Goal: Information Seeking & Learning: Check status

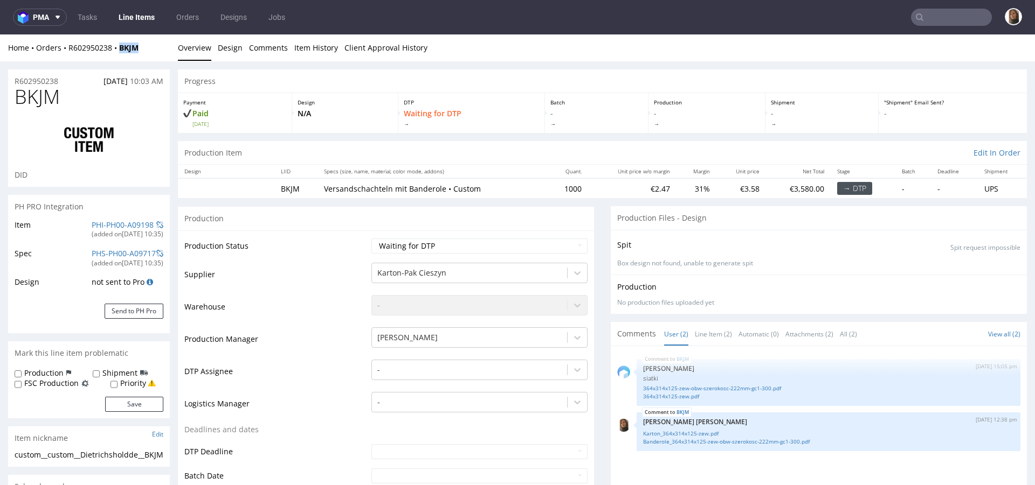
scroll to position [9, 0]
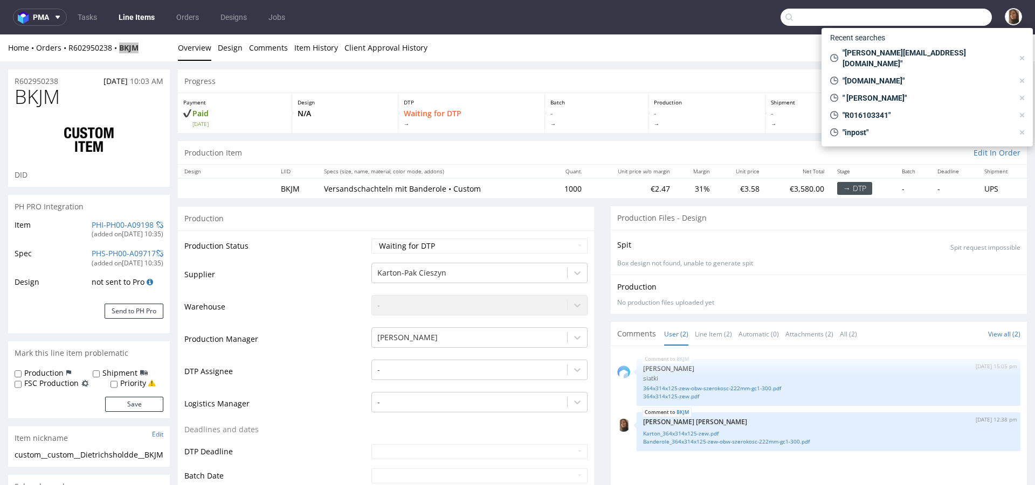
click at [938, 17] on input "text" at bounding box center [885, 17] width 211 height 17
paste input "localherobox.de"
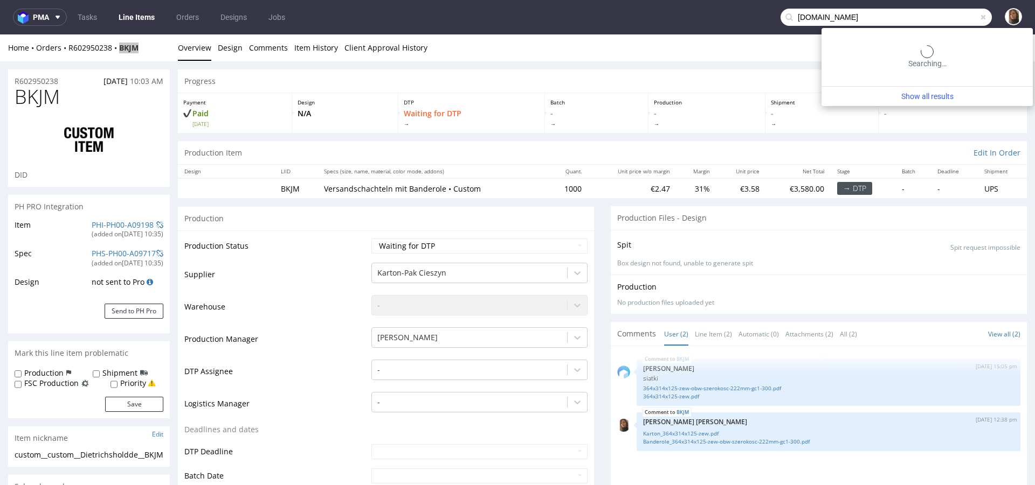
type input "localherobox.de"
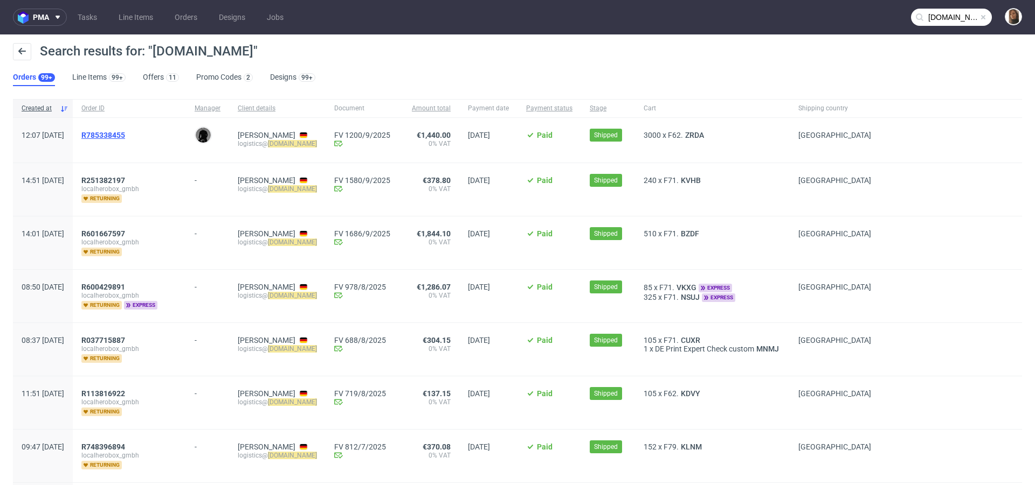
click at [125, 133] on span "R785338455" at bounding box center [103, 135] width 44 height 9
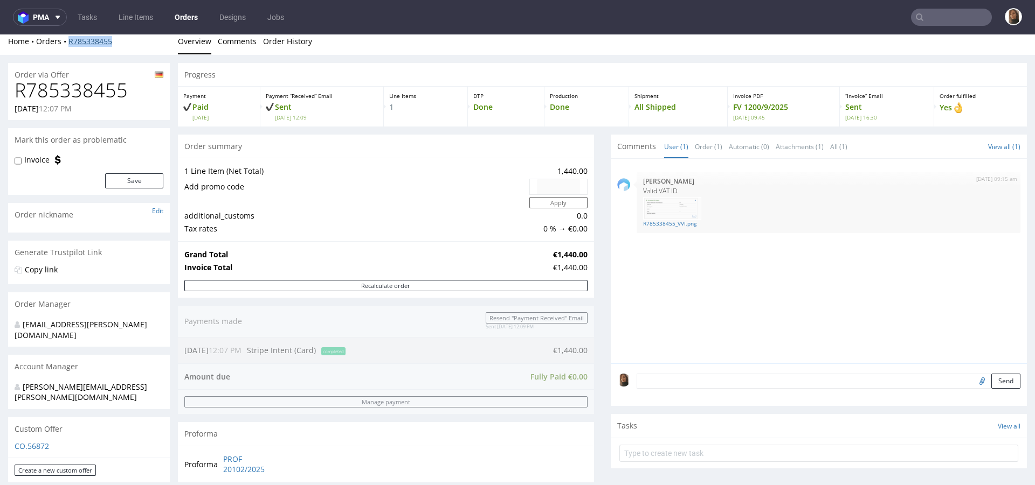
scroll to position [293, 0]
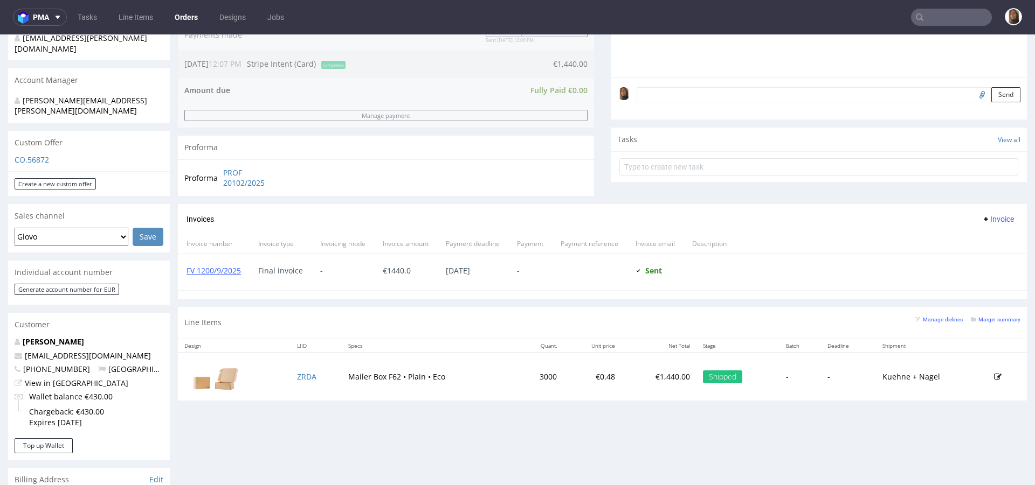
click at [925, 17] on input "text" at bounding box center [951, 17] width 81 height 17
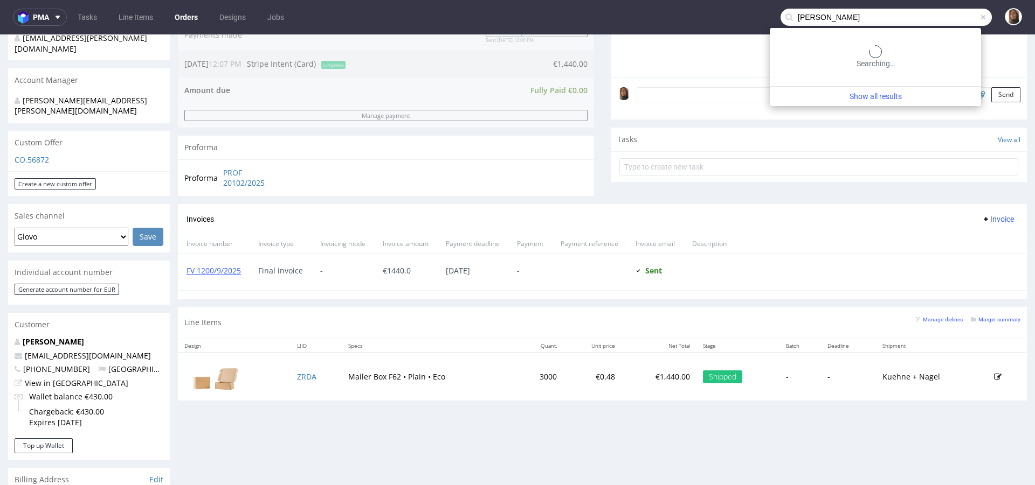
type input "hannes geng"
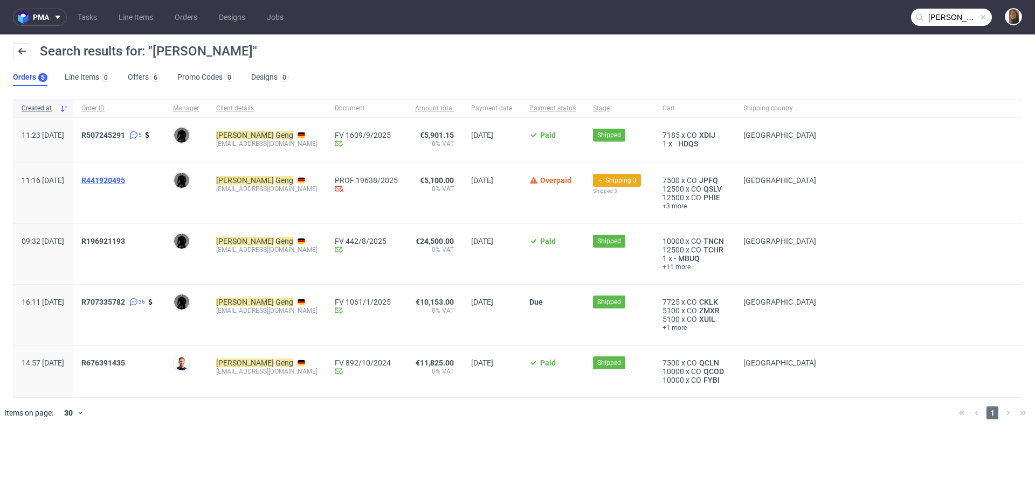
click at [125, 181] on span "R441920495" at bounding box center [103, 180] width 44 height 9
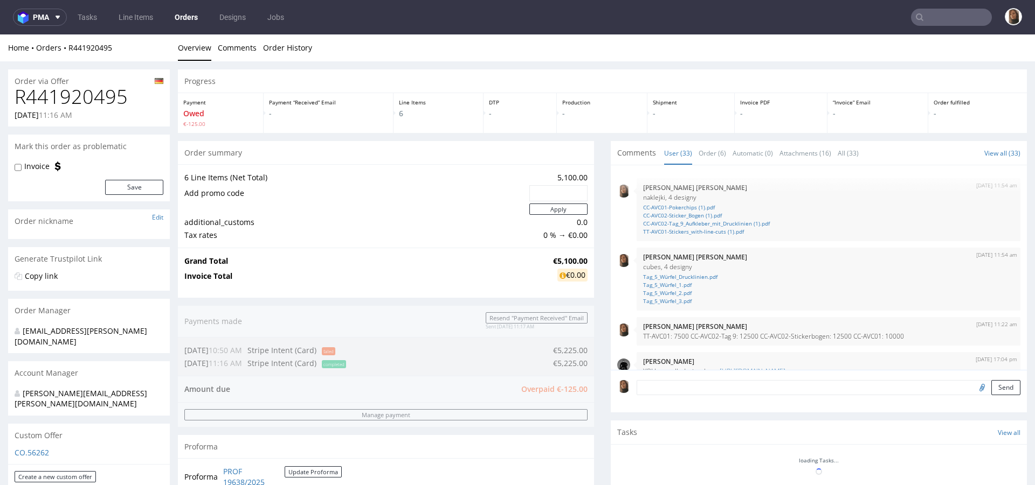
scroll to position [1322, 0]
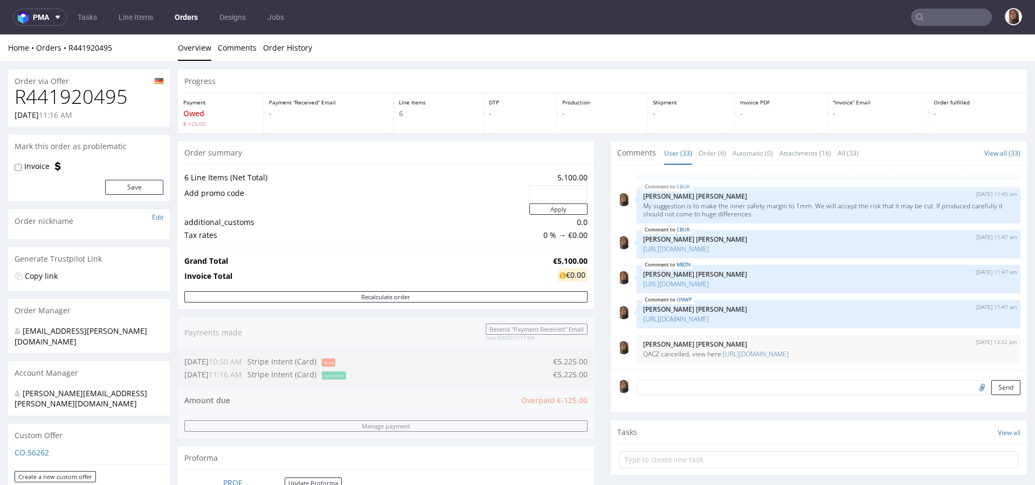
click at [931, 14] on input "text" at bounding box center [951, 17] width 81 height 17
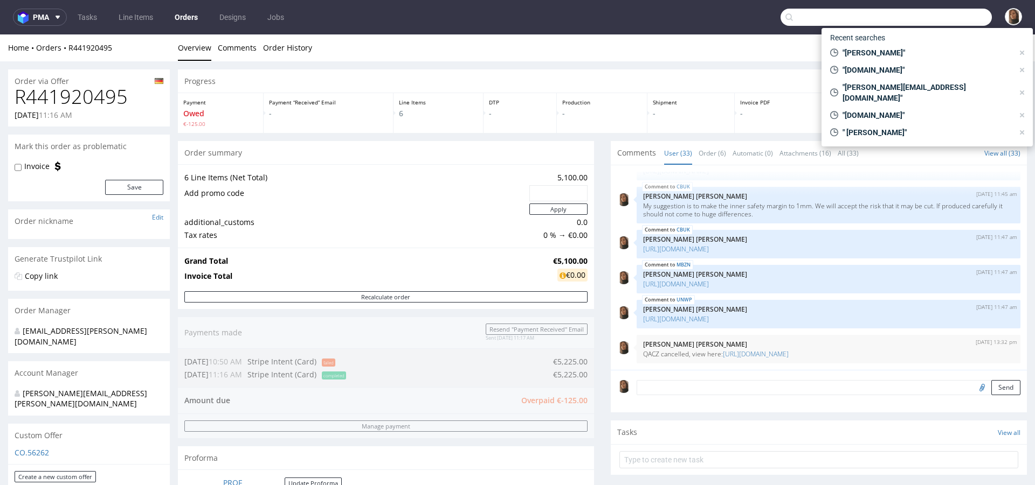
paste input "ST00194"
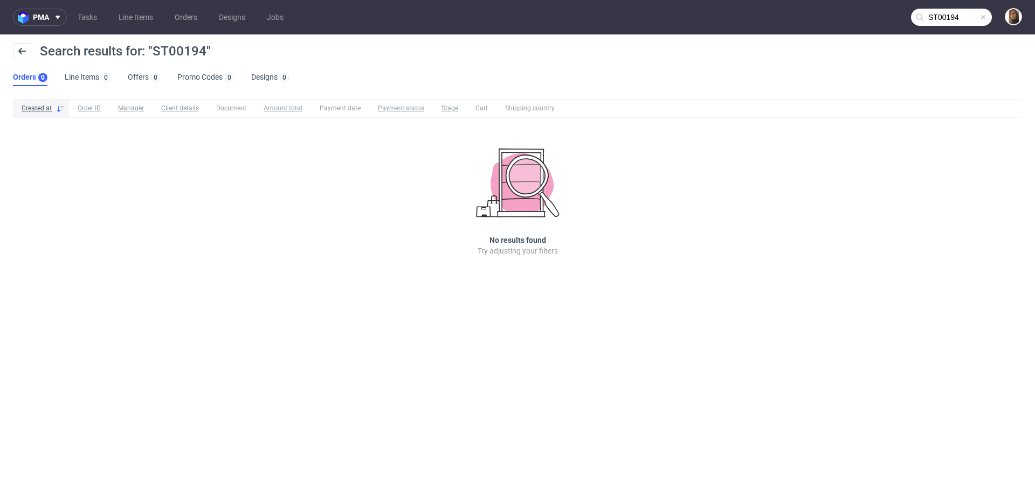
click at [954, 12] on input "ST00194" at bounding box center [951, 17] width 81 height 17
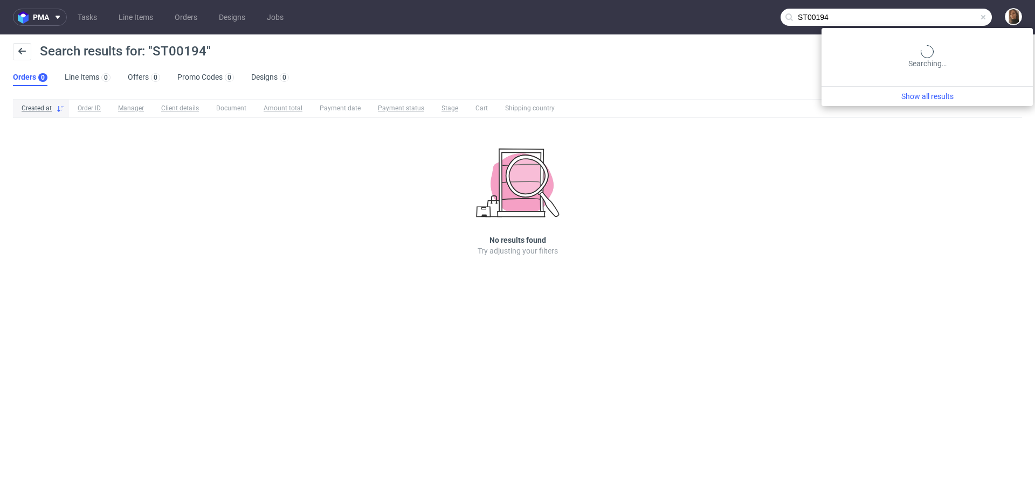
click at [954, 12] on input "ST00194" at bounding box center [885, 17] width 211 height 17
type input "wonderbly"
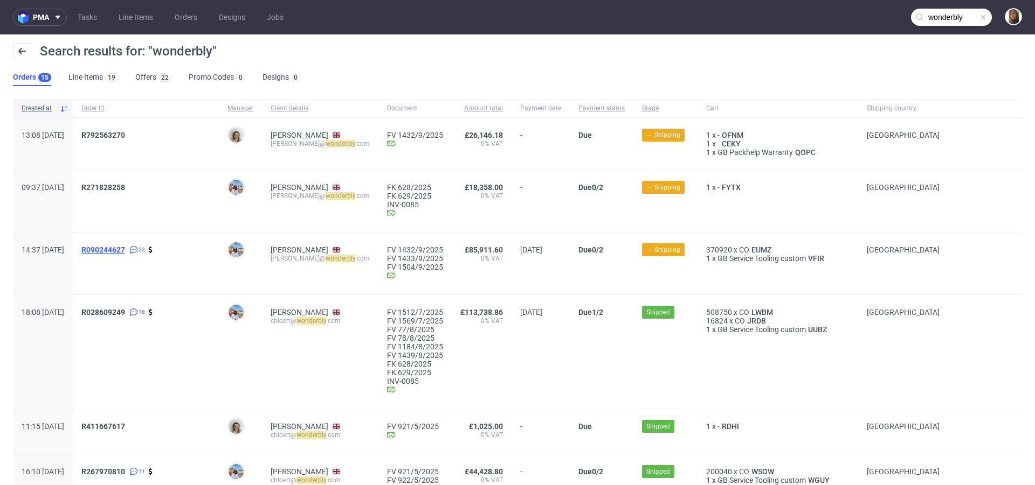
click at [125, 246] on span "R090244627" at bounding box center [103, 250] width 44 height 9
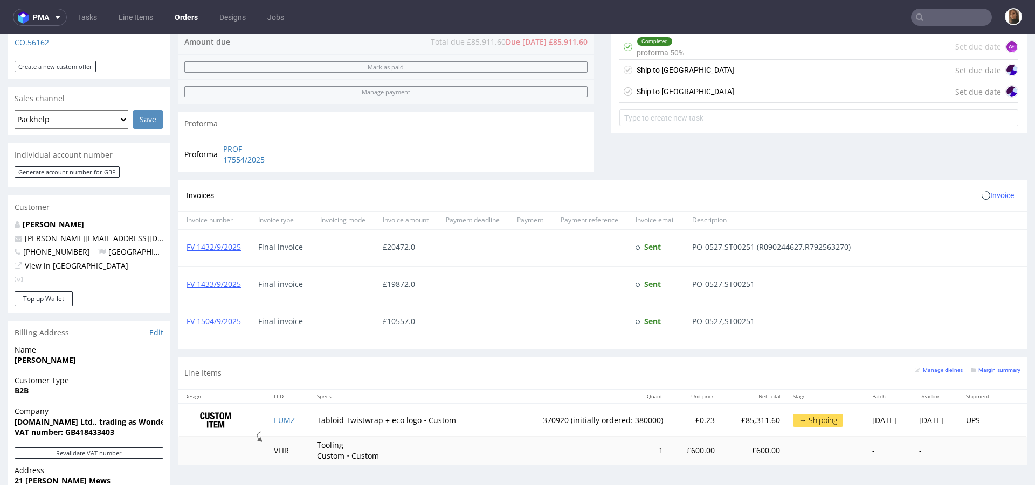
scroll to position [451, 0]
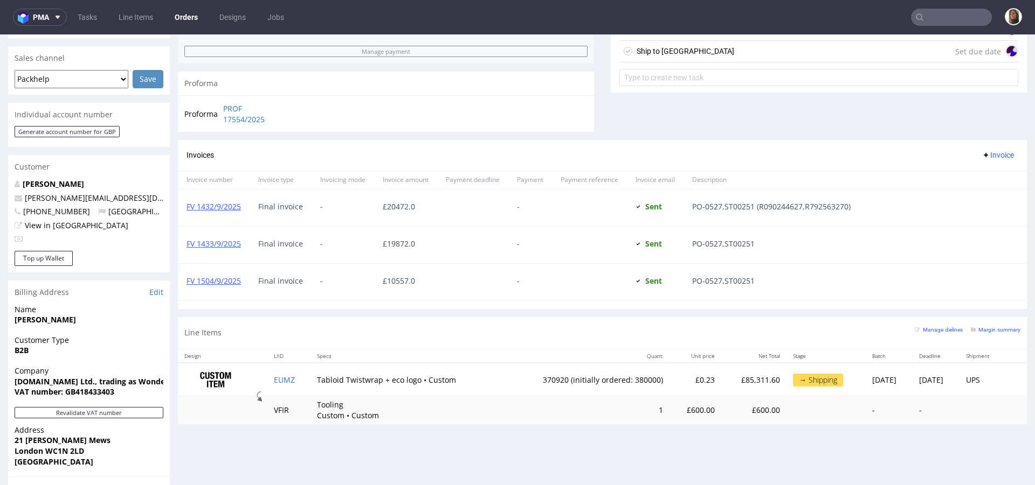
type input "wonderbly"
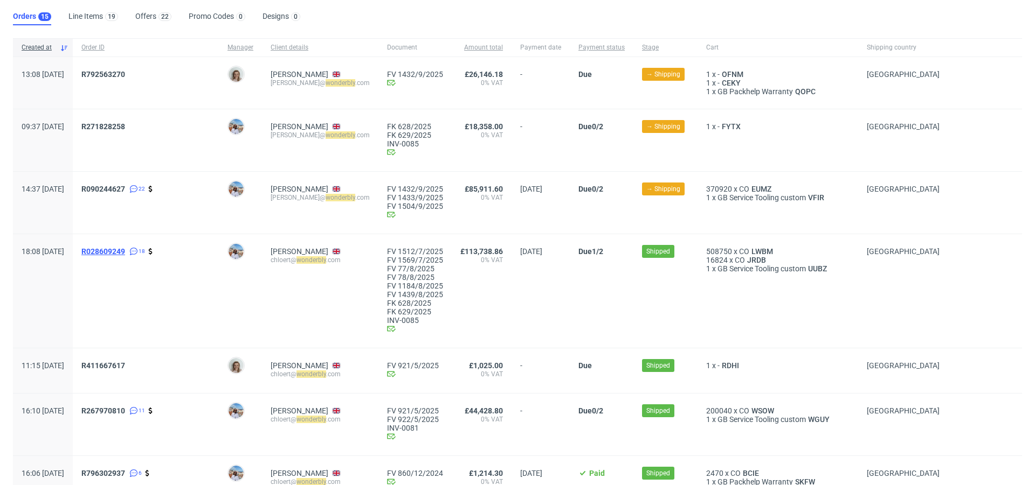
click at [125, 252] on span "R028609249" at bounding box center [103, 251] width 44 height 9
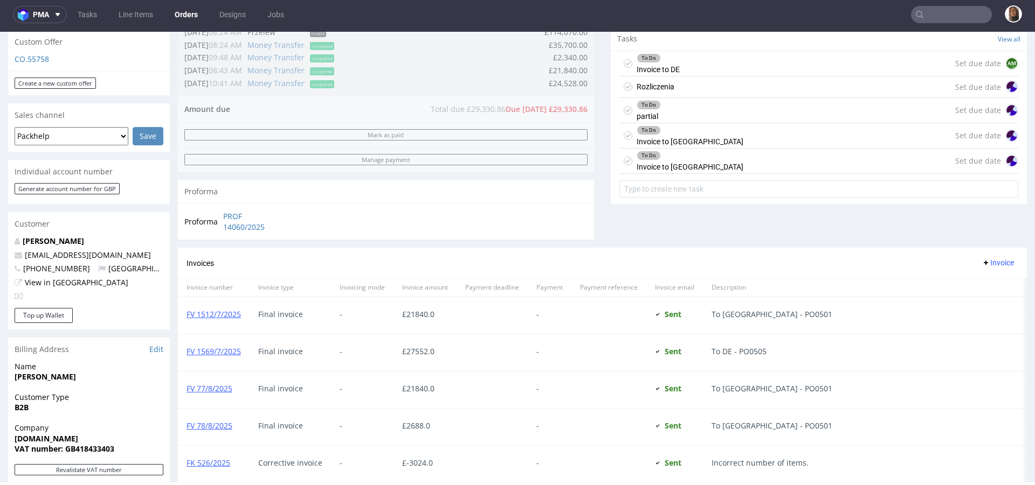
scroll to position [763, 0]
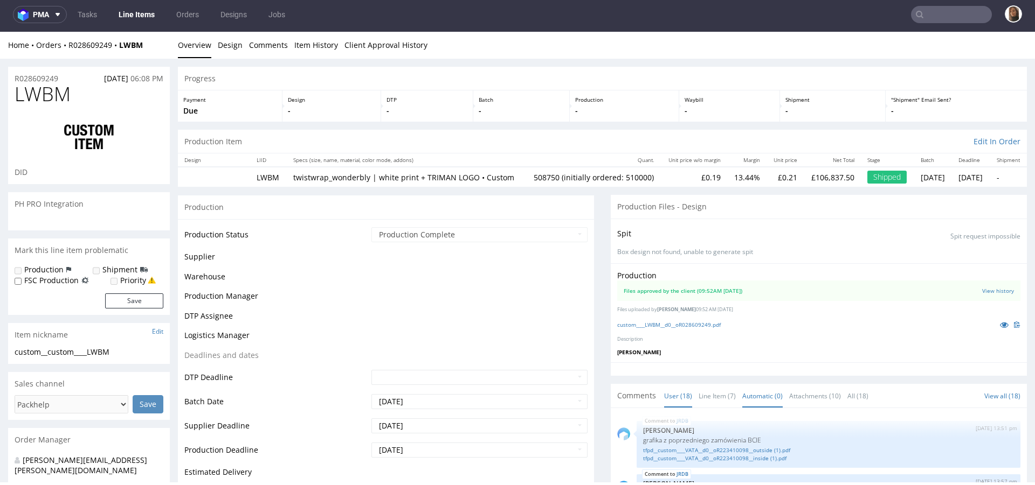
scroll to position [779, 0]
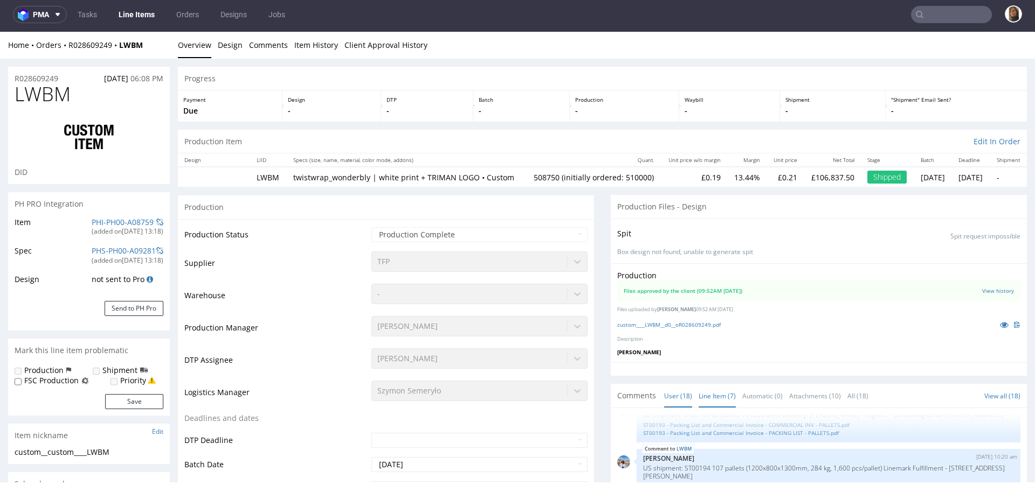
click at [712, 399] on link "Line Item (7)" at bounding box center [716, 396] width 37 height 23
select select "in_progress"
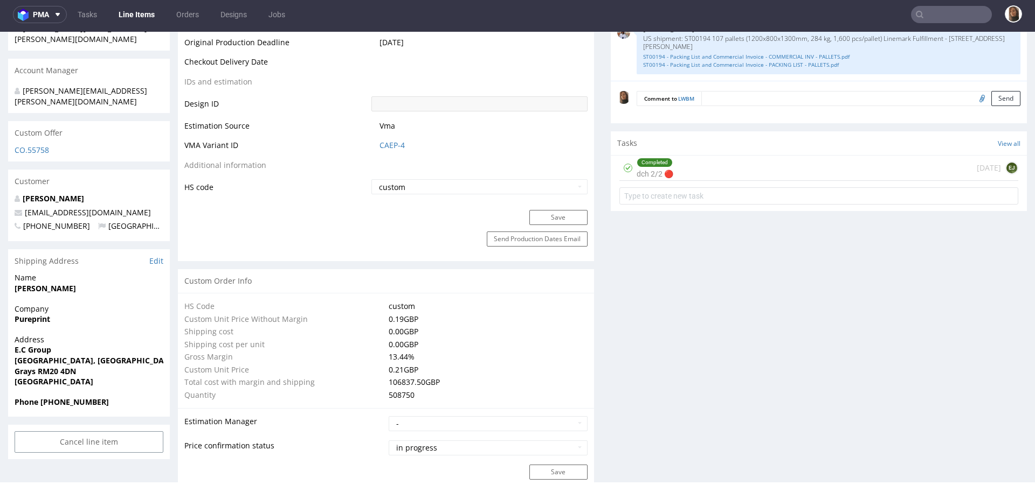
scroll to position [0, 0]
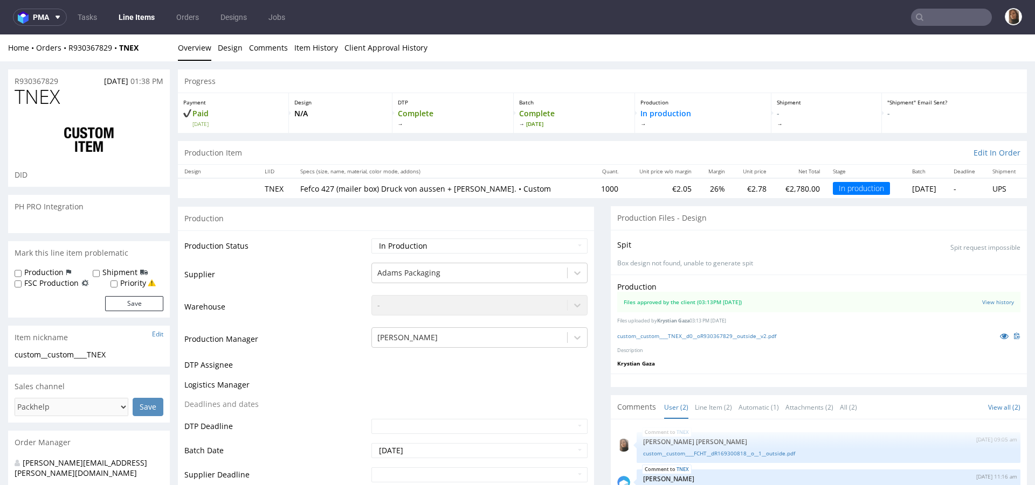
select select "in_progress"
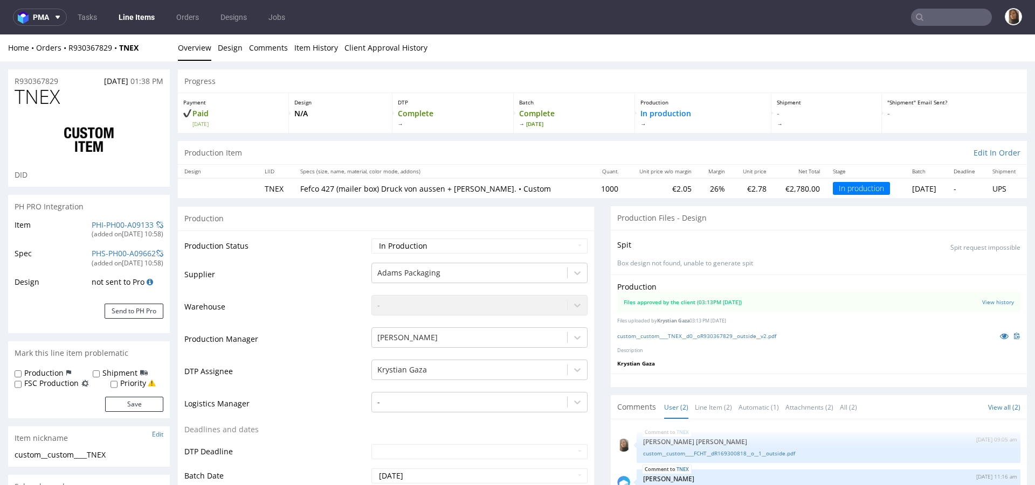
click at [934, 9] on input "text" at bounding box center [951, 17] width 81 height 17
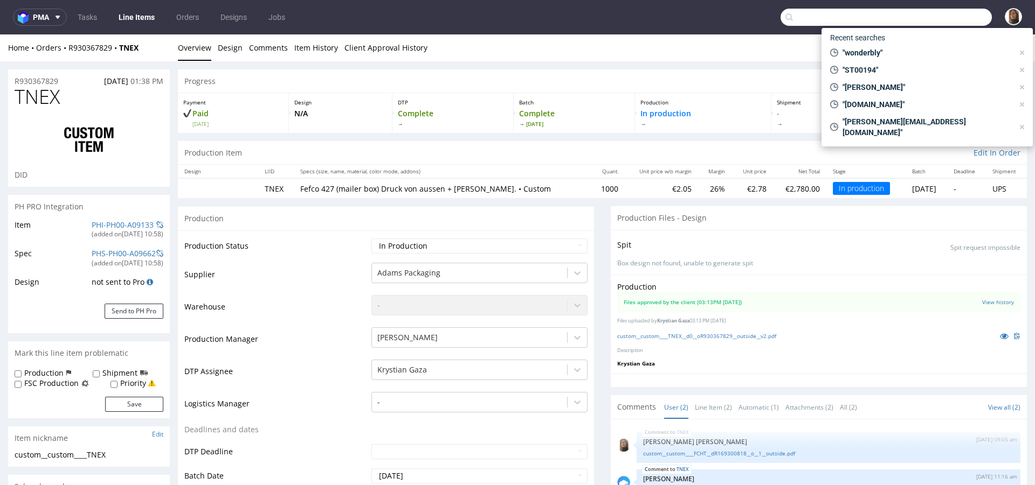
paste input "trude.stene@triplesolutionskincare.com"
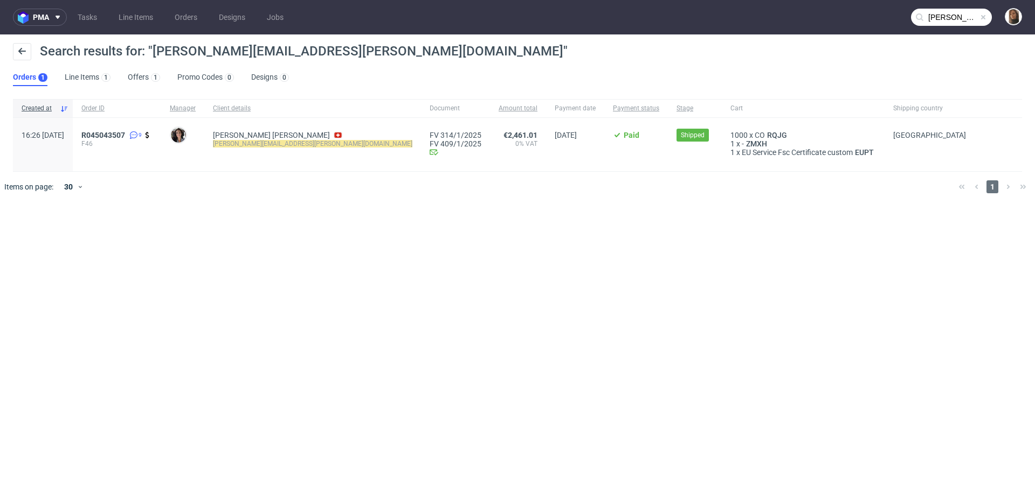
click at [949, 18] on input "trude.stene@triplesolutionskincare.com" at bounding box center [951, 17] width 81 height 17
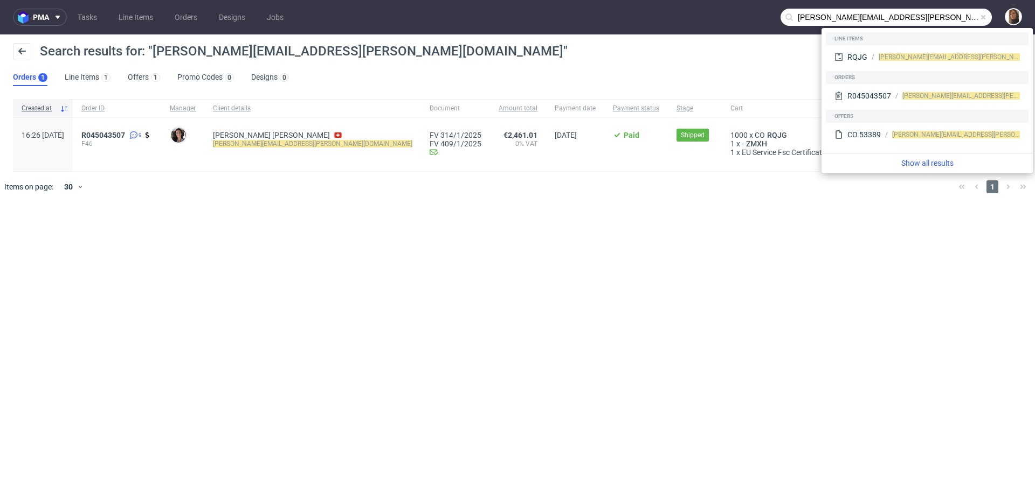
drag, startPoint x: 835, startPoint y: 15, endPoint x: 749, endPoint y: 15, distance: 85.7
click at [749, 16] on nav "pma Tasks Line Items Orders Designs Jobs trude.stene@triplesolutionskincare.com" at bounding box center [517, 17] width 1035 height 34
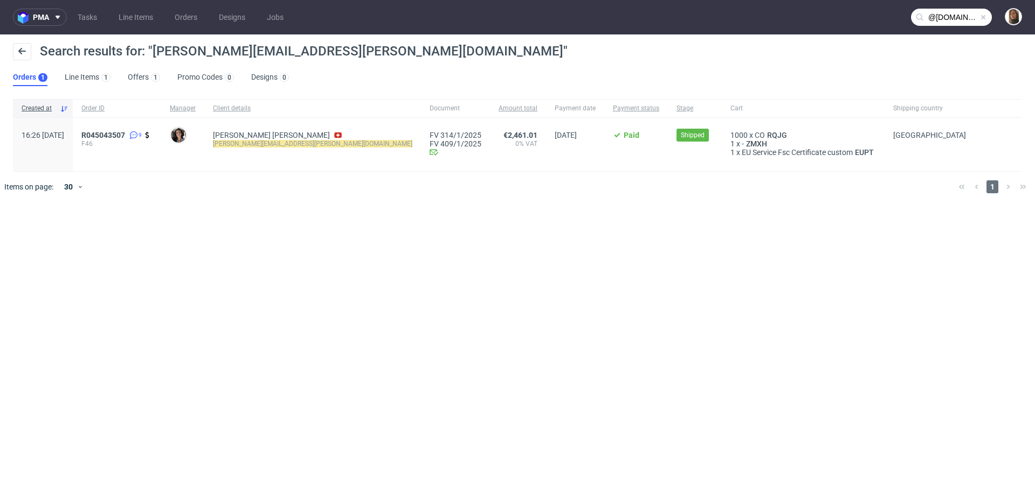
type input "@triplesolutionskincare.com"
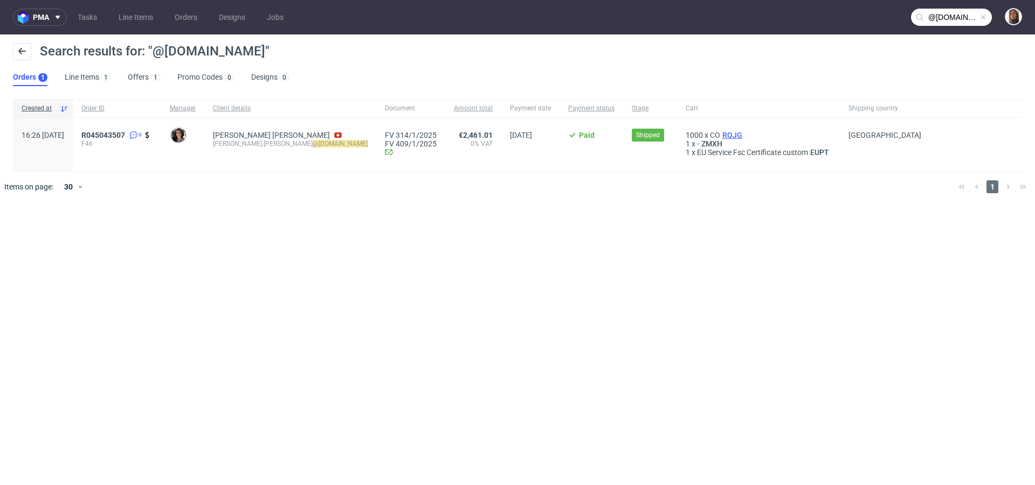
click at [726, 134] on span "RQJG" at bounding box center [732, 135] width 24 height 9
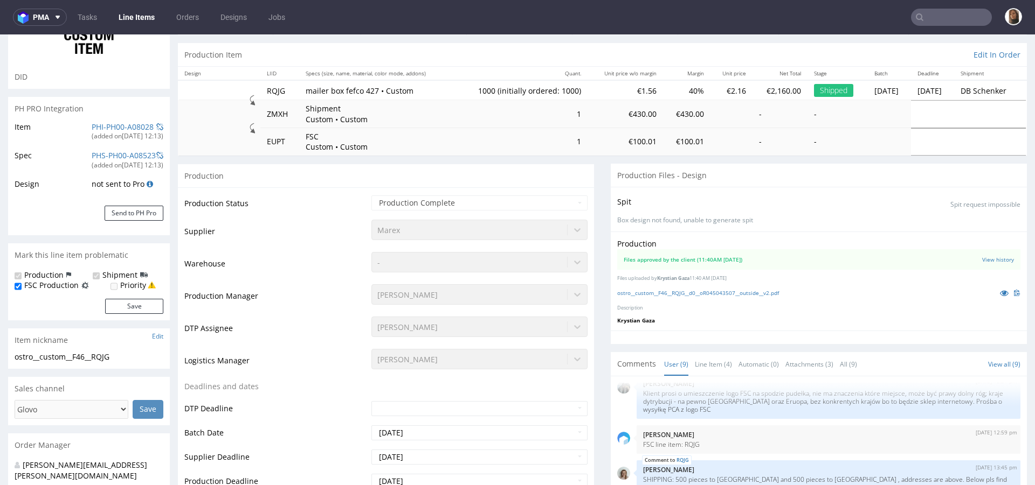
scroll to position [167, 0]
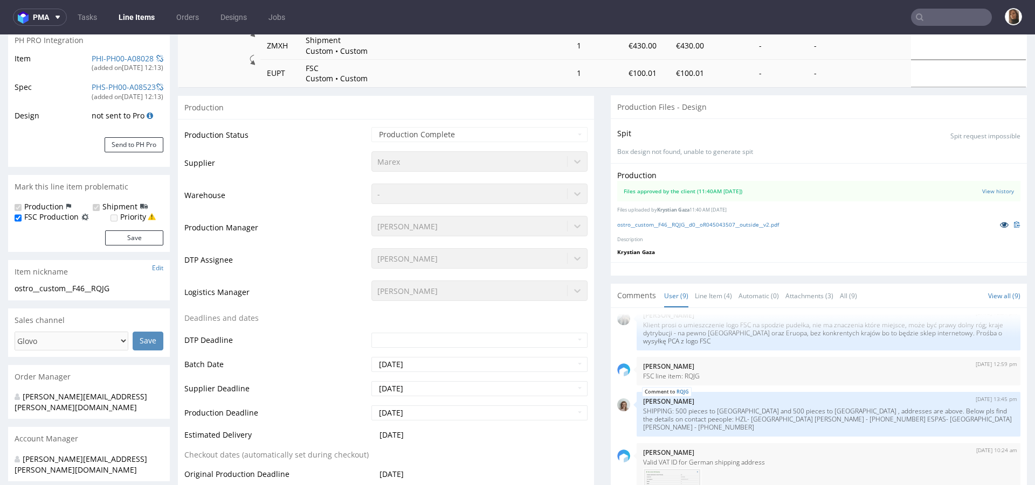
click at [1000, 224] on icon at bounding box center [1004, 225] width 9 height 8
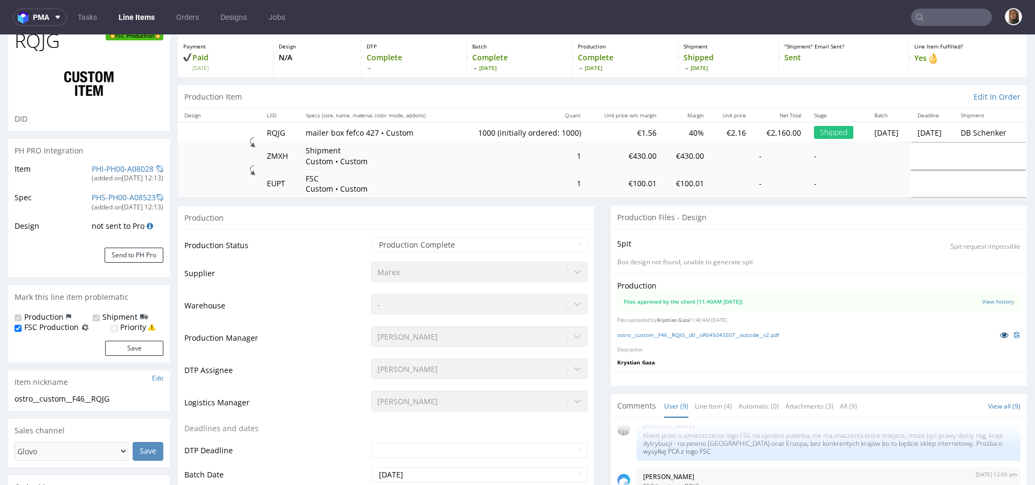
scroll to position [0, 0]
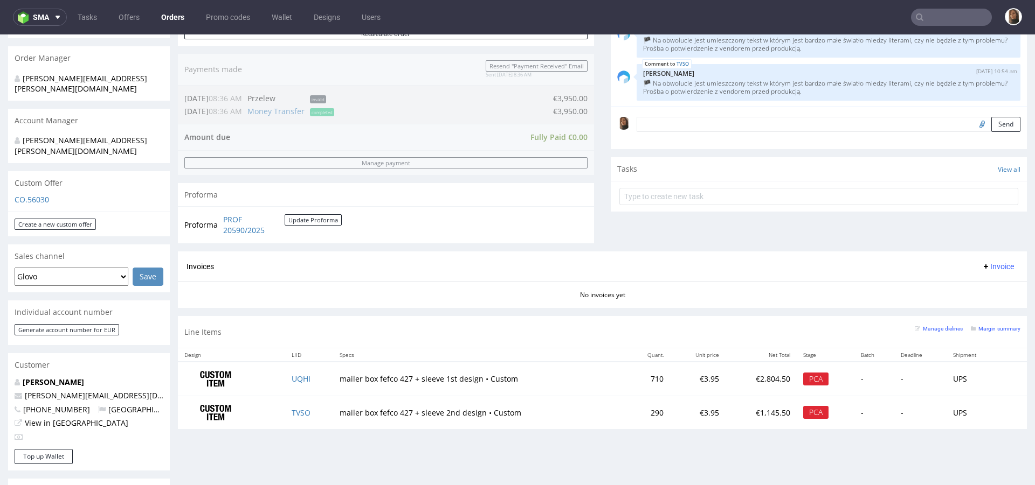
scroll to position [222, 0]
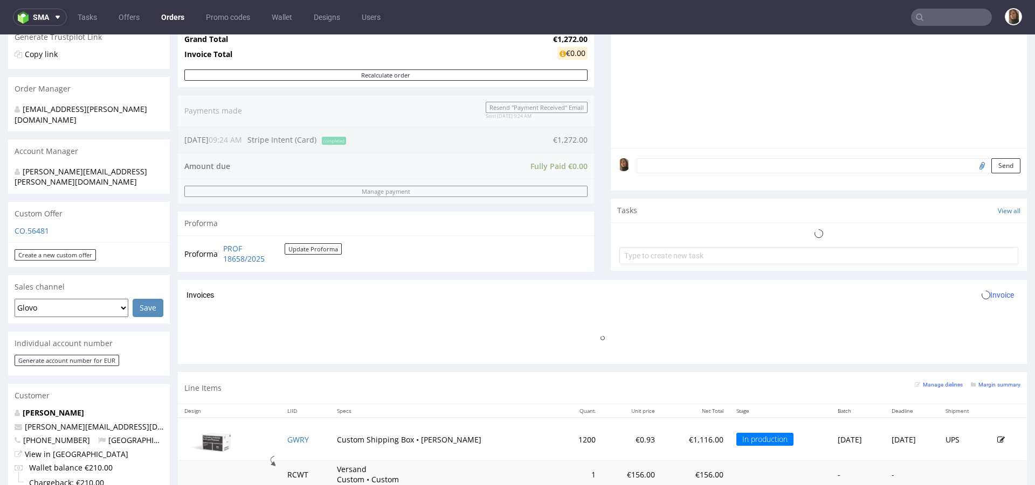
scroll to position [339, 0]
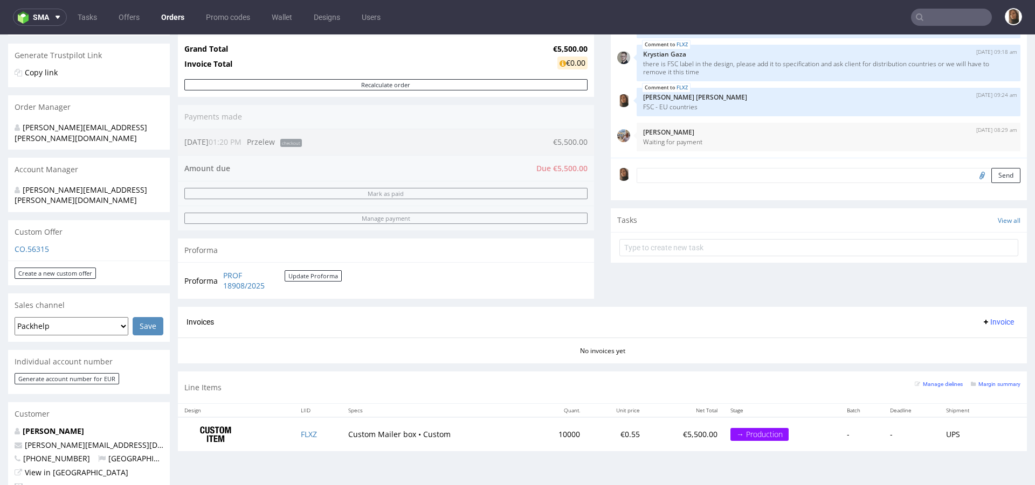
scroll to position [304, 0]
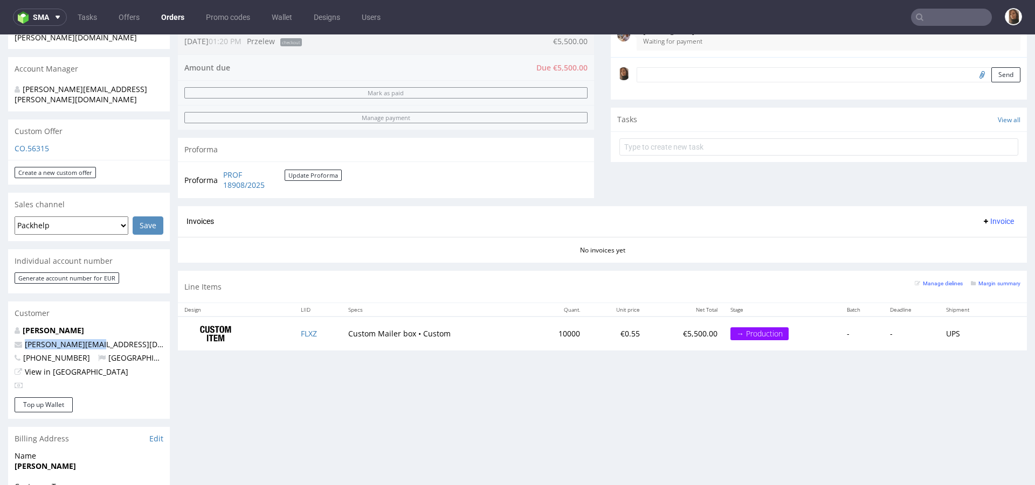
drag, startPoint x: 105, startPoint y: 323, endPoint x: 23, endPoint y: 323, distance: 81.9
click at [23, 339] on p "cristi@badagoom.eu" at bounding box center [89, 344] width 149 height 11
copy link "cristi@badagoom.eu"
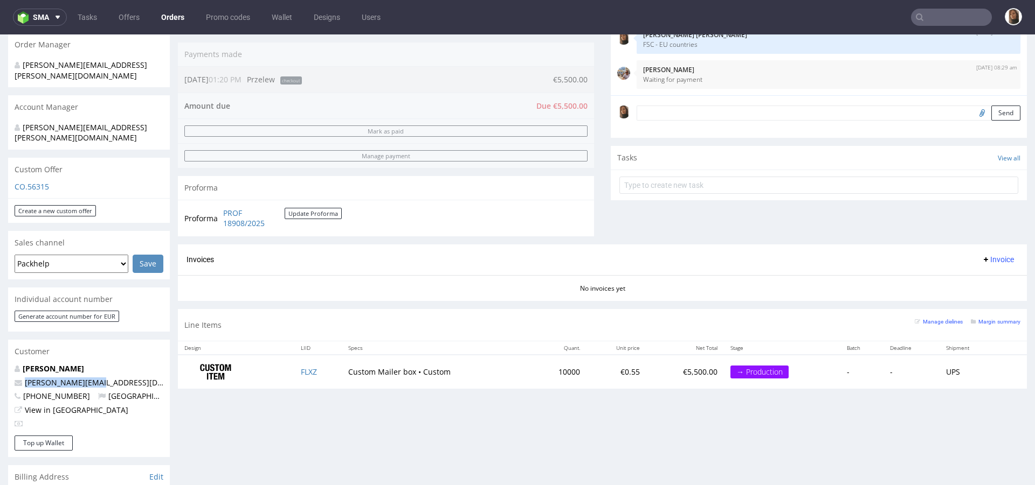
scroll to position [258, 0]
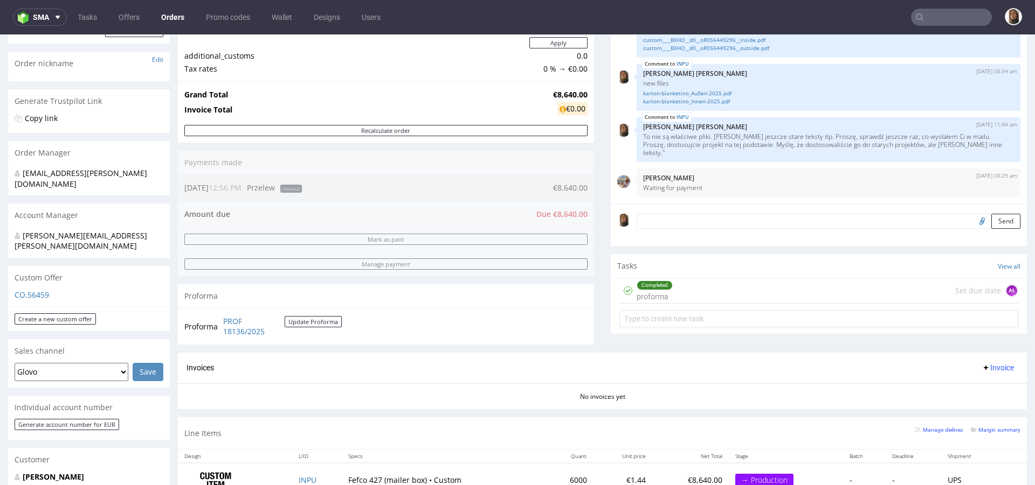
scroll to position [278, 0]
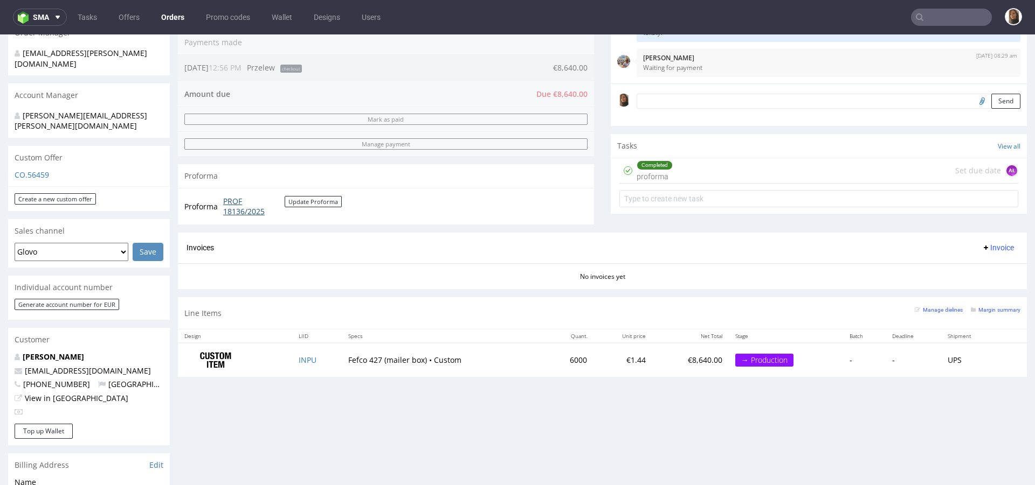
click at [243, 206] on link "PROF 18136/2025" at bounding box center [253, 206] width 61 height 21
click at [693, 179] on div "Completed proforma Set due date AŁ" at bounding box center [818, 170] width 399 height 25
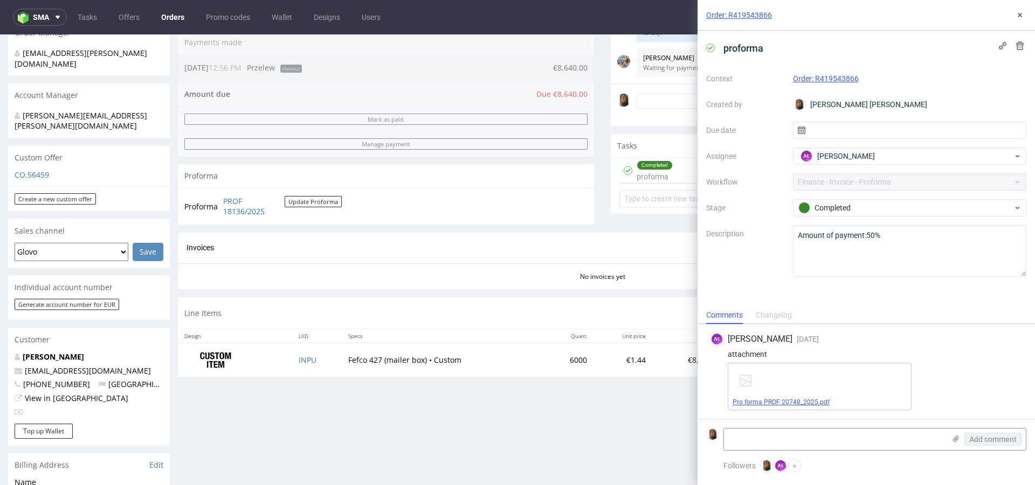
click at [791, 402] on link "Pro forma PROF 20748_2025.pdf" at bounding box center [780, 403] width 97 height 8
click at [1019, 15] on use at bounding box center [1019, 15] width 4 height 4
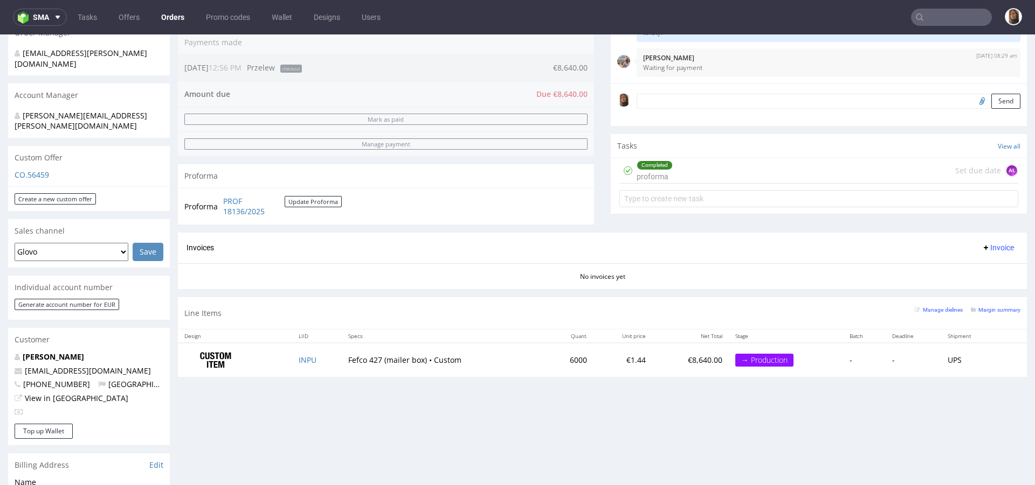
scroll to position [281, 0]
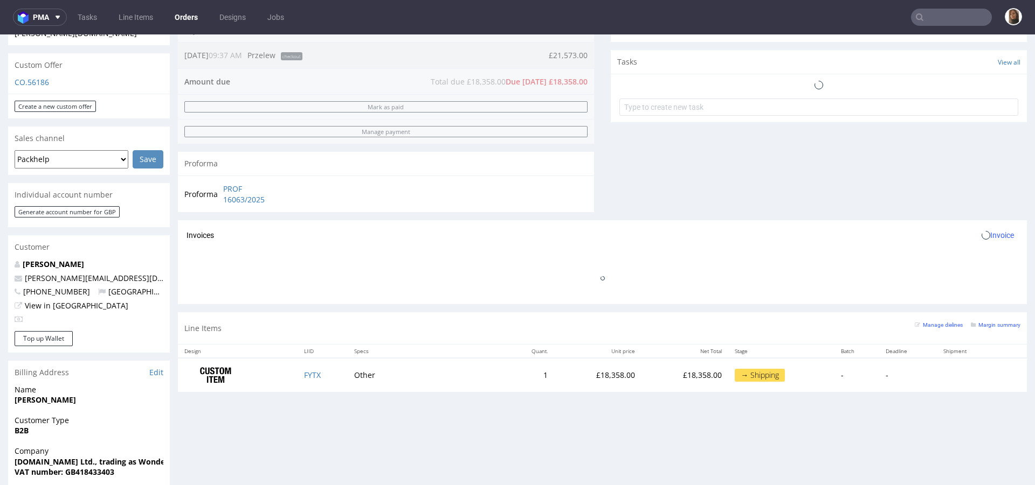
scroll to position [452, 0]
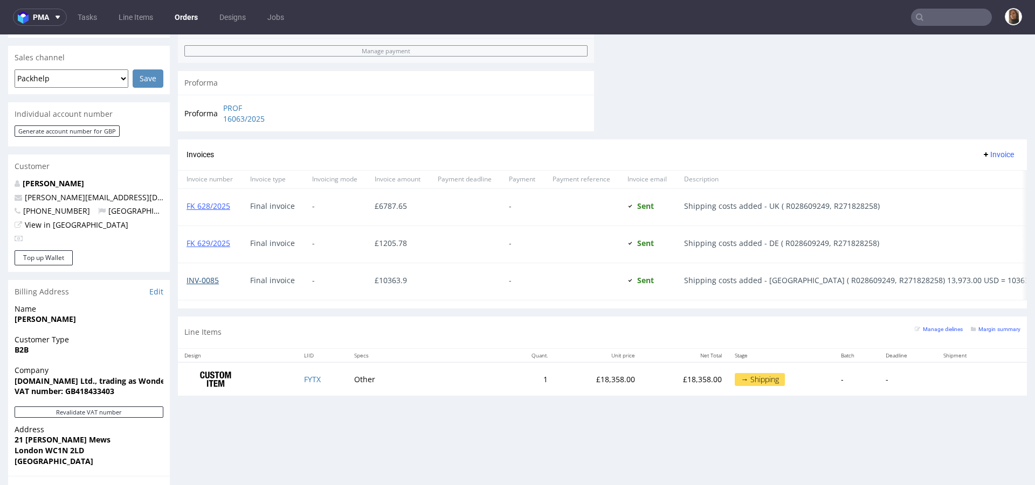
click at [214, 276] on link "INV-0085" at bounding box center [202, 280] width 32 height 10
click at [556, 216] on div at bounding box center [581, 207] width 75 height 37
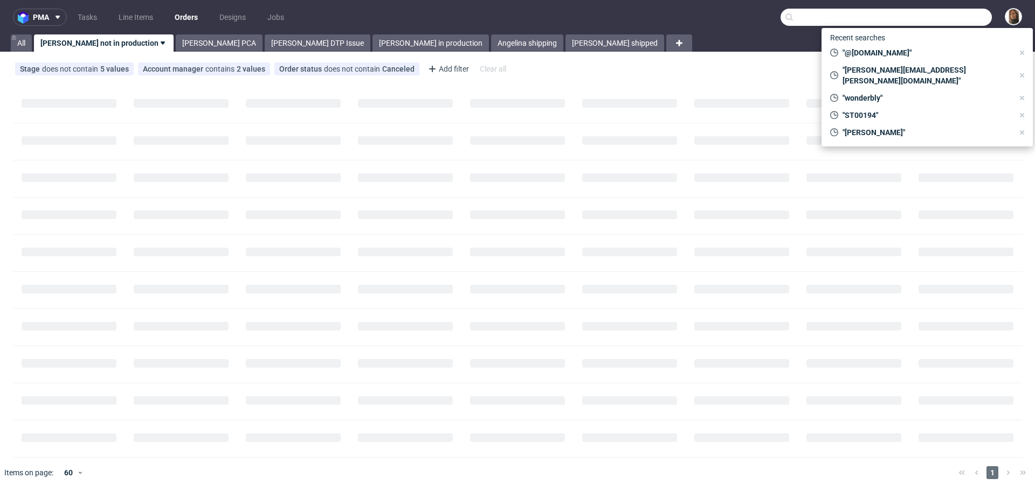
click at [948, 13] on input "text" at bounding box center [885, 17] width 211 height 17
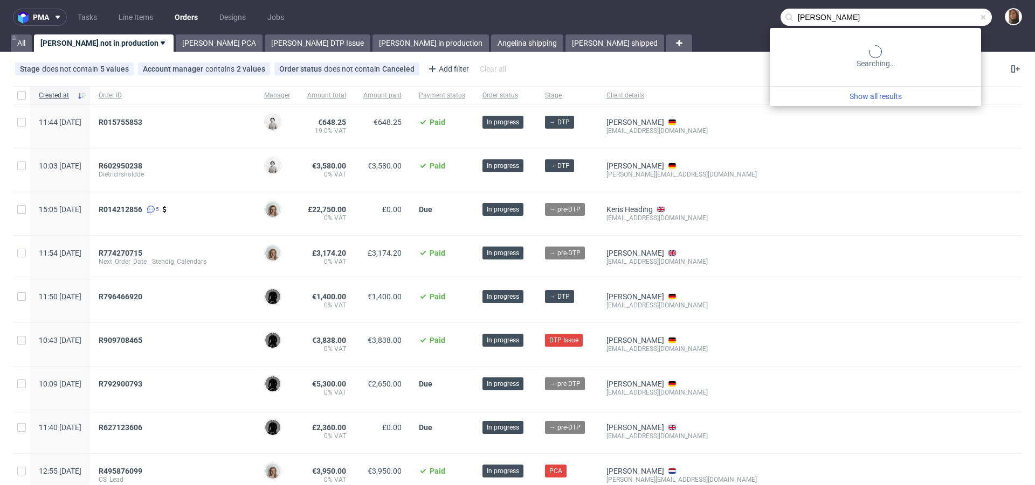
type input "[PERSON_NAME]"
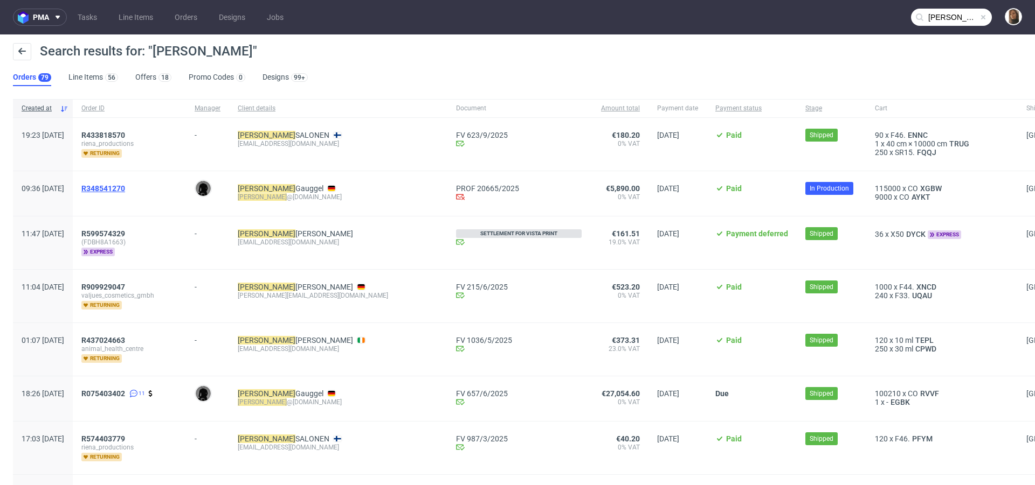
click at [125, 189] on span "R348541270" at bounding box center [103, 188] width 44 height 9
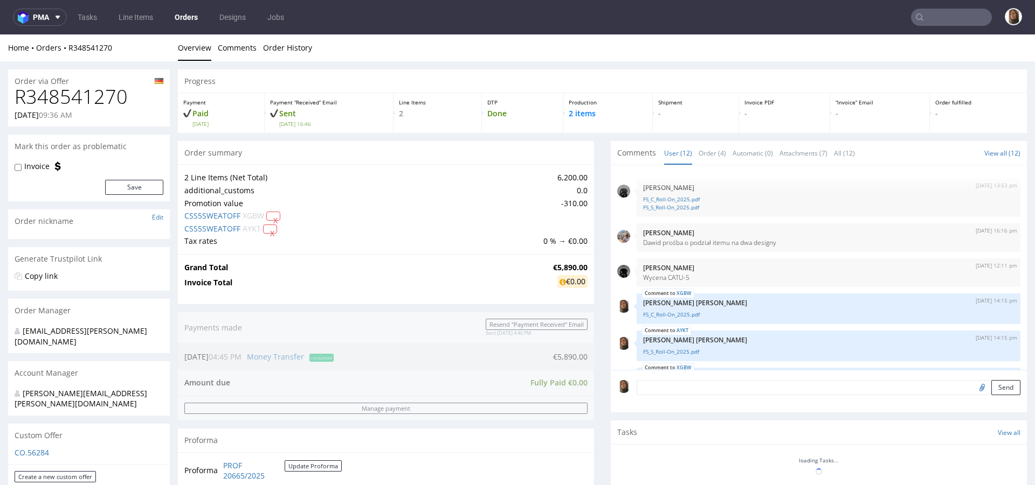
scroll to position [244, 0]
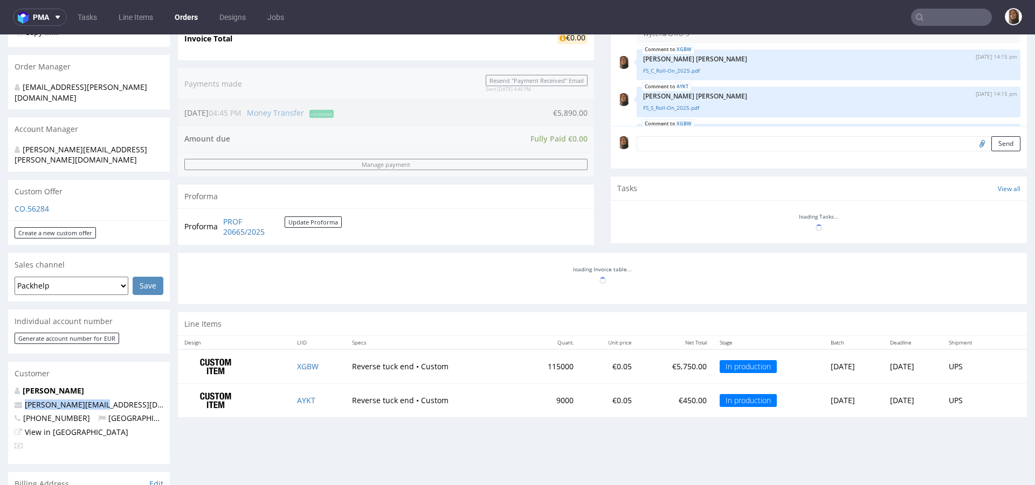
drag, startPoint x: 107, startPoint y: 385, endPoint x: 0, endPoint y: 385, distance: 106.7
click at [0, 385] on div "Order via Offer R348541270 08.08.2025 09:36 AM Mark this order as problematic I…" at bounding box center [517, 325] width 1035 height 1017
copy span "heidi@sweat-off.com"
click at [962, 18] on input "text" at bounding box center [951, 17] width 81 height 17
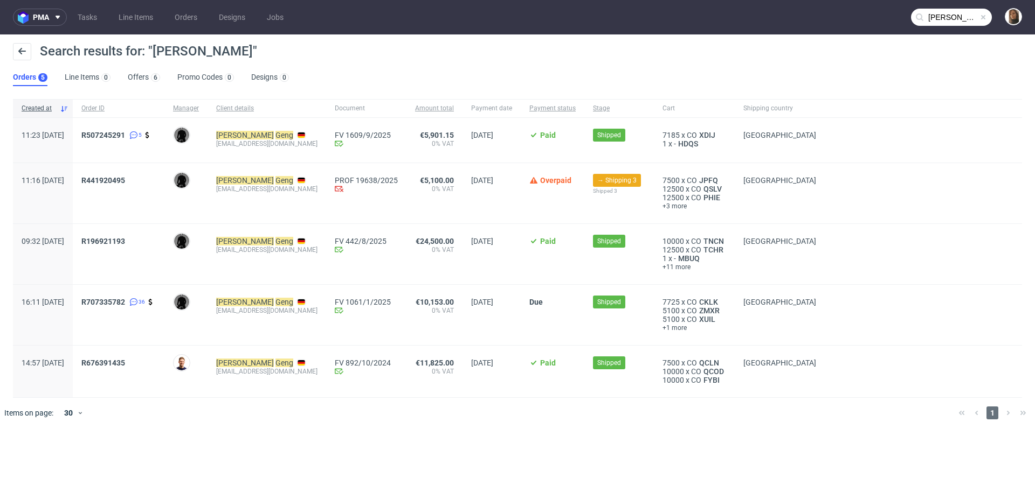
click at [954, 21] on input "hannes geng" at bounding box center [951, 17] width 81 height 17
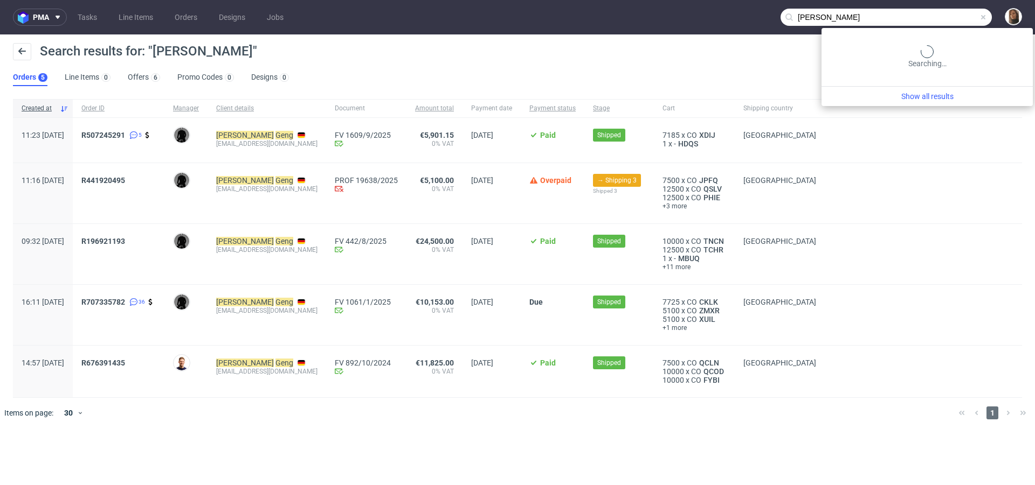
click at [954, 21] on input "hannes geng" at bounding box center [885, 17] width 211 height 17
paste input "R441920495"
type input "R441920495"
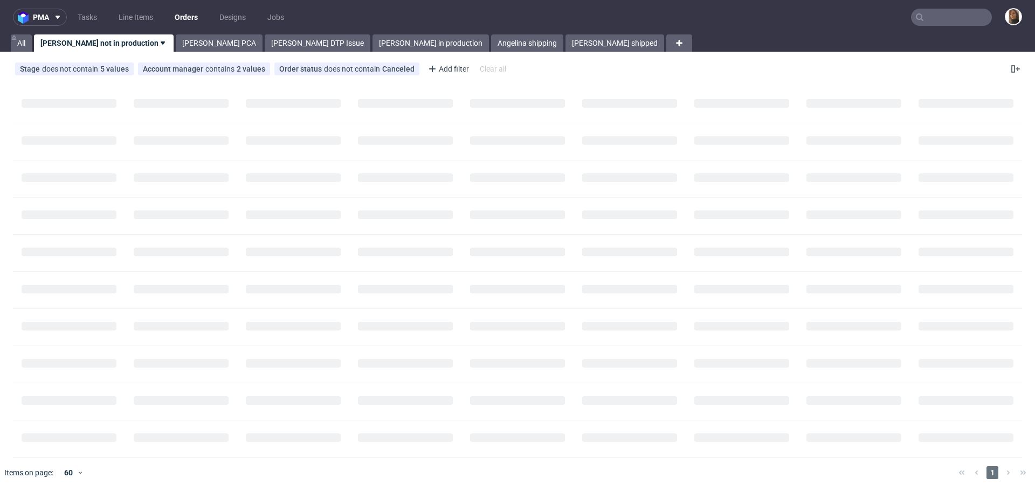
click at [935, 15] on input "text" at bounding box center [951, 17] width 81 height 17
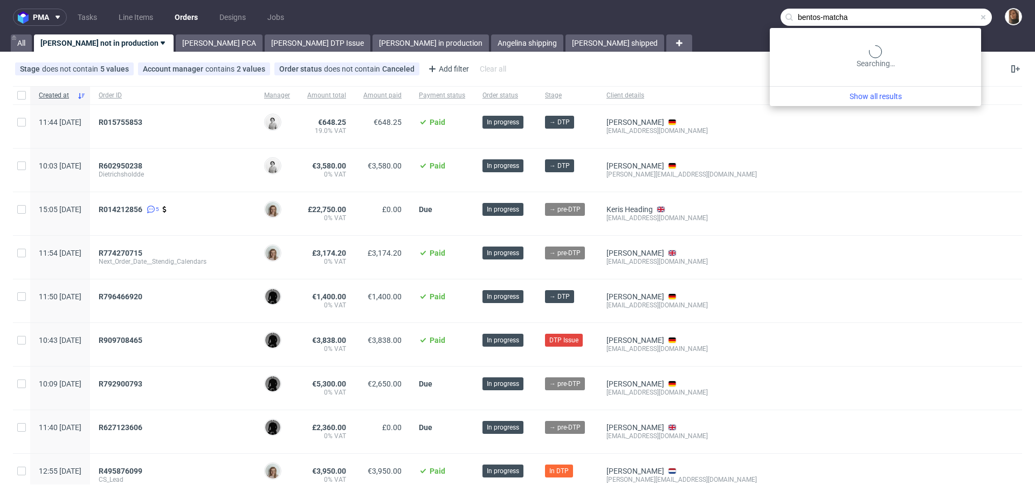
type input "bentos-matcha"
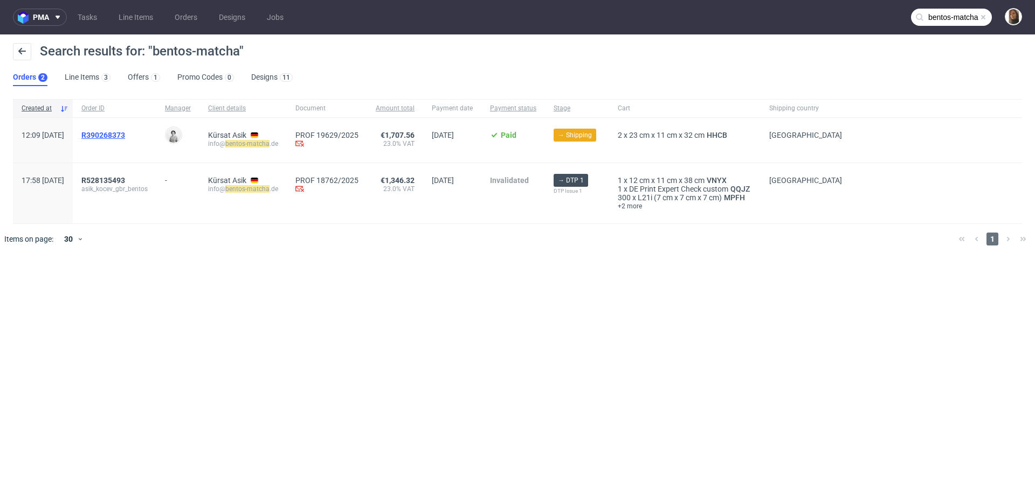
click at [125, 133] on span "R390268373" at bounding box center [103, 135] width 44 height 9
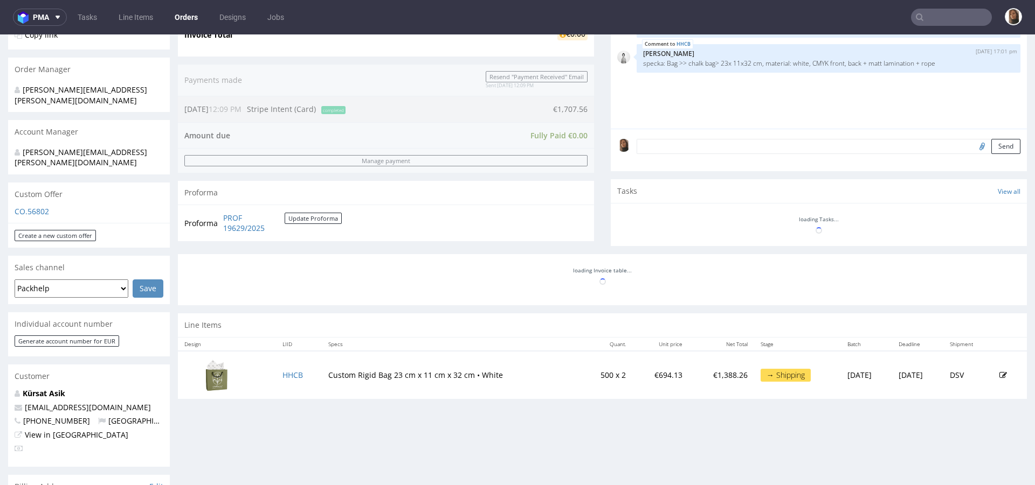
scroll to position [321, 0]
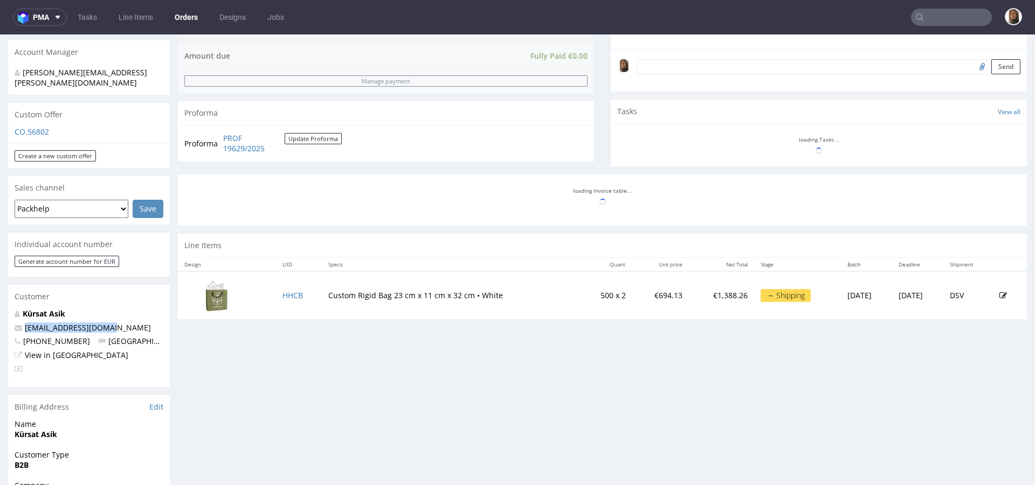
drag, startPoint x: 126, startPoint y: 307, endPoint x: 0, endPoint y: 303, distance: 125.6
click at [0, 303] on div "Order via Offer R390268373 15.09.2025 12:09 PM Mark this order as problematic I…" at bounding box center [517, 243] width 1035 height 1006
copy span "info@bentos-matcha.de"
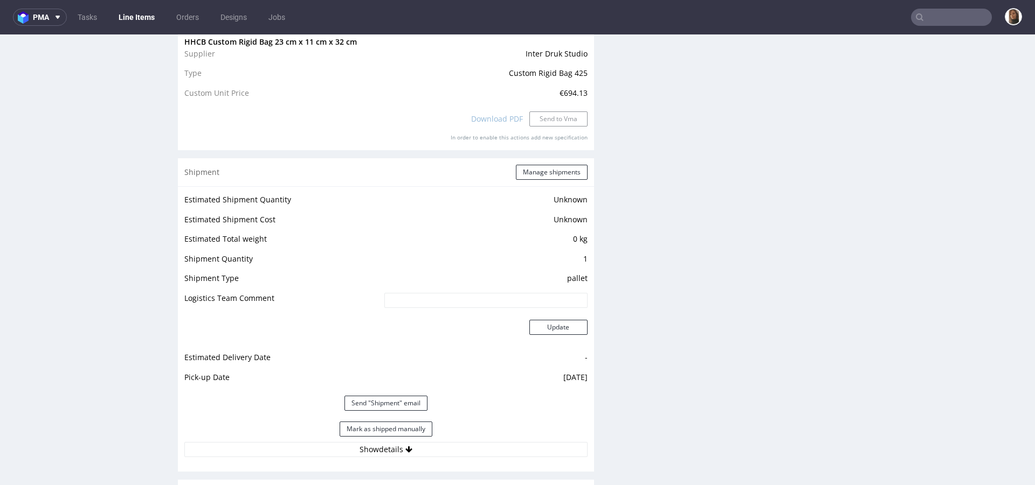
scroll to position [1101, 0]
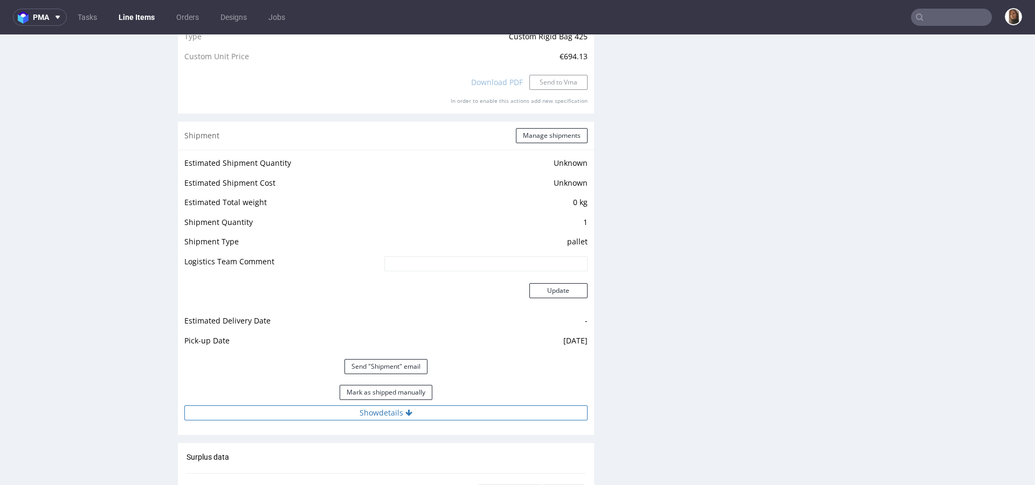
click at [386, 412] on button "Show details" at bounding box center [385, 413] width 403 height 15
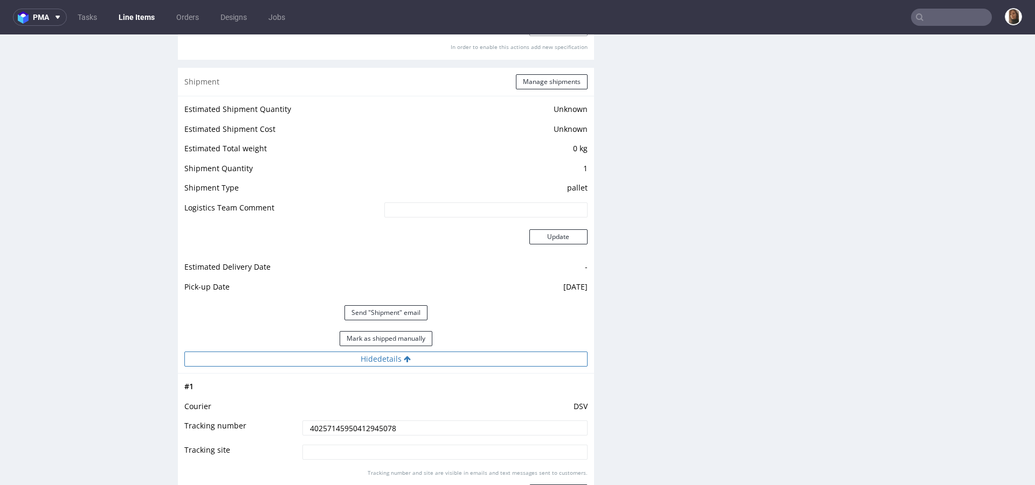
scroll to position [1299, 0]
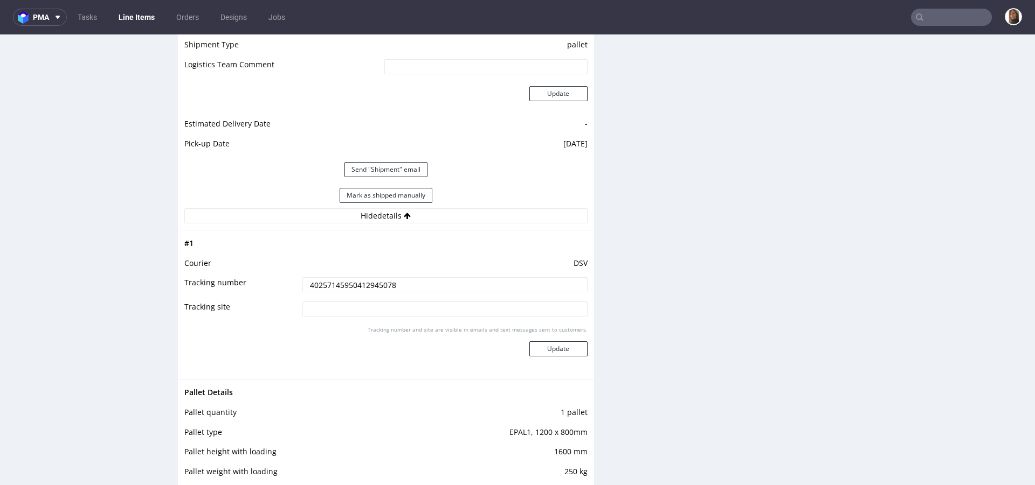
drag, startPoint x: 397, startPoint y: 282, endPoint x: 281, endPoint y: 278, distance: 116.5
click at [281, 278] on tr "Tracking number 40257145950412945078" at bounding box center [385, 288] width 403 height 24
click at [963, 29] on nav "pma Tasks Line Items Orders Designs Jobs" at bounding box center [517, 17] width 1035 height 34
click at [955, 16] on input "text" at bounding box center [951, 17] width 81 height 17
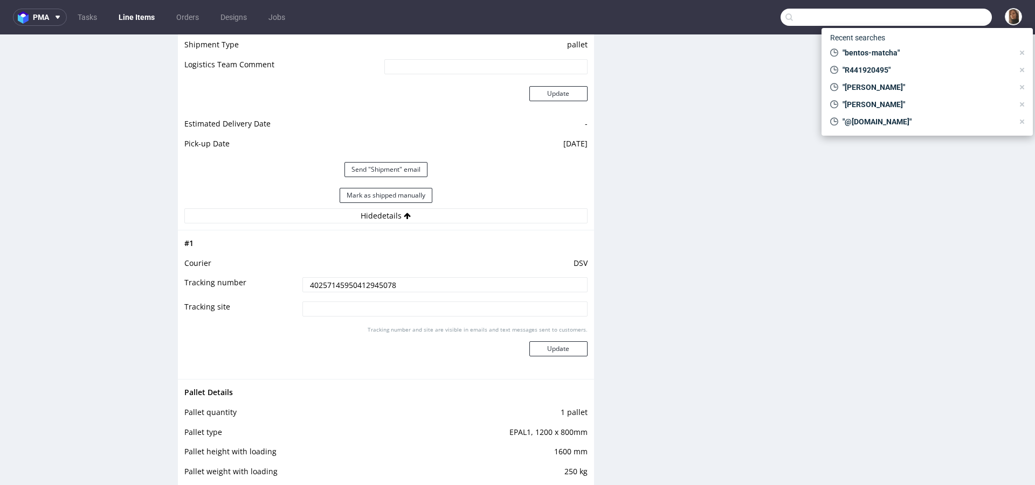
paste input "R156449709"
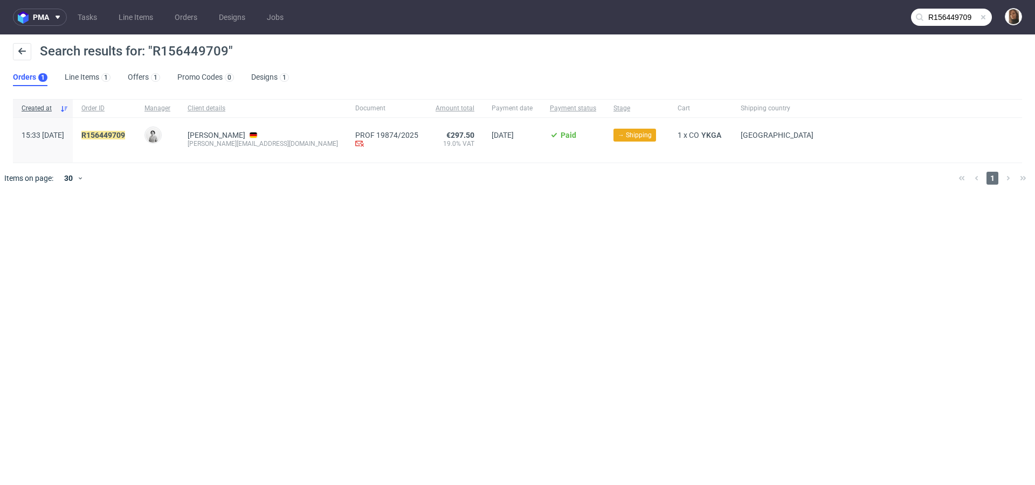
click at [280, 144] on div "michael.janczikowski@unterheld.de" at bounding box center [263, 144] width 150 height 9
copy div "michael.janczikowski@unterheld.de"
click at [963, 16] on input "R156449709" at bounding box center [951, 17] width 81 height 17
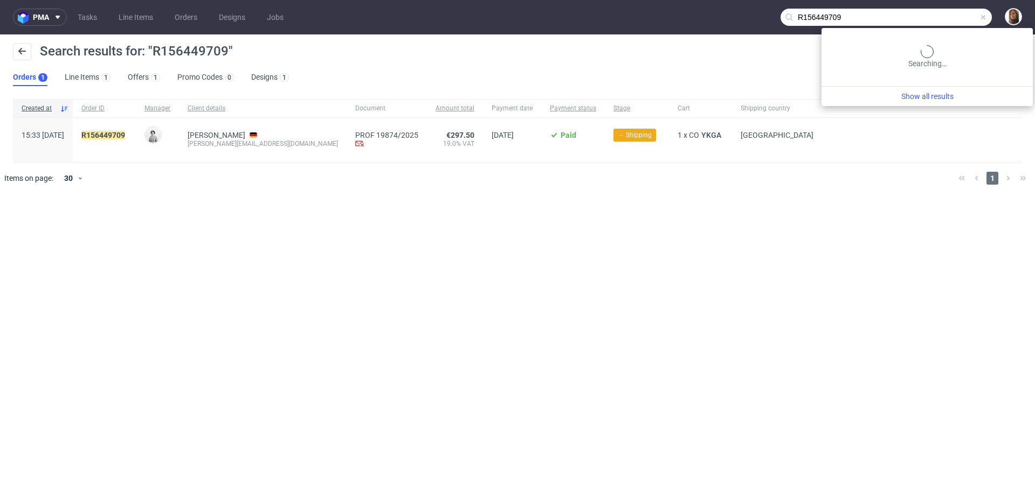
click at [963, 16] on input "R156449709" at bounding box center [885, 17] width 211 height 17
type input "bookted"
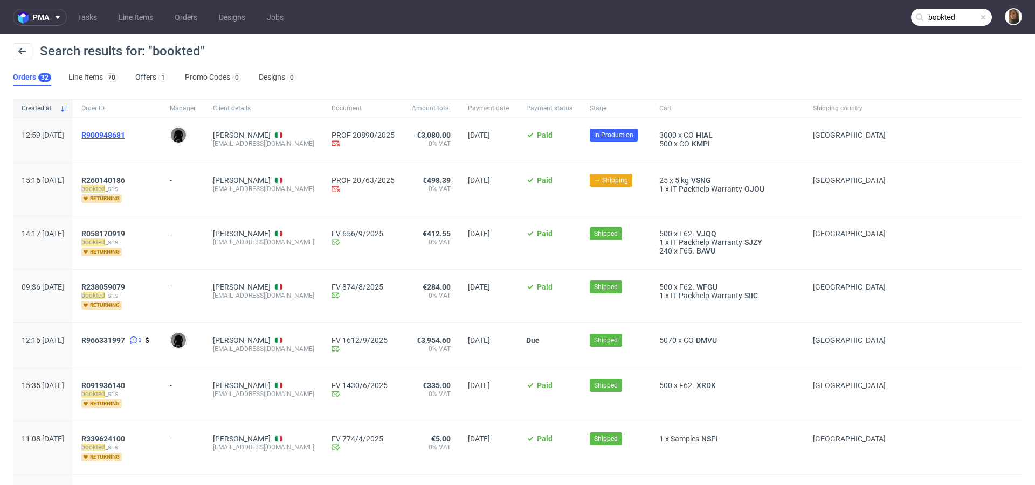
click at [125, 137] on span "R900948681" at bounding box center [103, 135] width 44 height 9
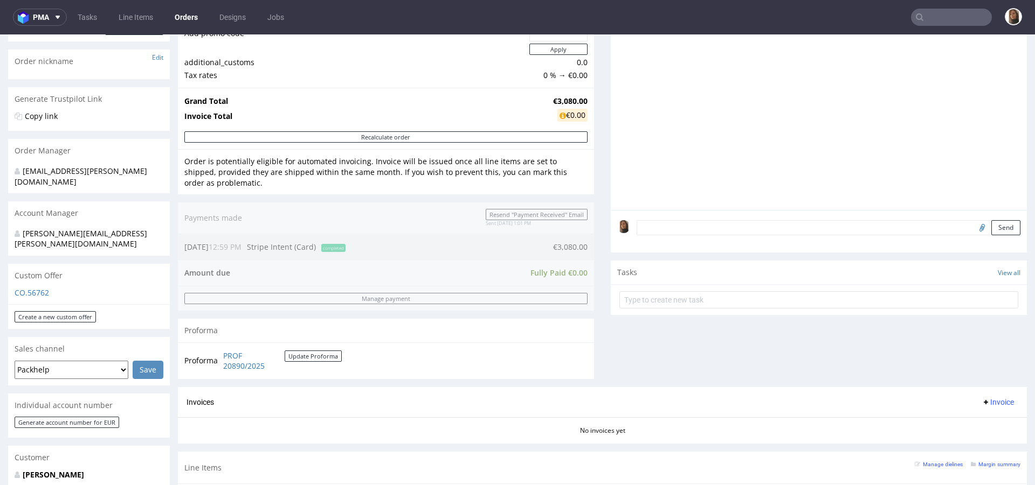
scroll to position [212, 0]
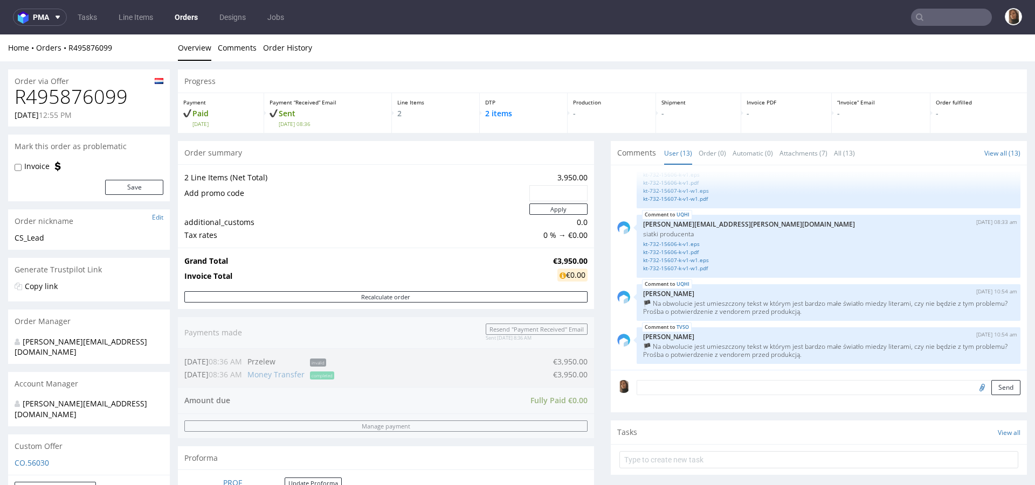
scroll to position [585, 0]
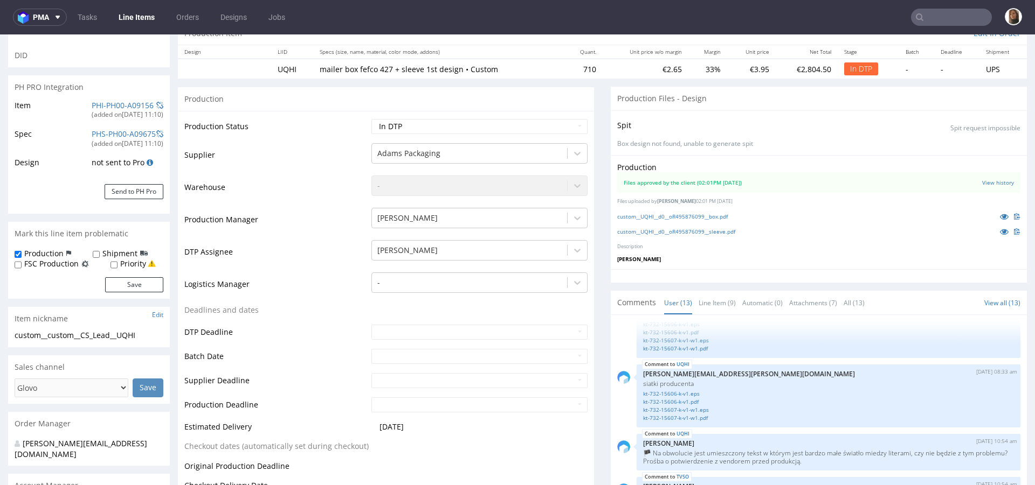
scroll to position [224, 0]
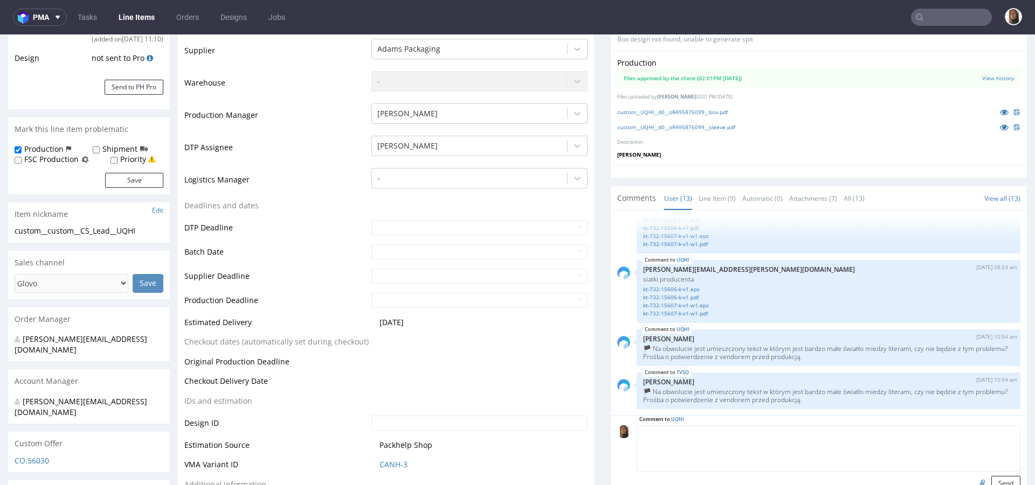
click at [702, 428] on textarea at bounding box center [828, 449] width 384 height 46
type textarea "m"
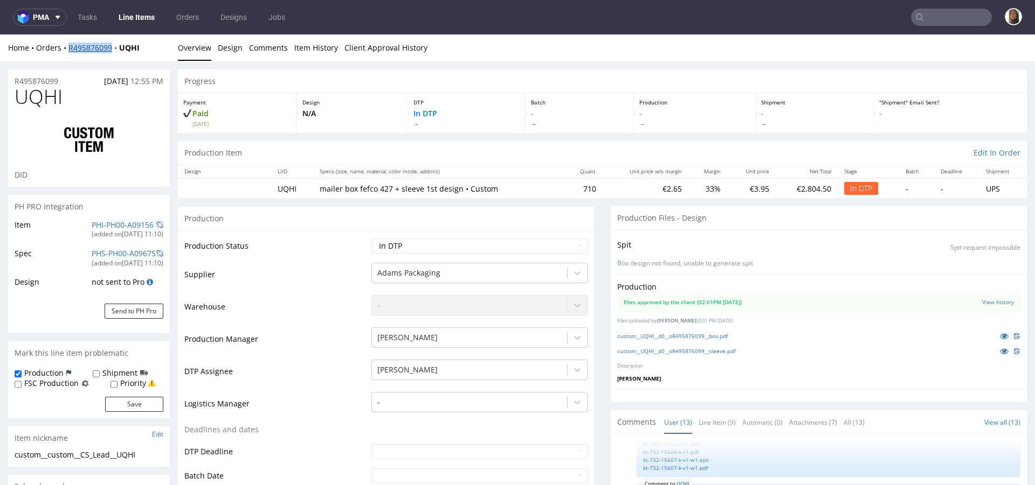
copy link "R495876099"
click at [1000, 351] on icon at bounding box center [1004, 352] width 9 height 8
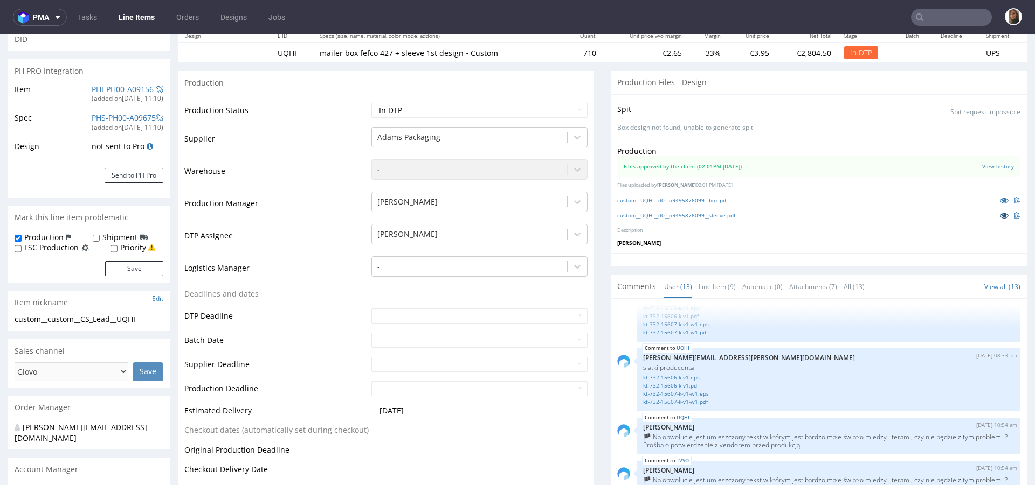
scroll to position [359, 0]
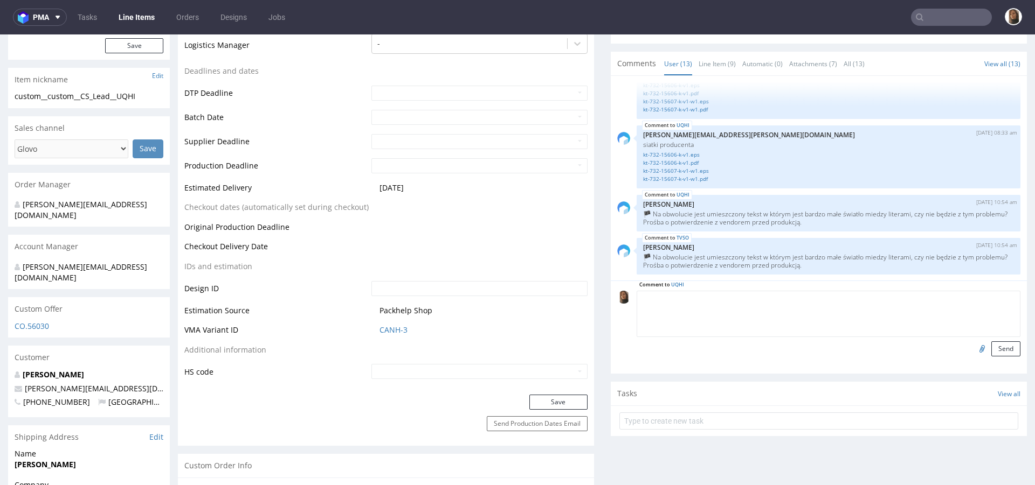
click at [671, 310] on textarea at bounding box center [828, 314] width 384 height 46
drag, startPoint x: 877, startPoint y: 294, endPoint x: 620, endPoint y: 300, distance: 257.6
click at [620, 300] on div "Comment to UQHI prośba o odwrócenie tekstów na sleevie, żeby nic nie było odwró…" at bounding box center [818, 324] width 403 height 66
type textarea "prośba o odwrócenie tekstów na sleevie, żeby nic nie było odwrócone"
click at [991, 349] on button "Send" at bounding box center [1005, 349] width 29 height 15
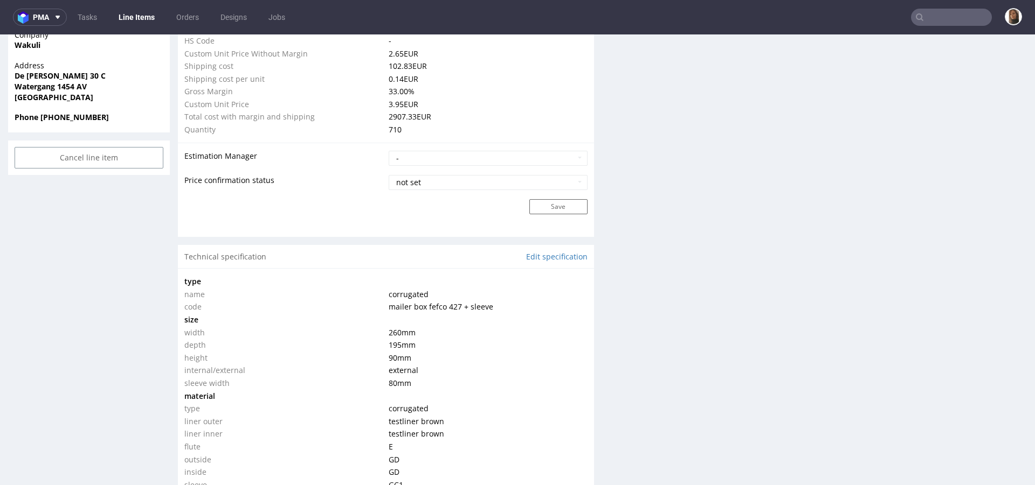
scroll to position [1924, 0]
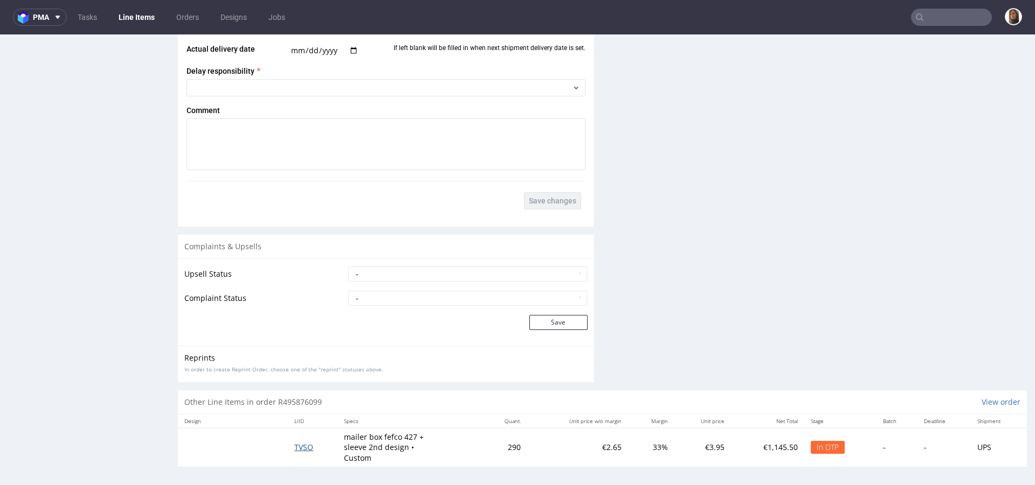
click at [295, 445] on span "TVSO" at bounding box center [303, 447] width 19 height 10
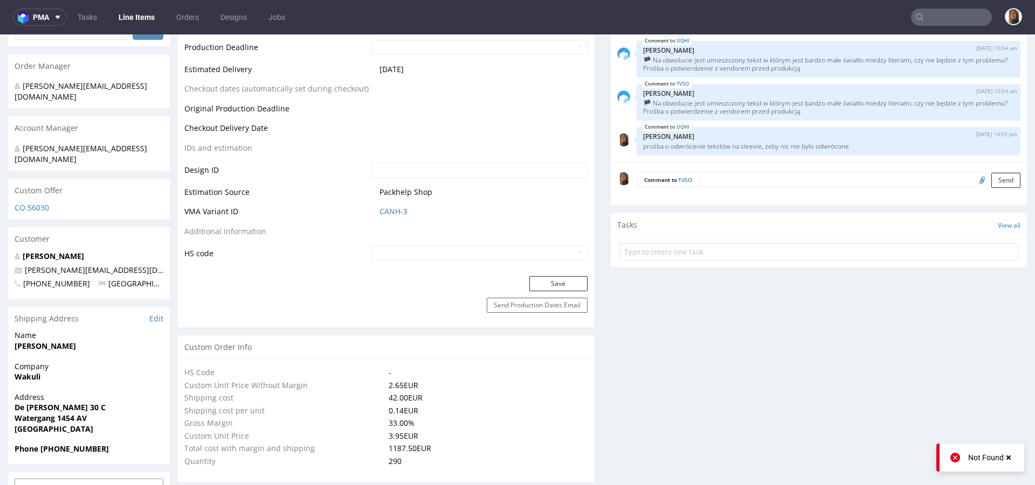
scroll to position [622, 0]
click at [705, 179] on textarea at bounding box center [859, 179] width 321 height 15
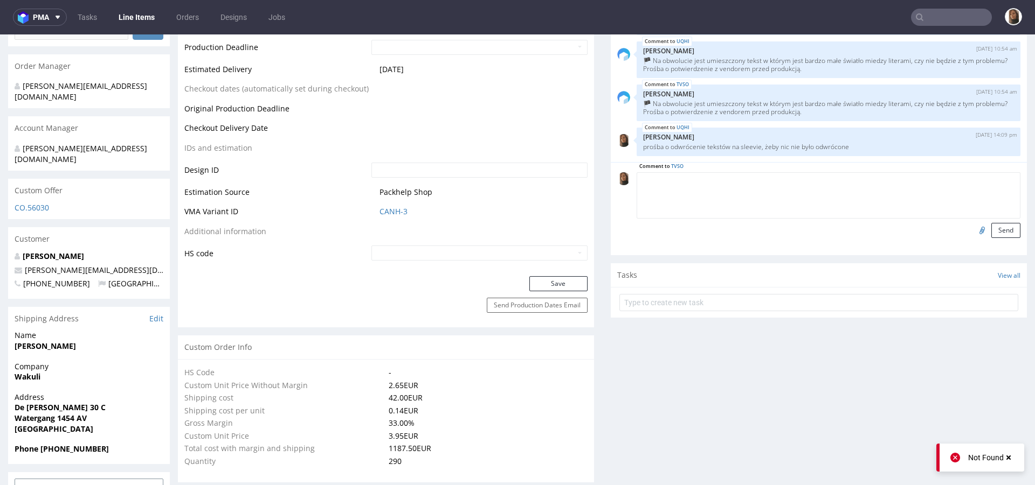
paste textarea "prośba o odwrócenie tekstów na sleevie, żeby nic nie było odwrócone"
type textarea "prośba o odwrócenie tekstów na sleevie, żeby nic nie było odwrócone"
click at [991, 228] on button "Send" at bounding box center [1005, 230] width 29 height 15
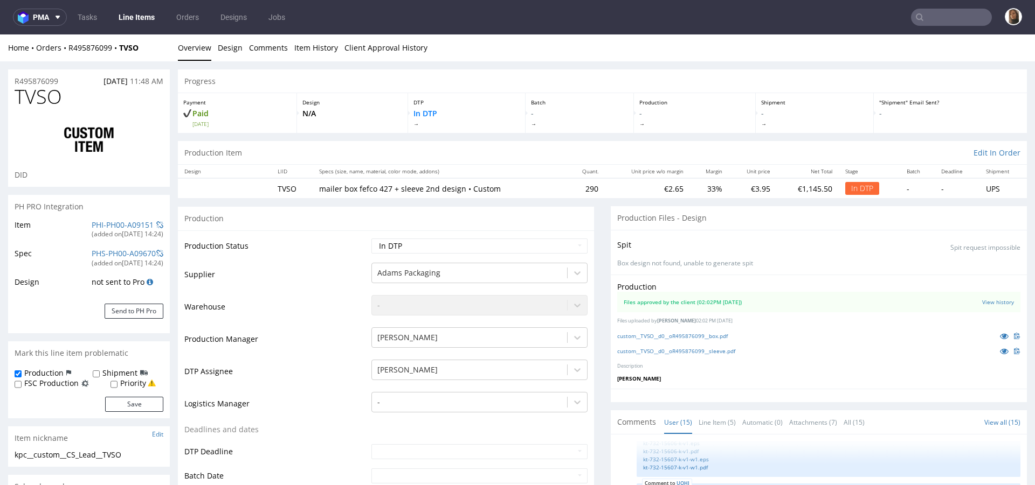
scroll to position [657, 0]
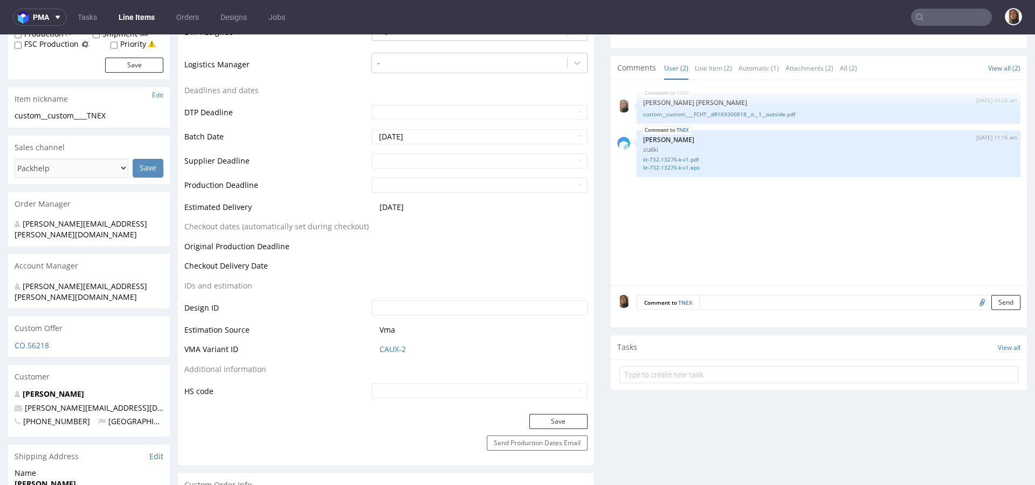
scroll to position [440, 0]
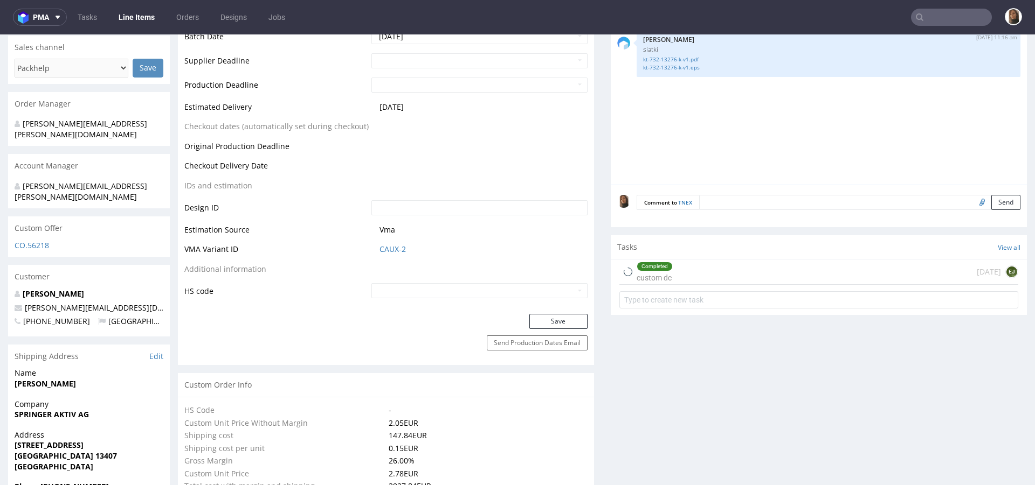
select select "in_progress"
click at [72, 289] on link "[PERSON_NAME]" at bounding box center [53, 294] width 61 height 10
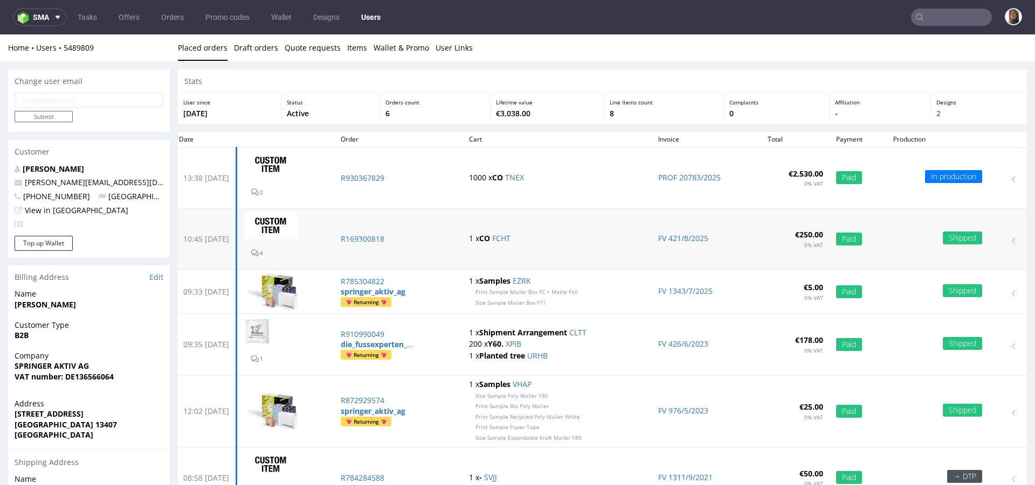
click at [519, 233] on p "1 x CO FCHT" at bounding box center [557, 238] width 176 height 11
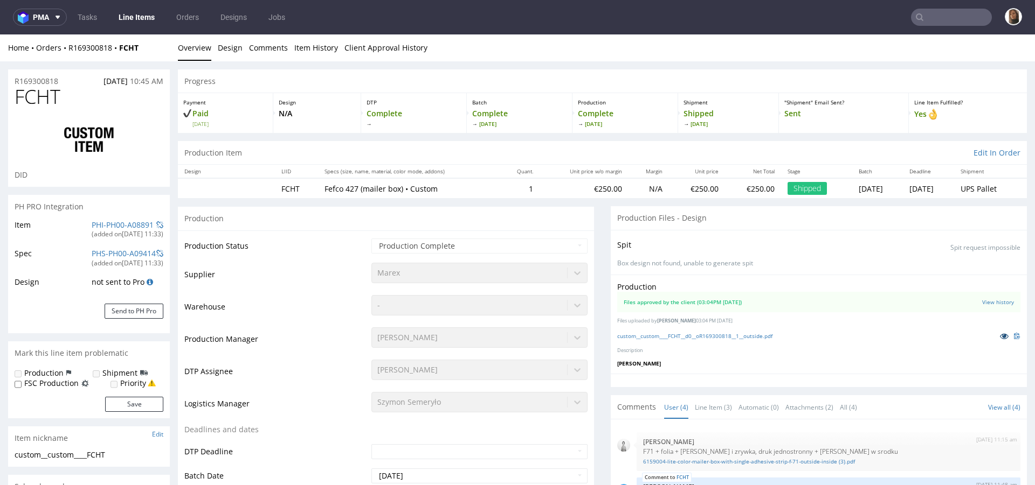
click at [1000, 333] on icon at bounding box center [1004, 336] width 9 height 8
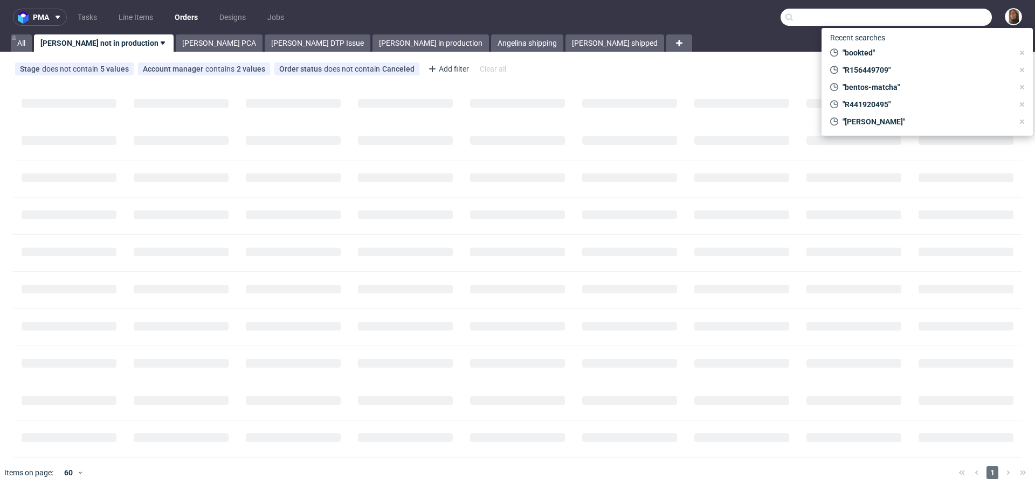
click at [941, 20] on input "text" at bounding box center [885, 17] width 211 height 17
paste input "R966331997"
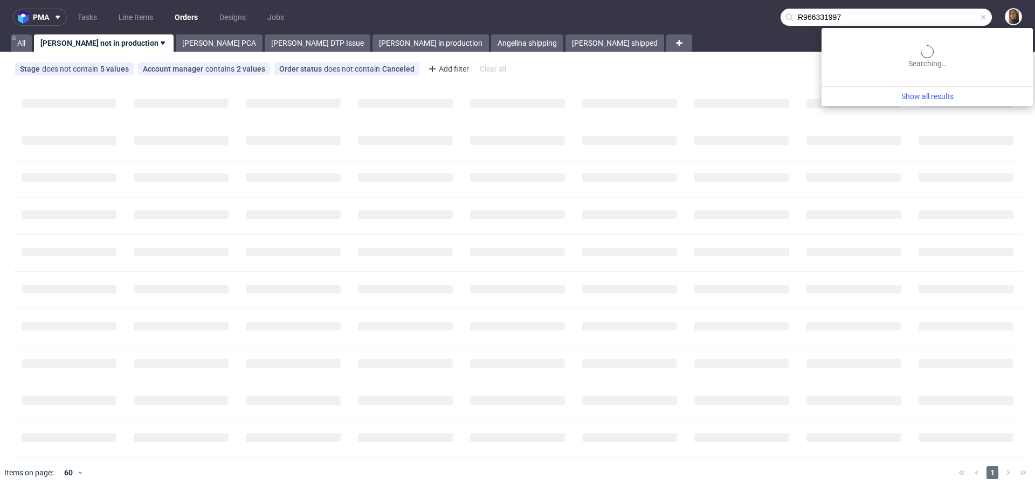
type input "R966331997"
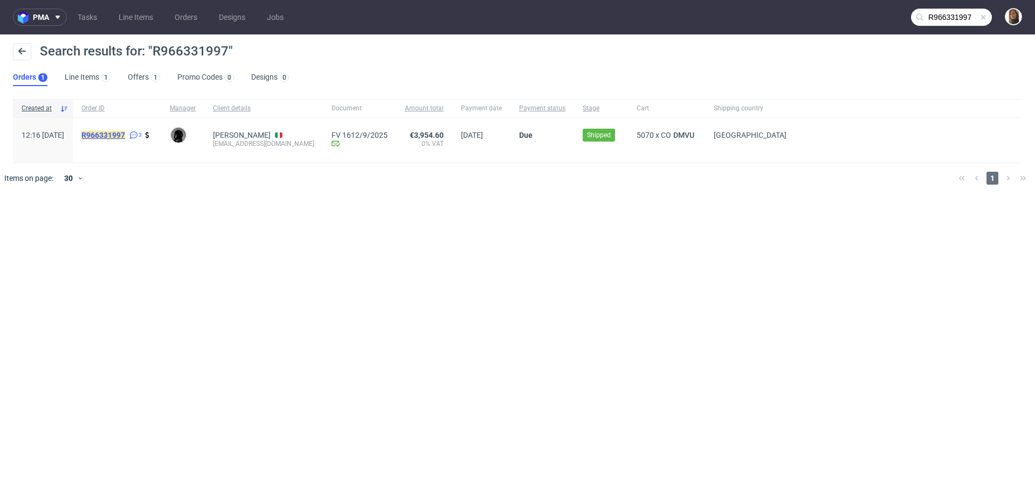
click at [125, 131] on mark "R966331997" at bounding box center [103, 135] width 44 height 9
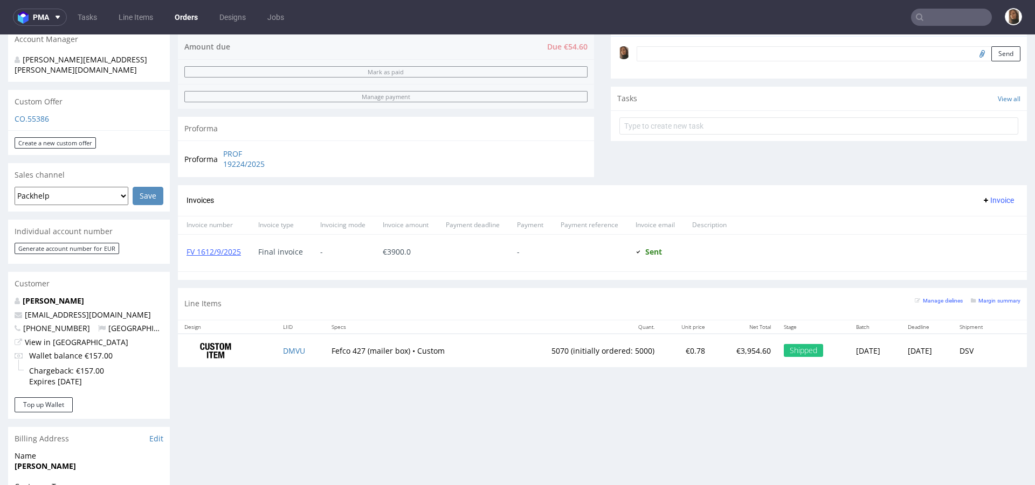
scroll to position [350, 0]
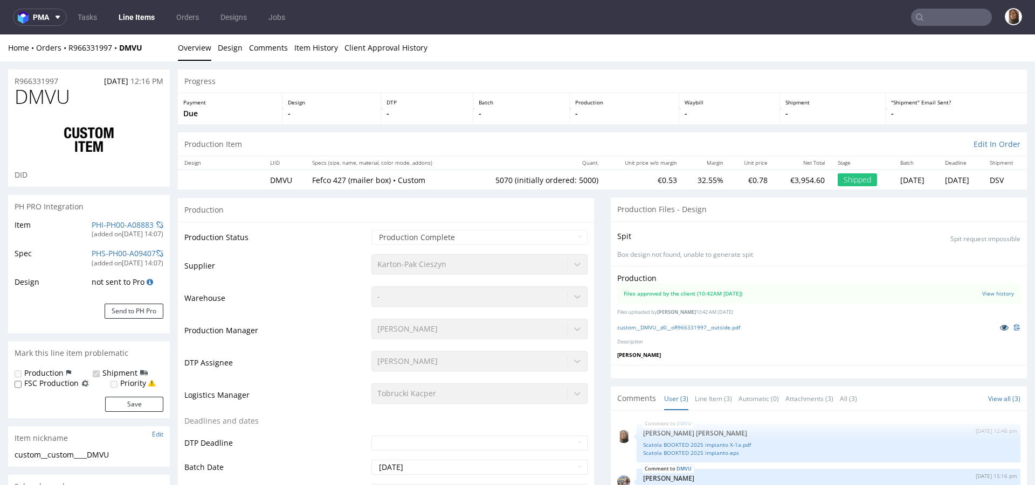
click at [1000, 325] on icon at bounding box center [1004, 328] width 9 height 8
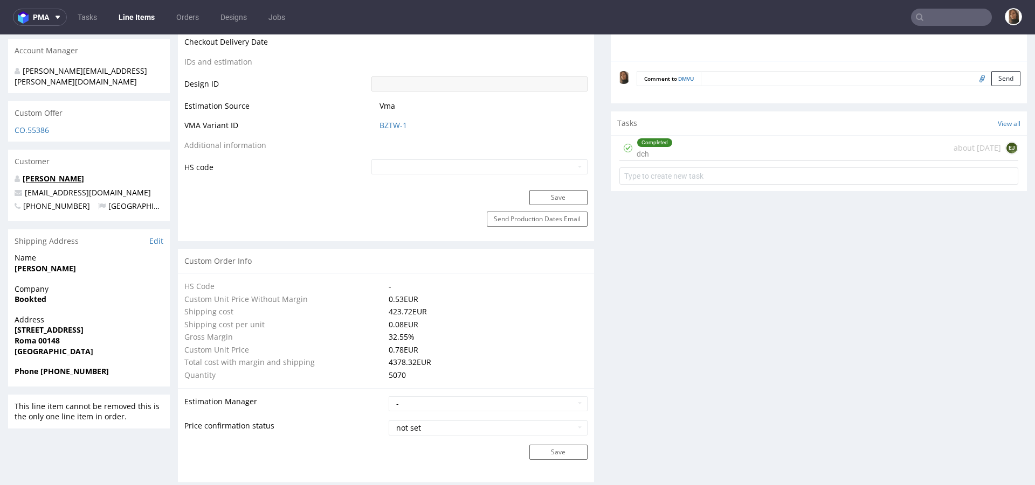
click at [57, 174] on link "matteo costantini" at bounding box center [53, 179] width 61 height 10
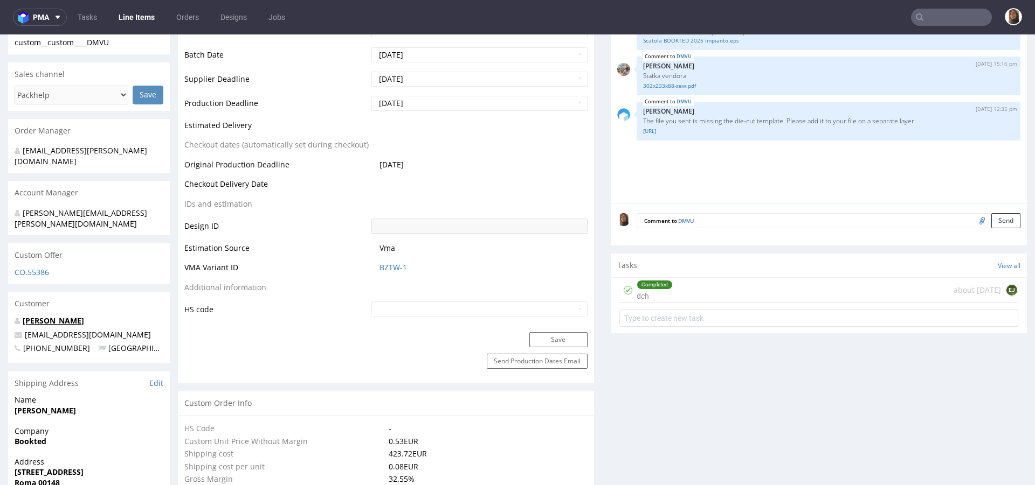
scroll to position [0, 0]
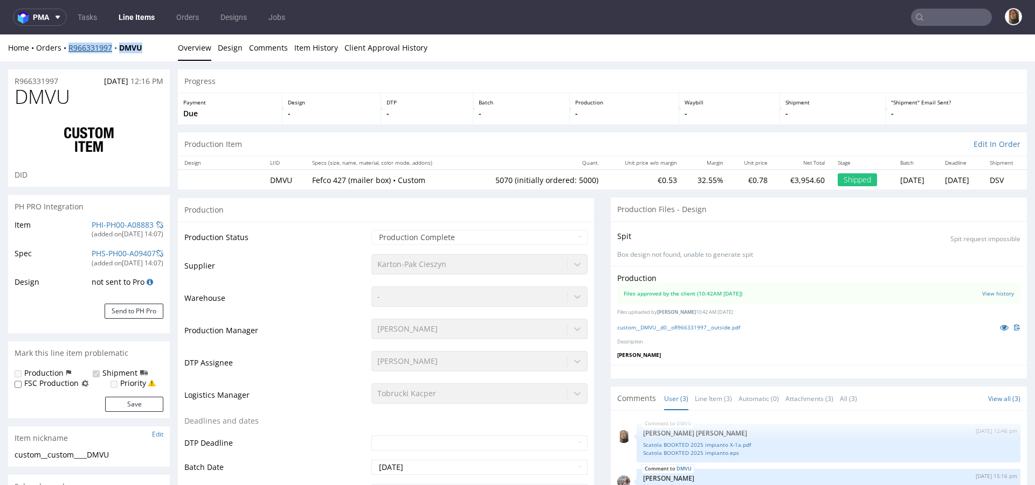
drag, startPoint x: 167, startPoint y: 50, endPoint x: 69, endPoint y: 50, distance: 97.5
click at [68, 50] on div "Home Orders R966331997 DMVU" at bounding box center [89, 48] width 162 height 11
copy div "R966331997 DMVU"
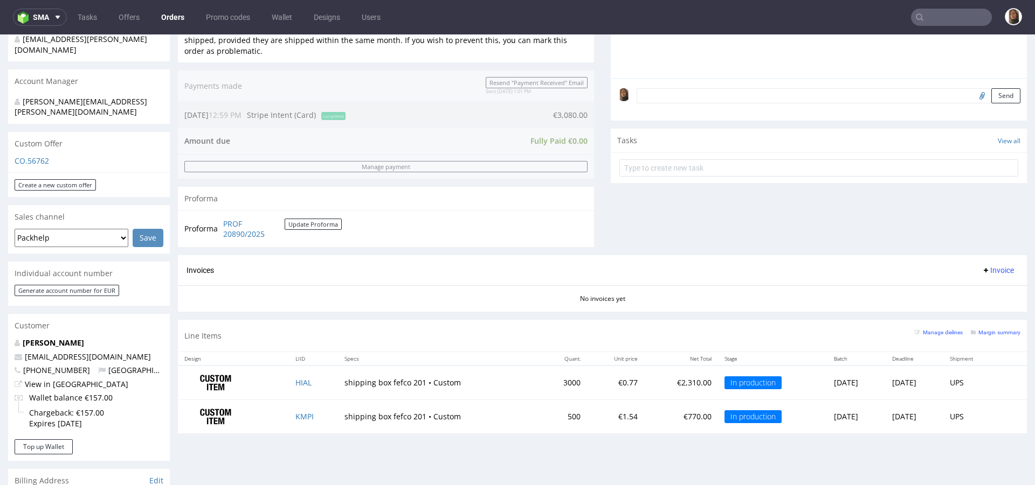
scroll to position [324, 0]
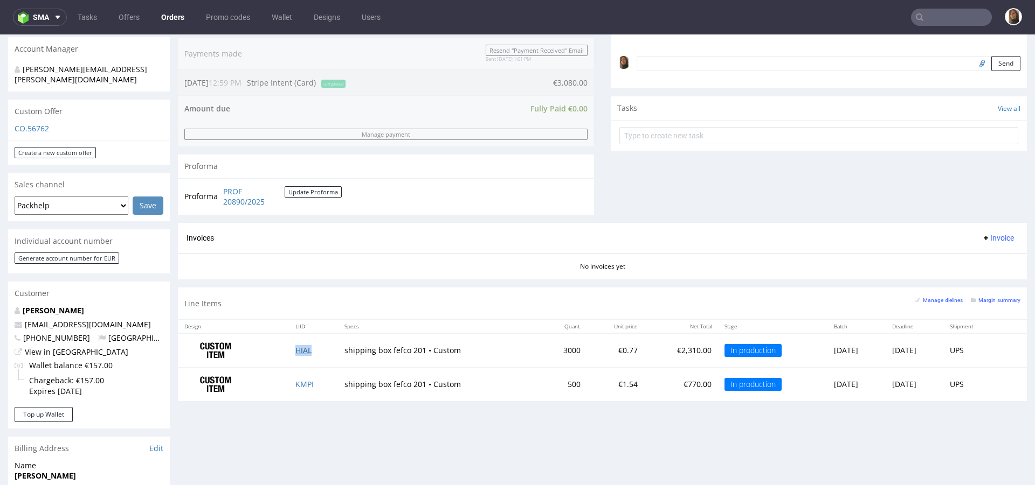
click at [297, 346] on link "HIAL" at bounding box center [303, 350] width 16 height 10
click at [297, 384] on link "KMPI" at bounding box center [304, 384] width 18 height 10
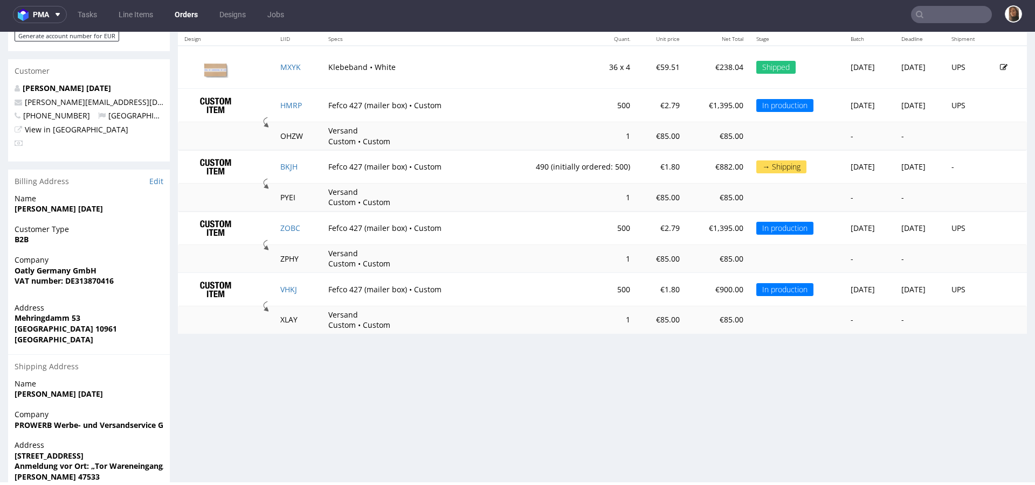
scroll to position [539, 0]
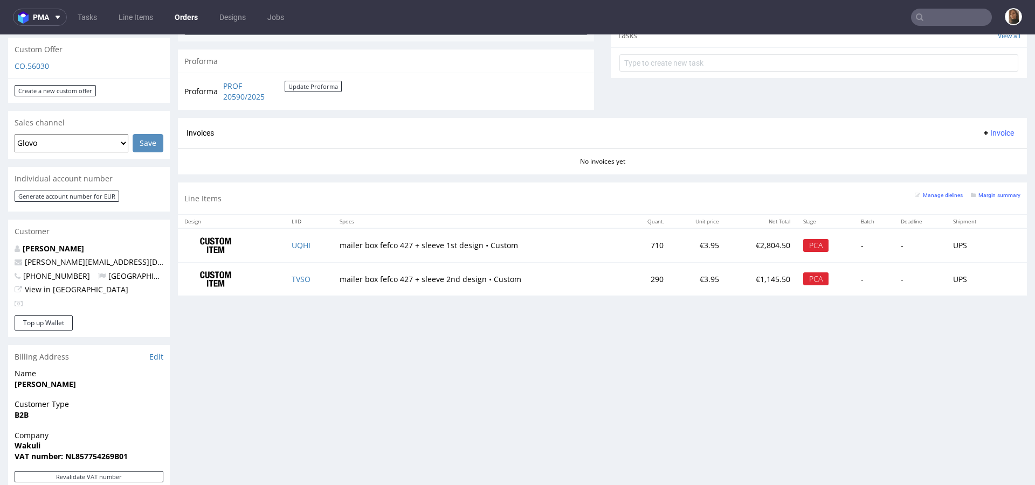
scroll to position [657, 0]
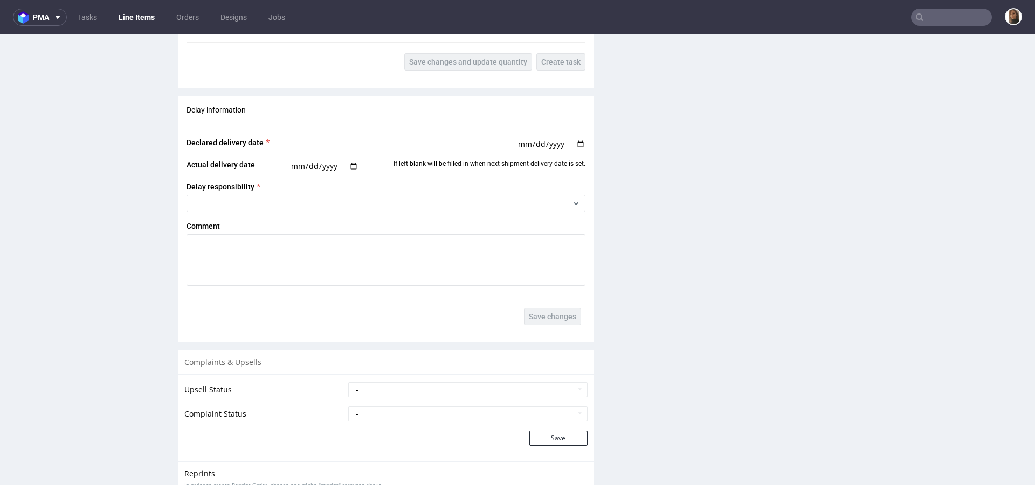
scroll to position [1924, 0]
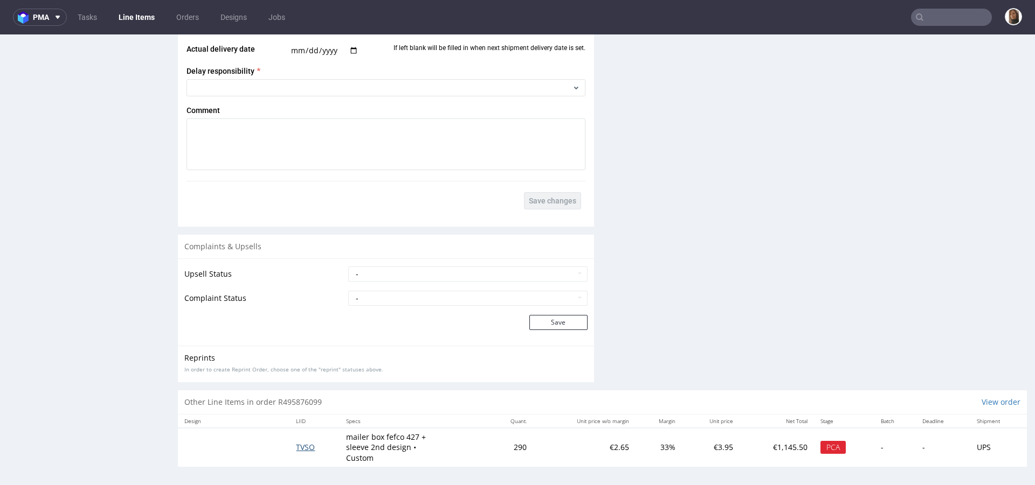
click at [300, 442] on span "TVSO" at bounding box center [305, 447] width 19 height 10
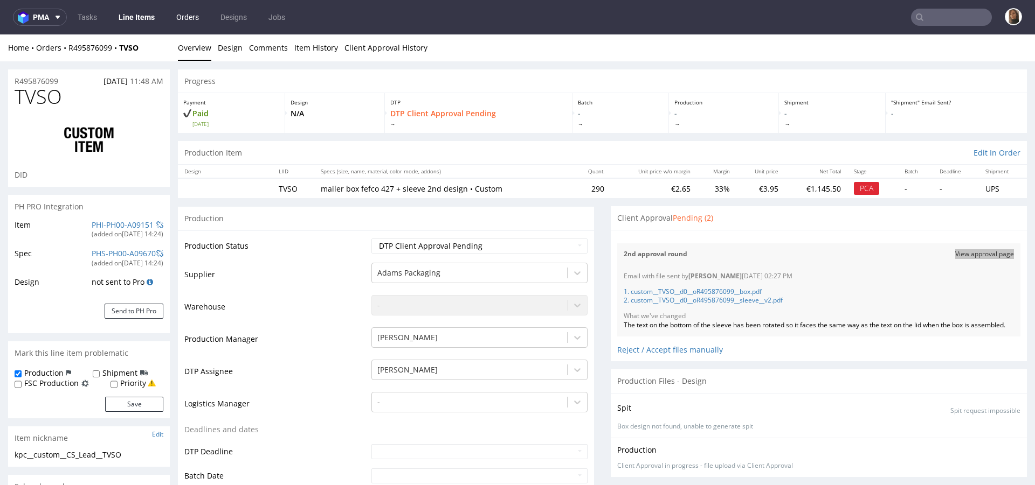
click at [184, 10] on link "Orders" at bounding box center [188, 17] width 36 height 17
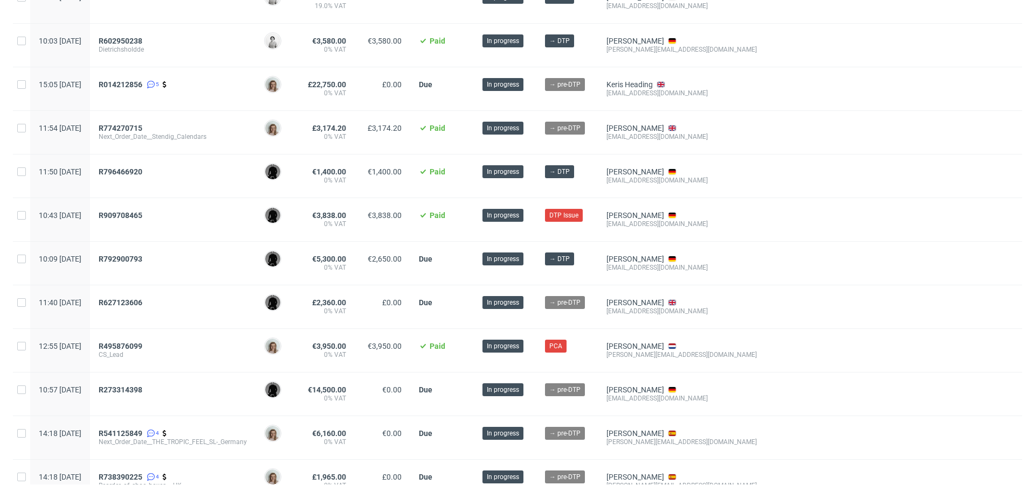
scroll to position [124, 0]
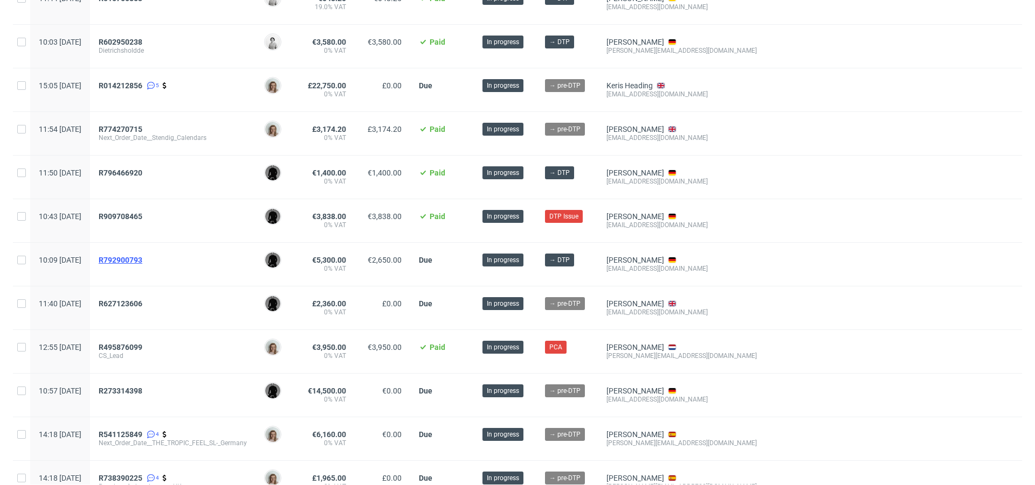
click at [142, 259] on span "R792900793" at bounding box center [121, 260] width 44 height 9
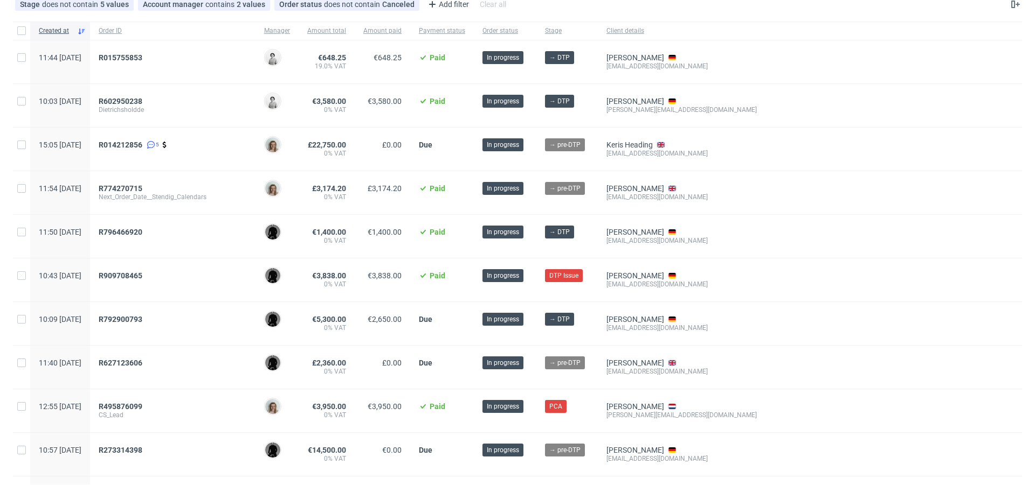
scroll to position [64, 0]
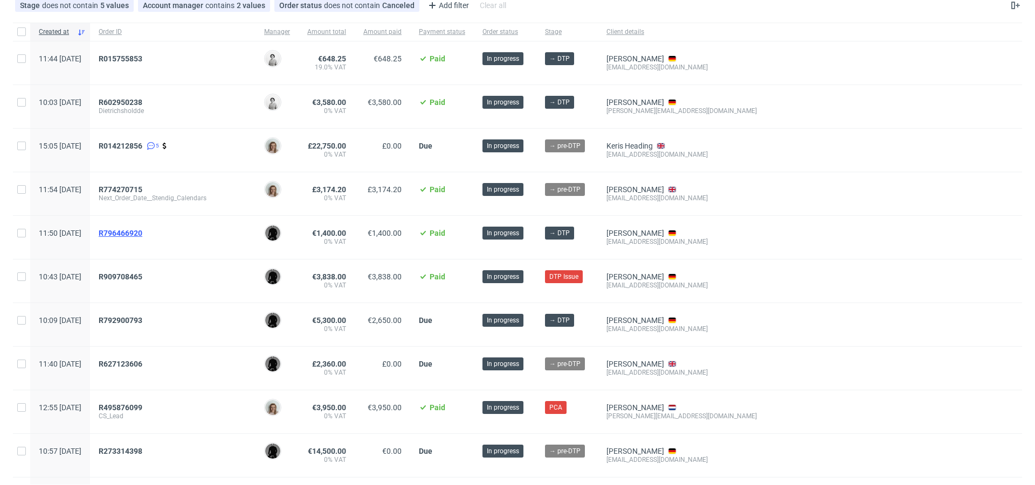
click at [142, 231] on span "R796466920" at bounding box center [121, 233] width 44 height 9
click at [148, 64] on span "R015755853" at bounding box center [173, 62] width 148 height 17
click at [142, 58] on span "R015755853" at bounding box center [121, 58] width 44 height 9
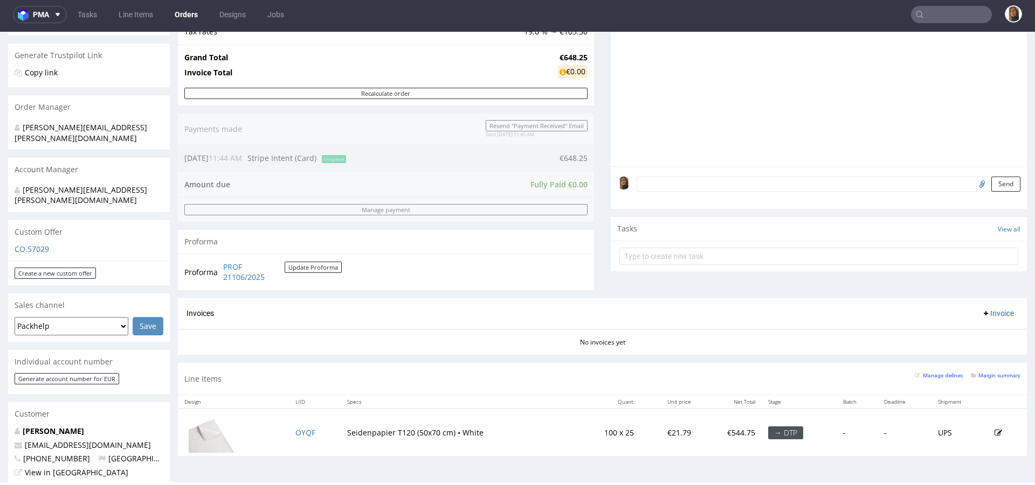
scroll to position [264, 0]
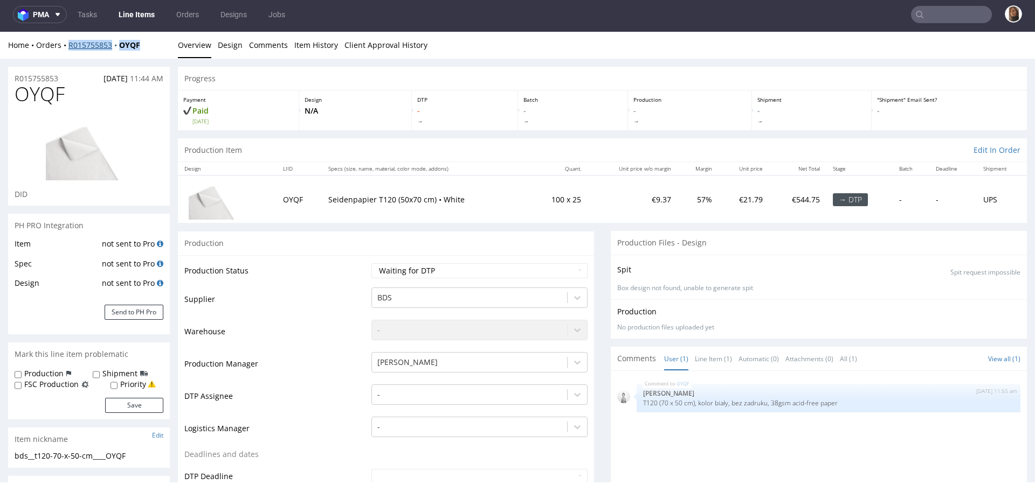
drag, startPoint x: 152, startPoint y: 43, endPoint x: 70, endPoint y: 42, distance: 81.9
click at [70, 42] on div "Home Orders R015755853 OYQF" at bounding box center [89, 45] width 162 height 11
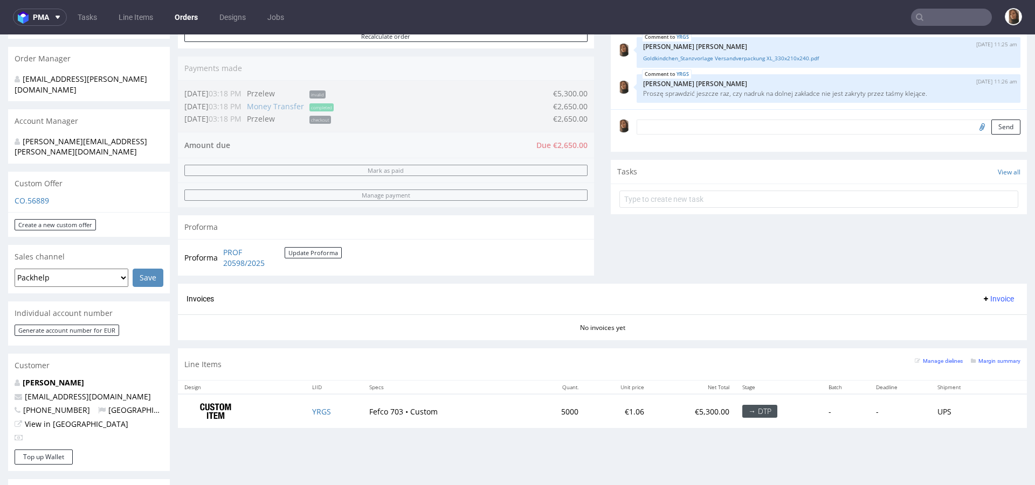
scroll to position [363, 0]
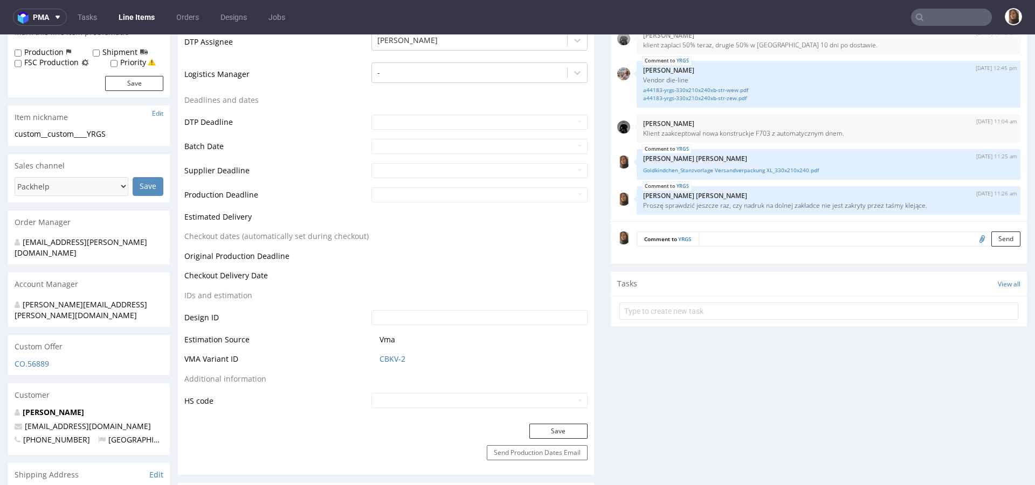
scroll to position [304, 0]
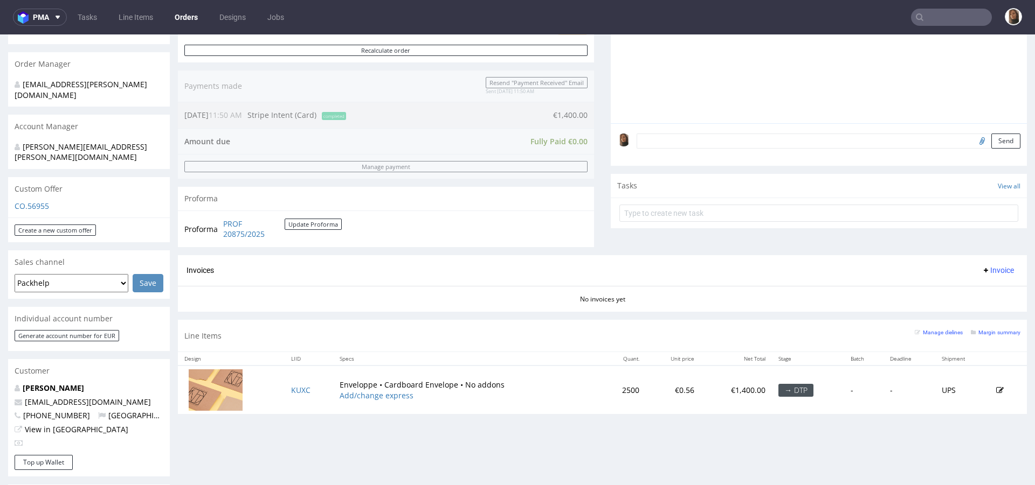
scroll to position [288, 0]
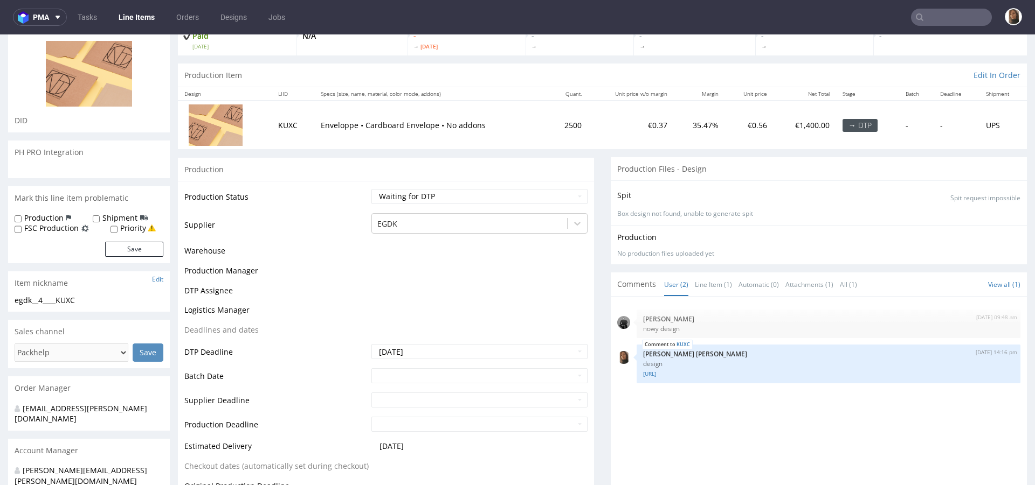
scroll to position [80, 0]
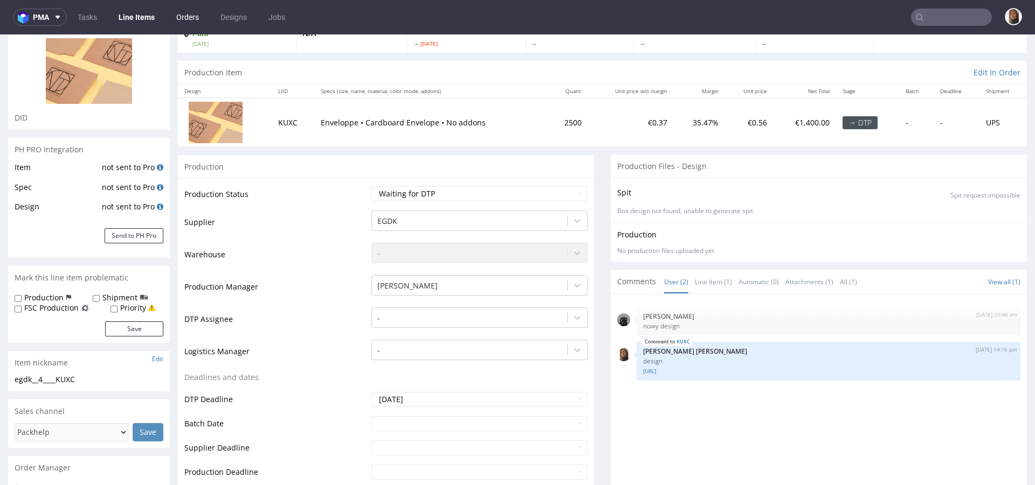
click at [187, 16] on link "Orders" at bounding box center [188, 17] width 36 height 17
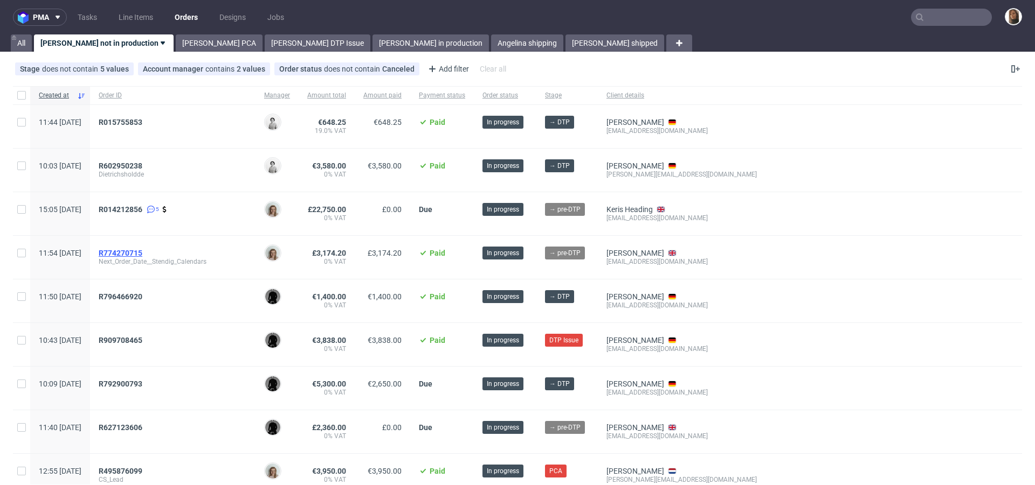
click at [142, 250] on span "R774270715" at bounding box center [121, 253] width 44 height 9
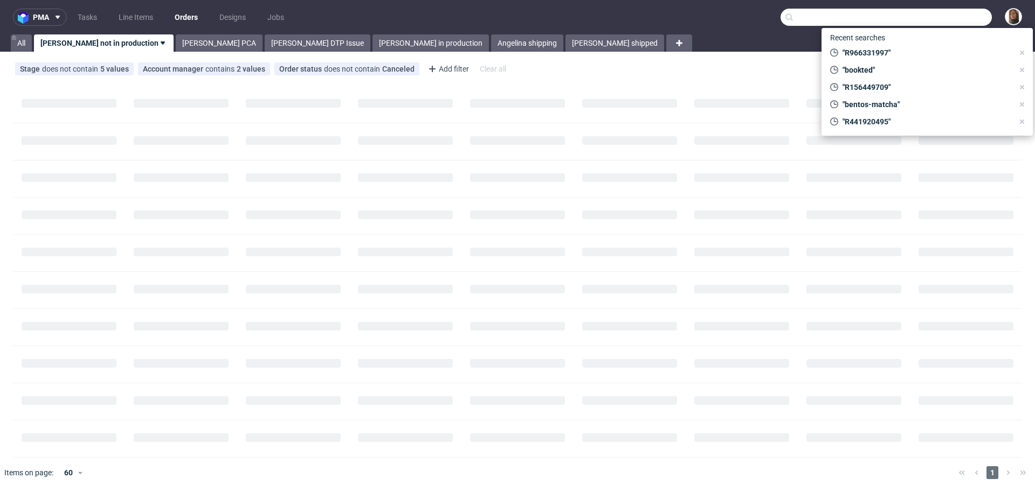
click at [966, 18] on input "text" at bounding box center [885, 17] width 211 height 17
paste input "Leberspiele"
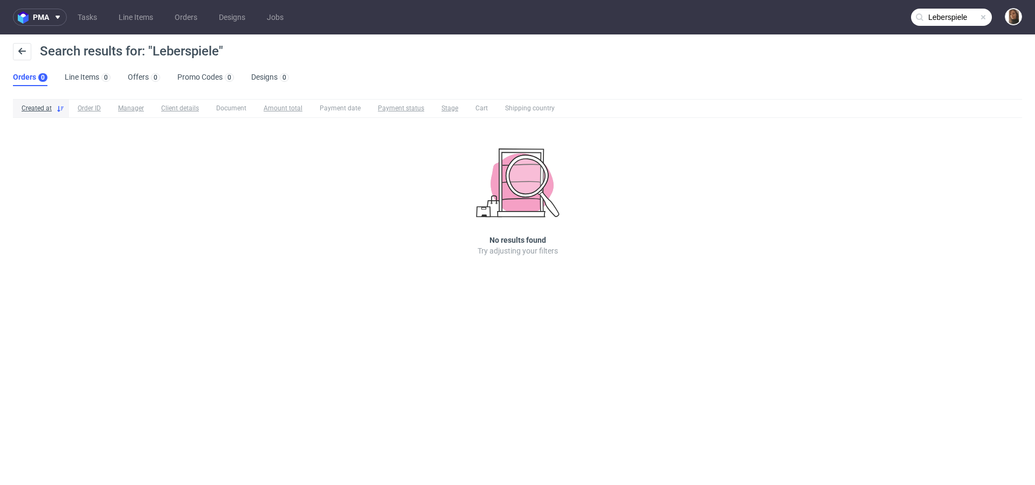
click at [942, 18] on input "Leberspiele" at bounding box center [951, 17] width 81 height 17
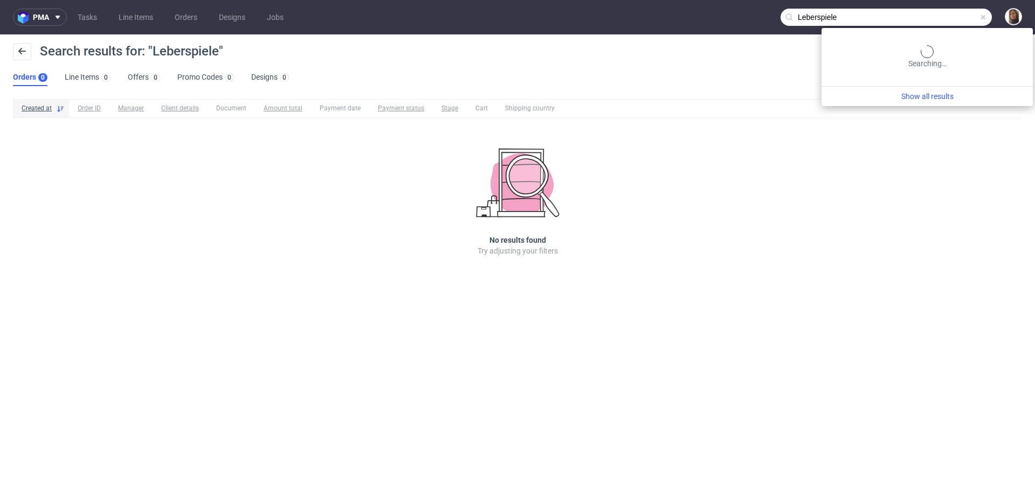
click at [942, 18] on input "Leberspiele" at bounding box center [885, 17] width 211 height 17
type input "dennis clasen"
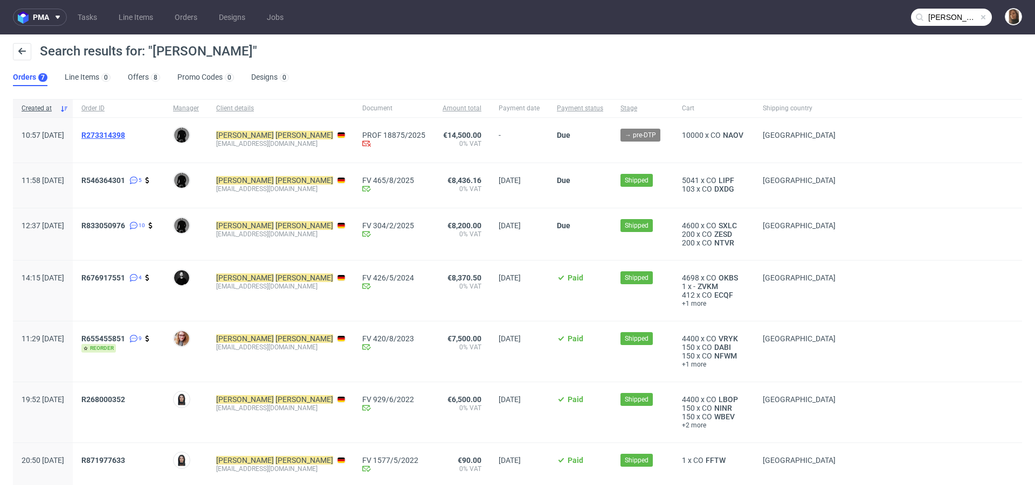
click at [125, 132] on span "R273314398" at bounding box center [103, 135] width 44 height 9
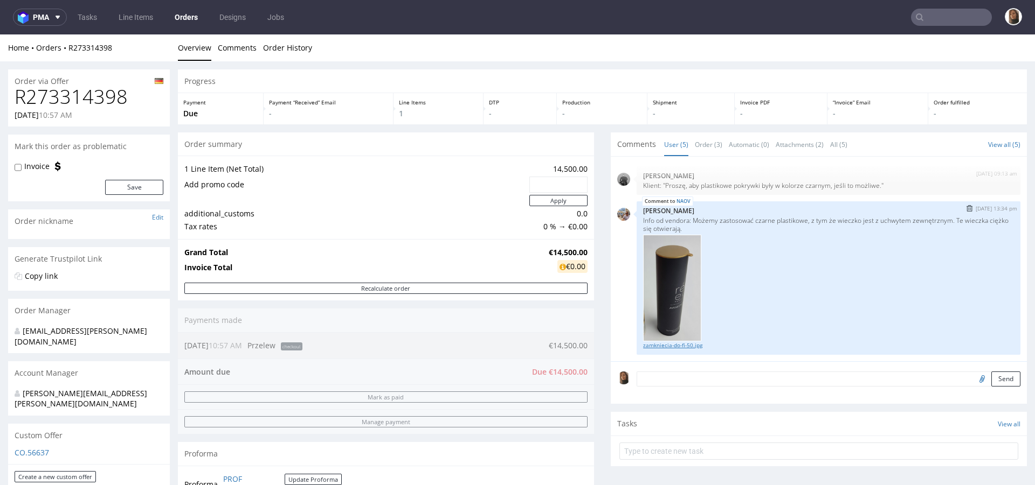
click at [666, 345] on link "zamkniecia-do-fi-50.jpg" at bounding box center [828, 346] width 371 height 8
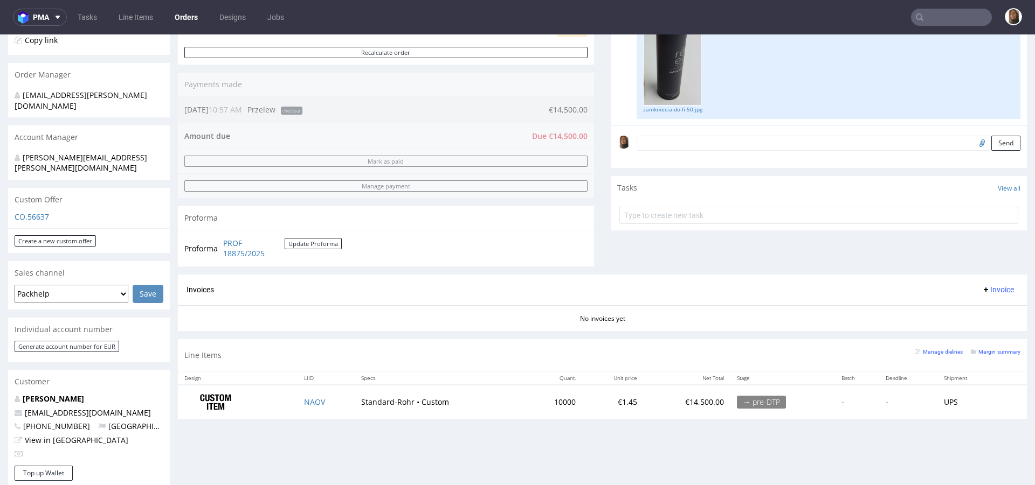
scroll to position [300, 0]
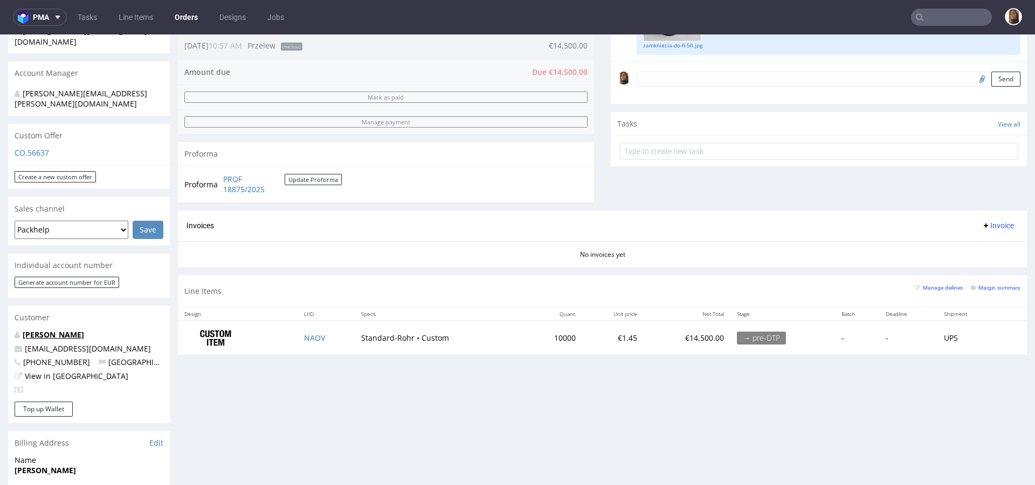
click at [53, 330] on link "[PERSON_NAME]" at bounding box center [53, 335] width 61 height 10
click at [676, 78] on textarea at bounding box center [828, 79] width 384 height 15
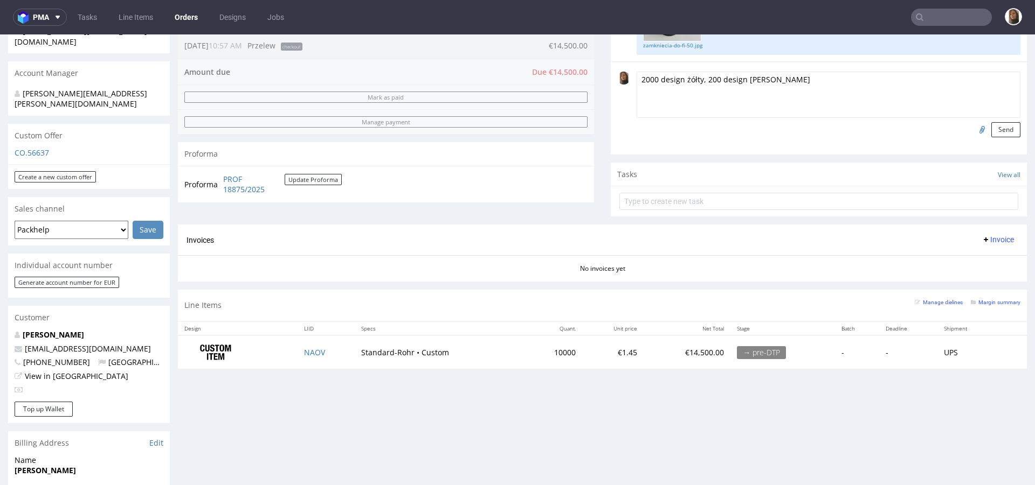
type textarea "2000 design żółty, 200 design czarny"
click at [973, 130] on input "file" at bounding box center [980, 129] width 15 height 14
type input "C:\fakepath\custom__custom____SXLC__d0__oR833050976.pdf"
click at [991, 128] on button "Send" at bounding box center [1005, 129] width 29 height 15
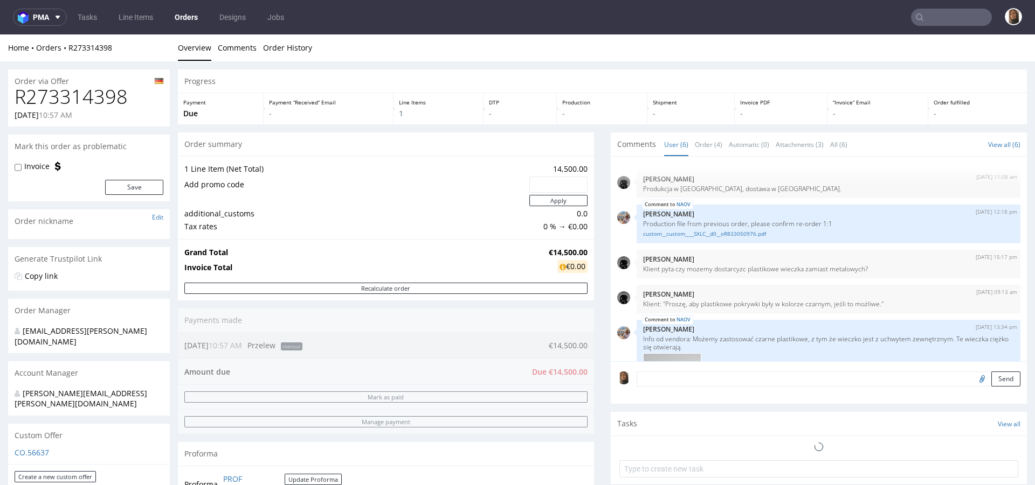
scroll to position [172, 0]
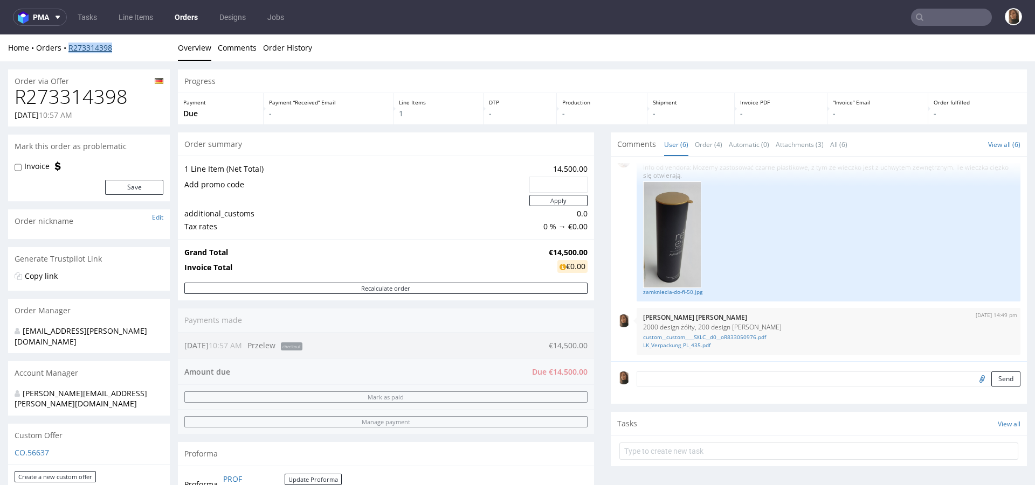
copy link "R273314398"
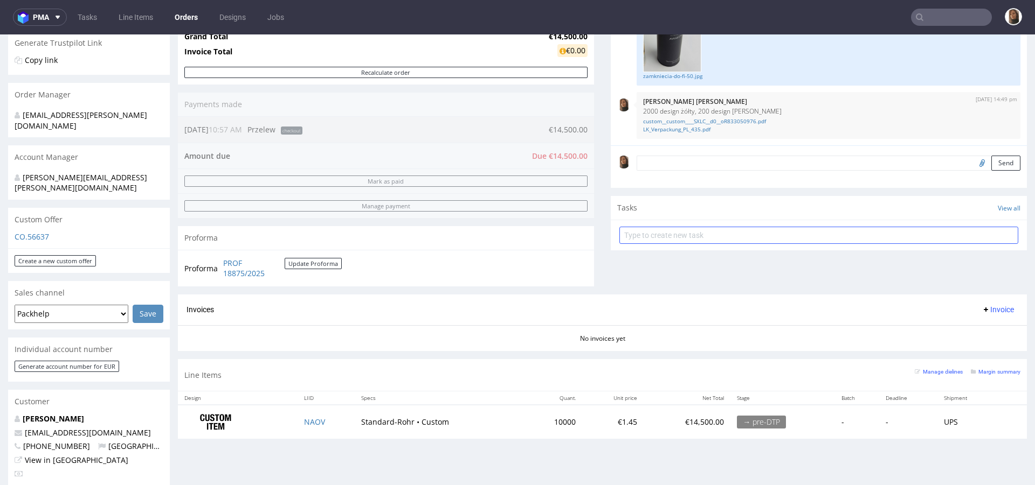
scroll to position [210, 0]
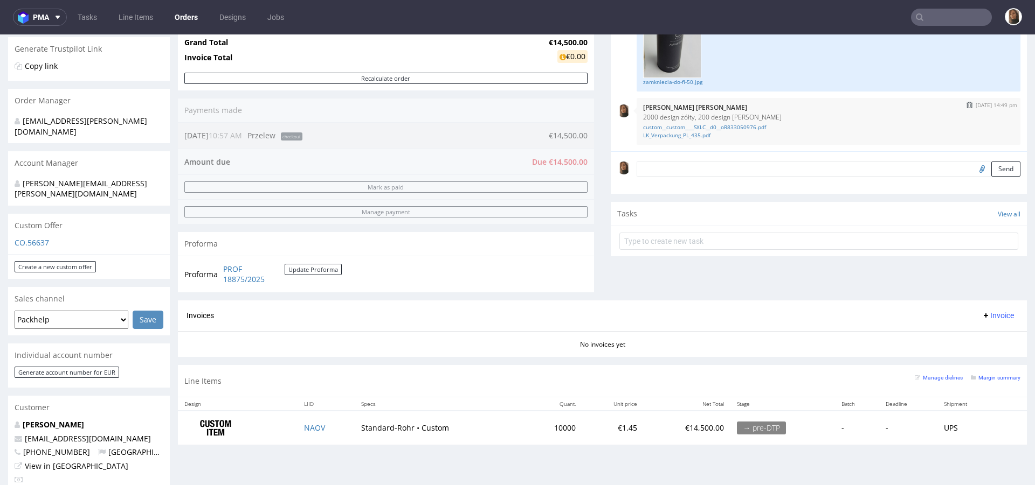
click at [966, 105] on img "submit" at bounding box center [969, 105] width 6 height 6
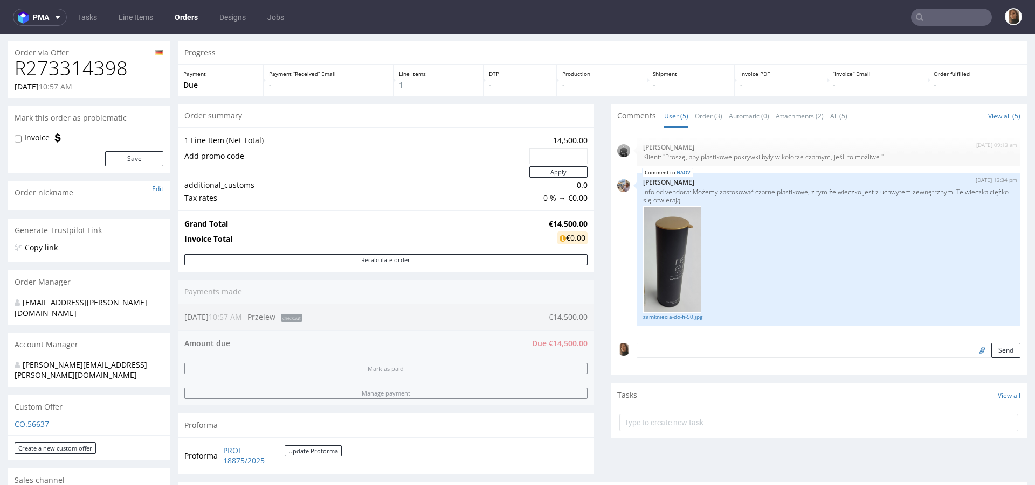
scroll to position [79, 0]
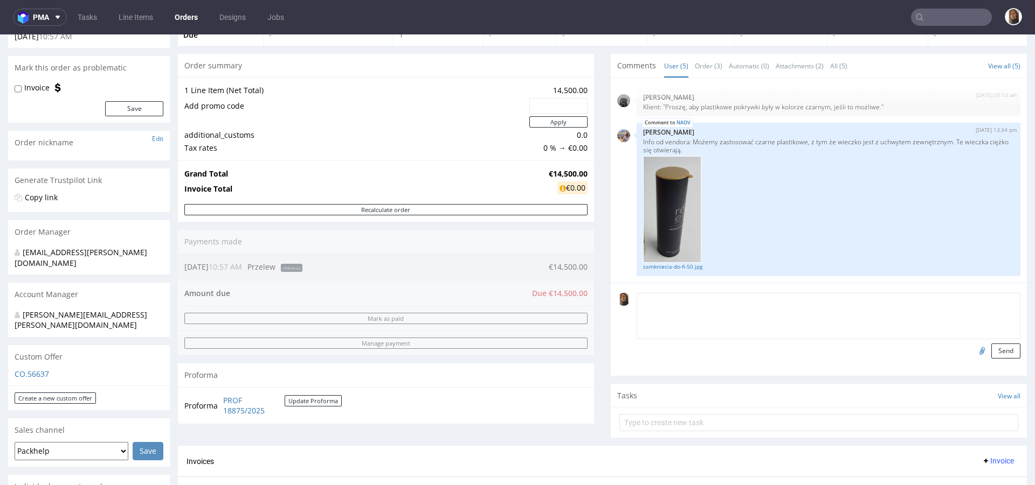
click at [648, 303] on textarea at bounding box center [828, 316] width 384 height 46
type textarea "200 design czerwony, reszta żółty"
click at [973, 348] on input "file" at bounding box center [980, 351] width 15 height 14
type input "C:\fakepath\custom__custom____SXLC__d0__oR833050976.pdf"
click at [991, 350] on button "Send" at bounding box center [1005, 351] width 29 height 15
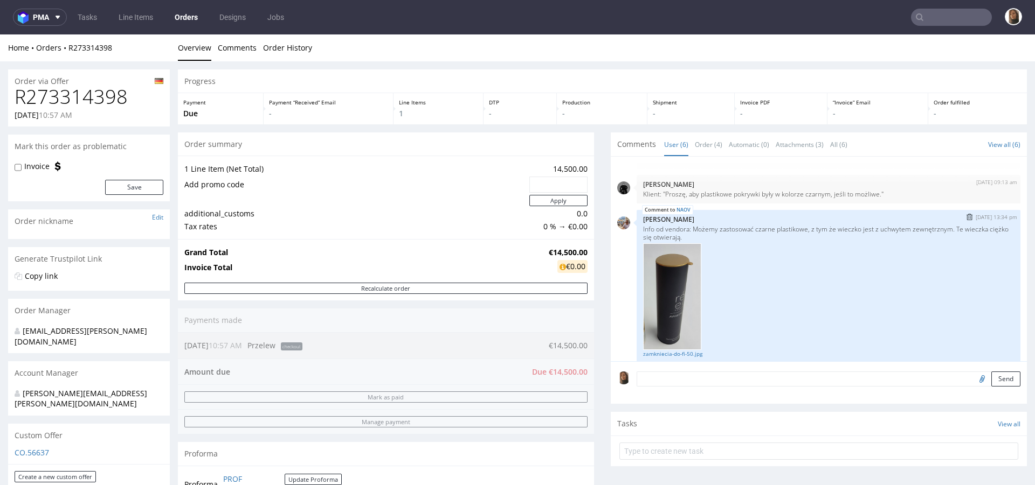
scroll to position [111, 0]
drag, startPoint x: 804, startPoint y: 225, endPoint x: 821, endPoint y: 235, distance: 19.3
click at [821, 235] on p "Info od vendora: Możemy zastosować czarne plastikowe, z tym że wieczko jest z u…" at bounding box center [828, 232] width 371 height 16
copy p "z tym że wieczko jest z uchwytem zewnętrznym. Te wieczka ciężko się otwierają."
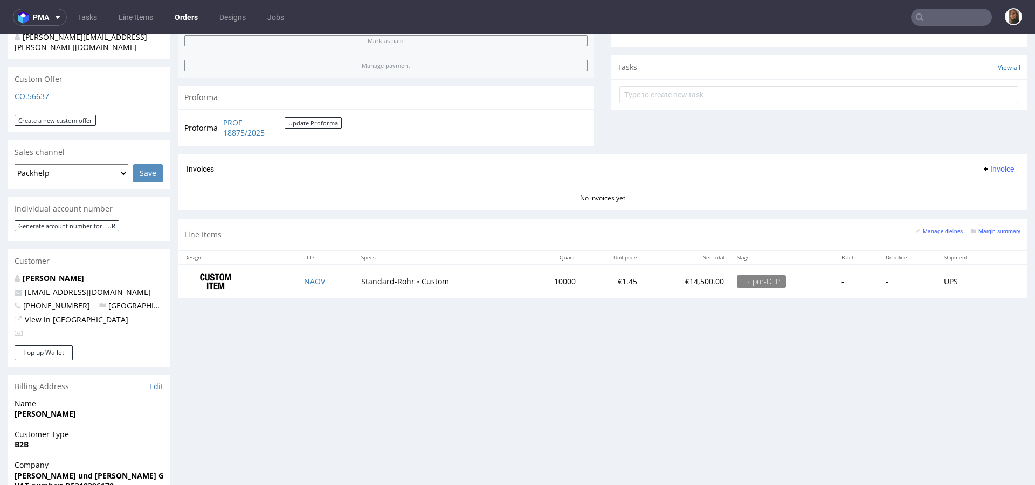
scroll to position [421, 0]
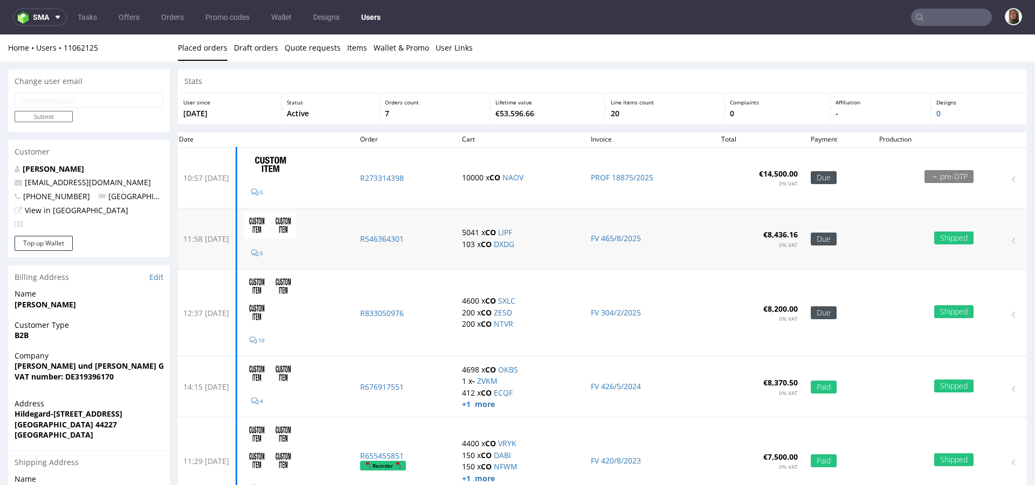
click at [410, 244] on td "R546364301" at bounding box center [404, 239] width 102 height 60
click at [401, 230] on td "R546364301" at bounding box center [404, 239] width 102 height 60
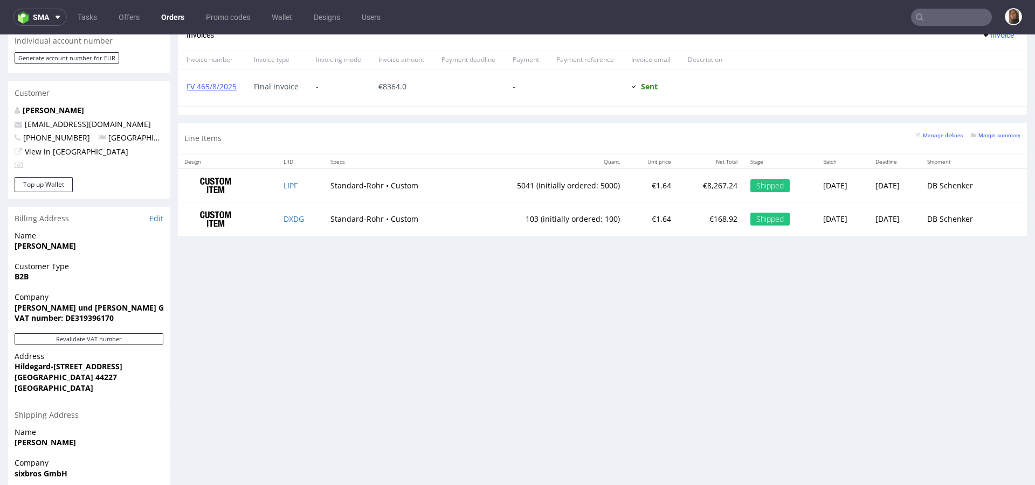
scroll to position [552, 0]
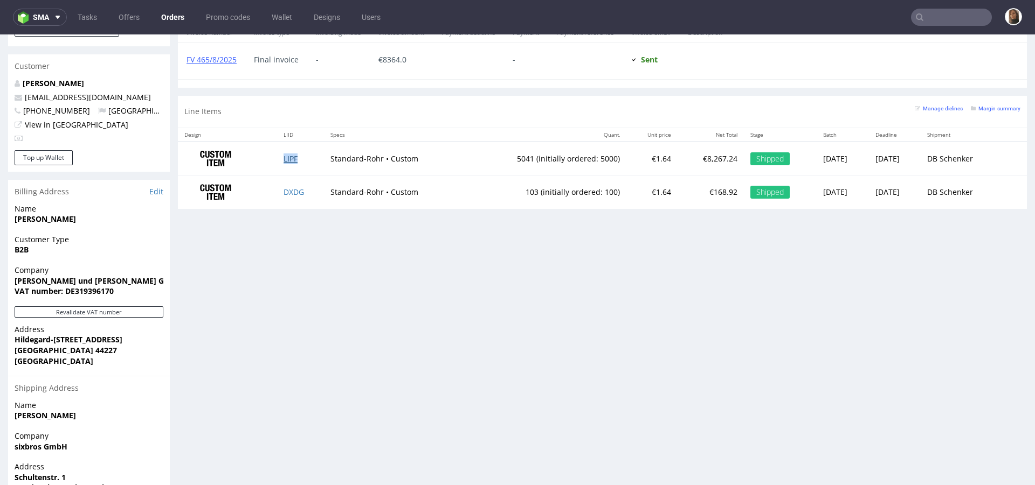
click at [285, 157] on link "LIPF" at bounding box center [290, 159] width 14 height 10
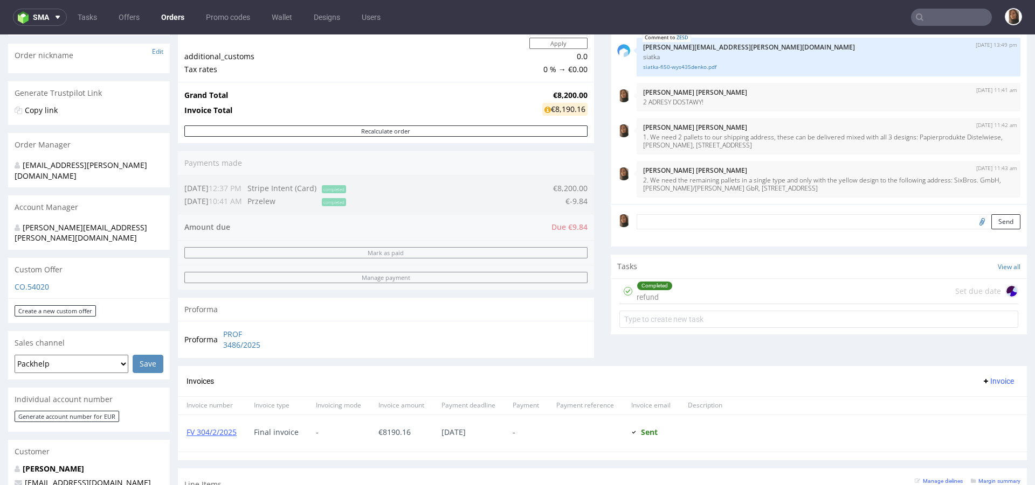
scroll to position [386, 0]
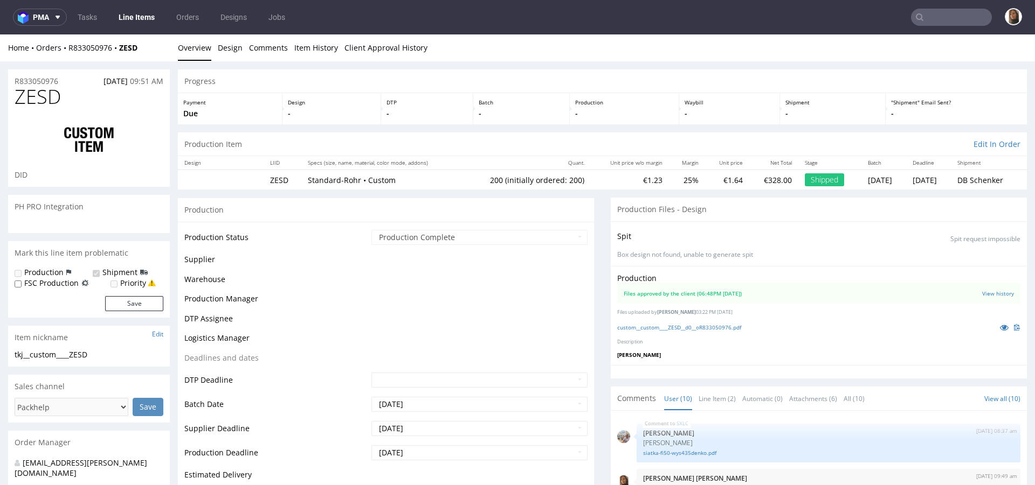
scroll to position [212, 0]
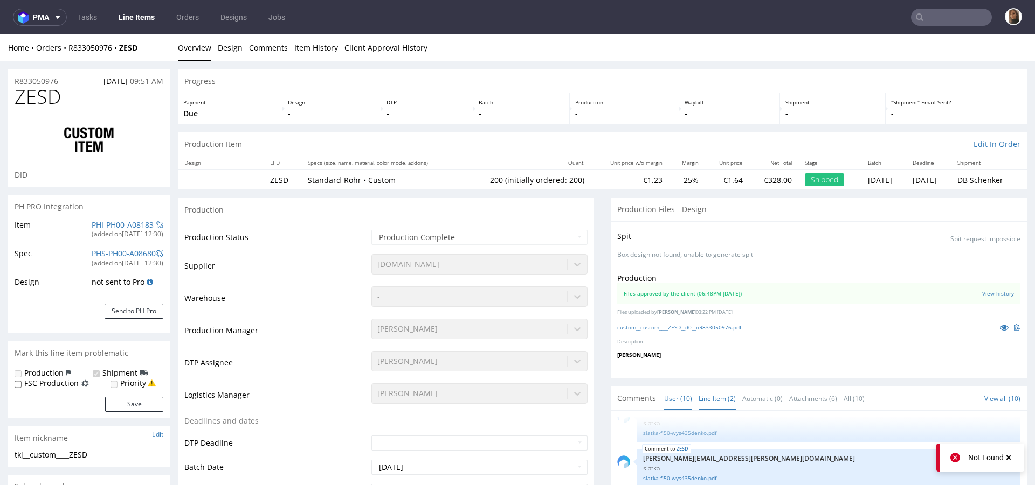
click at [720, 390] on link "Line Item (2)" at bounding box center [716, 398] width 37 height 23
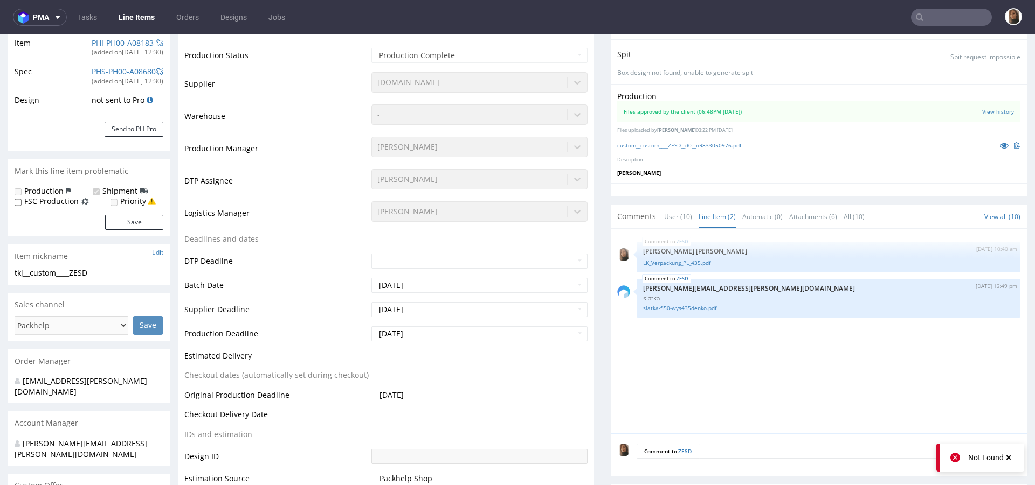
scroll to position [238, 0]
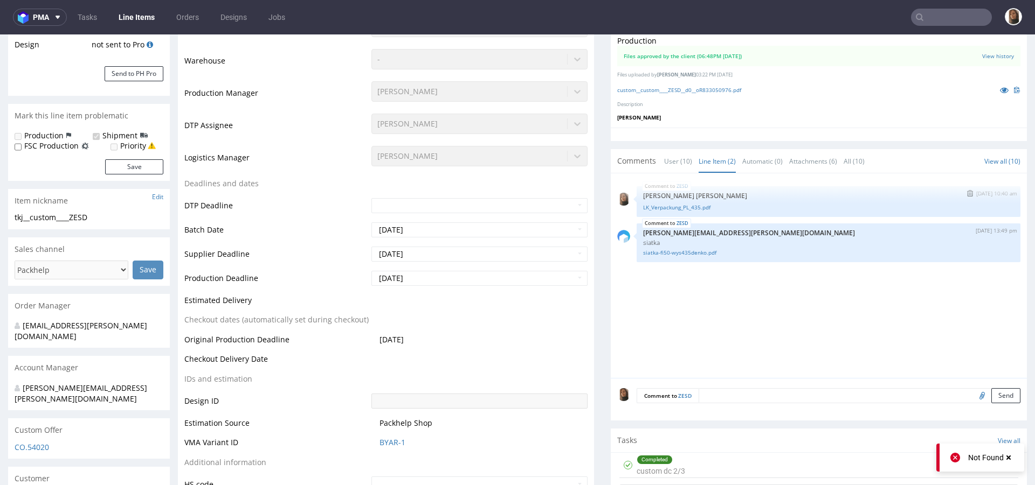
click at [679, 211] on div "ZESD [DATE] 10:40 am [PERSON_NAME] [PERSON_NAME] LK_Verpackung_PL_435.pdf" at bounding box center [828, 201] width 384 height 31
click at [676, 204] on link "LK_Verpackung_PL_435.pdf" at bounding box center [828, 208] width 371 height 8
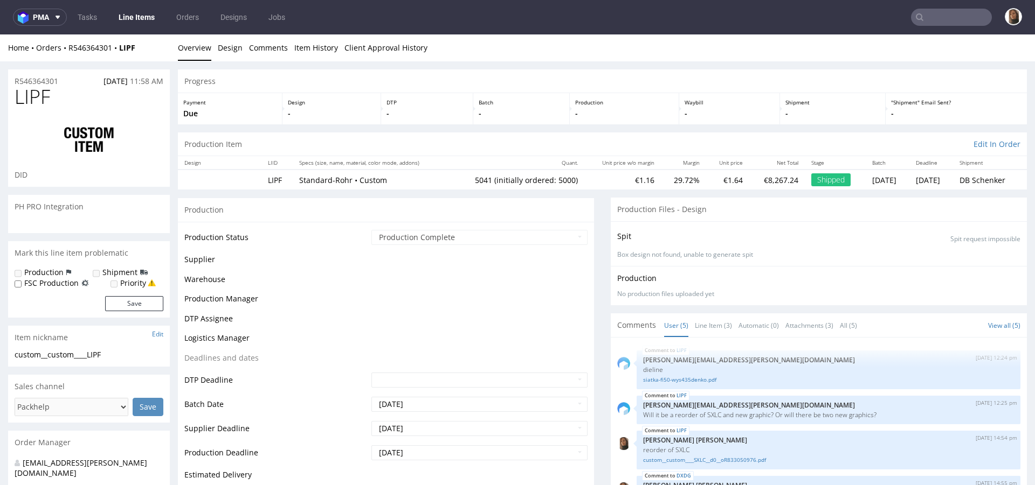
scroll to position [22, 0]
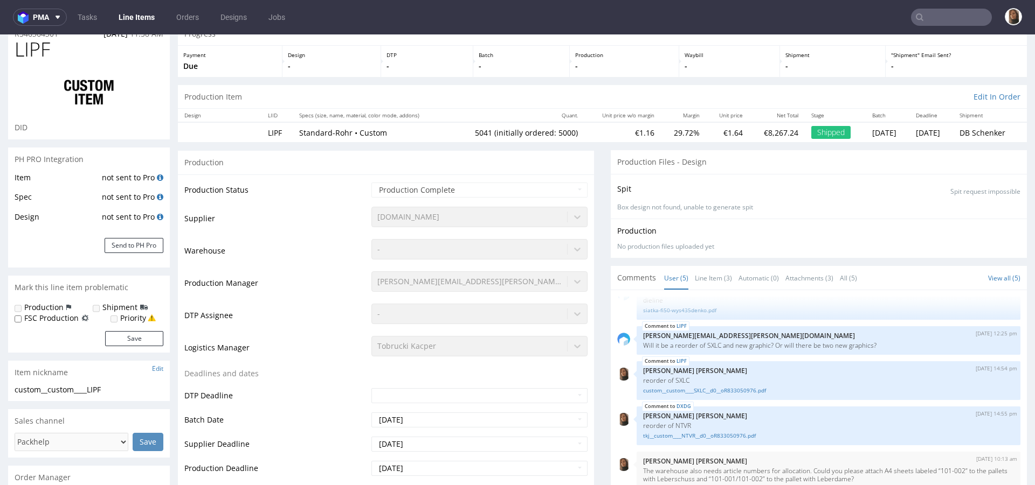
select select "in_progress"
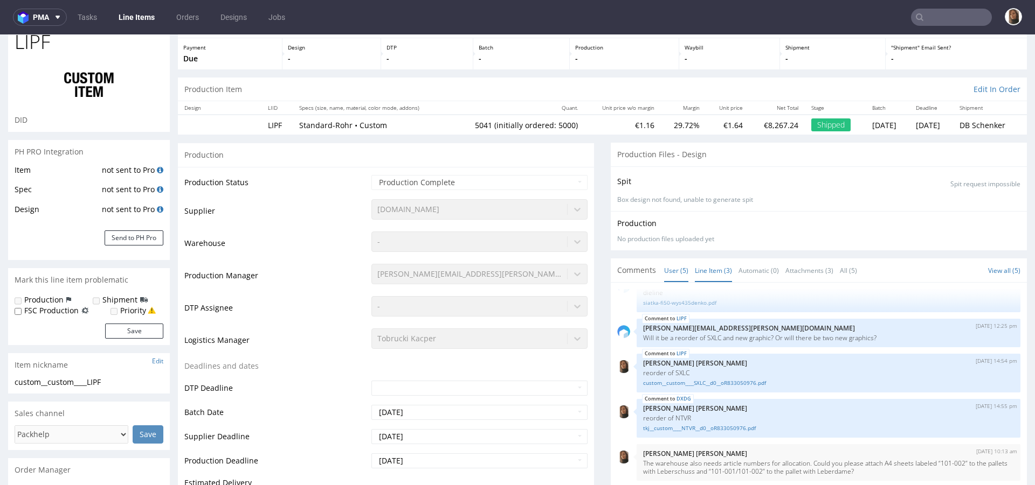
click at [700, 270] on link "Line Item (3)" at bounding box center [713, 270] width 37 height 23
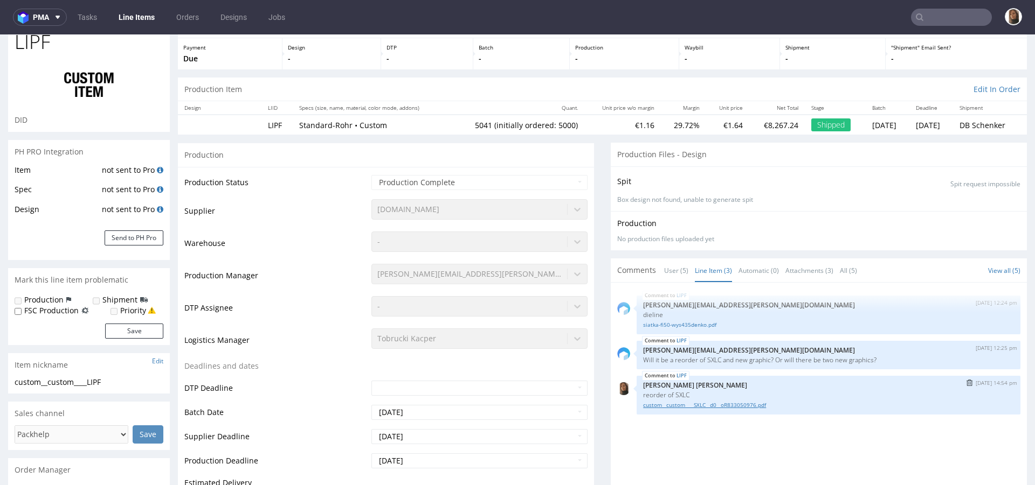
click at [708, 405] on link "custom__custom____SXLC__d0__oR833050976.pdf" at bounding box center [828, 405] width 371 height 8
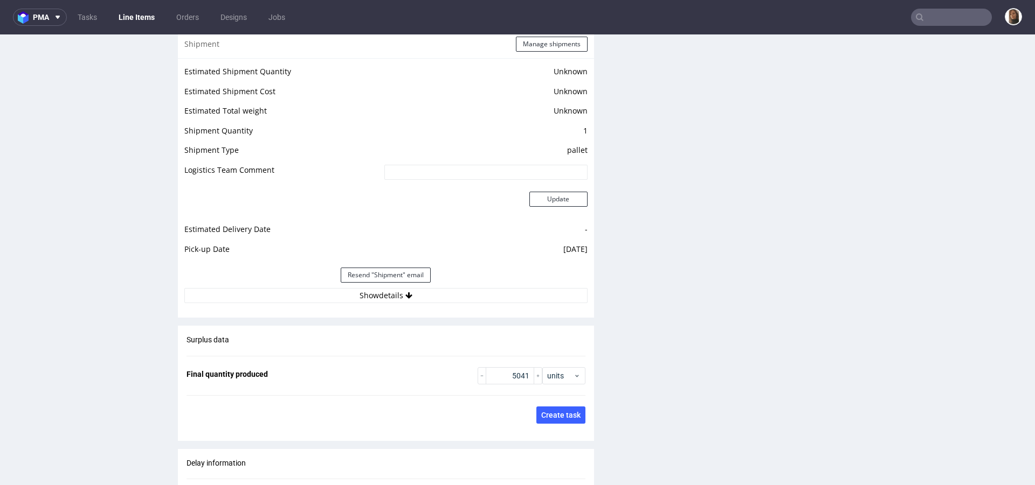
scroll to position [1980, 0]
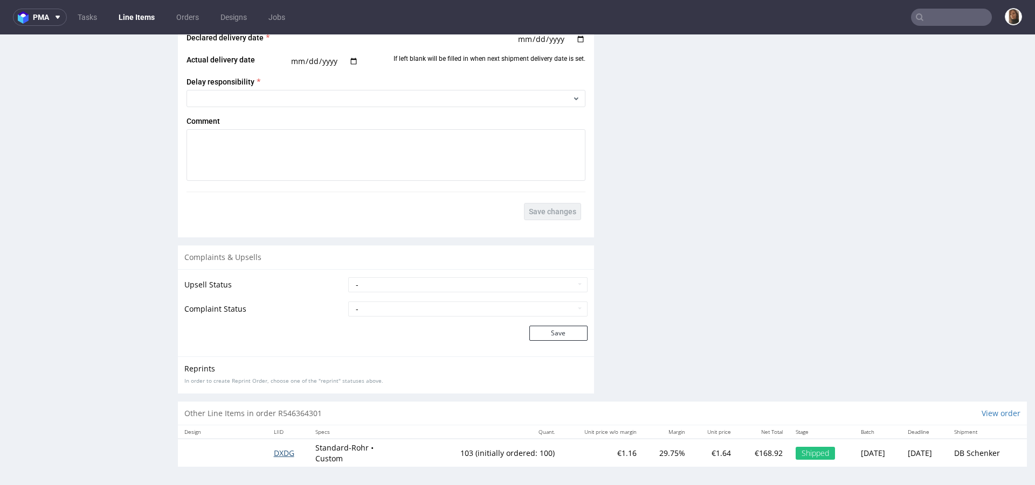
click at [278, 449] on span "DXDG" at bounding box center [284, 453] width 20 height 10
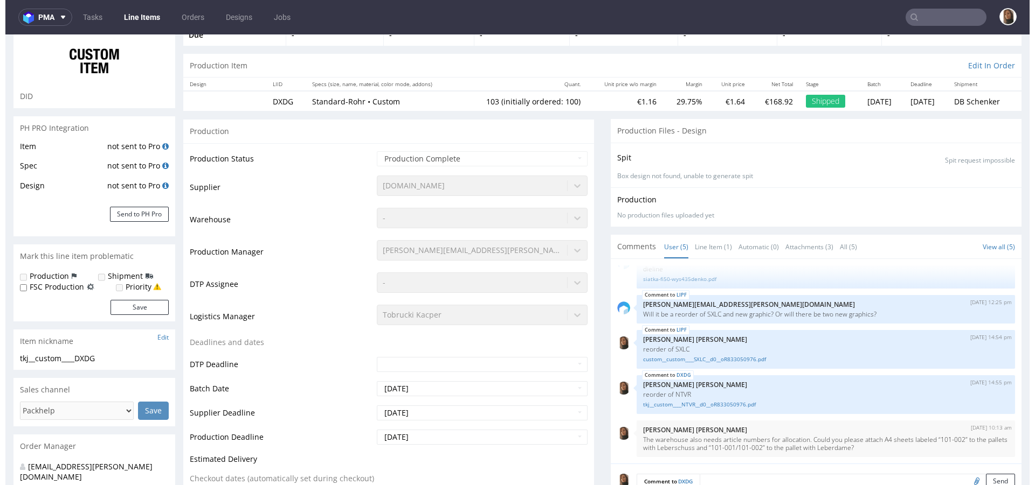
scroll to position [134, 0]
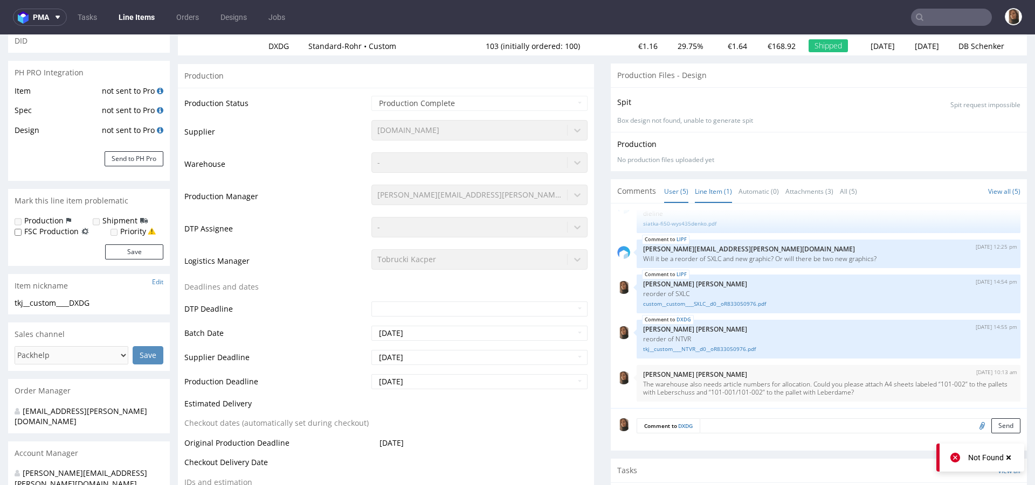
click at [706, 185] on link "Line Item (1)" at bounding box center [713, 191] width 37 height 23
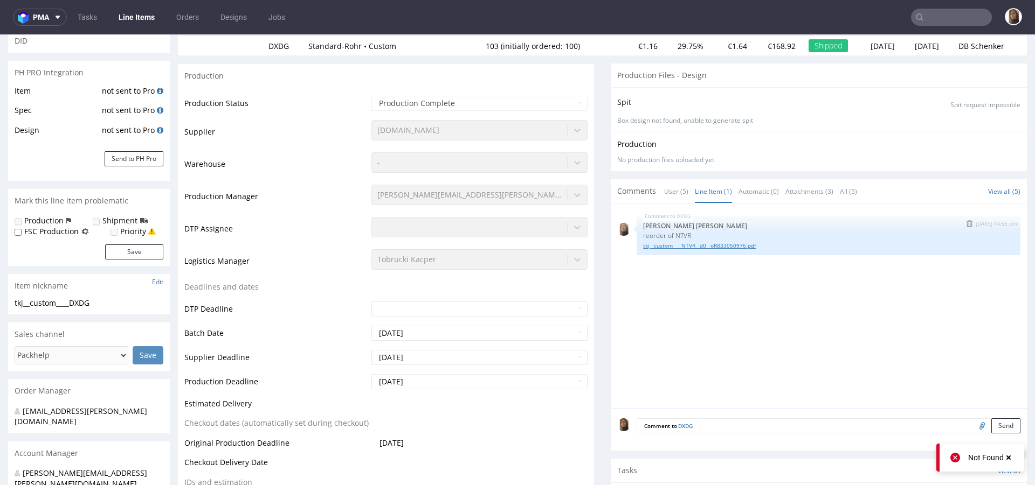
click at [703, 244] on link "tkj__custom____NTVR__d0__oR833050976.pdf" at bounding box center [828, 246] width 371 height 8
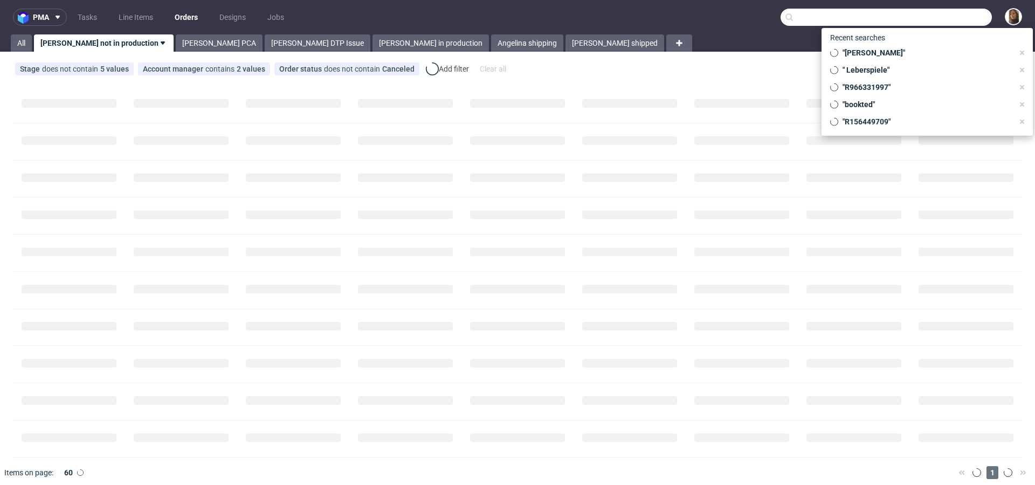
click at [937, 19] on input "text" at bounding box center [885, 17] width 211 height 17
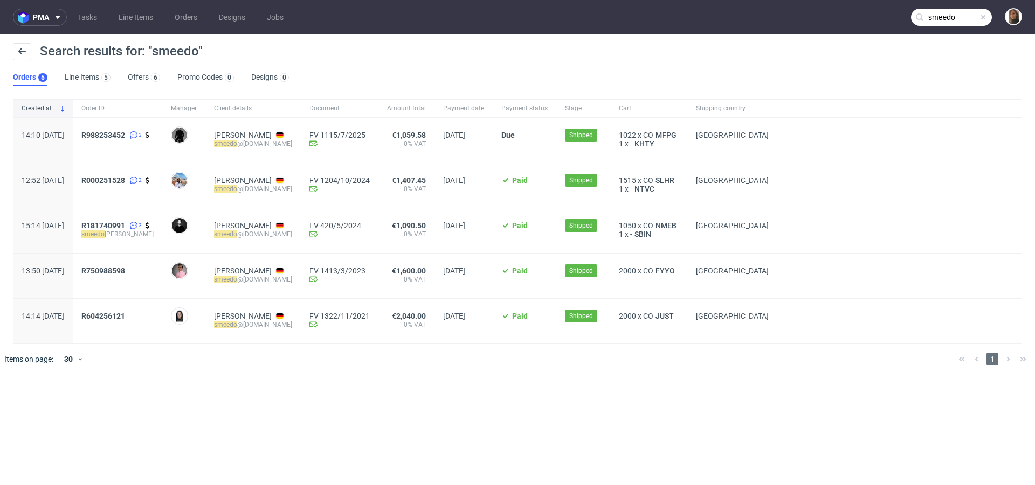
click at [956, 12] on input "smeedo" at bounding box center [951, 17] width 81 height 17
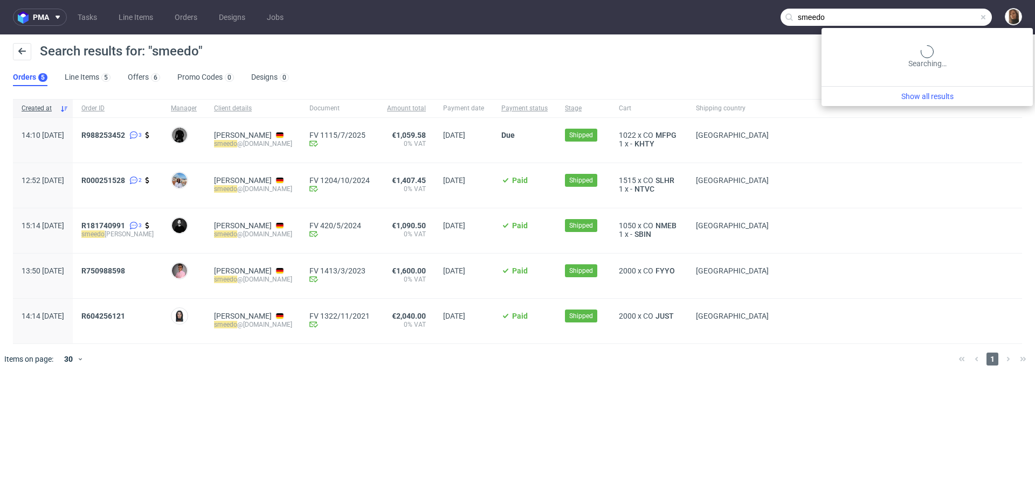
click at [956, 12] on input "smeedo" at bounding box center [885, 17] width 211 height 17
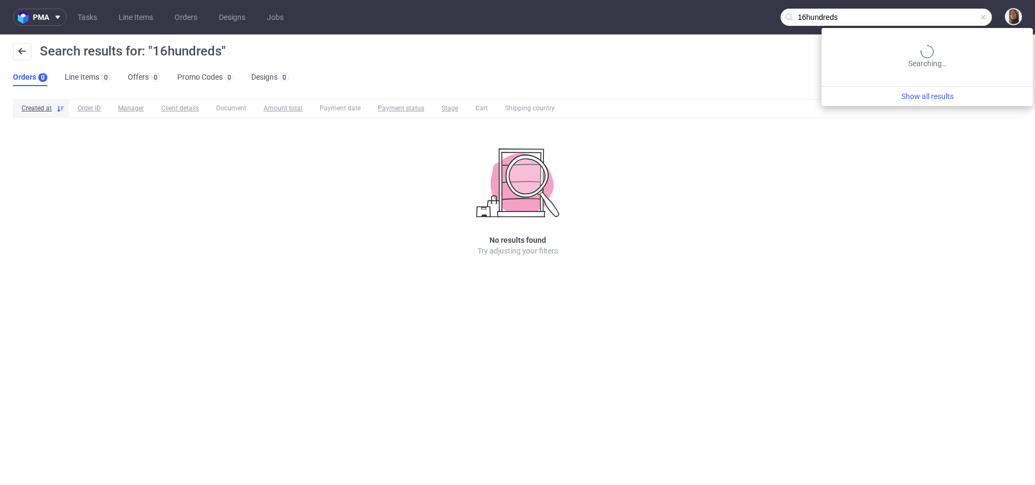
click at [953, 13] on input "16hundreds" at bounding box center [885, 17] width 211 height 17
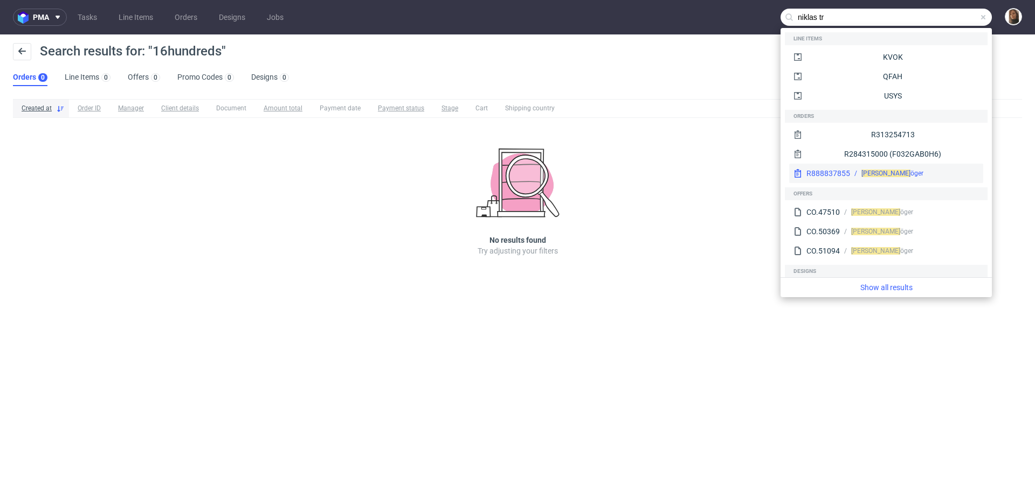
type input "niklas tr"
click at [893, 173] on div "Niklas Tr öger" at bounding box center [892, 174] width 62 height 10
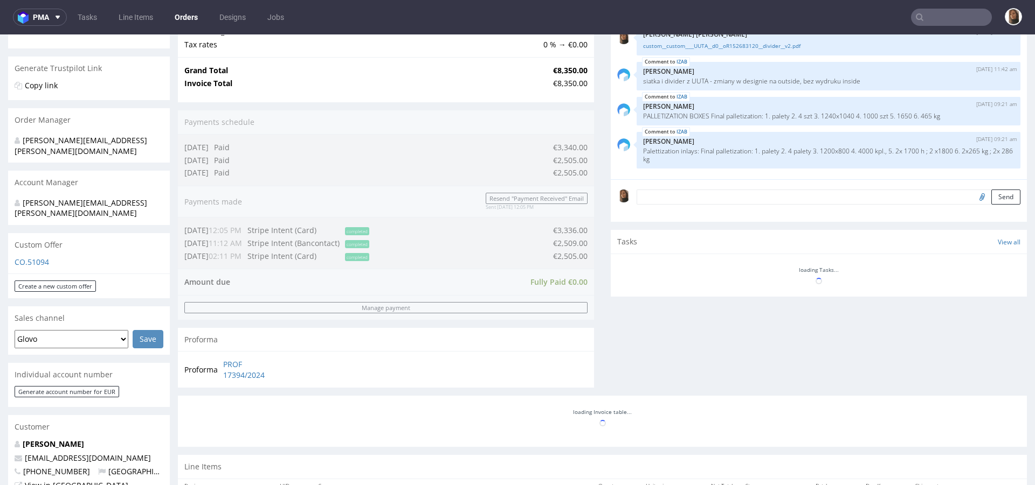
scroll to position [412, 0]
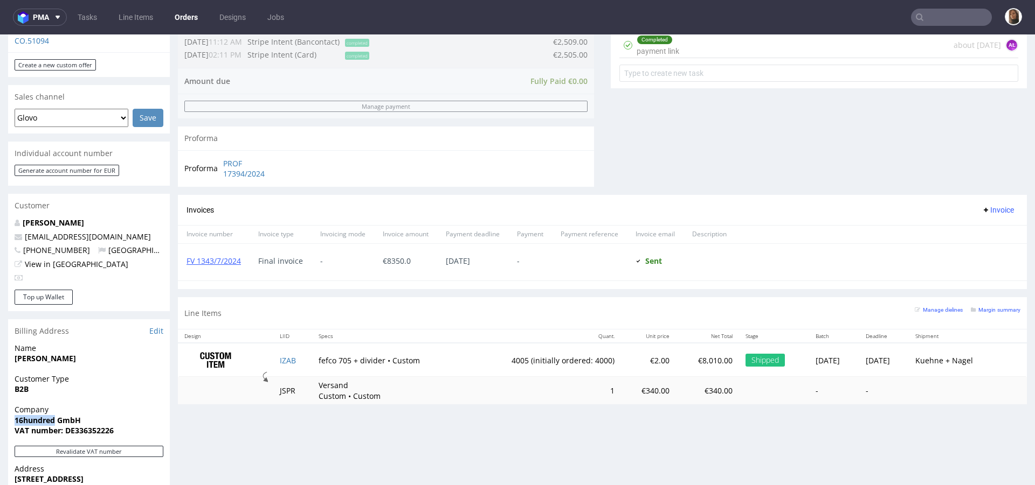
drag, startPoint x: 54, startPoint y: 400, endPoint x: 1, endPoint y: 400, distance: 53.9
click at [0, 400] on div "Order via Offer R888837855 28.06.2024 12:05 PM Mark this order as problematic I…" at bounding box center [517, 165] width 1035 height 1032
copy strong "16hundred"
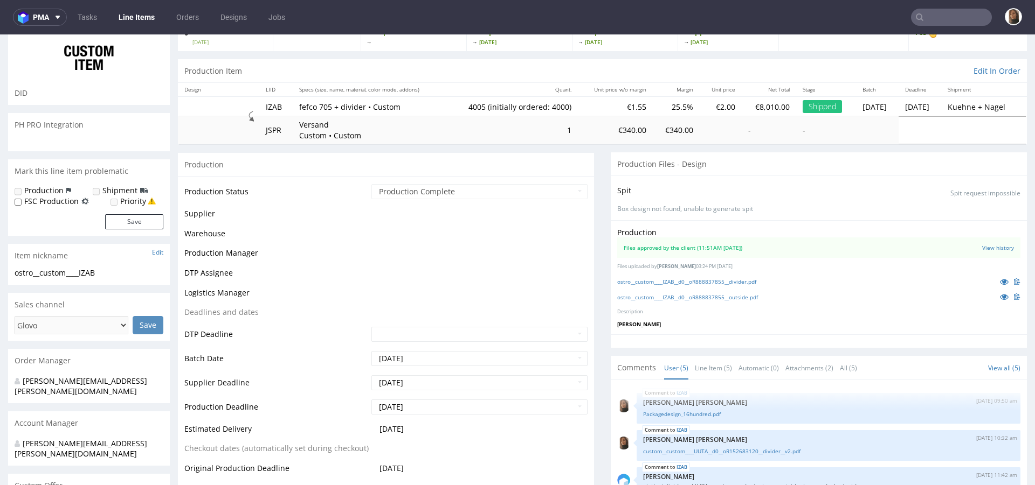
scroll to position [80, 0]
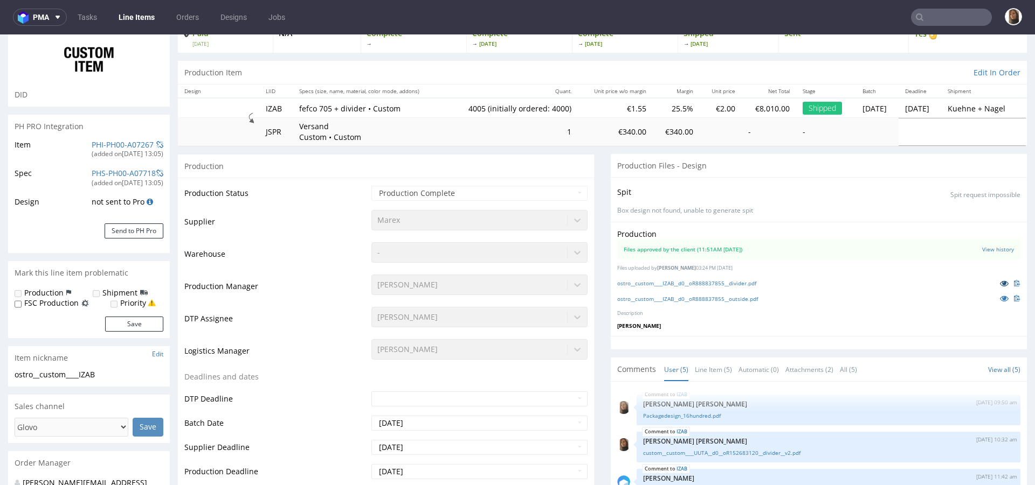
click at [1000, 283] on icon at bounding box center [1004, 284] width 9 height 8
click at [1000, 297] on icon at bounding box center [1004, 299] width 9 height 8
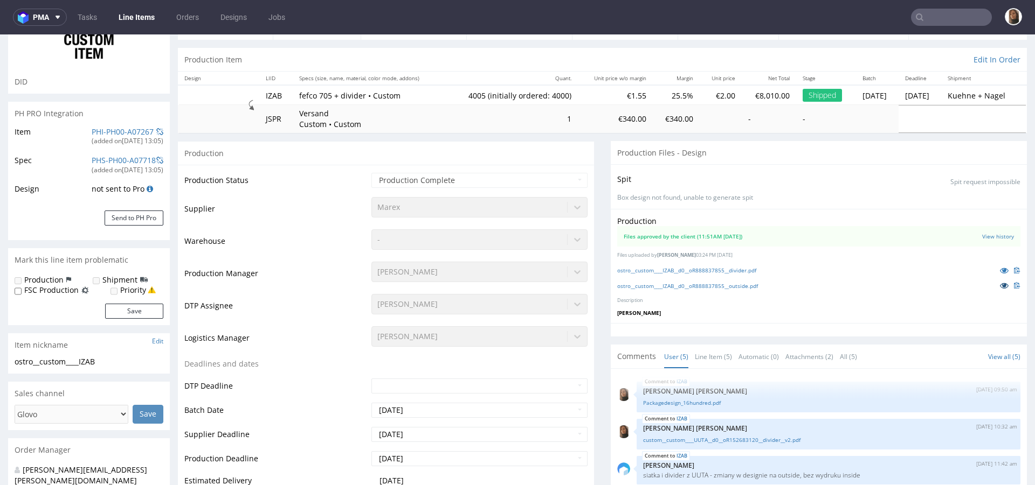
scroll to position [367, 0]
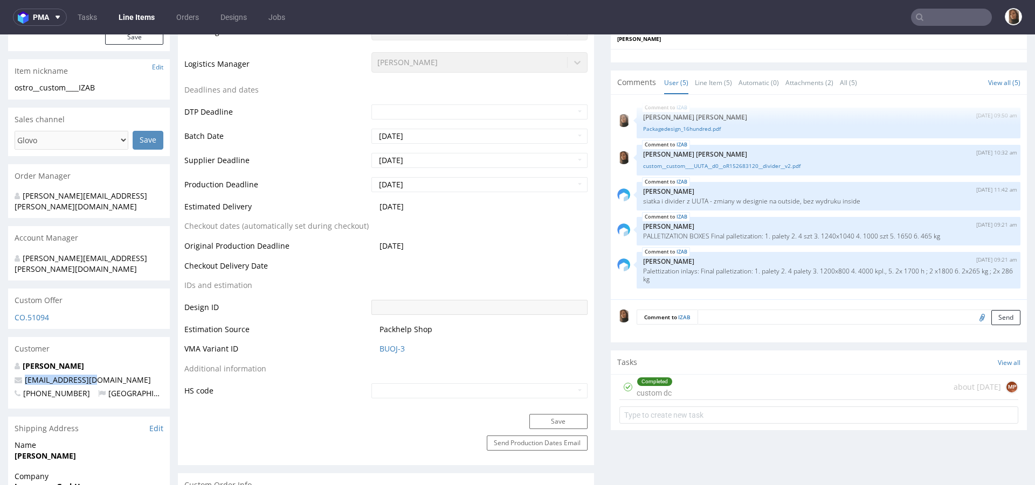
drag, startPoint x: 108, startPoint y: 356, endPoint x: 16, endPoint y: 354, distance: 92.2
click at [16, 375] on p "info@16hundred.de" at bounding box center [89, 380] width 149 height 11
copy span "info@16hundred.de"
click at [927, 8] on nav "pma Tasks Line Items Orders Designs Jobs" at bounding box center [517, 17] width 1035 height 34
click at [932, 19] on input "text" at bounding box center [951, 17] width 81 height 17
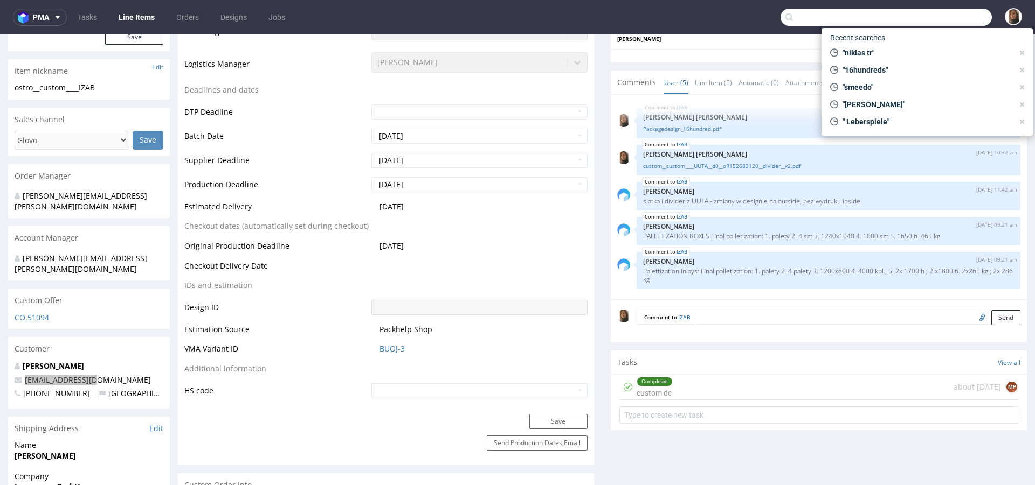
paste input "R015755853"
type input "R015755853"
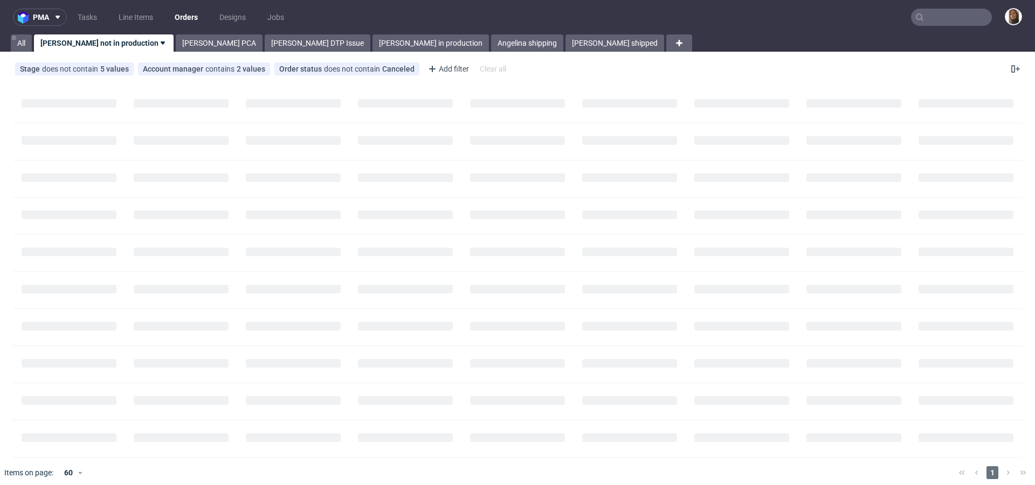
click at [934, 23] on input "text" at bounding box center [951, 17] width 81 height 17
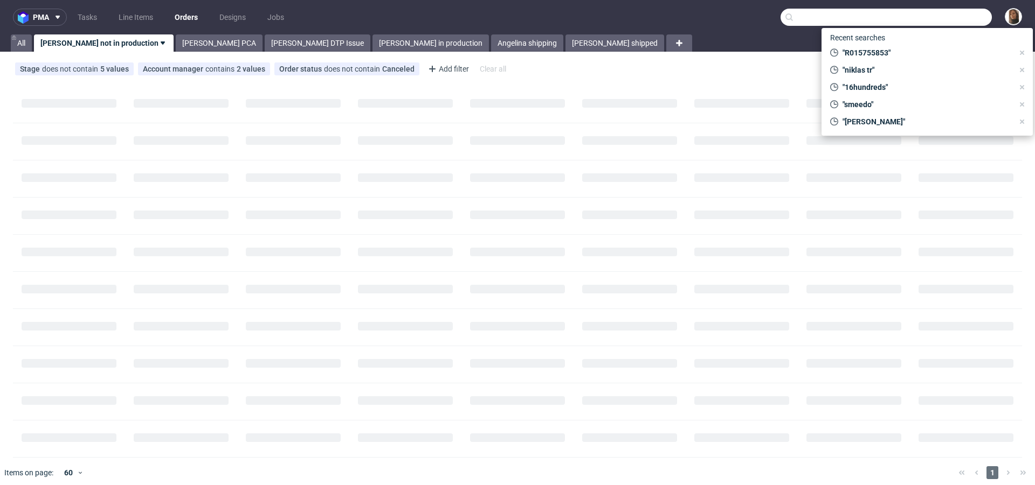
paste input "R015755853"
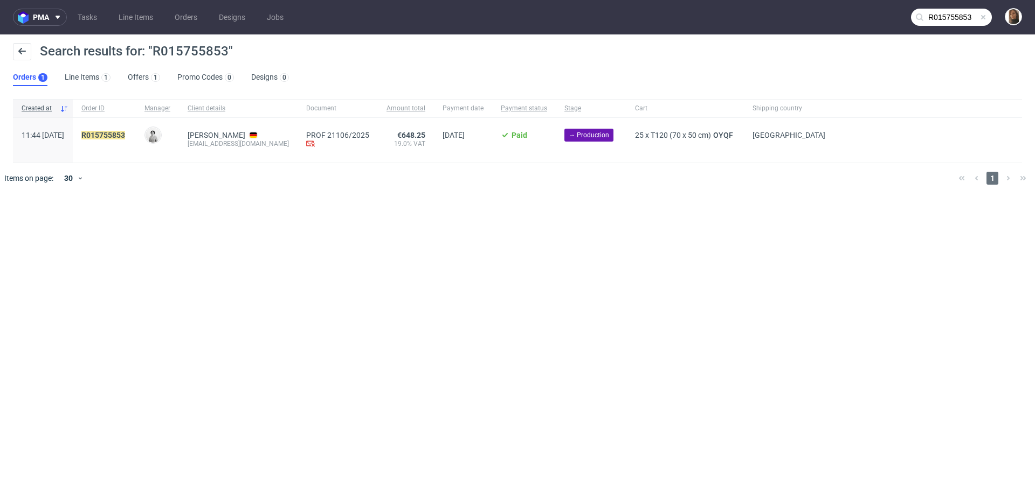
click at [964, 24] on input "R015755853" at bounding box center [951, 17] width 81 height 17
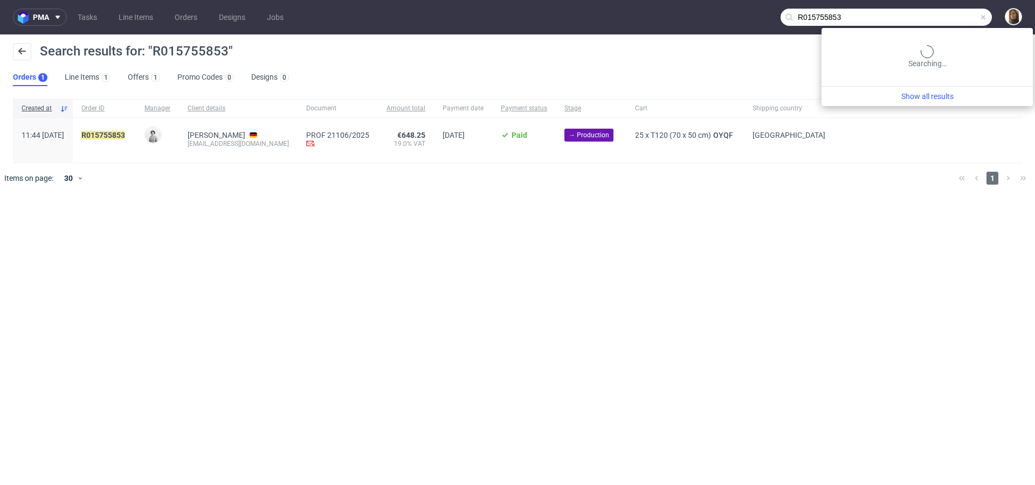
click at [964, 24] on input "R015755853" at bounding box center [885, 17] width 211 height 17
type input "[PERSON_NAME]"
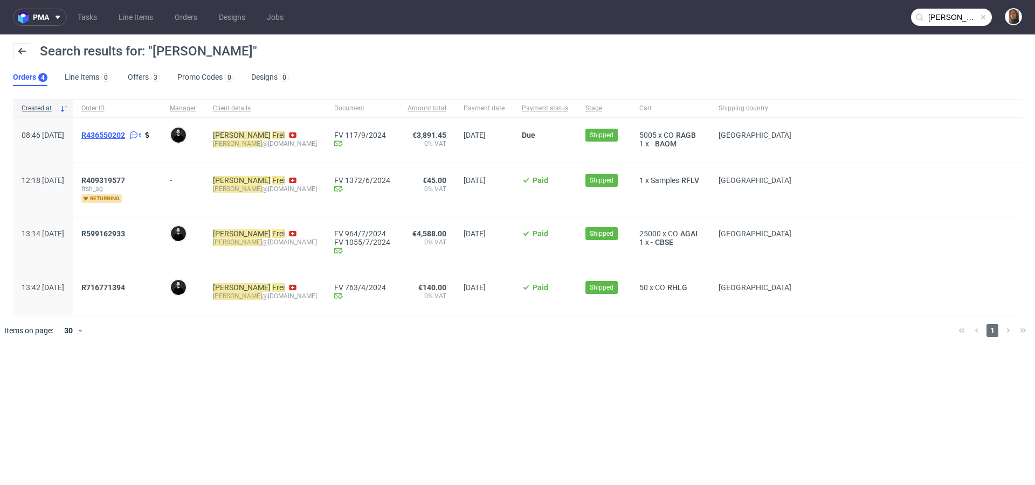
click at [125, 134] on span "R436550202" at bounding box center [103, 135] width 44 height 9
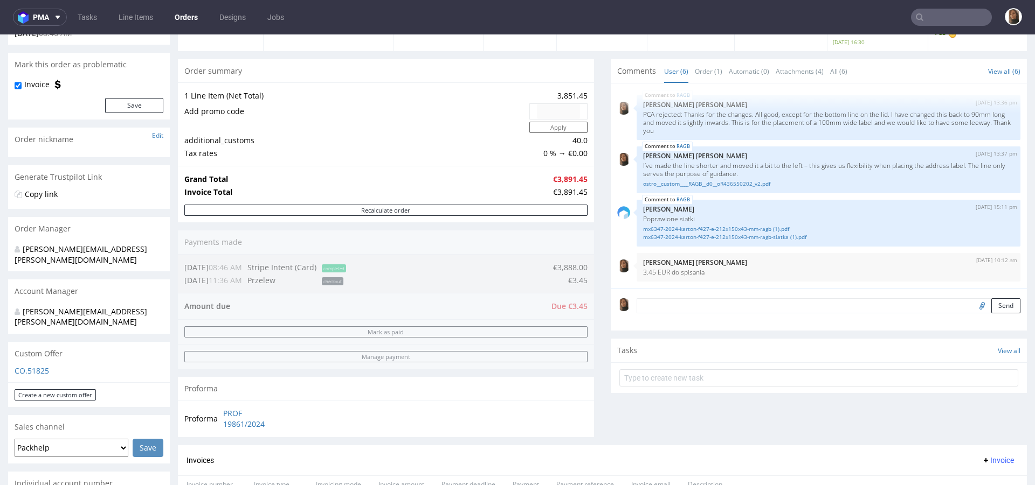
scroll to position [152, 0]
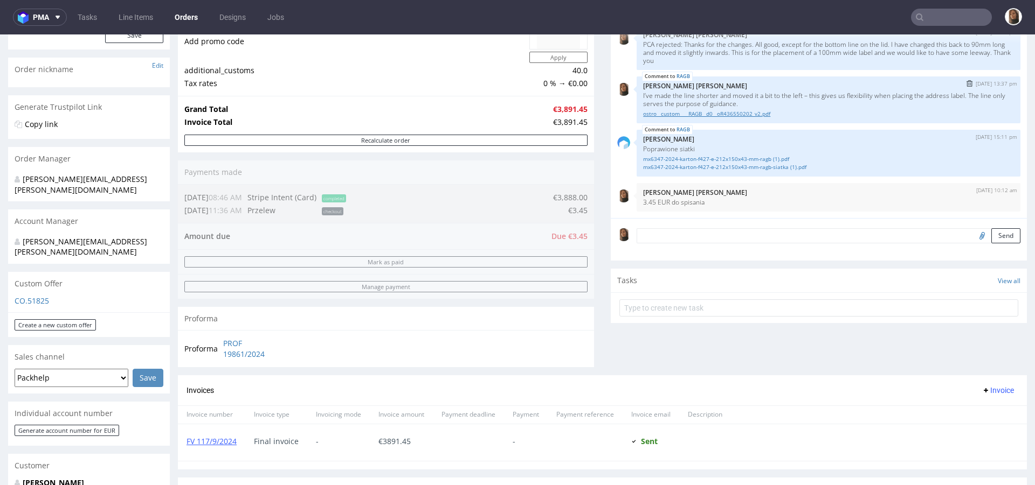
click at [702, 113] on link "ostro__custom____RAGB__d0__oR436550202_v2.pdf" at bounding box center [828, 114] width 371 height 8
drag, startPoint x: 955, startPoint y: 19, endPoint x: 956, endPoint y: 13, distance: 5.6
click at [954, 19] on input "text" at bounding box center [951, 17] width 81 height 17
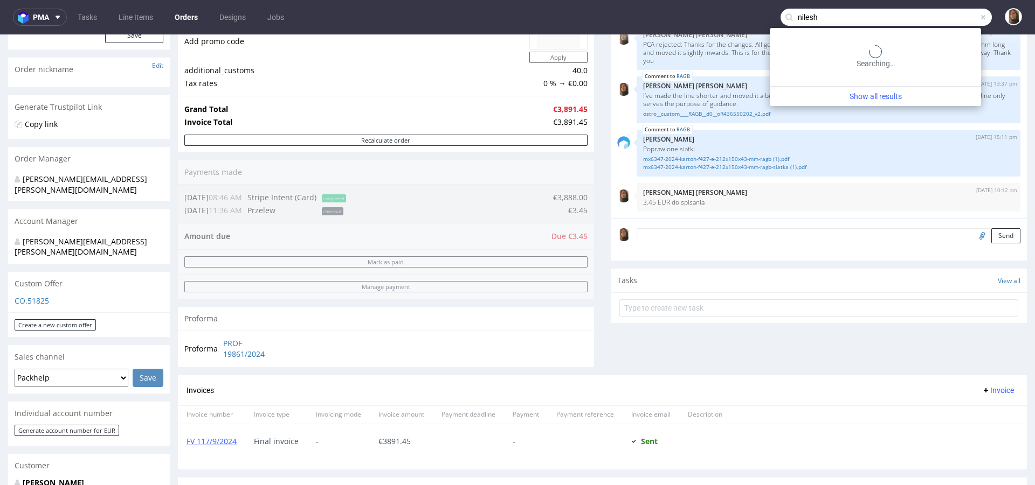
type input "nilesh"
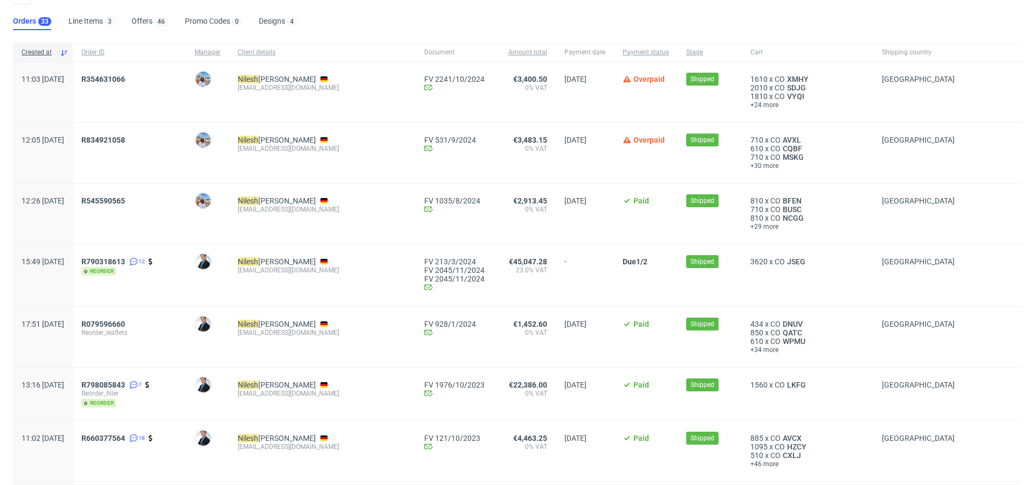
scroll to position [59, 0]
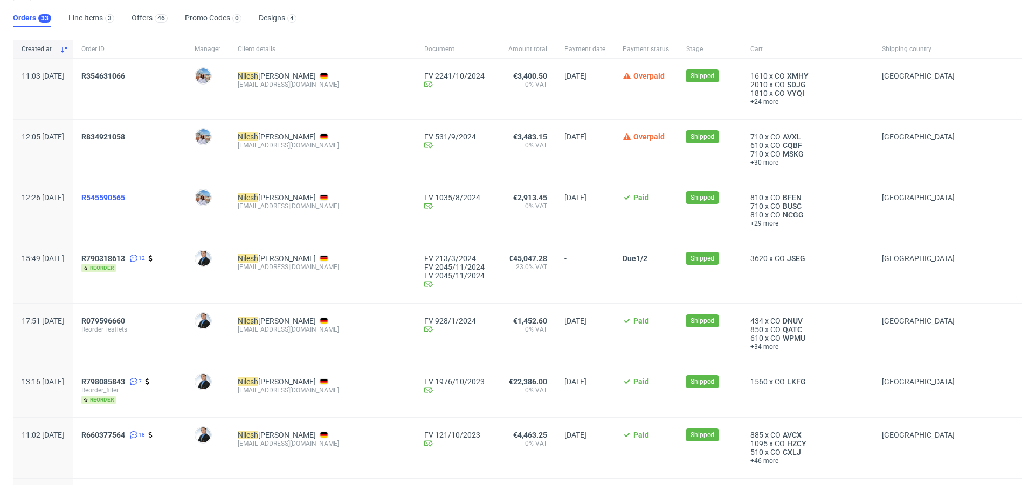
click at [125, 197] on span "R545590565" at bounding box center [103, 197] width 44 height 9
click at [780, 152] on span "MSKG" at bounding box center [792, 154] width 25 height 9
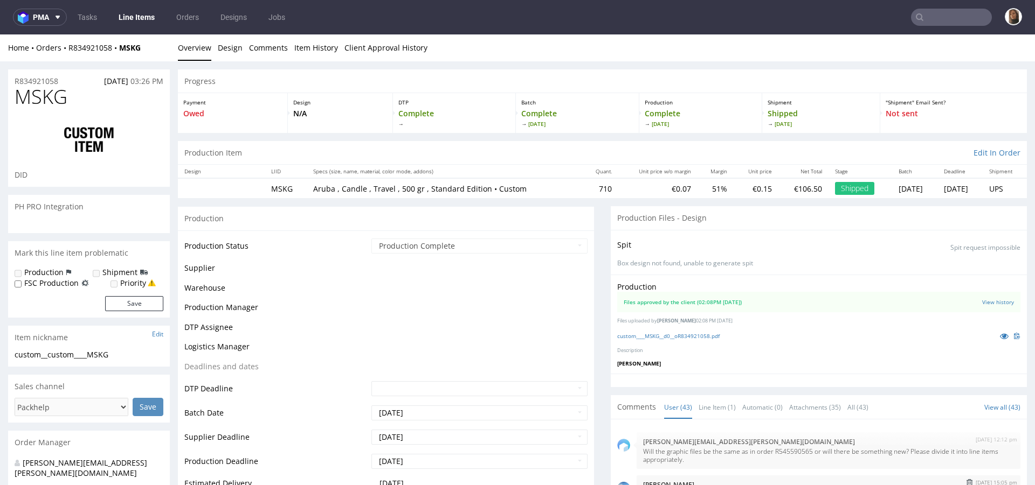
scroll to position [1480, 0]
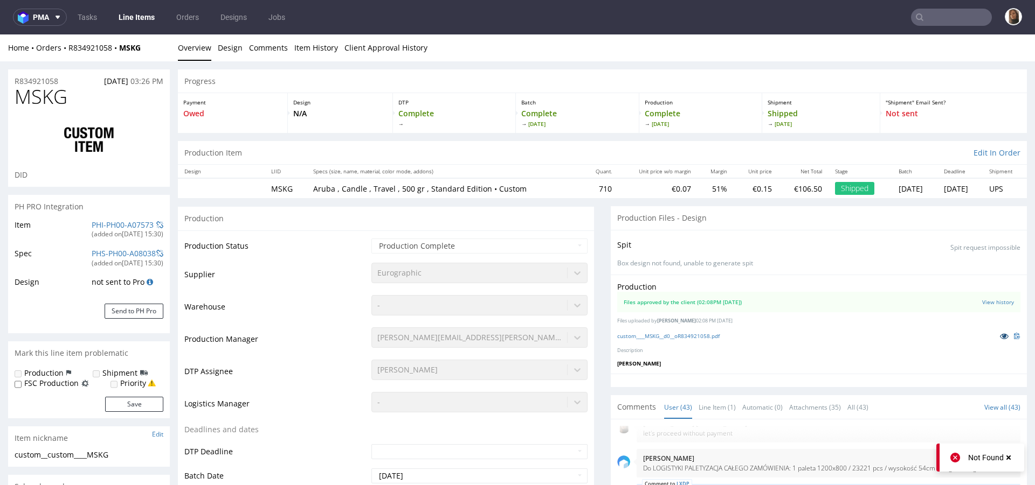
click at [1000, 337] on icon at bounding box center [1004, 336] width 9 height 8
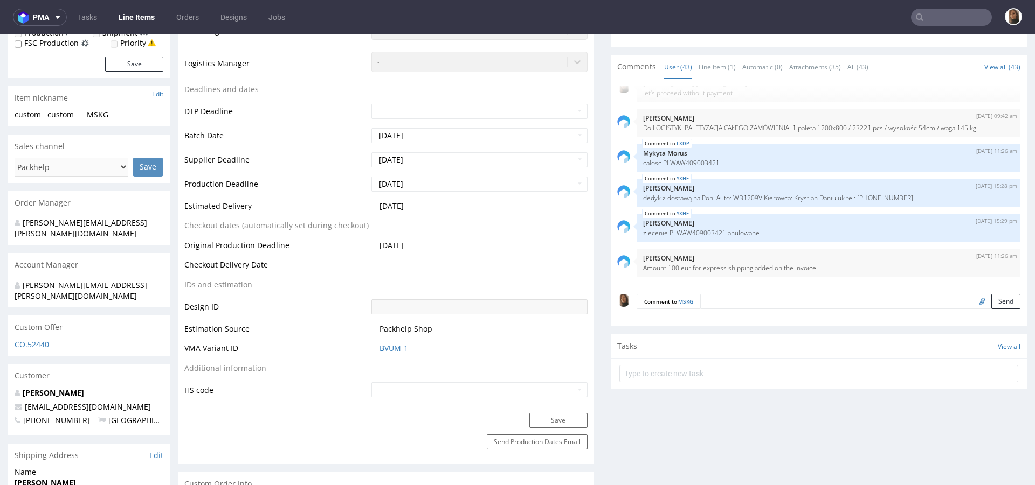
scroll to position [424, 0]
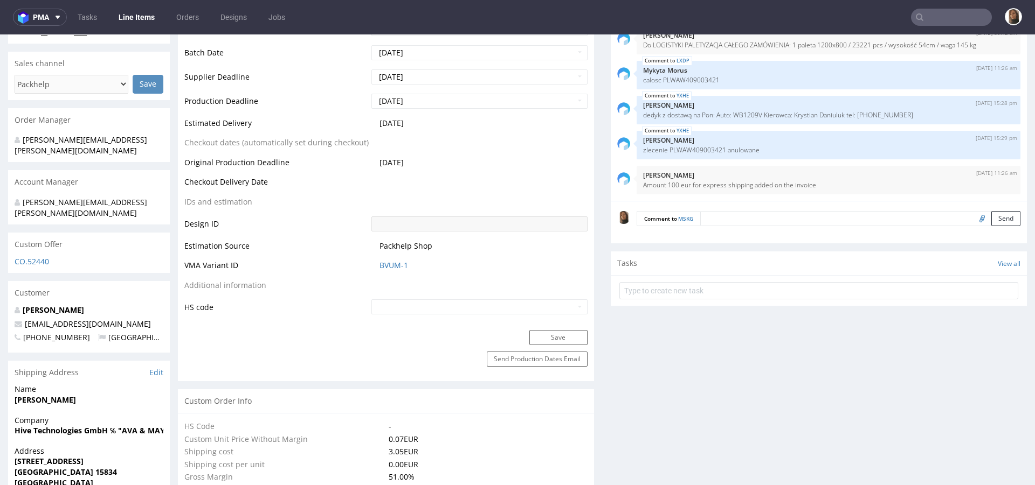
click at [945, 21] on input "text" at bounding box center [951, 17] width 81 height 17
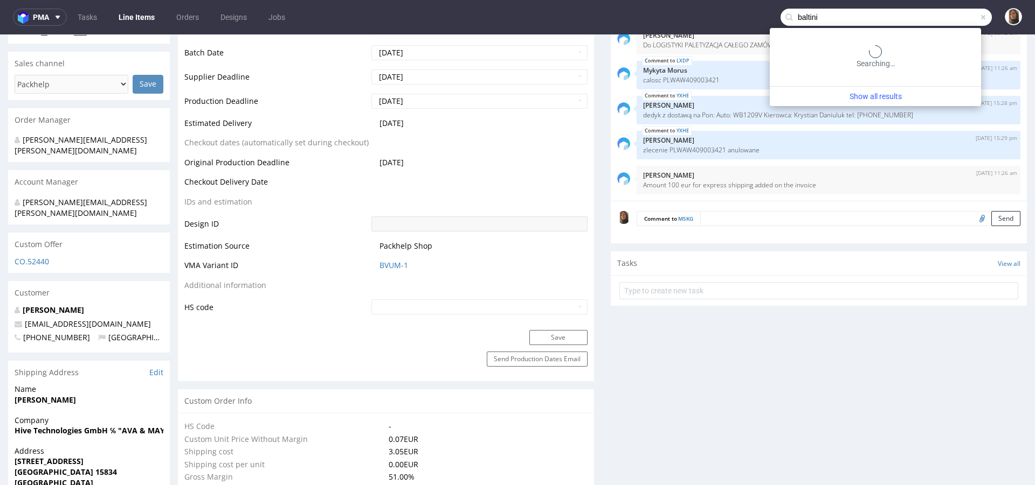
type input "baltini"
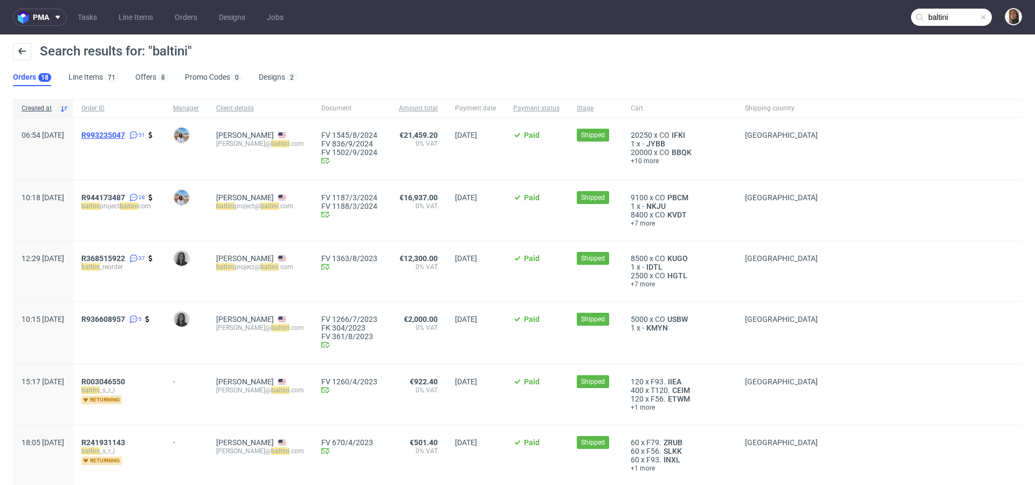
click at [125, 135] on span "R993235047" at bounding box center [103, 135] width 44 height 9
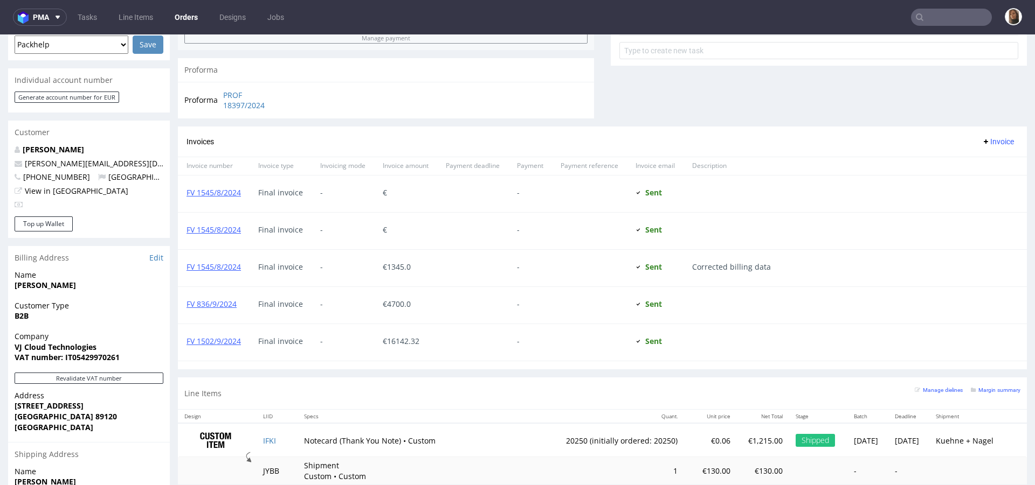
scroll to position [493, 0]
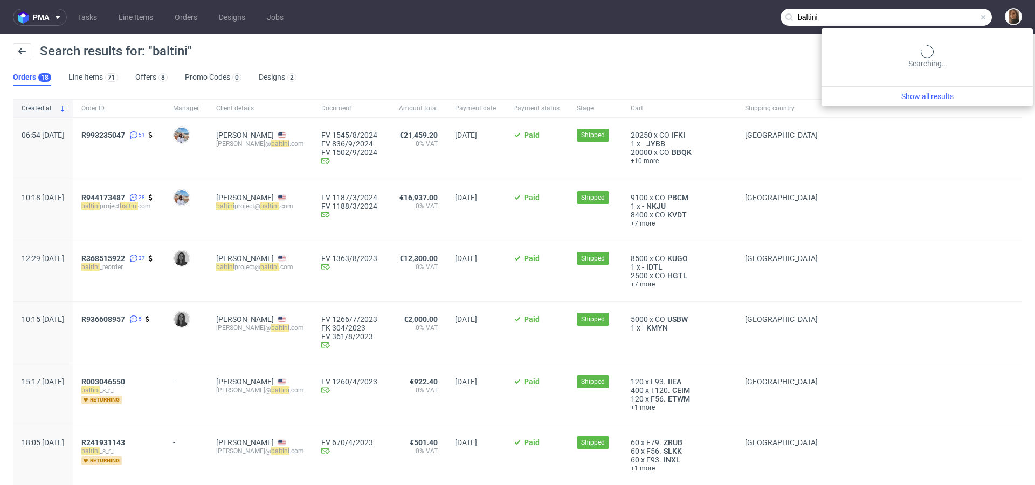
click at [959, 21] on input "baltini" at bounding box center [885, 17] width 211 height 17
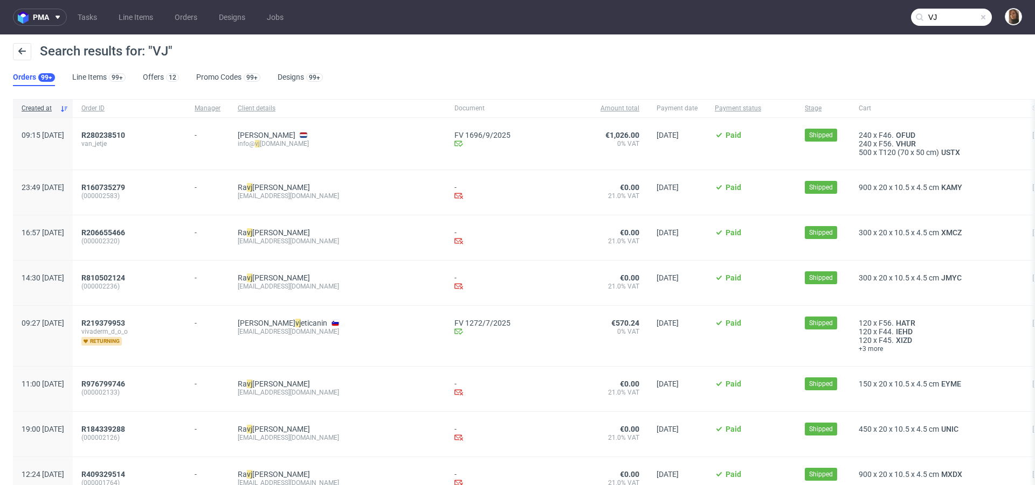
click at [959, 22] on input "VJ" at bounding box center [951, 17] width 81 height 17
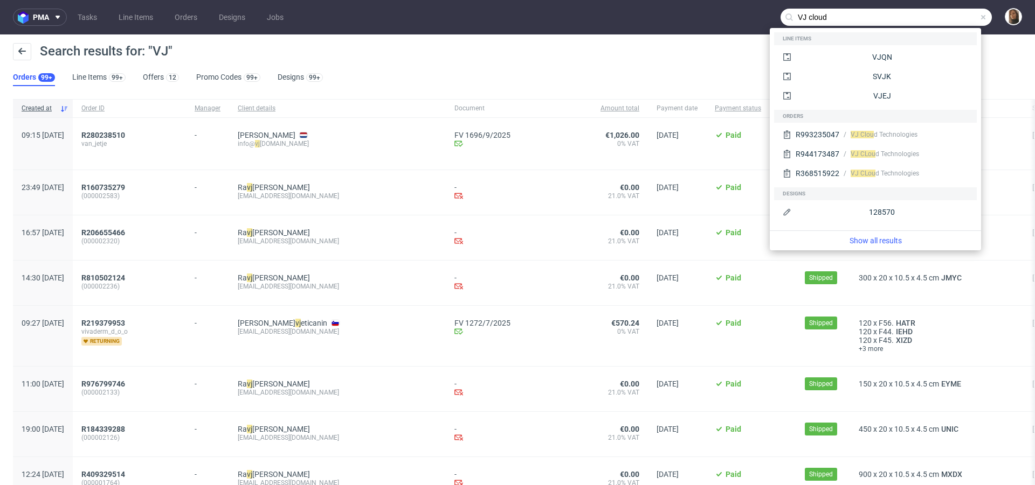
type input "VJ cloud"
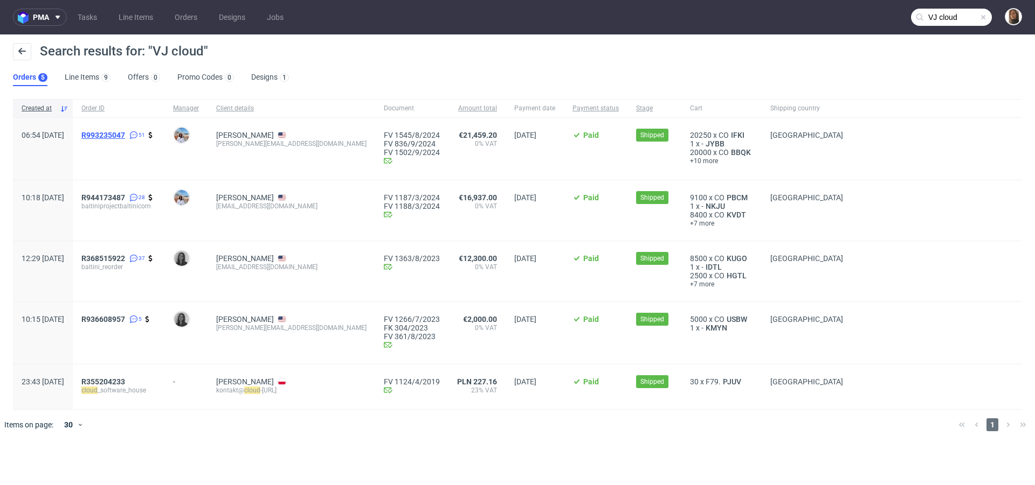
click at [125, 135] on span "R993235047" at bounding box center [103, 135] width 44 height 9
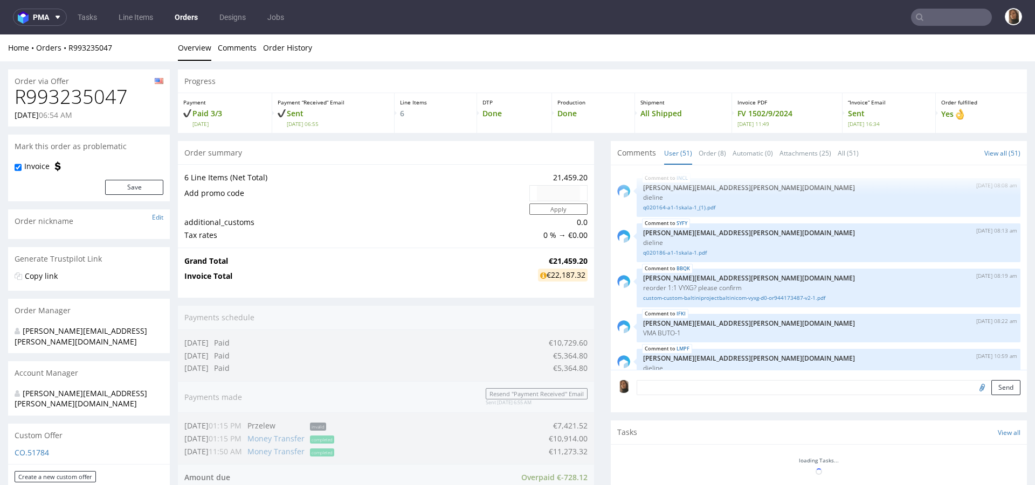
type input "VJ cloud"
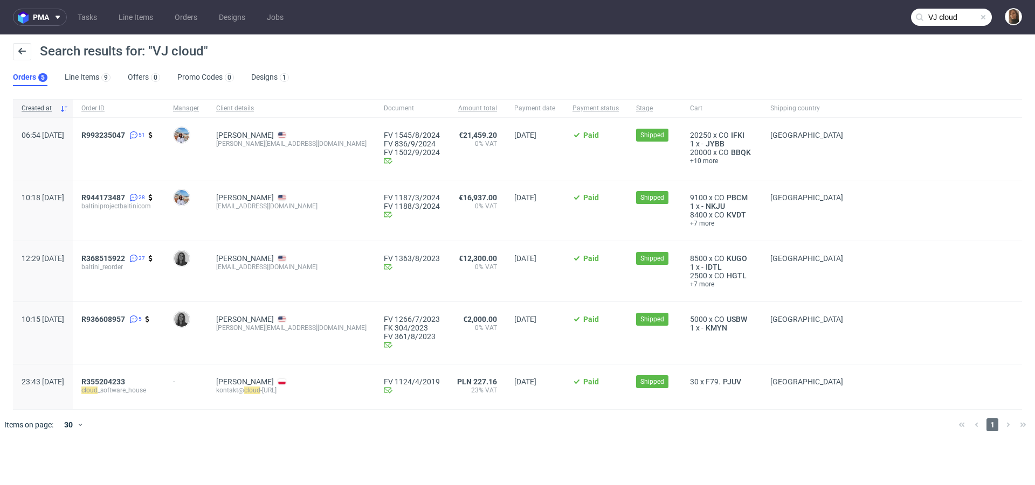
click at [142, 313] on div "R936608957 5" at bounding box center [119, 333] width 92 height 62
click at [125, 316] on span "R936608957" at bounding box center [103, 319] width 44 height 9
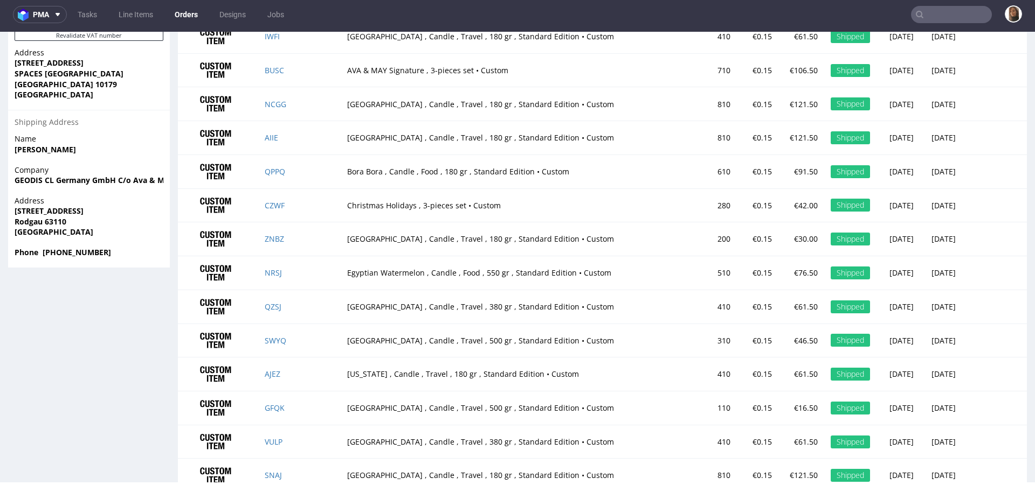
scroll to position [837, 0]
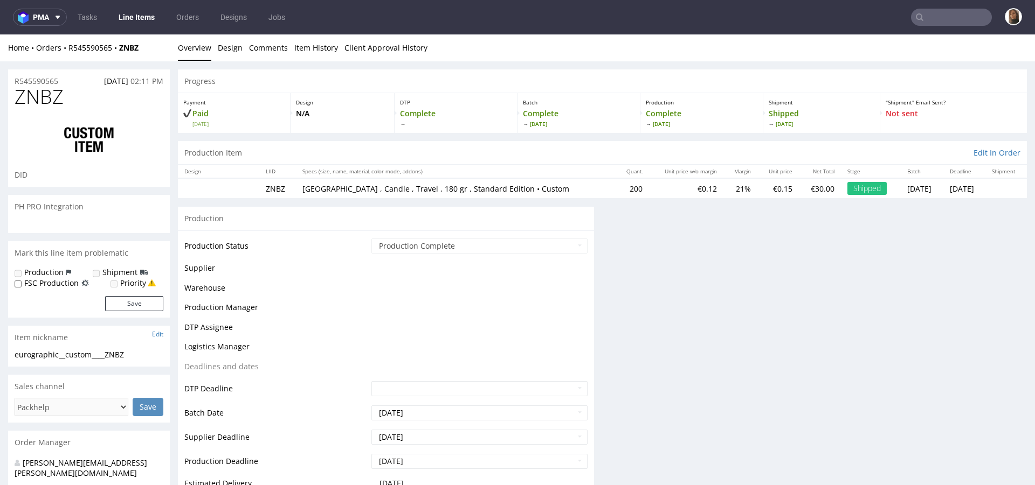
scroll to position [3, 0]
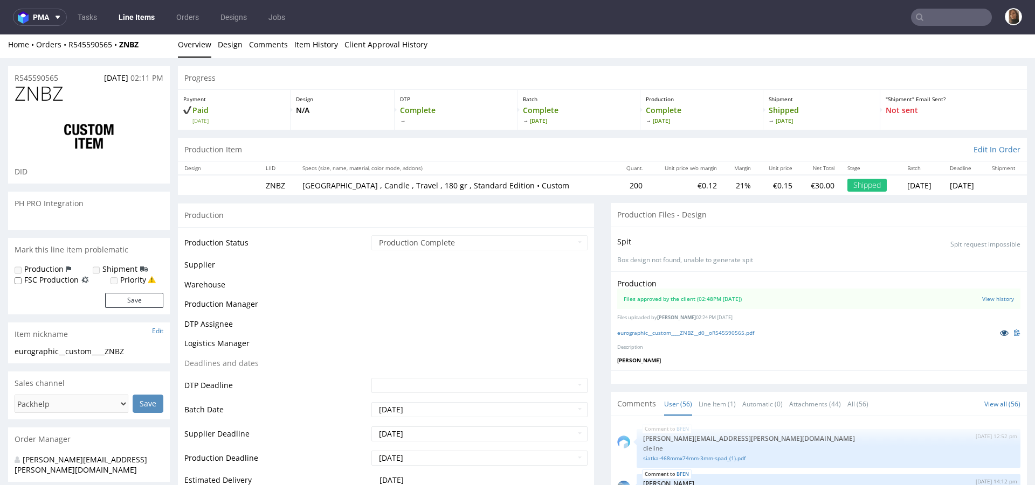
click at [994, 330] on link at bounding box center [1003, 333] width 19 height 12
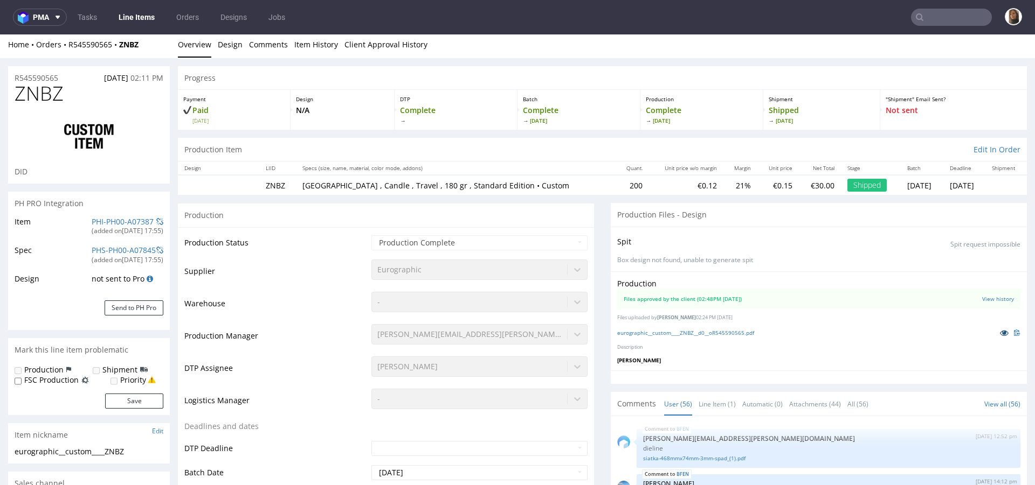
scroll to position [2318, 0]
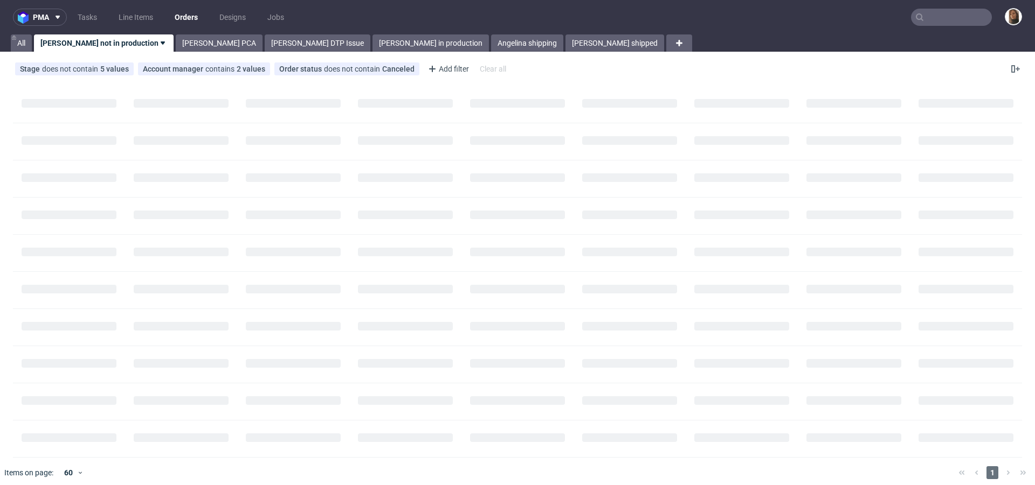
click at [954, 11] on input "text" at bounding box center [951, 17] width 81 height 17
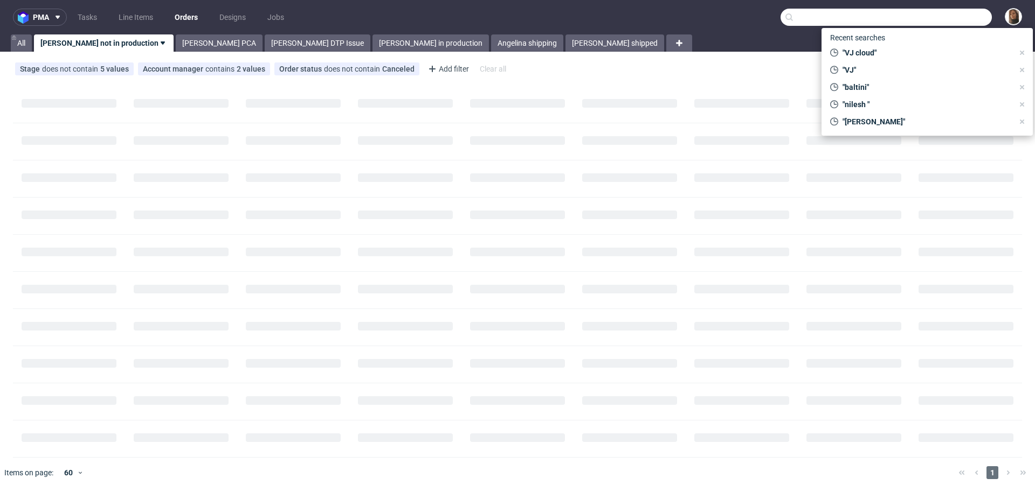
paste input "[DOMAIN_NAME]"
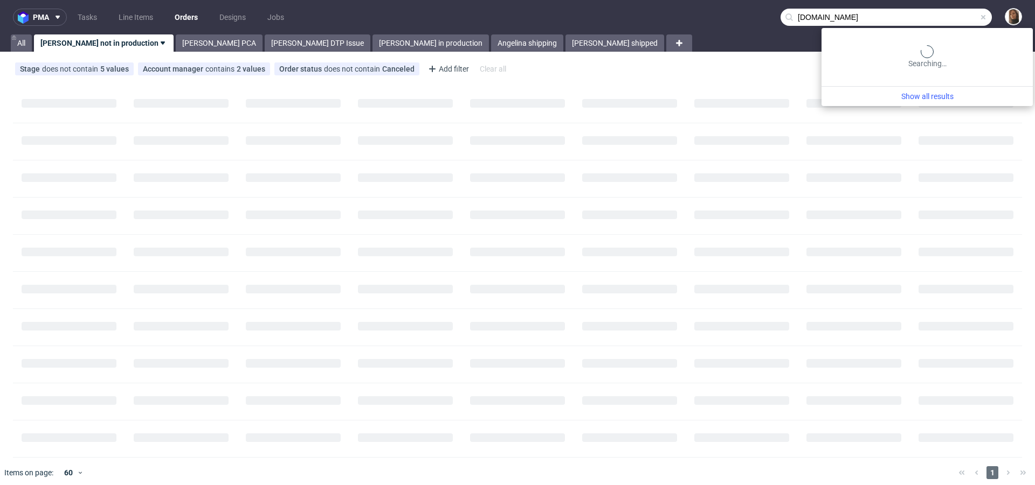
type input "[DOMAIN_NAME]"
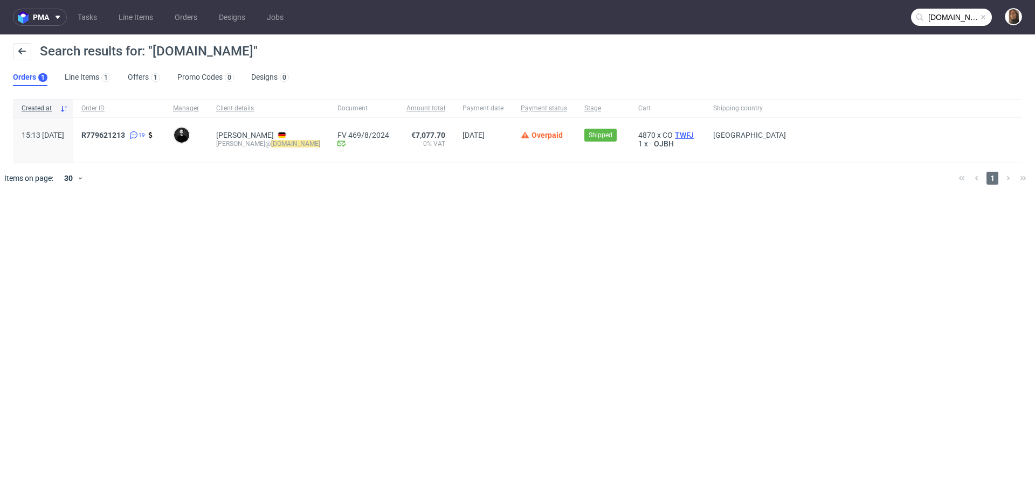
click at [682, 131] on span "TWFJ" at bounding box center [683, 135] width 23 height 9
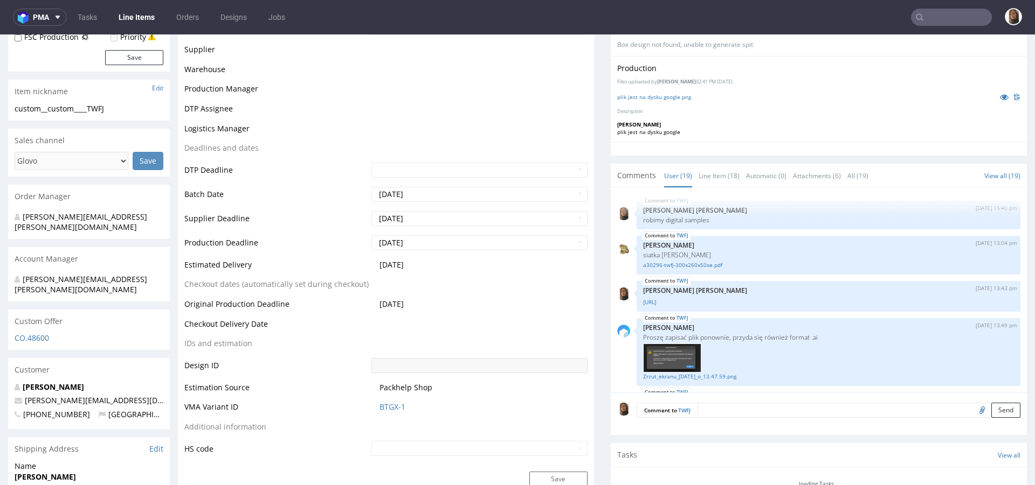
scroll to position [301, 0]
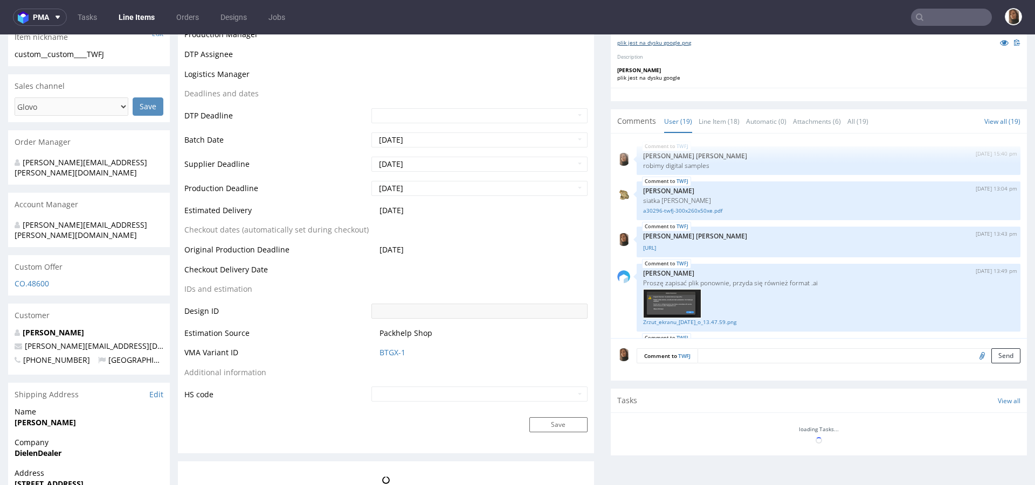
click at [642, 42] on link "plik jest na dysku google.png" at bounding box center [654, 43] width 74 height 8
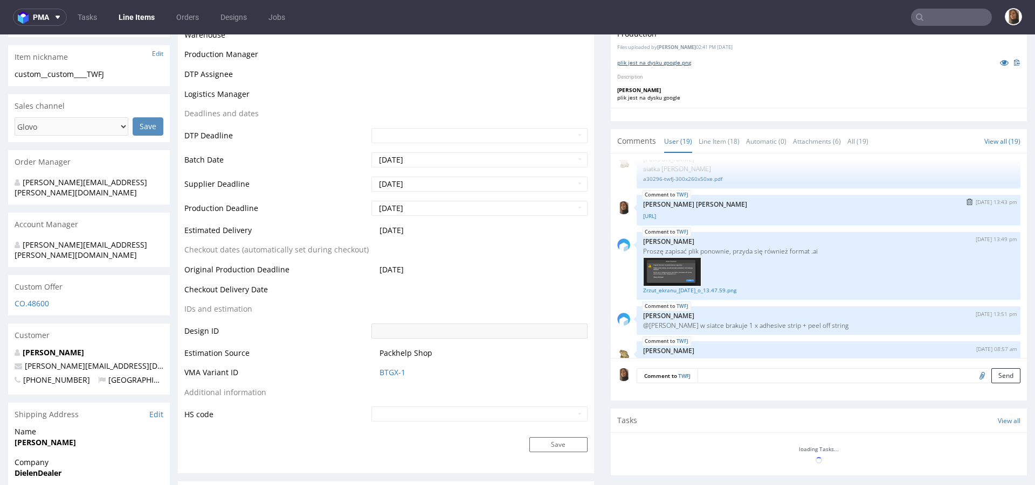
scroll to position [77, 0]
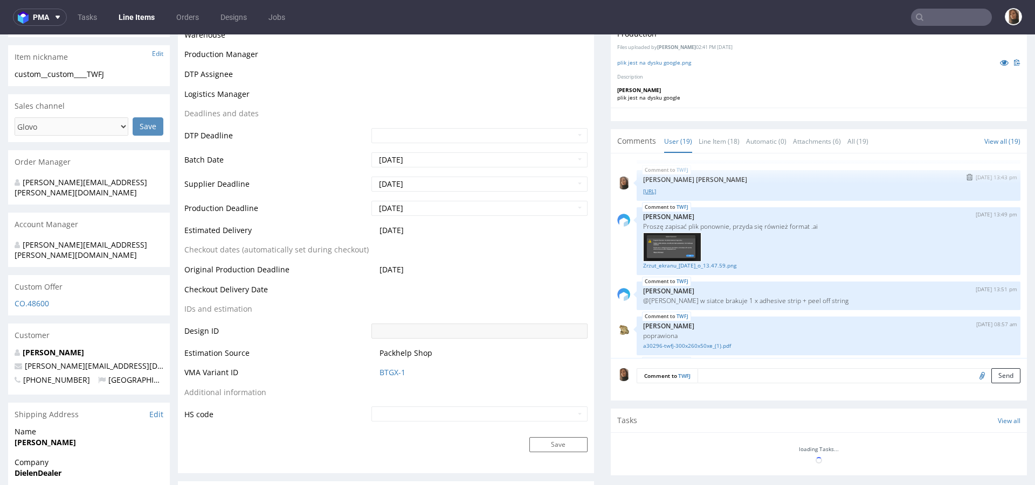
click at [678, 191] on link "[URL]" at bounding box center [828, 192] width 371 height 8
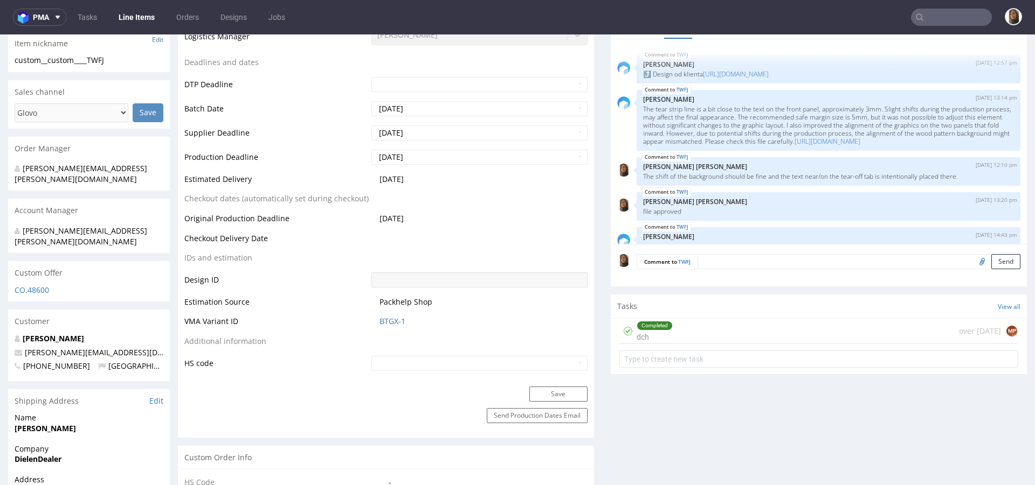
scroll to position [461, 0]
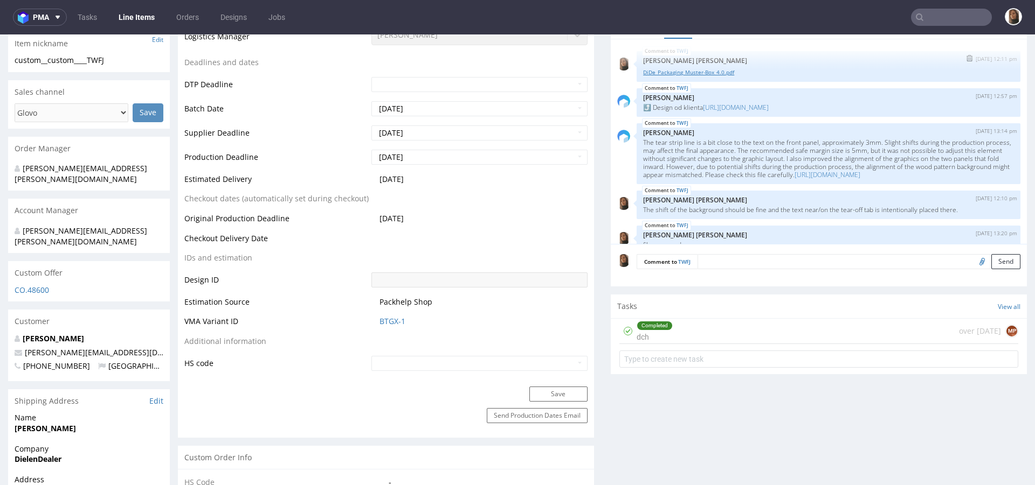
click at [706, 77] on link "DiDe_Packaging_Muster-Box_4.0.pdf" at bounding box center [828, 72] width 371 height 8
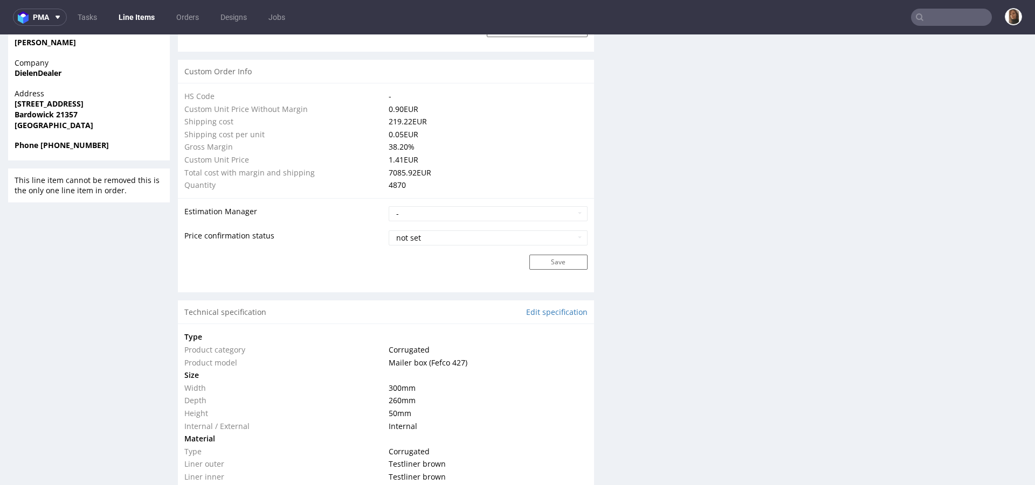
scroll to position [561, 0]
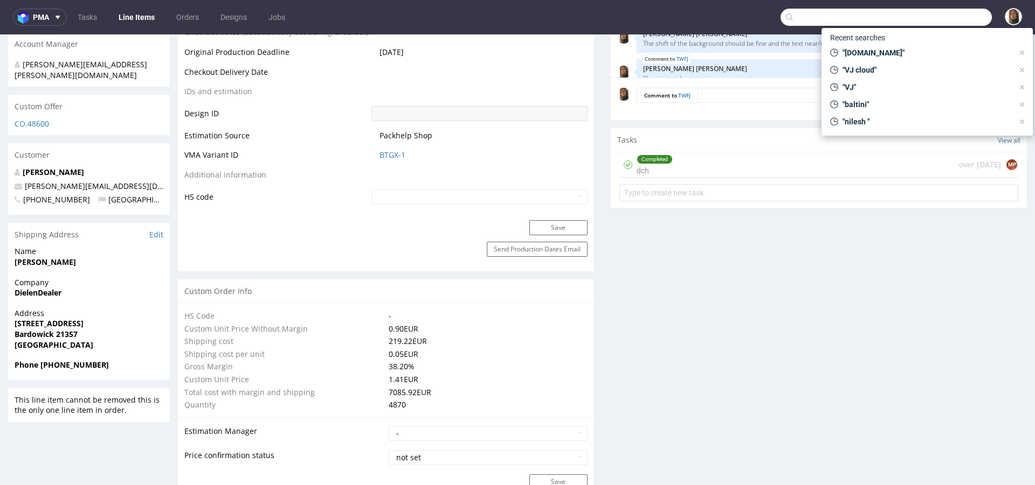
click at [955, 21] on input "text" at bounding box center [885, 17] width 211 height 17
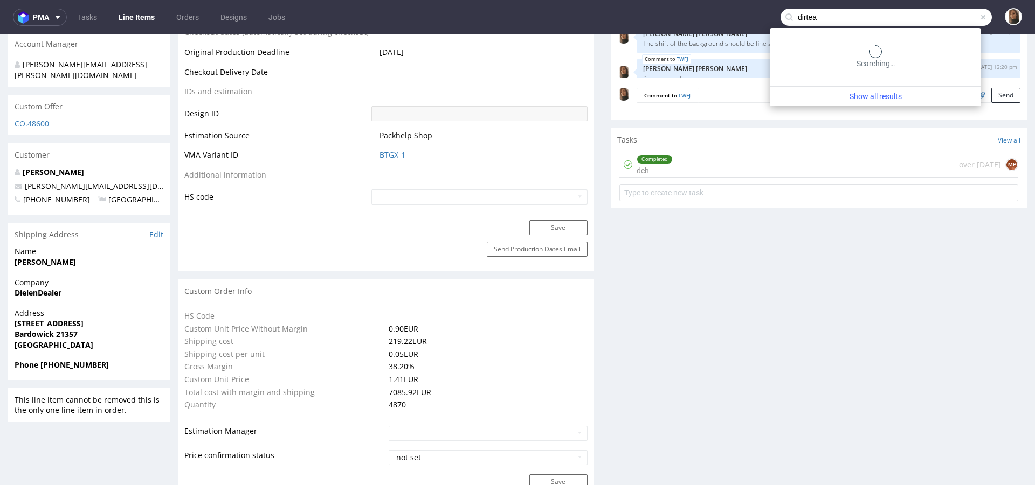
type input "dirtea"
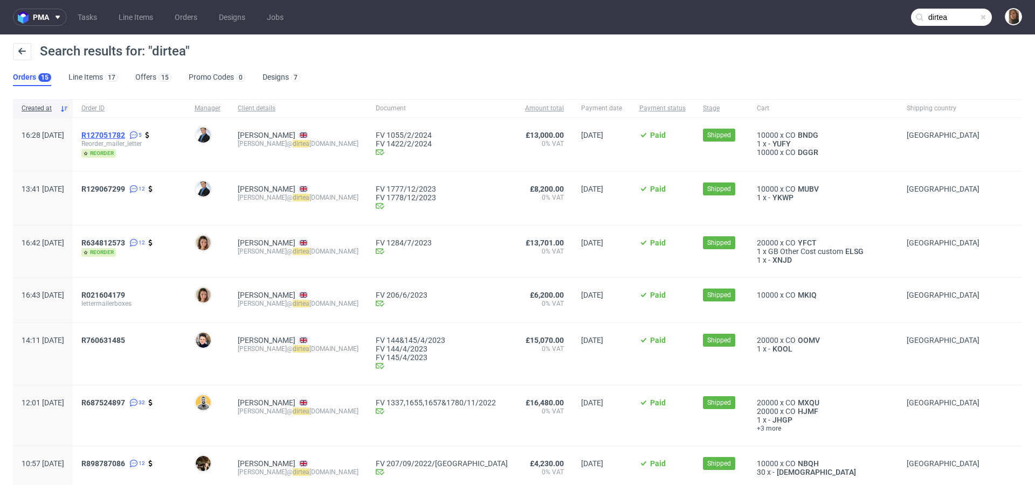
click at [127, 133] on link "R127051782" at bounding box center [104, 135] width 46 height 9
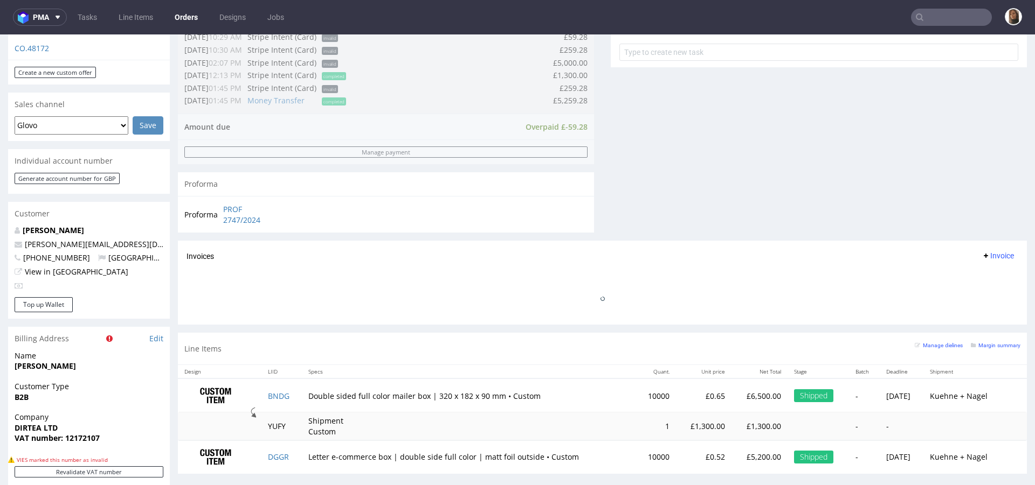
scroll to position [548, 0]
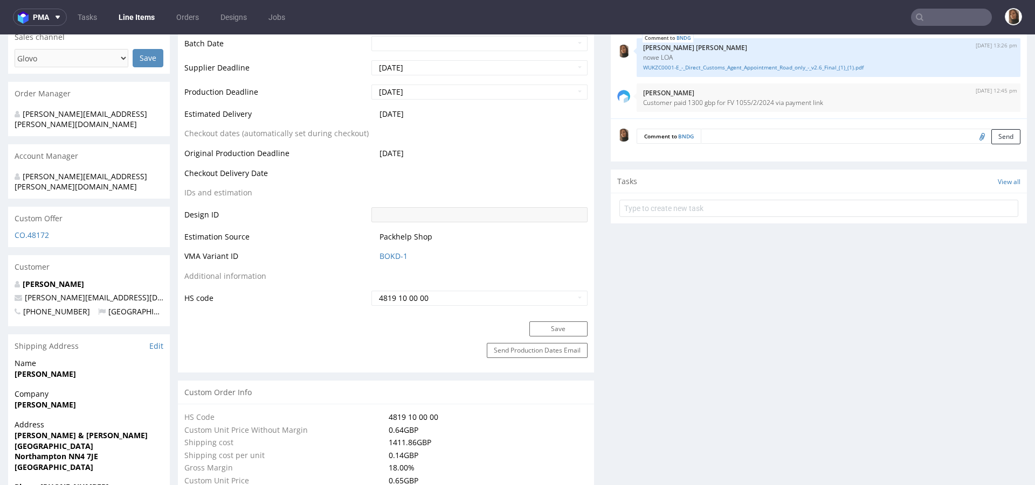
scroll to position [753, 0]
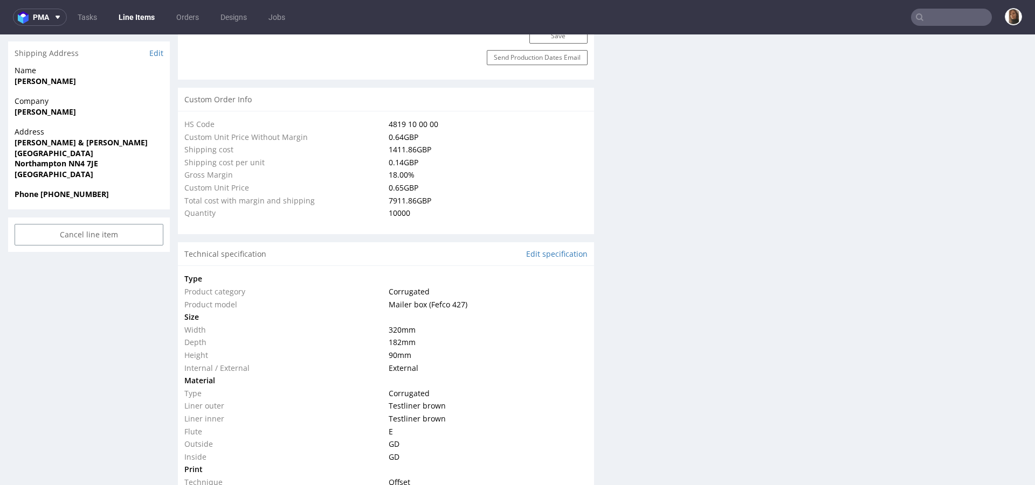
click at [934, 19] on input "text" at bounding box center [951, 17] width 81 height 17
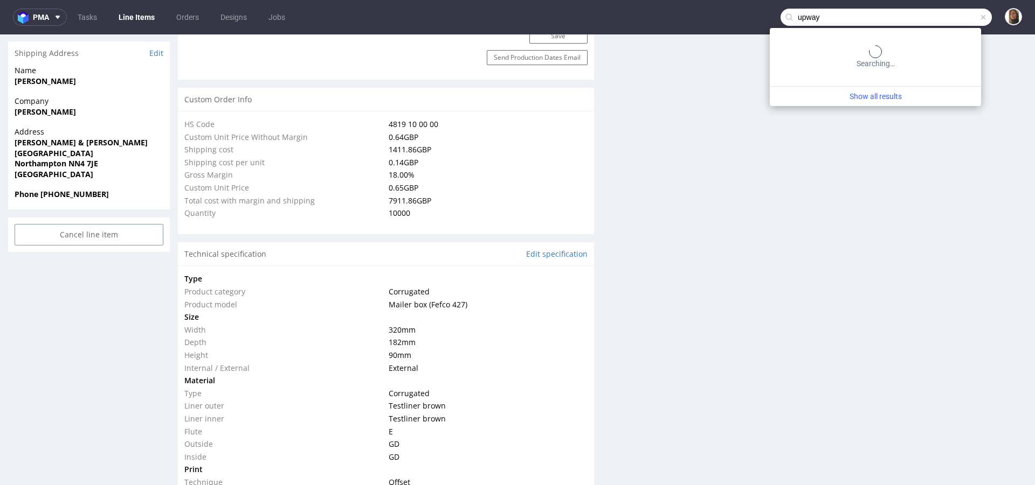
type input "upway"
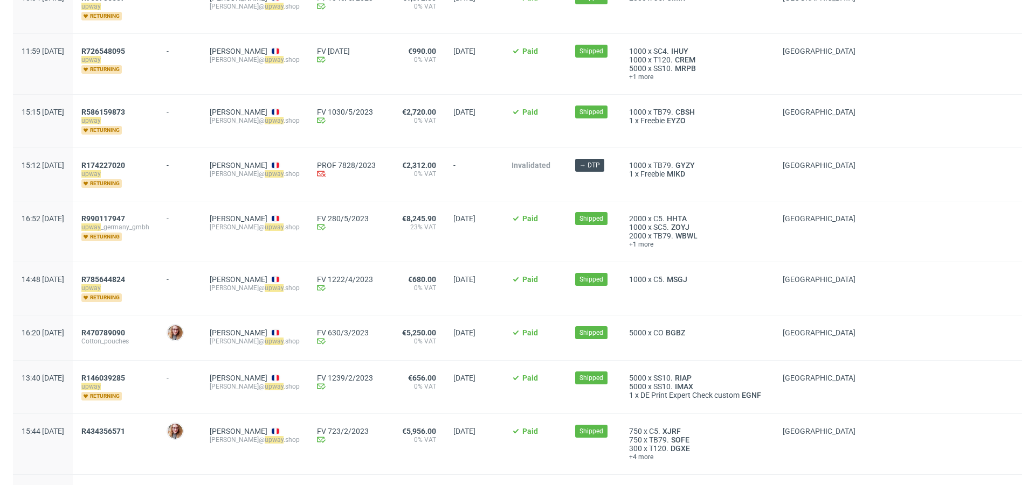
scroll to position [766, 0]
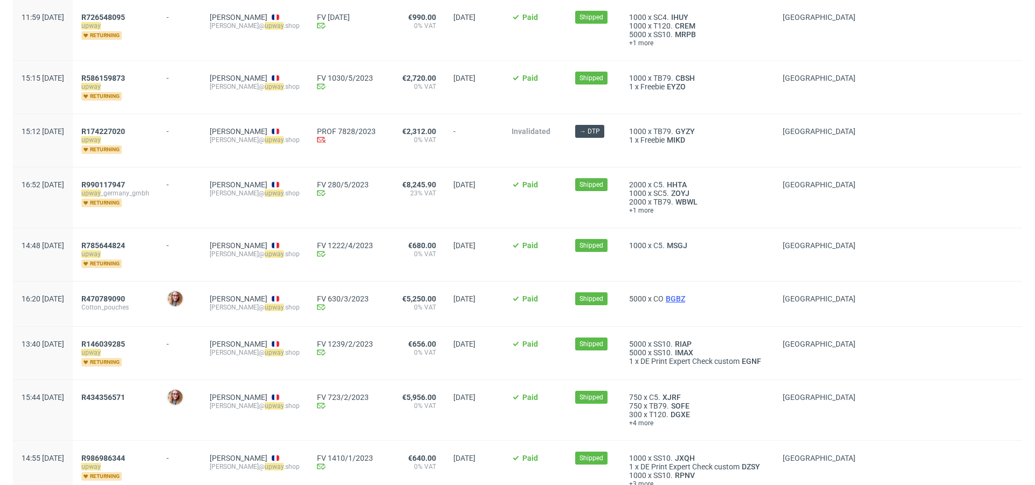
click at [687, 295] on span "BGBZ" at bounding box center [675, 299] width 24 height 9
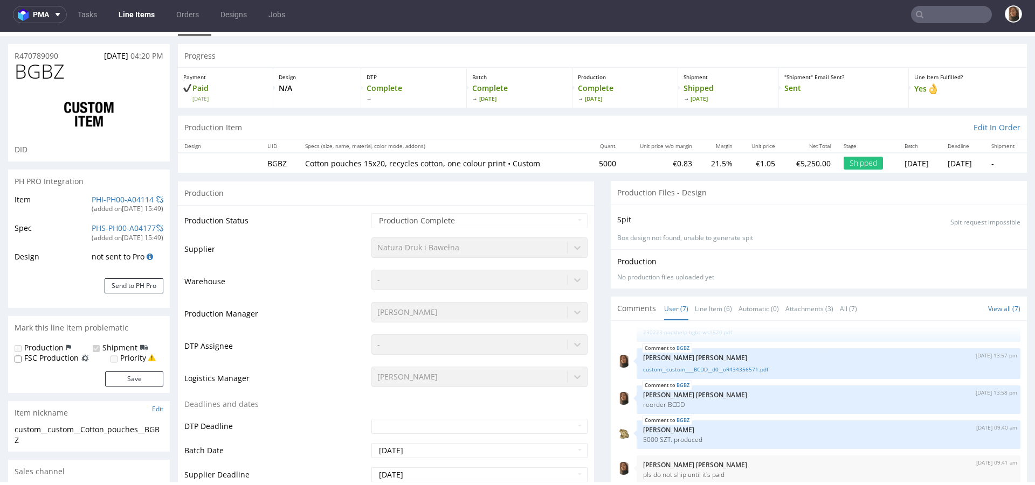
scroll to position [158, 0]
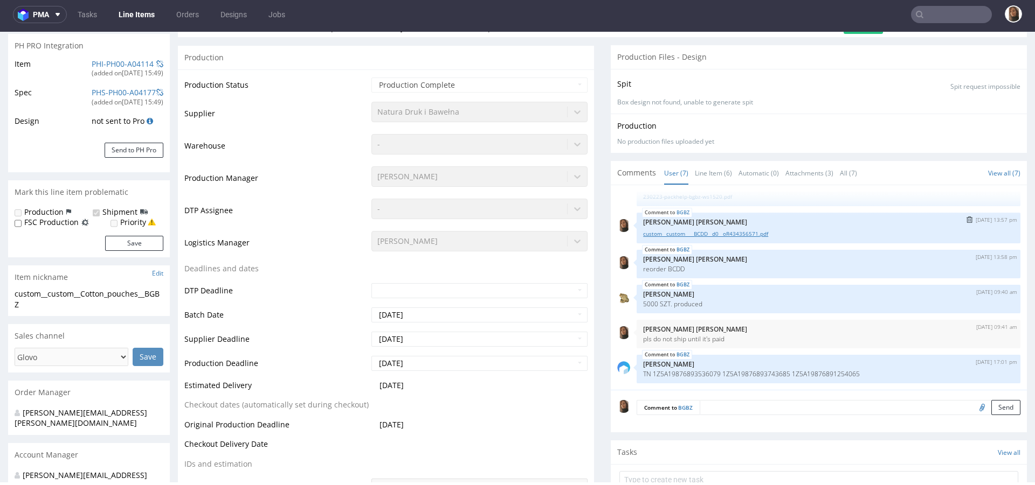
click at [686, 233] on link "custom__custom____BCDD__d0__oR434356571.pdf" at bounding box center [828, 234] width 371 height 8
type input "upway"
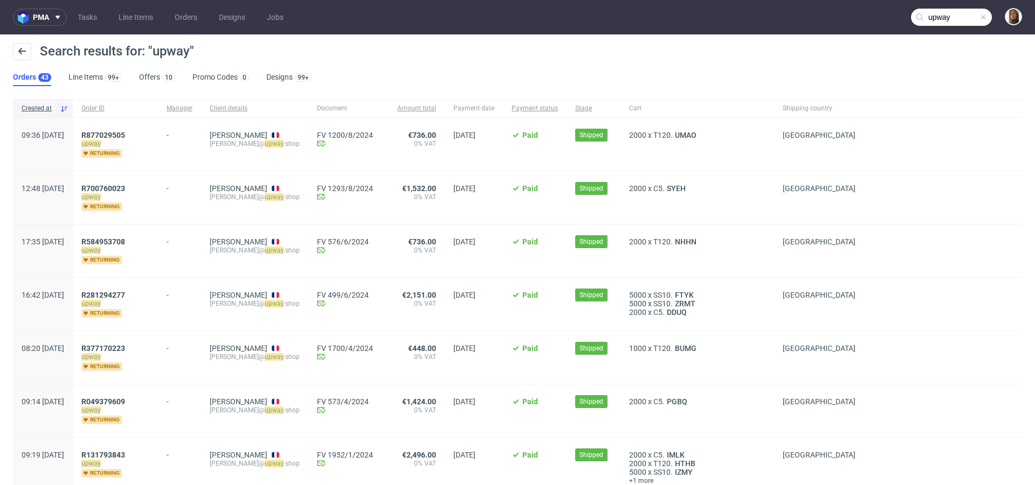
scroll to position [63, 0]
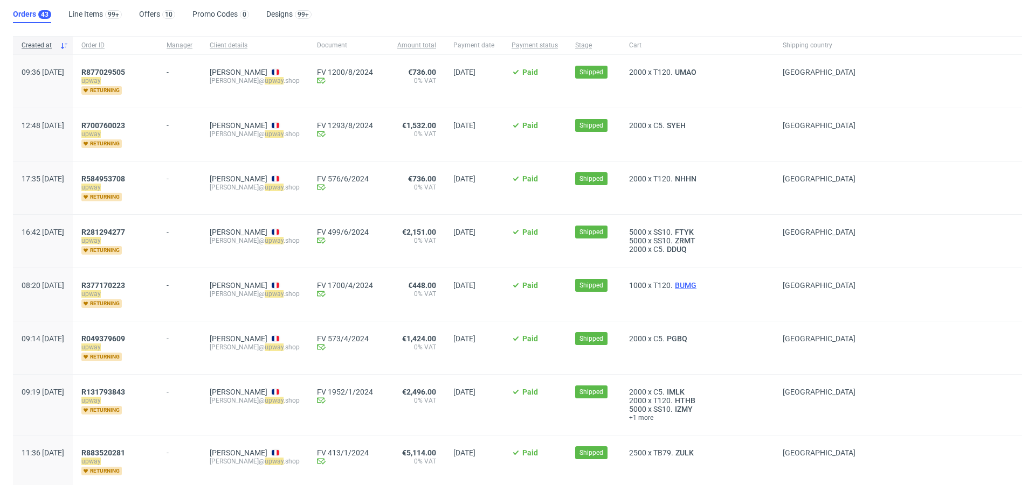
click at [698, 286] on span "BUMG" at bounding box center [685, 285] width 26 height 9
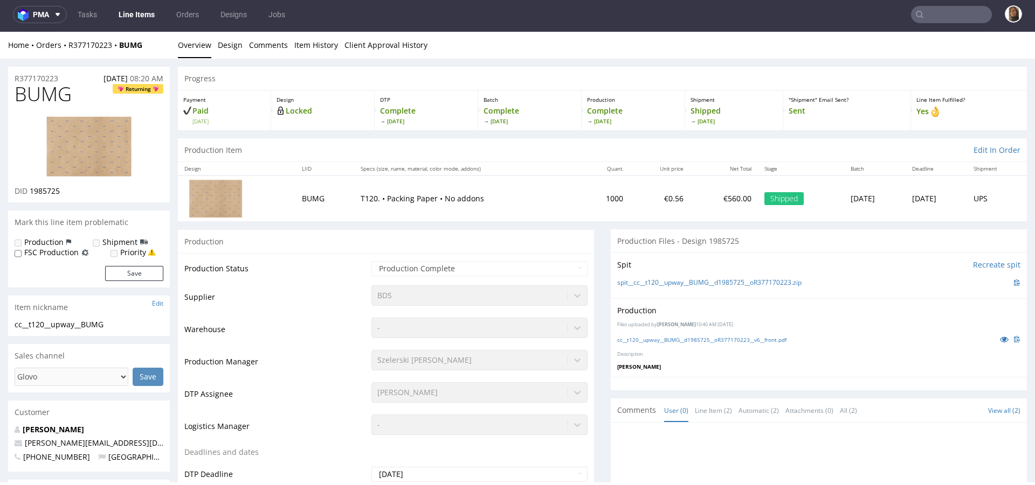
type input "upway"
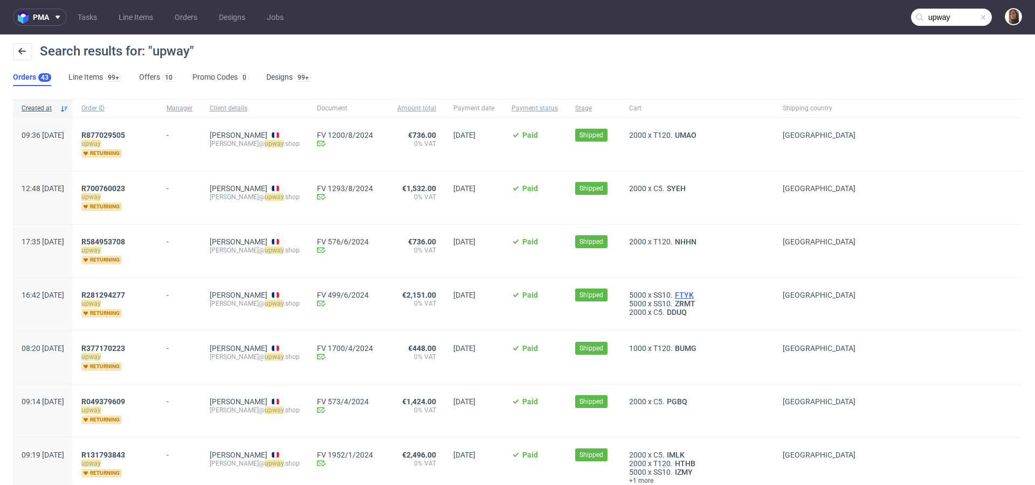
click at [696, 297] on span "FTYK" at bounding box center [683, 295] width 23 height 9
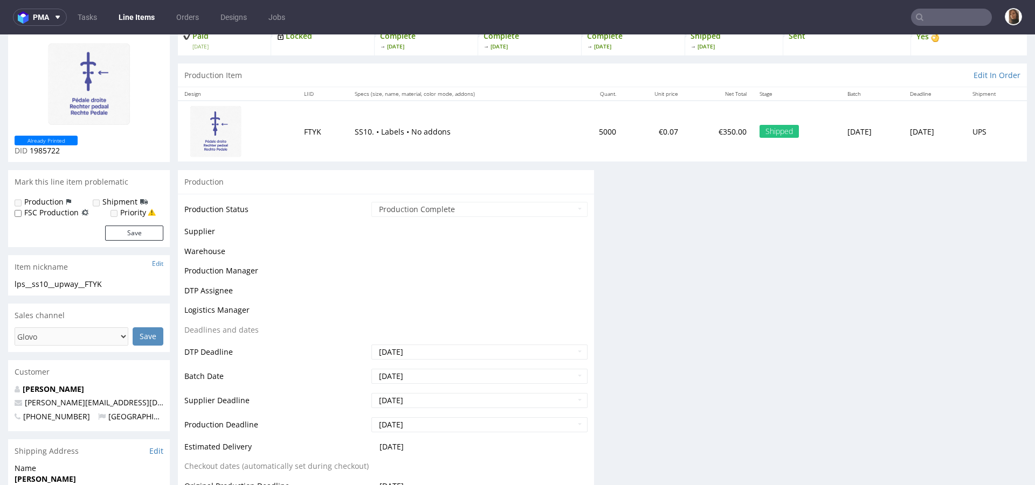
scroll to position [79, 0]
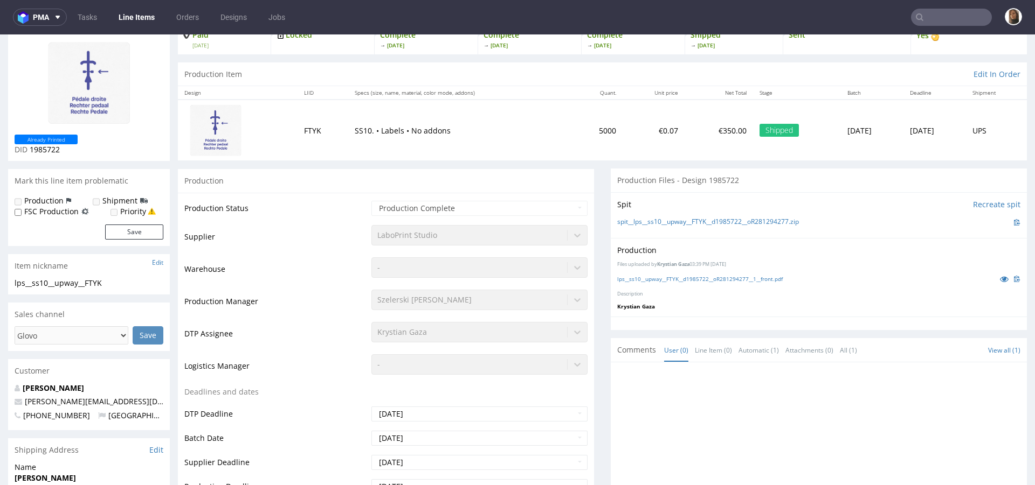
type input "upway"
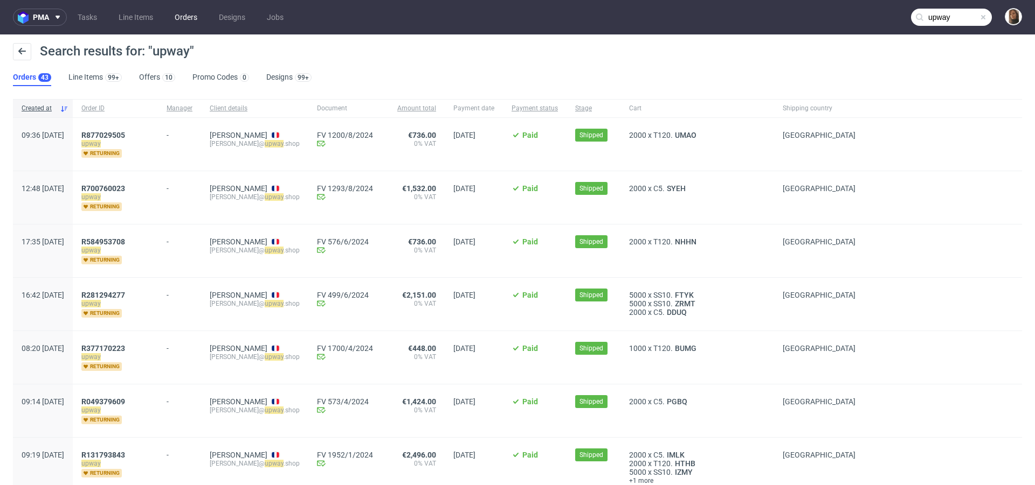
click at [176, 20] on link "Orders" at bounding box center [186, 17] width 36 height 17
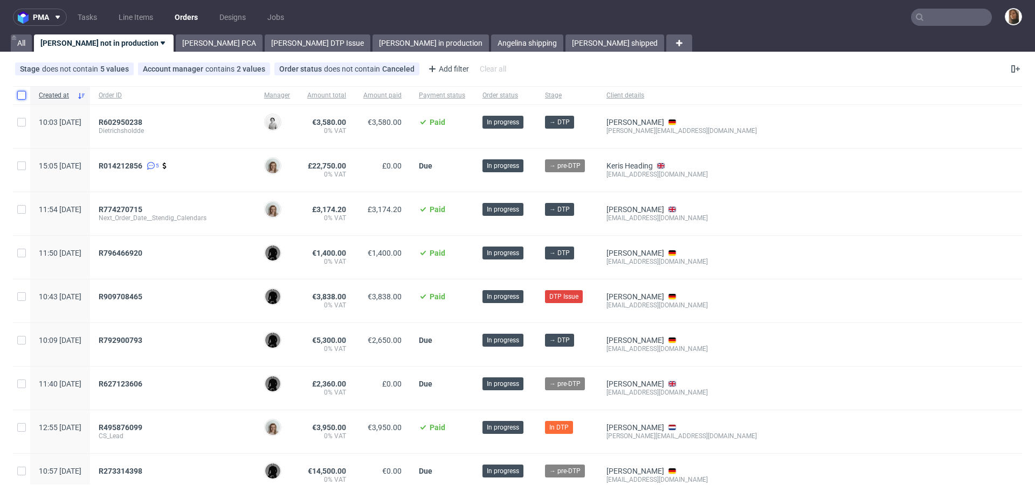
click at [20, 99] on input "checkbox" at bounding box center [21, 95] width 9 height 9
checkbox input "true"
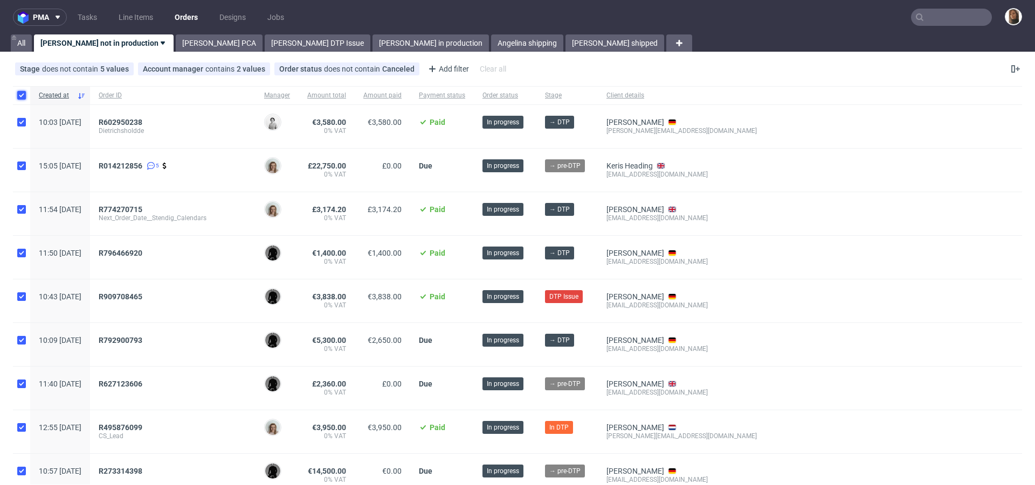
checkbox input "true"
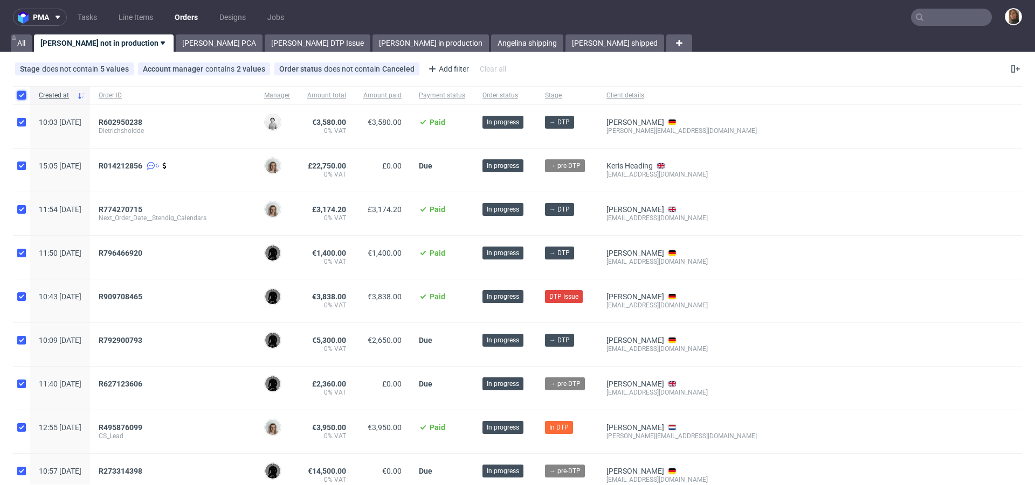
checkbox input "true"
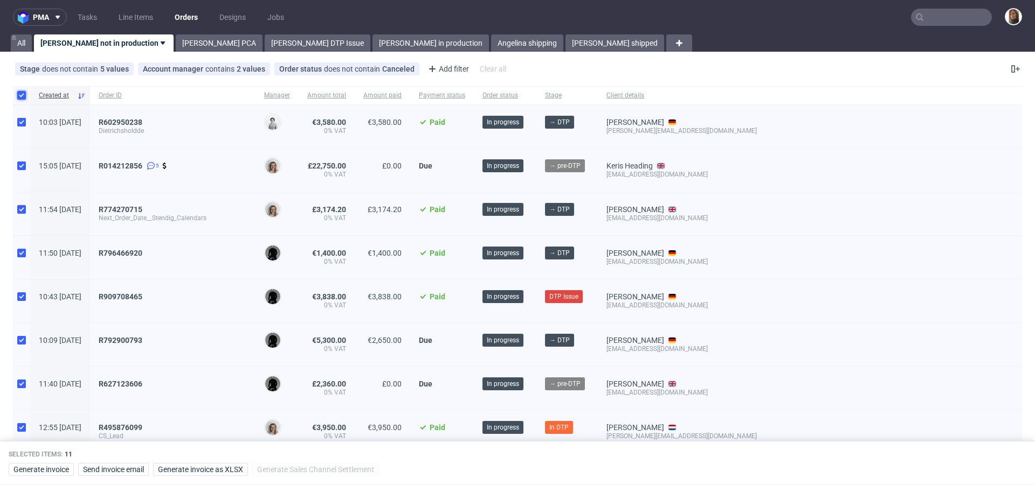
click at [20, 98] on input "checkbox" at bounding box center [21, 95] width 9 height 9
checkbox input "false"
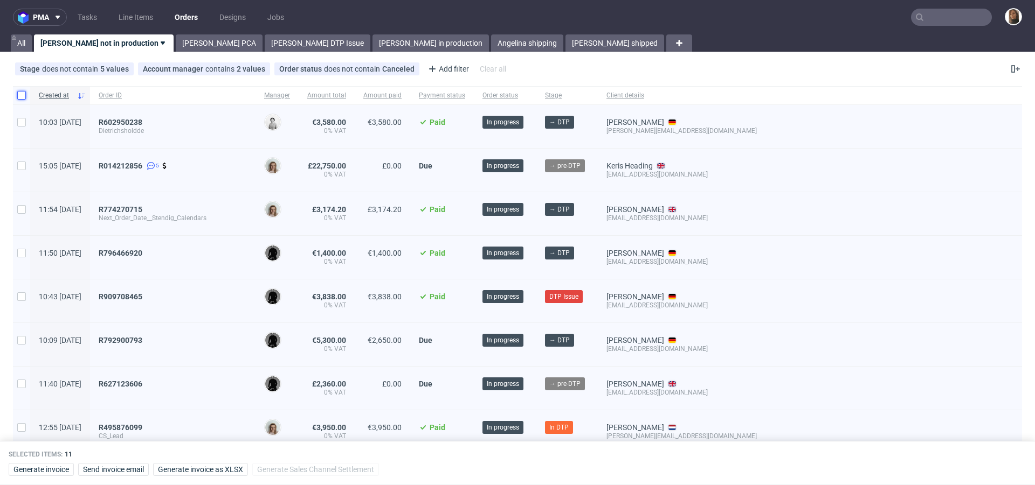
checkbox input "false"
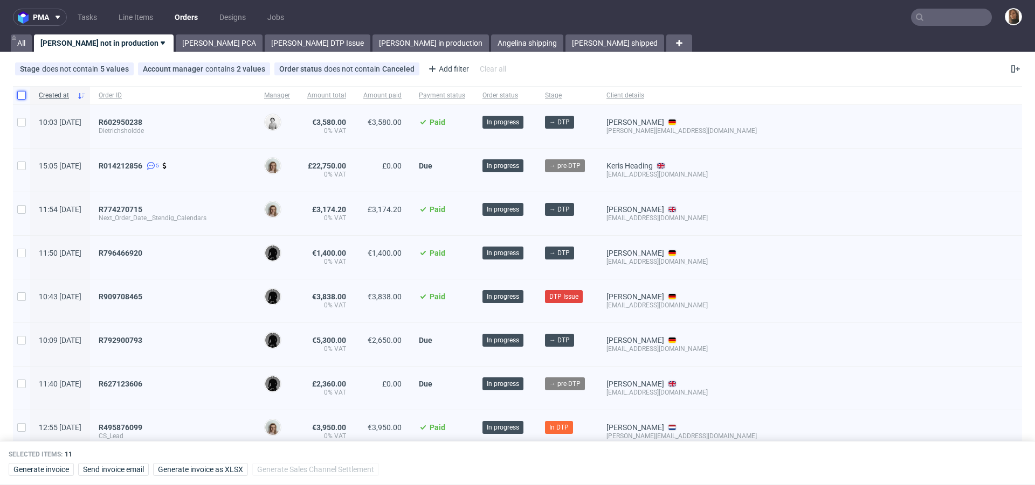
checkbox input "false"
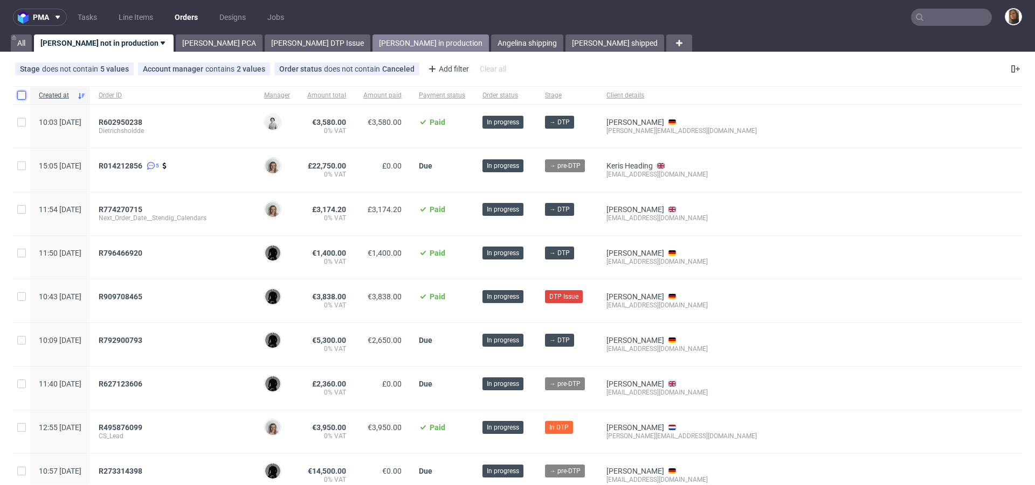
click at [372, 38] on link "Angelina in production" at bounding box center [430, 42] width 116 height 17
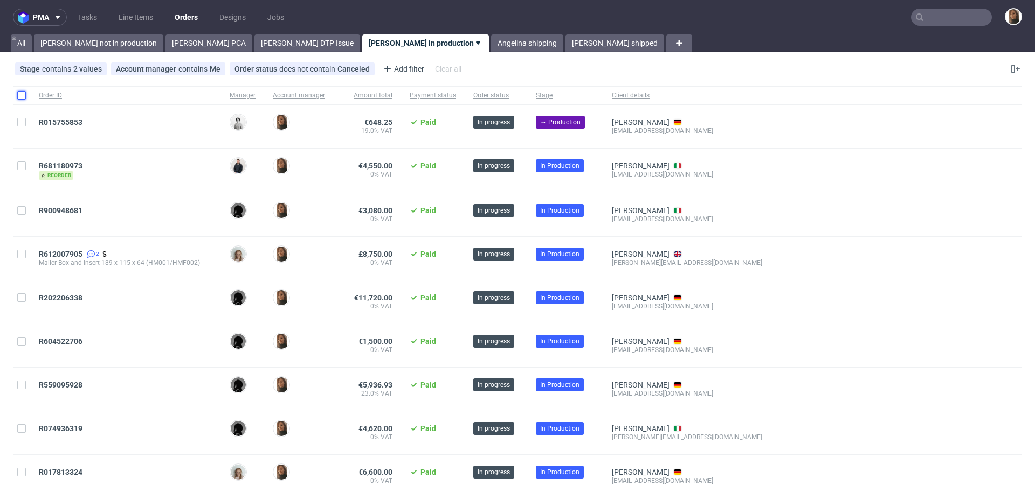
click at [20, 95] on input "checkbox" at bounding box center [21, 95] width 9 height 9
checkbox input "true"
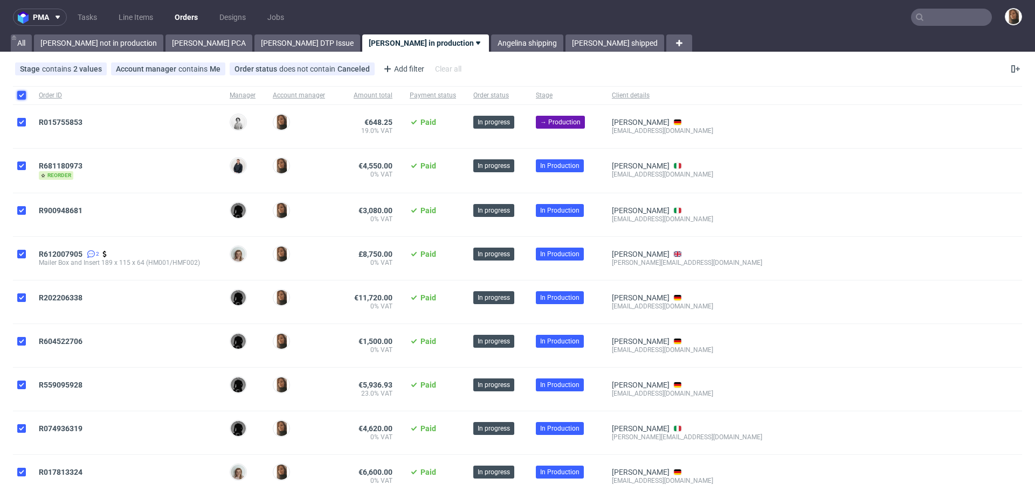
checkbox input "true"
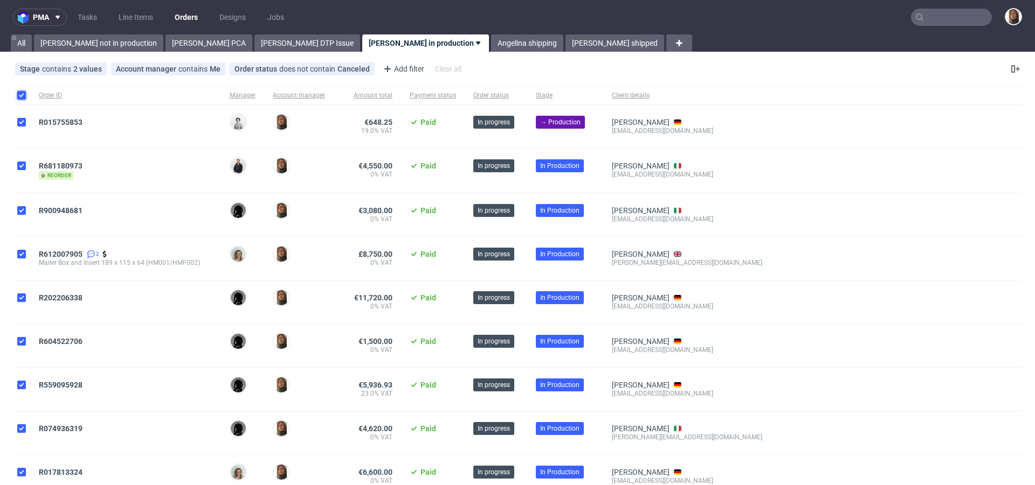
checkbox input "true"
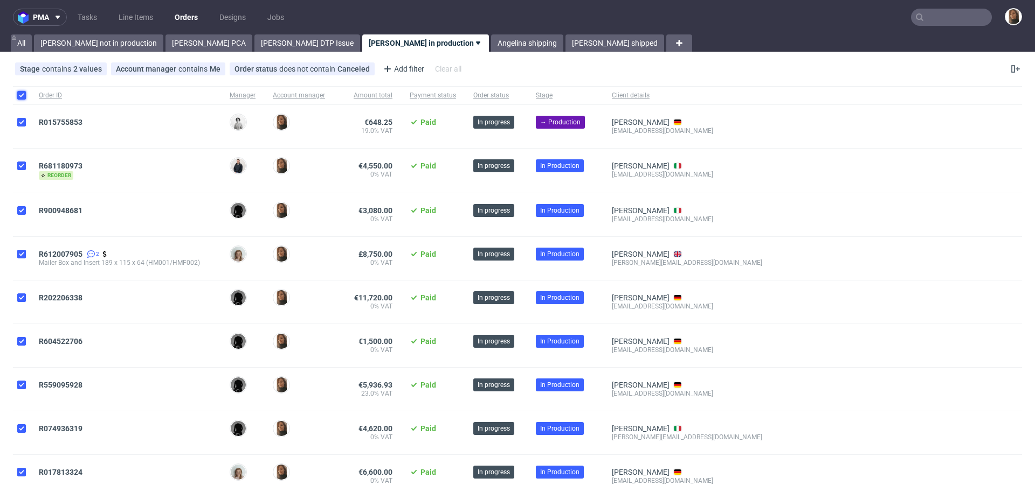
checkbox input "true"
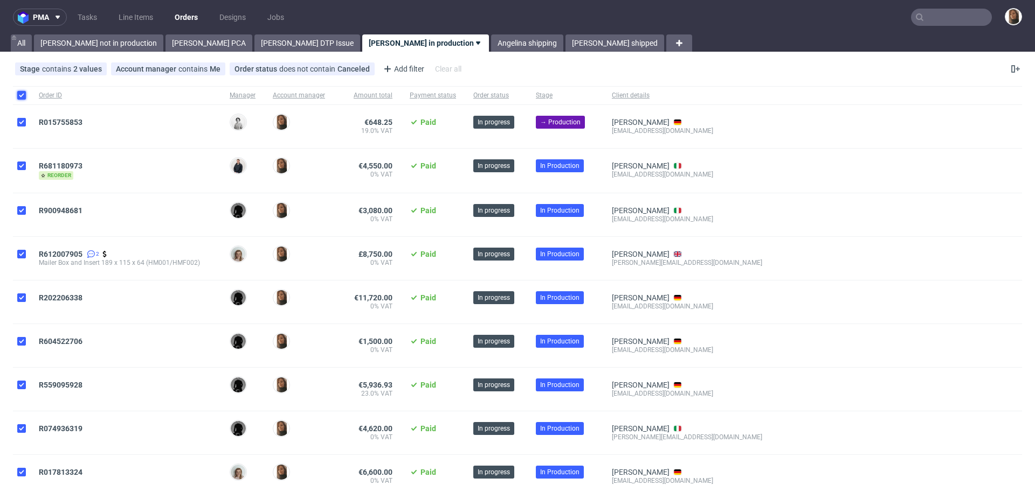
checkbox input "true"
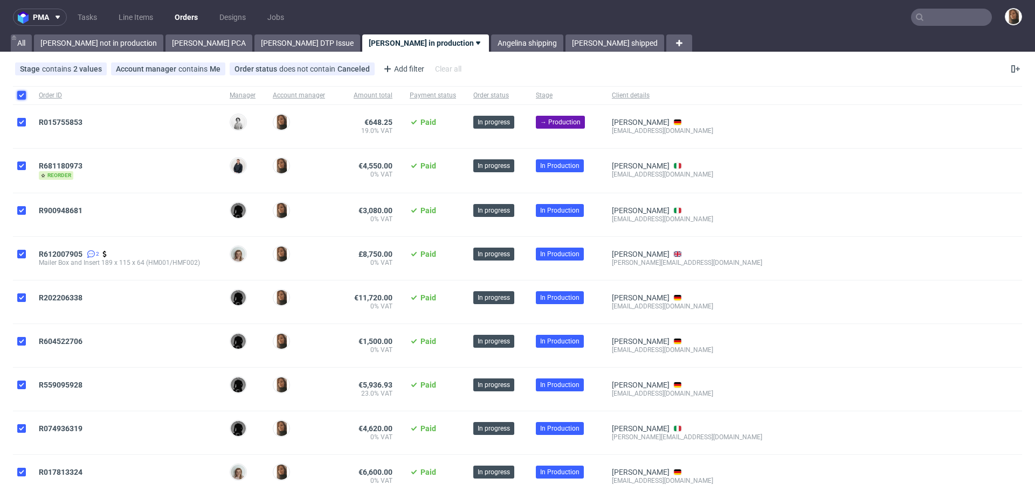
checkbox input "true"
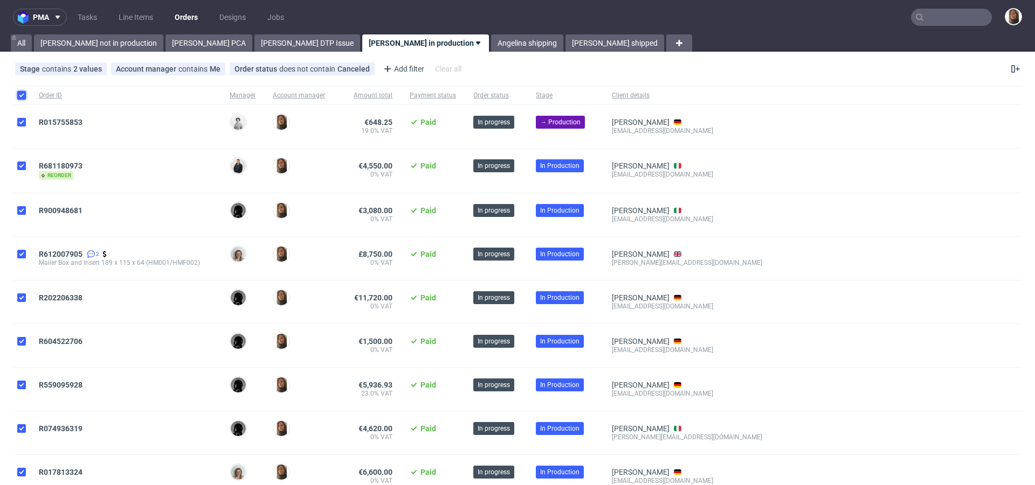
checkbox input "true"
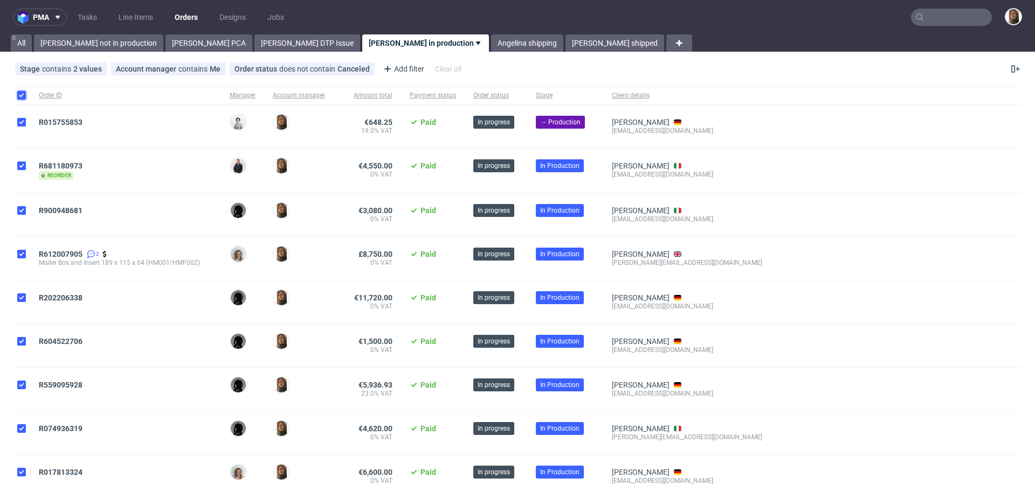
checkbox input "true"
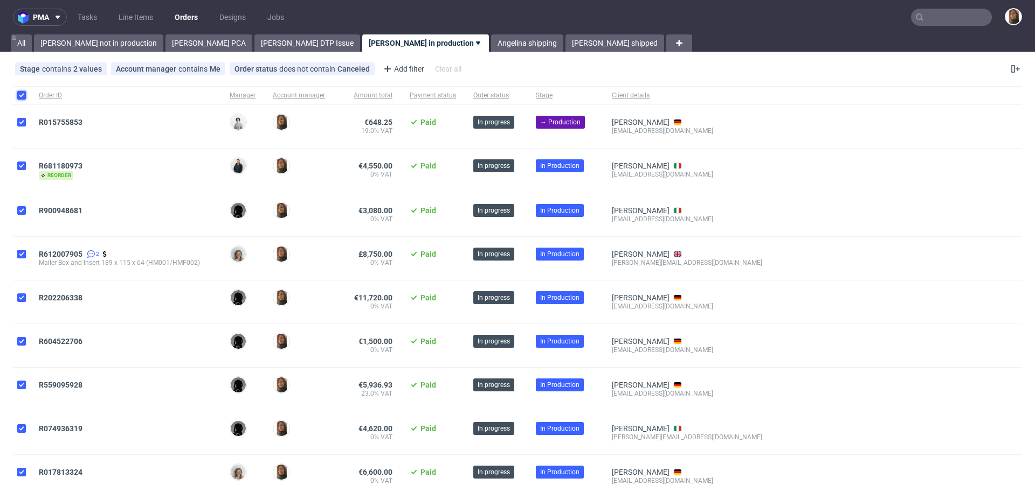
checkbox input "true"
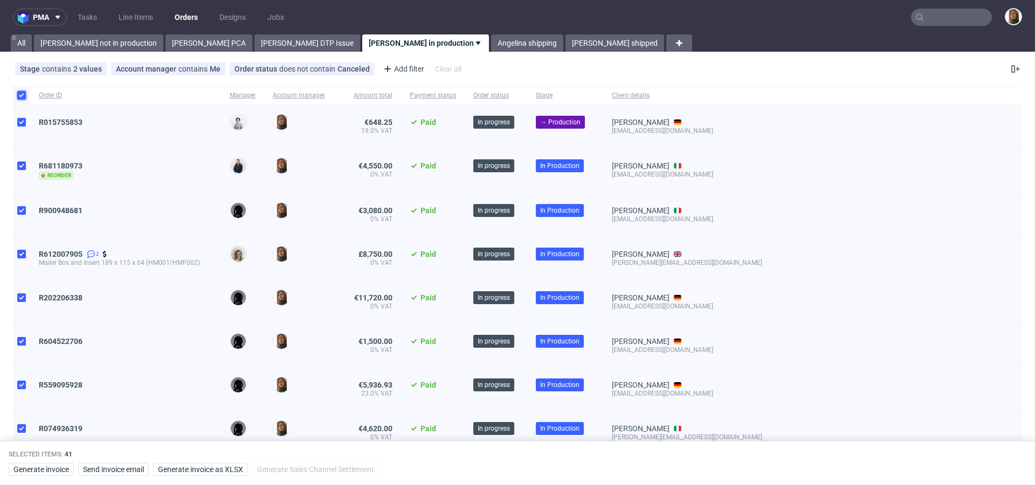
click at [20, 95] on input "checkbox" at bounding box center [21, 95] width 9 height 9
checkbox input "false"
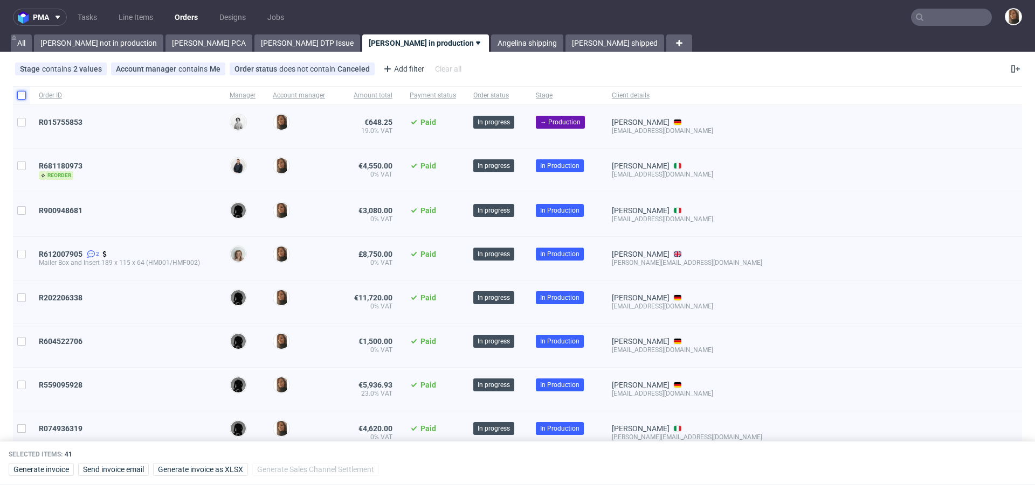
checkbox input "false"
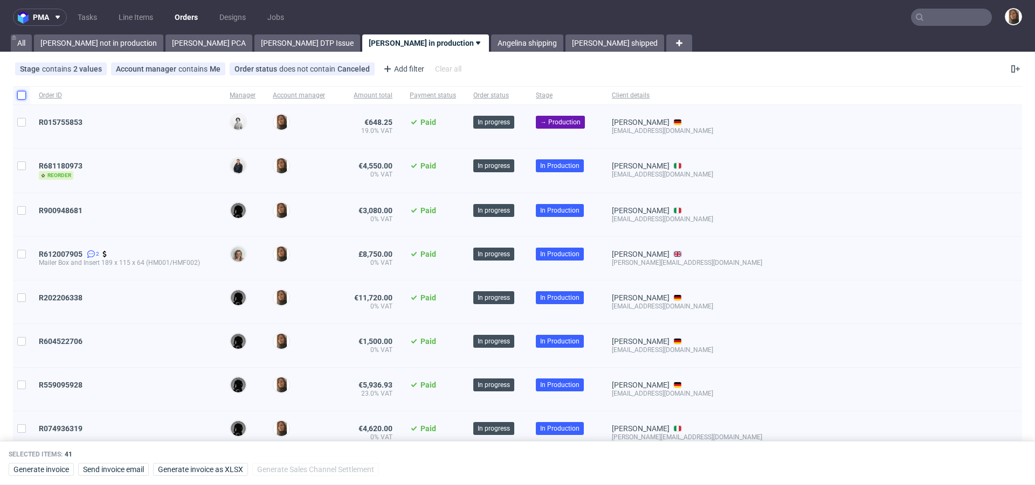
checkbox input "false"
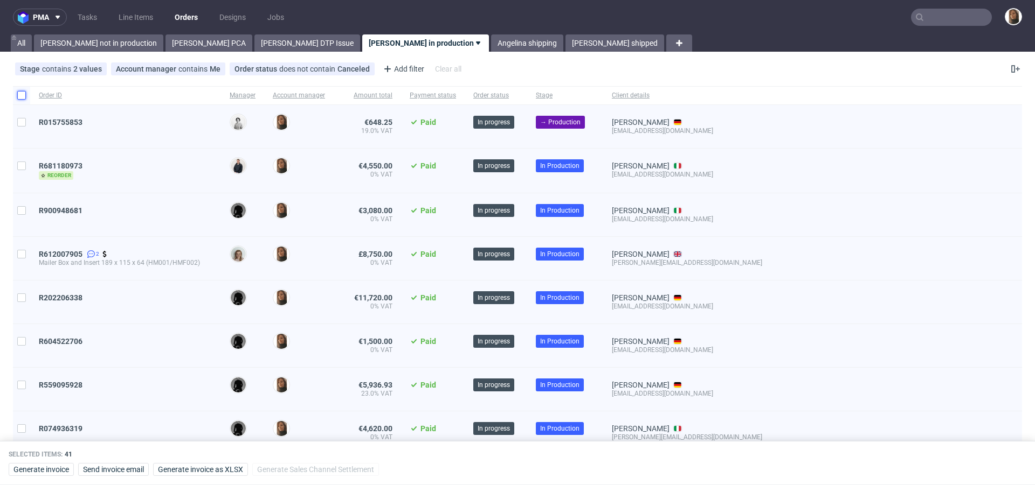
checkbox input "false"
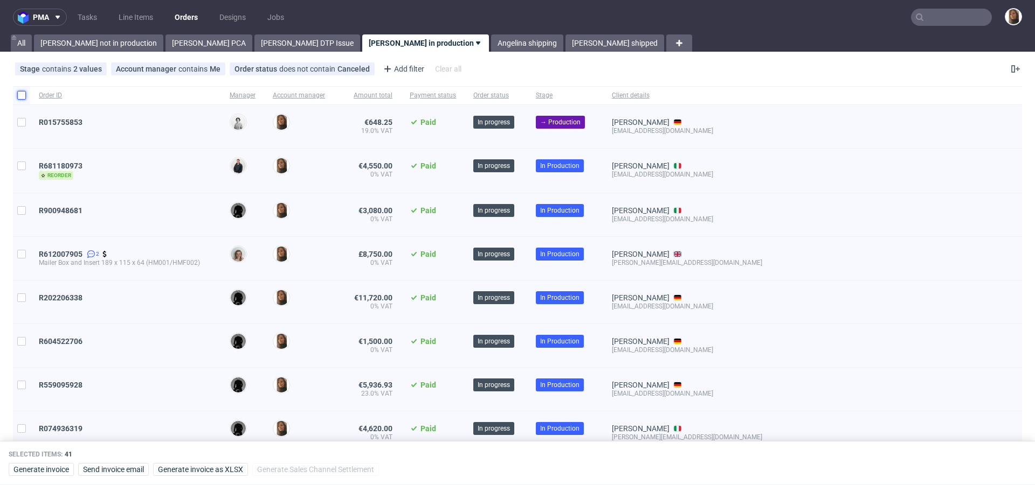
checkbox input "false"
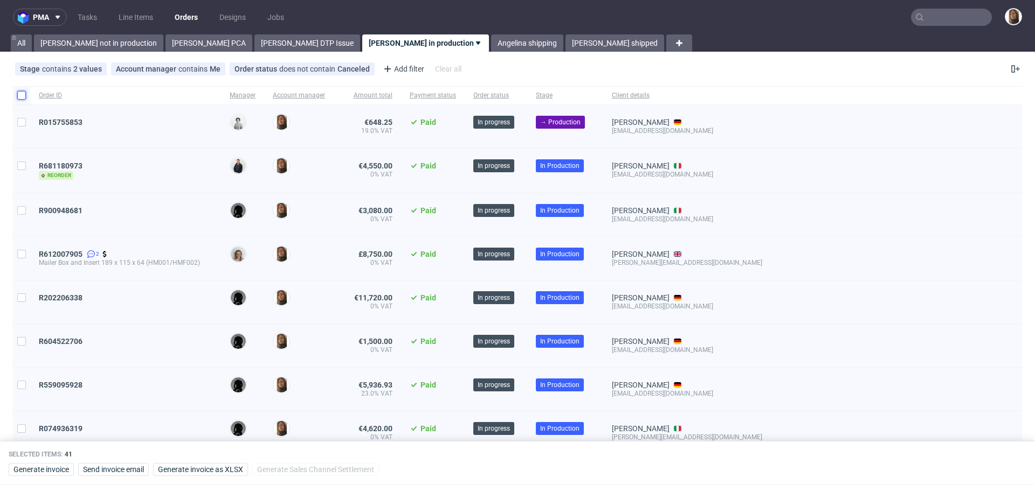
checkbox input "false"
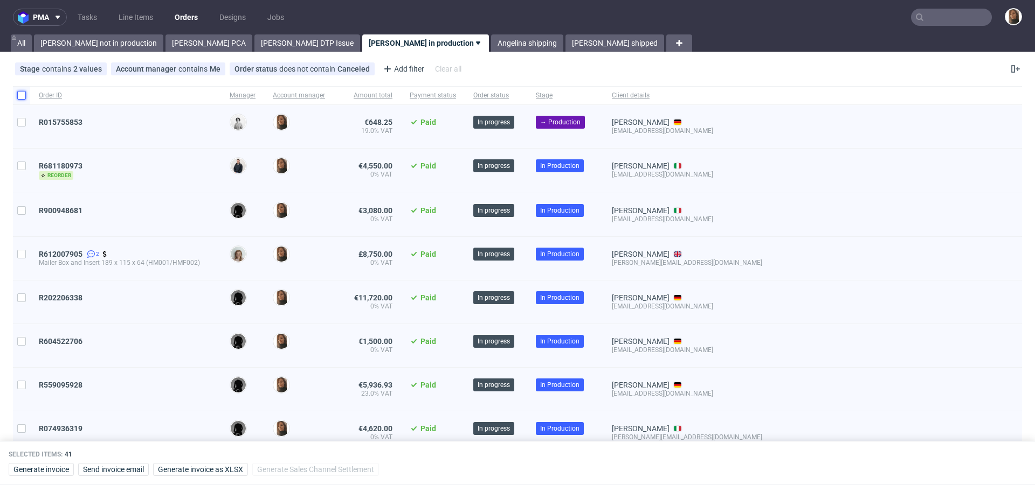
checkbox input "false"
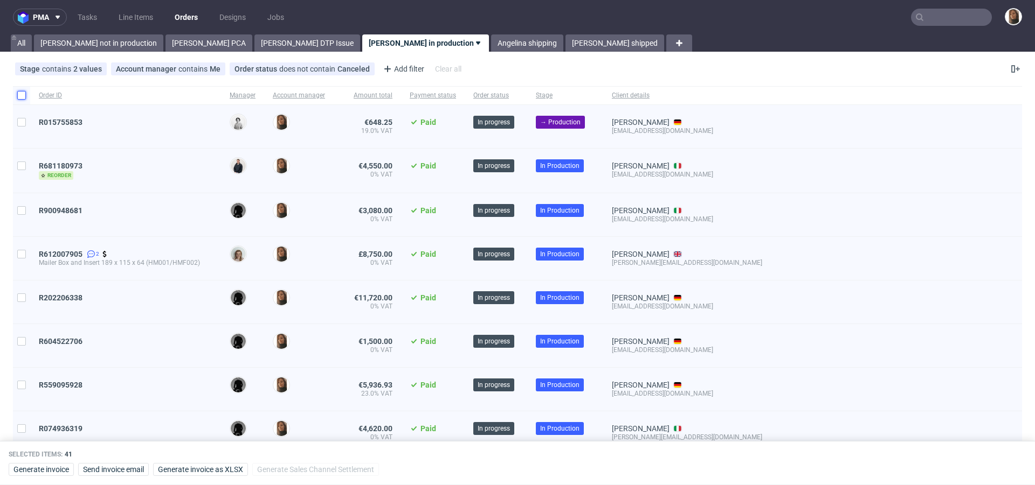
checkbox input "false"
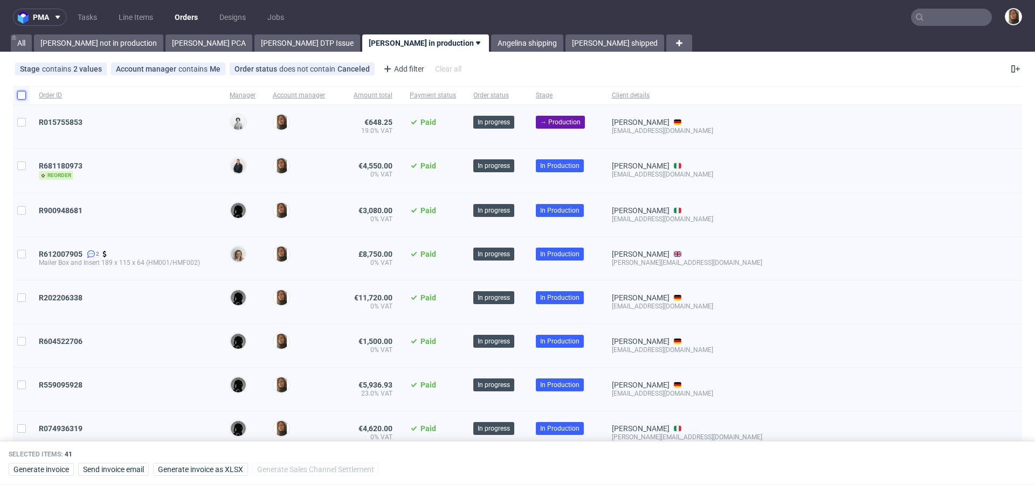
checkbox input "false"
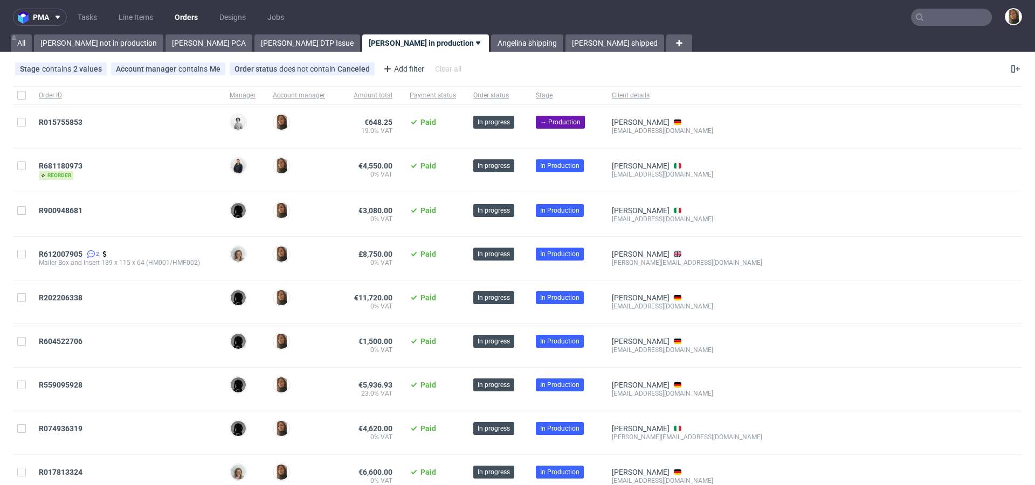
click at [962, 16] on input "text" at bounding box center [951, 17] width 81 height 17
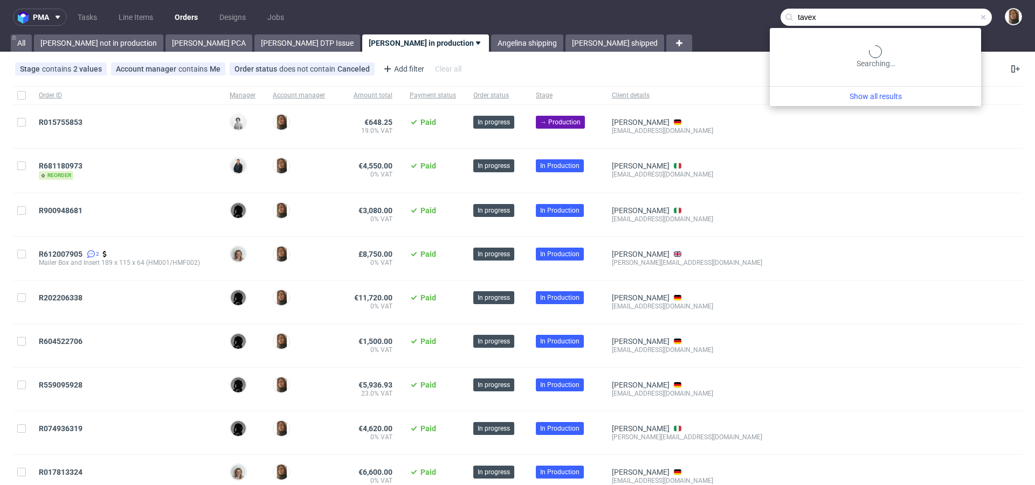
type input "tavex"
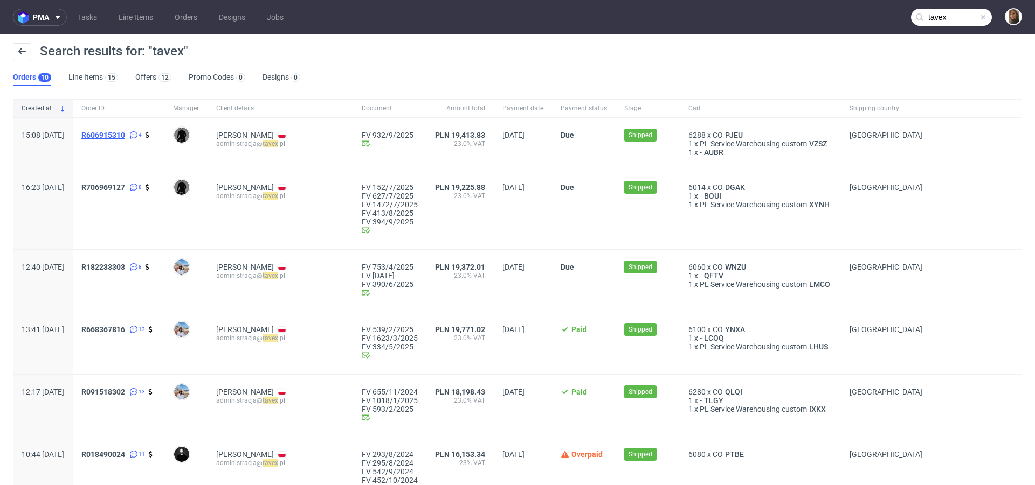
click at [125, 136] on span "R606915310" at bounding box center [103, 135] width 44 height 9
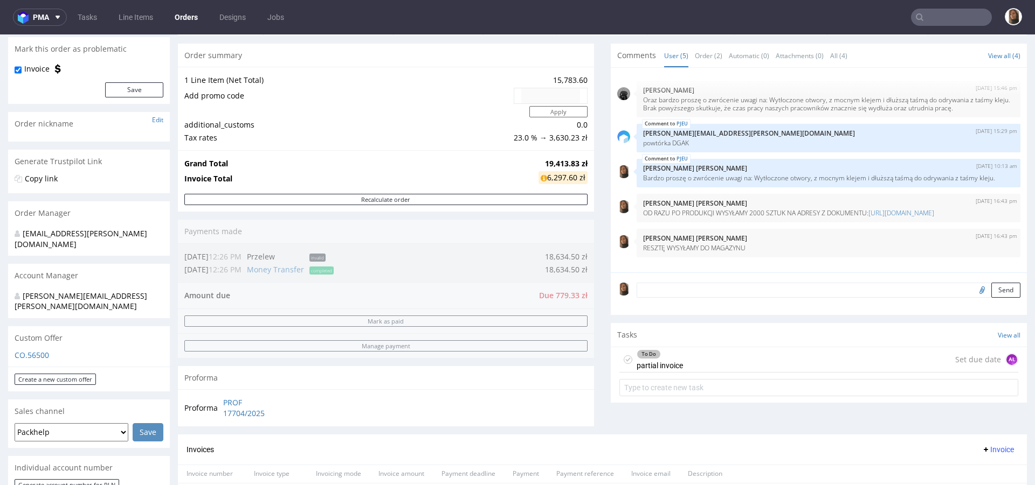
scroll to position [110, 0]
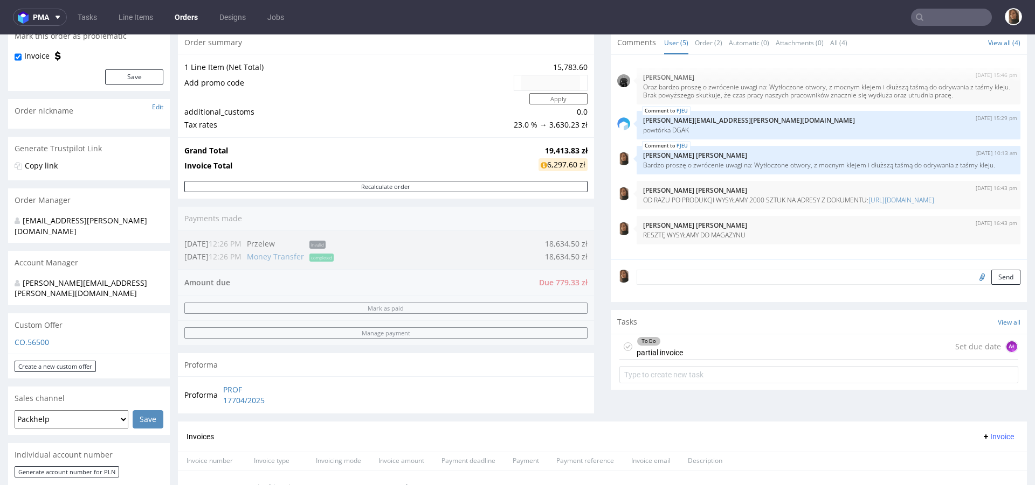
click at [644, 274] on textarea at bounding box center [828, 277] width 384 height 15
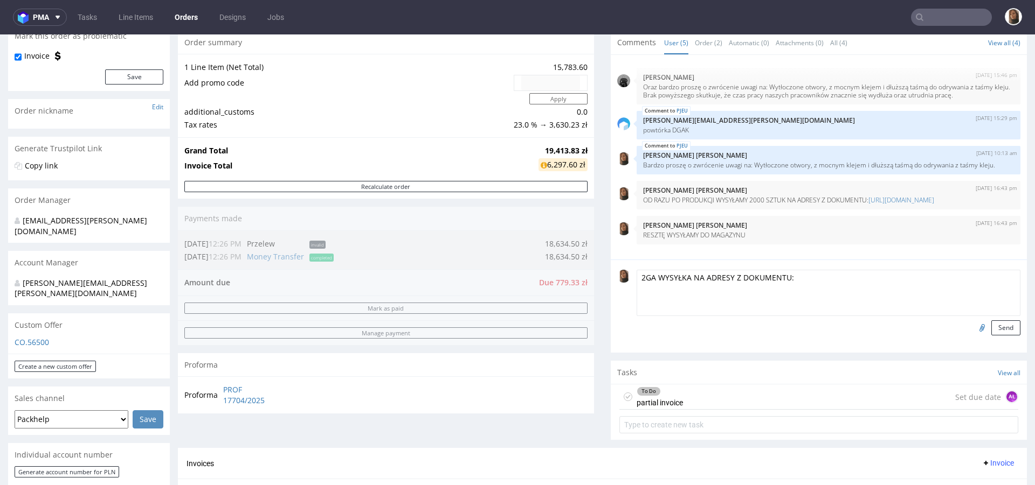
paste textarea "[URL][DOMAIN_NAME]"
type textarea "2GA WYSYŁKA NA ADRESY Z DOKUMENTU: https://docs.google.com/document/d/1AWEtZ0Su…"
click at [991, 324] on button "Send" at bounding box center [1005, 328] width 29 height 15
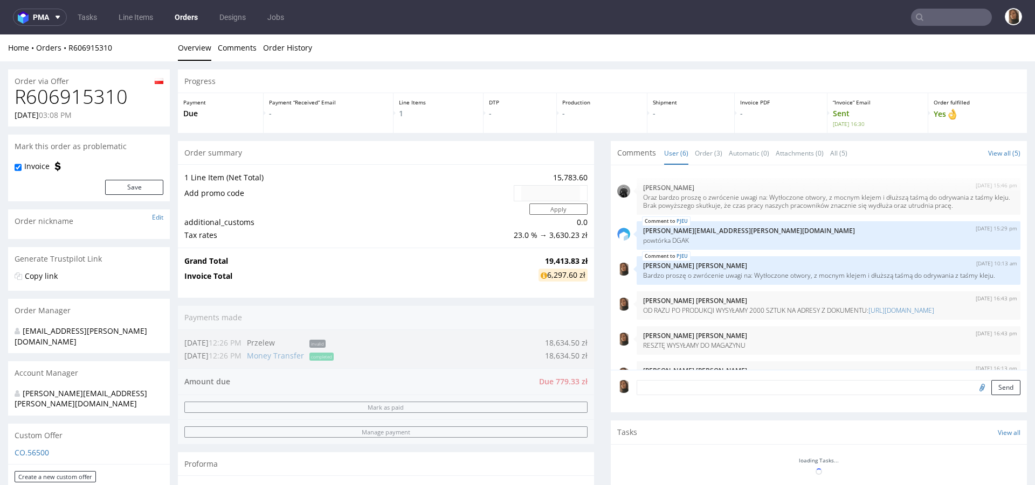
scroll to position [59, 0]
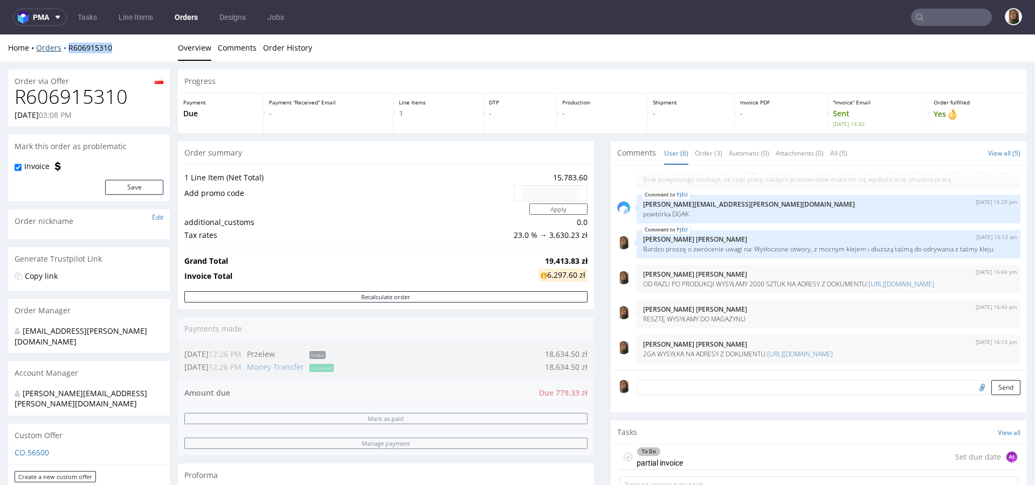
drag, startPoint x: 124, startPoint y: 44, endPoint x: 67, endPoint y: 45, distance: 57.7
click at [67, 45] on div "Home Orders R606915310" at bounding box center [89, 48] width 162 height 11
copy link "R606915310"
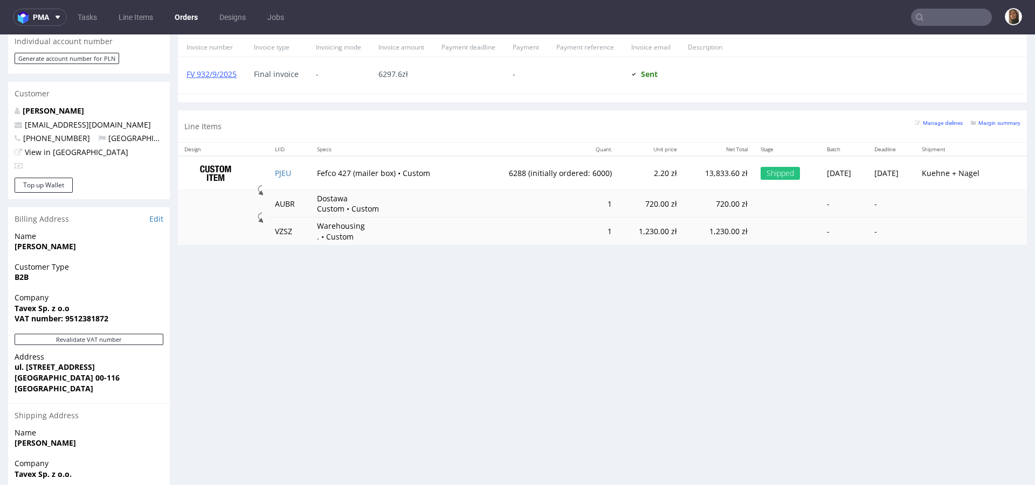
scroll to position [580, 0]
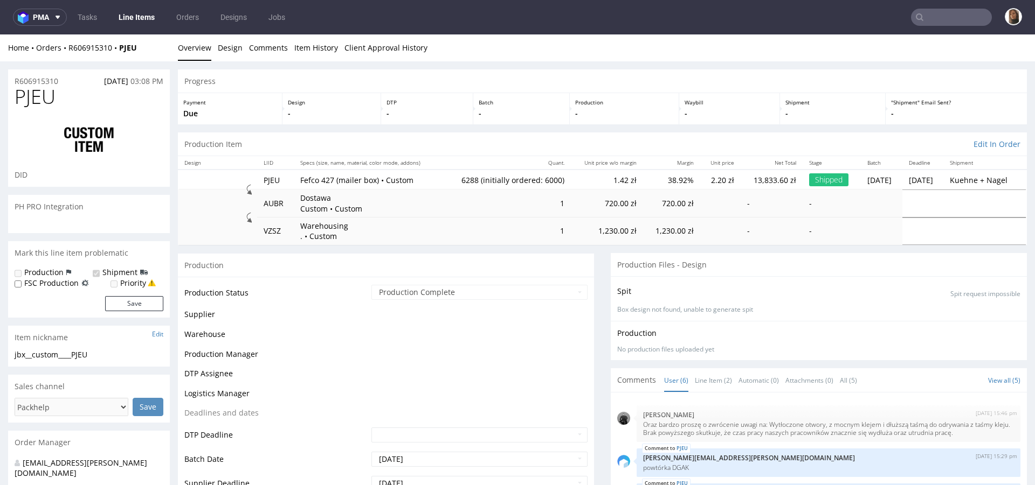
scroll to position [59, 0]
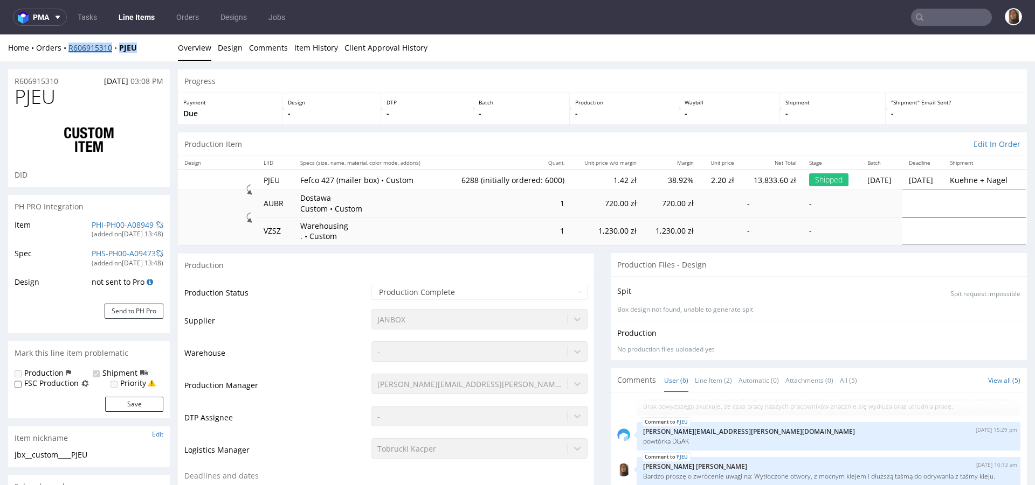
drag, startPoint x: 153, startPoint y: 43, endPoint x: 68, endPoint y: 44, distance: 84.6
click at [68, 44] on div "Home Orders R606915310 PJEU" at bounding box center [89, 48] width 162 height 11
copy div "R606915310 PJEU"
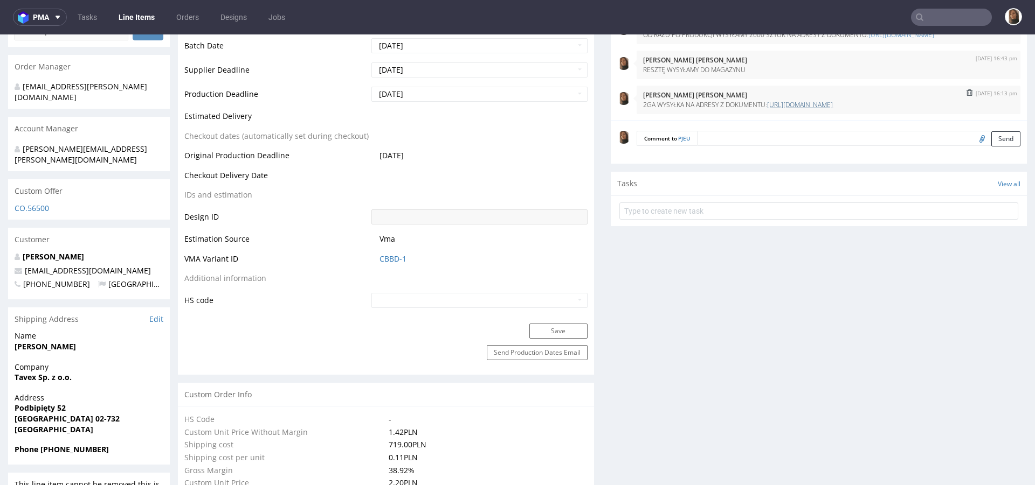
click at [767, 102] on link "[URL][DOMAIN_NAME]" at bounding box center [800, 104] width 66 height 9
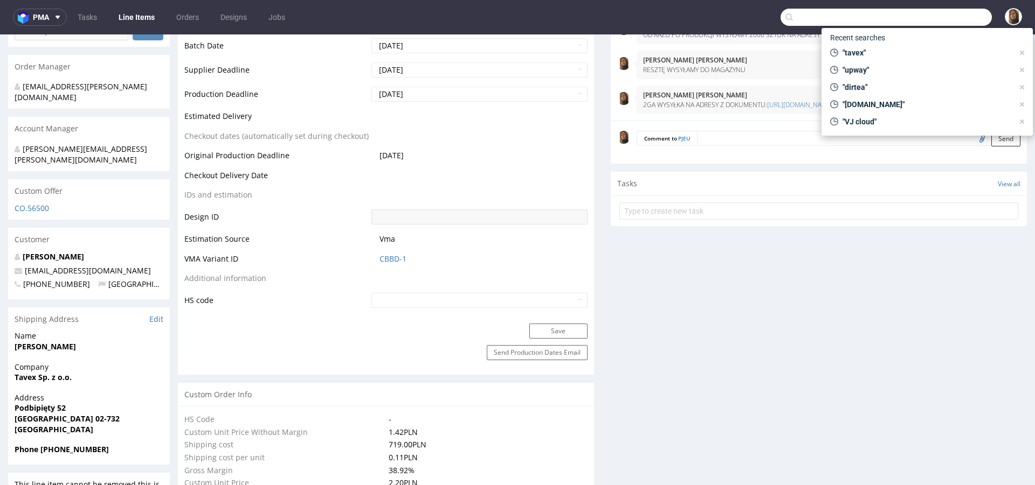
click at [950, 16] on input "text" at bounding box center [885, 17] width 211 height 17
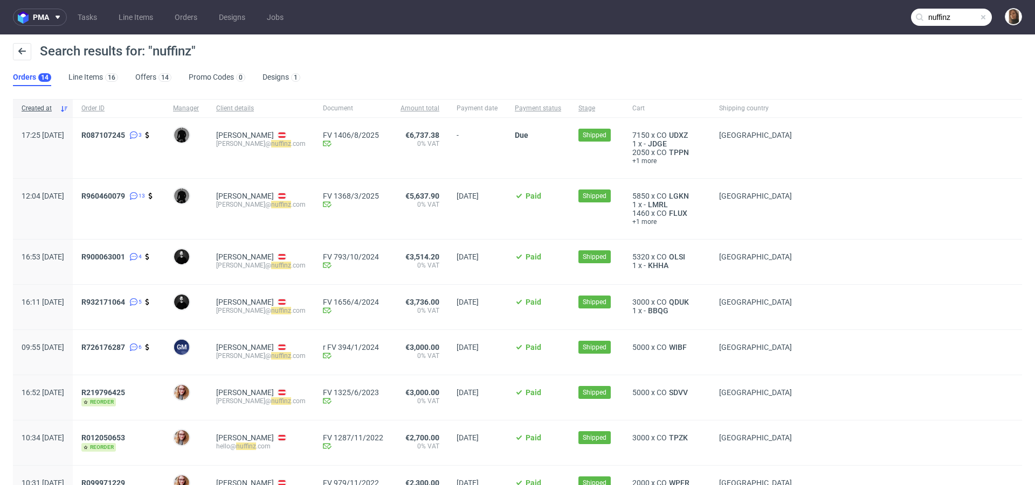
click at [958, 18] on input "nuffinz" at bounding box center [951, 17] width 81 height 17
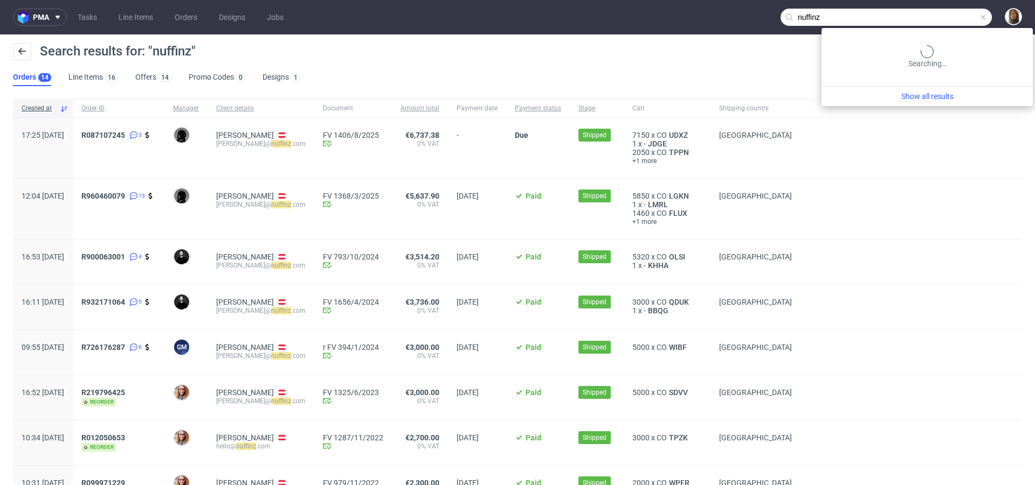
click at [958, 18] on input "nuffinz" at bounding box center [885, 17] width 211 height 17
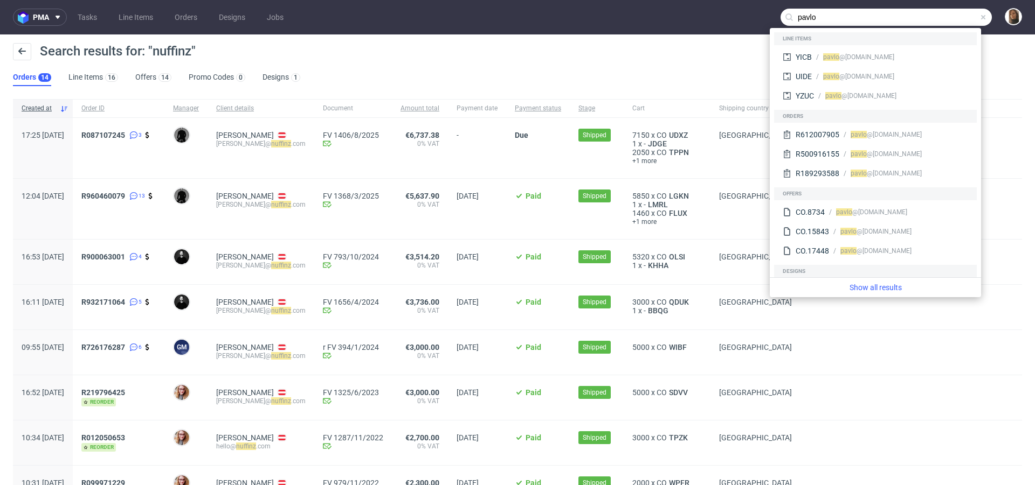
type input "pavlo"
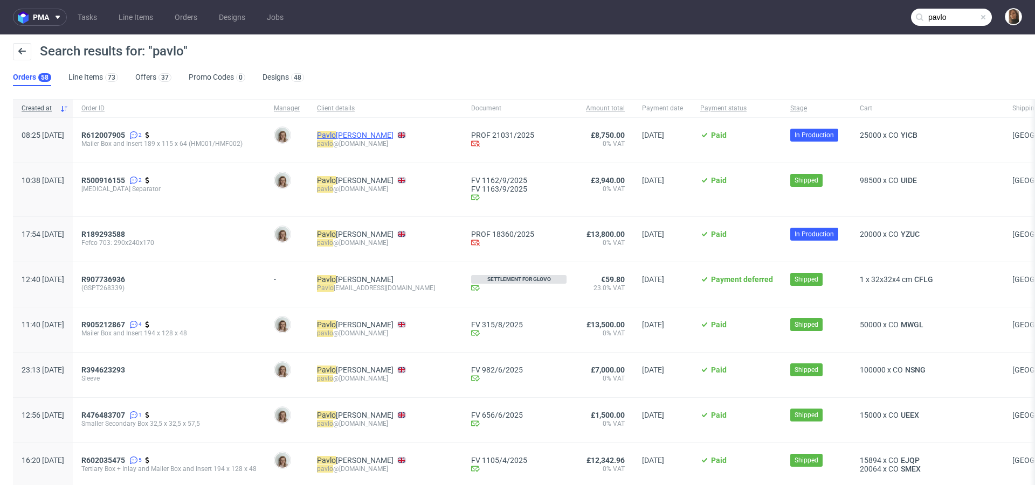
click at [336, 137] on mark "Pavlo" at bounding box center [326, 135] width 19 height 9
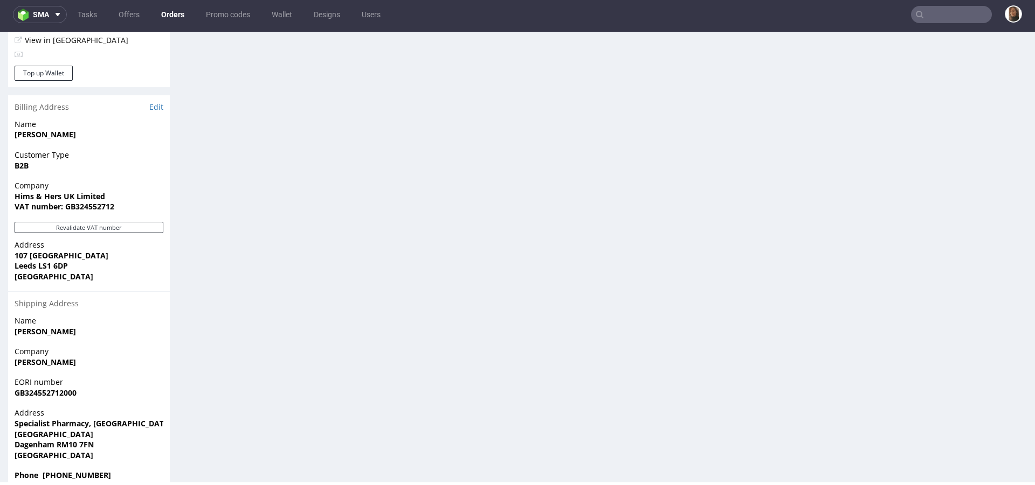
scroll to position [653, 0]
click at [124, 421] on strong "Specialist Pharmacy, Londoneast-UK Business & Technical Park" at bounding box center [162, 426] width 294 height 10
copy strong "Specialist Pharmacy, Londoneast-UK Business & Technical Park"
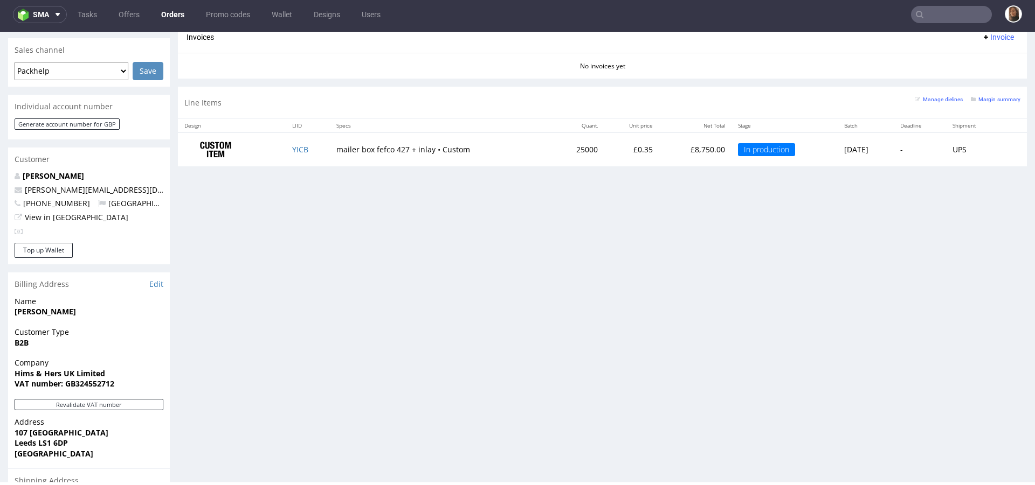
scroll to position [386, 0]
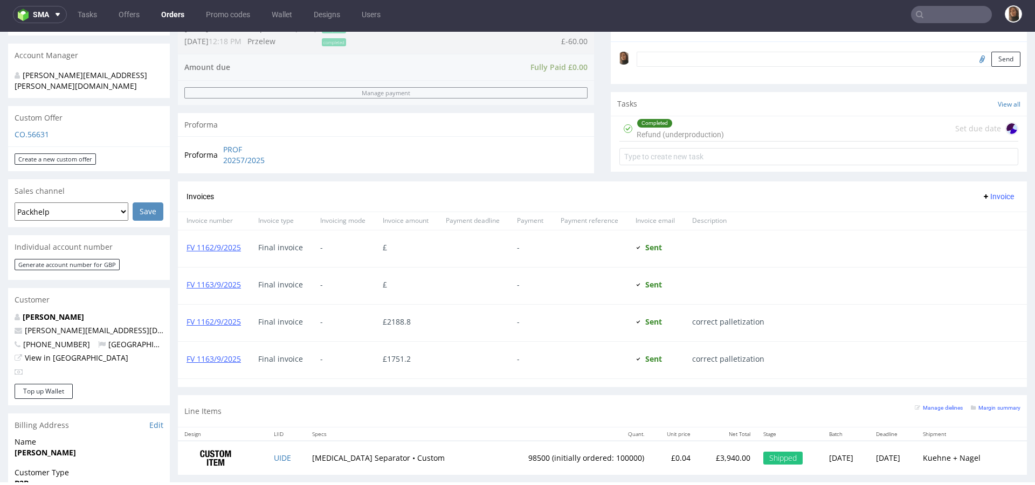
scroll to position [644, 0]
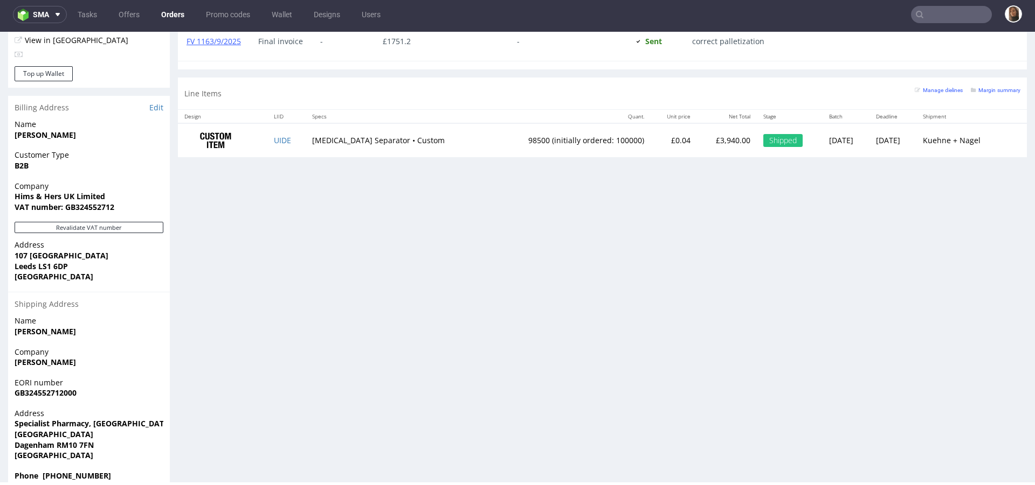
click at [124, 419] on strong "Specialist Pharmacy, Londoneast-UK Business & Technical Park" at bounding box center [162, 424] width 294 height 10
copy strong "Specialist Pharmacy, Londoneast-UK Business & Technical Park"
drag, startPoint x: 89, startPoint y: 429, endPoint x: 7, endPoint y: 402, distance: 86.7
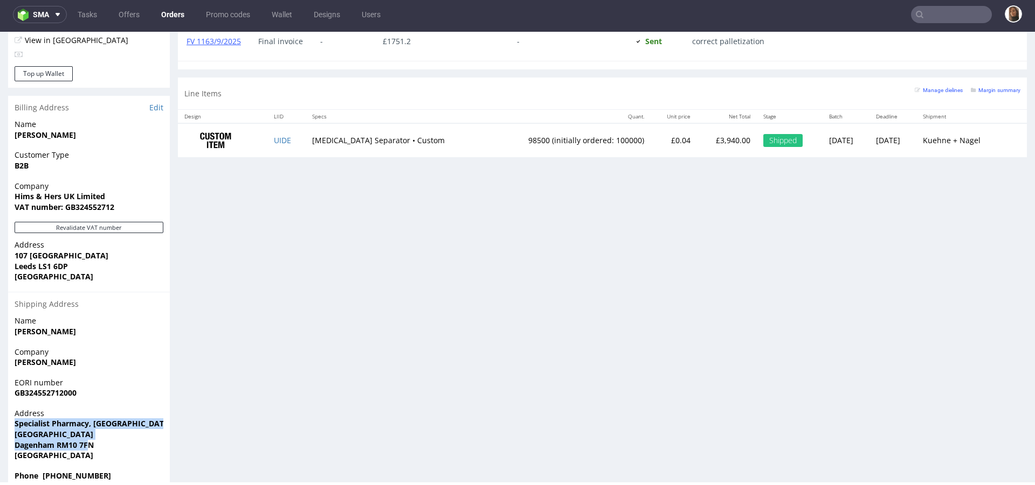
drag, startPoint x: 73, startPoint y: 433, endPoint x: 5, endPoint y: 407, distance: 73.3
copy p "Specialist Pharmacy, Londoneast-UK Business & Technical Park Yew Tree Avenue Da…"
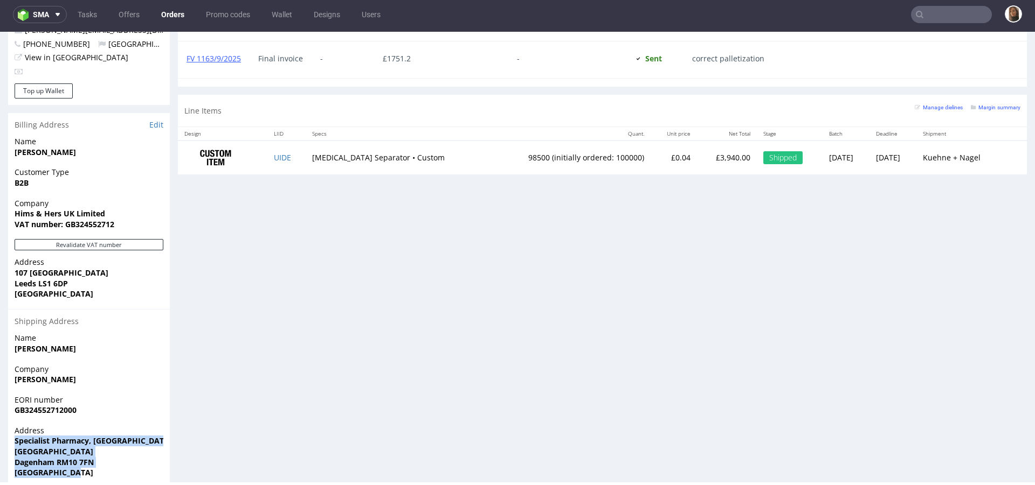
scroll to position [611, 0]
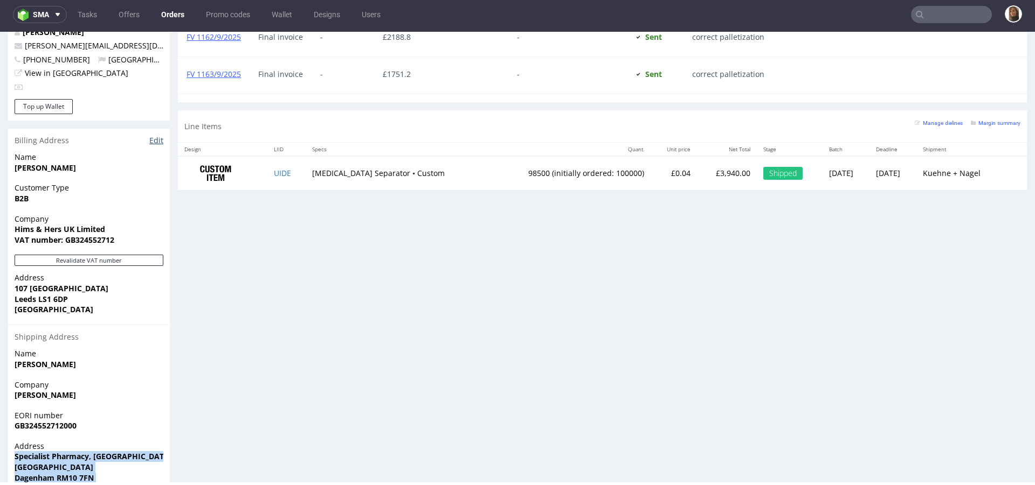
click at [156, 135] on link "Edit" at bounding box center [156, 140] width 14 height 11
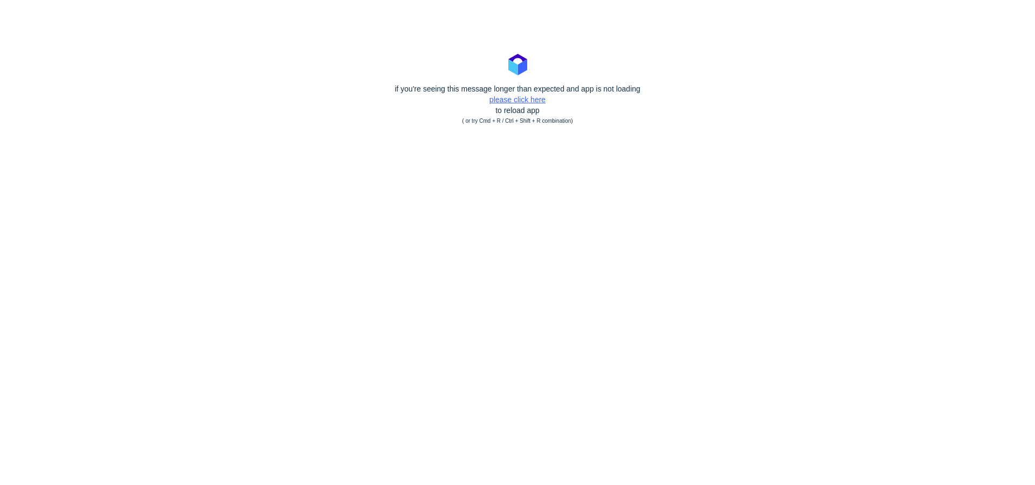
click at [511, 102] on link "please click here" at bounding box center [517, 99] width 56 height 9
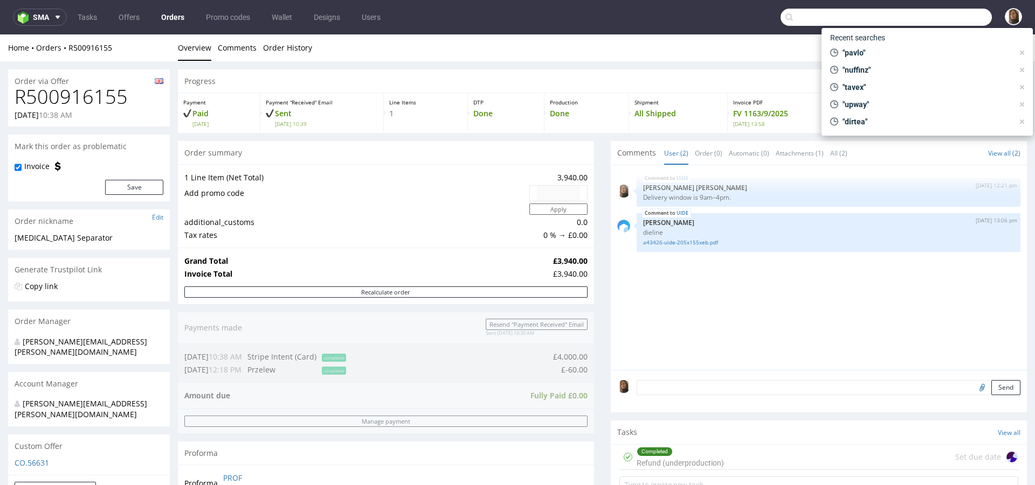
click at [970, 17] on input "text" at bounding box center [885, 17] width 211 height 17
paste input "info@bentos-matcha.de"
type input "info@bentos-matcha.de"
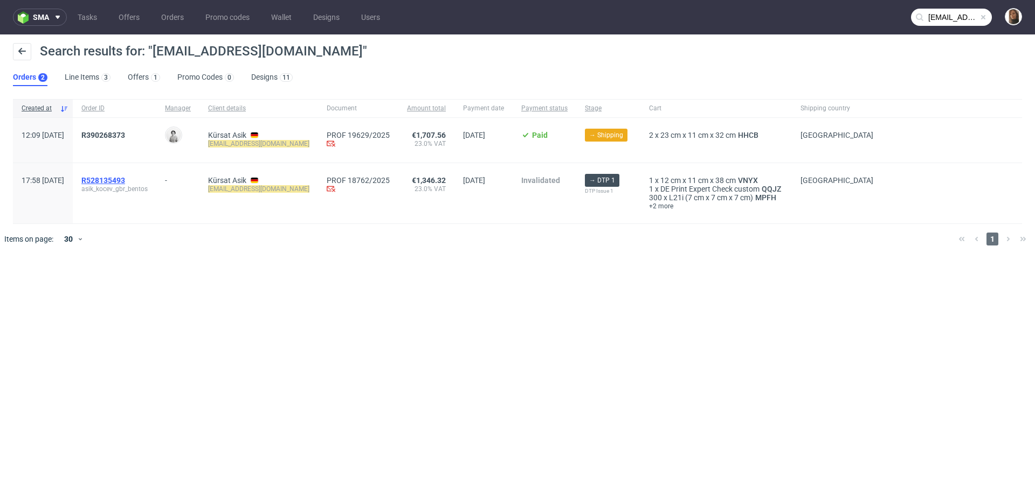
click at [125, 177] on span "R528135493" at bounding box center [103, 180] width 44 height 9
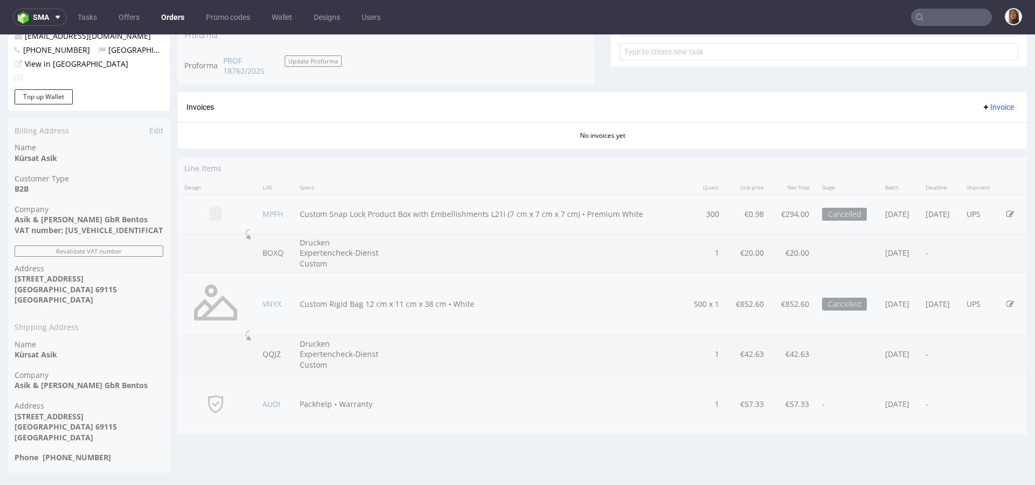
scroll to position [454, 0]
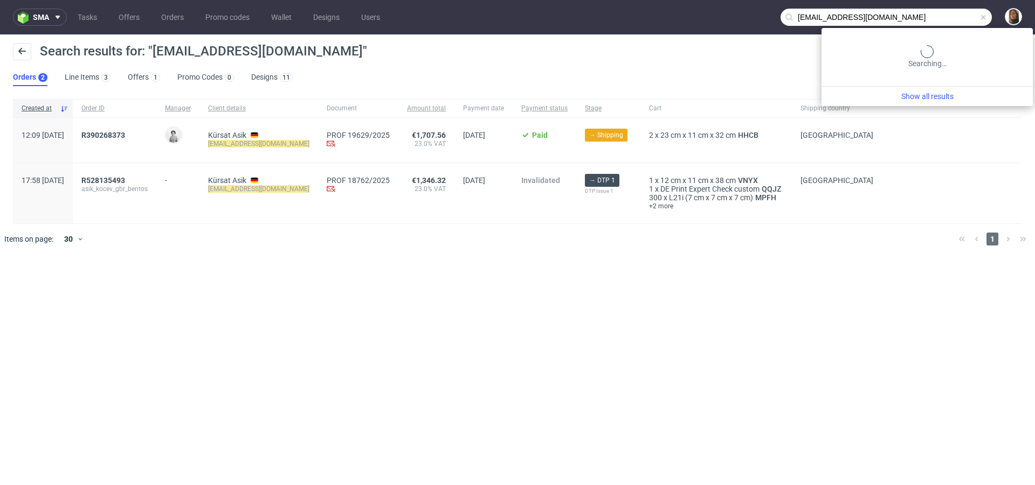
click at [951, 16] on input "info@bentos-matcha.de" at bounding box center [885, 17] width 211 height 17
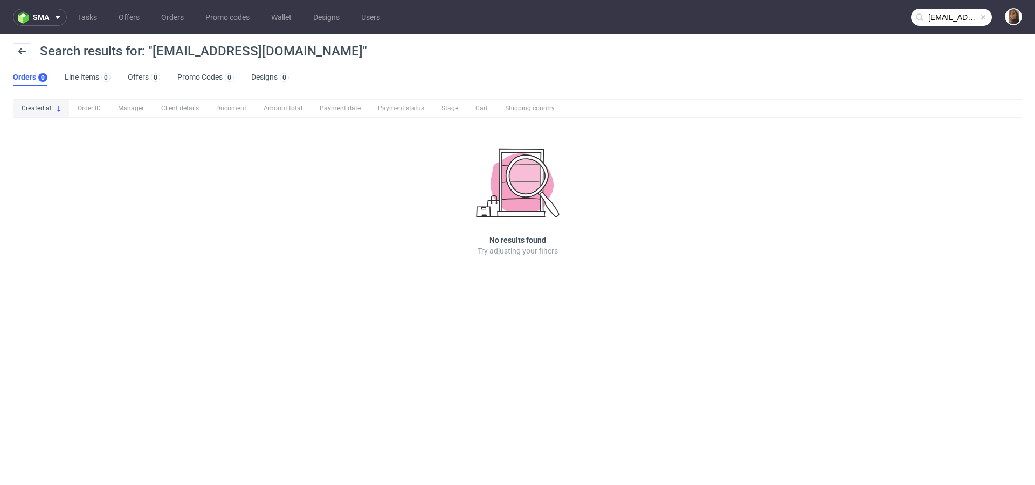
click at [959, 17] on input "info@bwakulientos-matcha.de" at bounding box center [951, 17] width 81 height 17
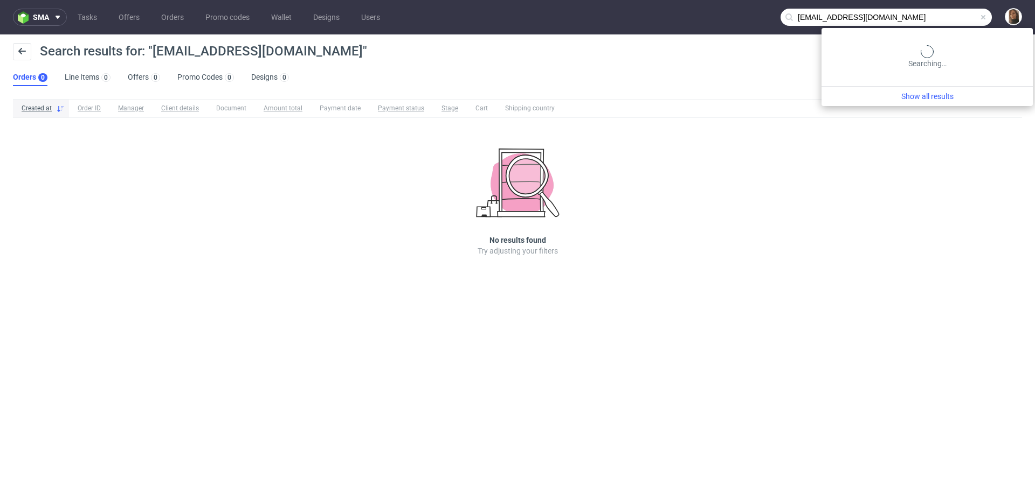
click at [959, 17] on input "info@bwakulientos-matcha.de" at bounding box center [885, 17] width 211 height 17
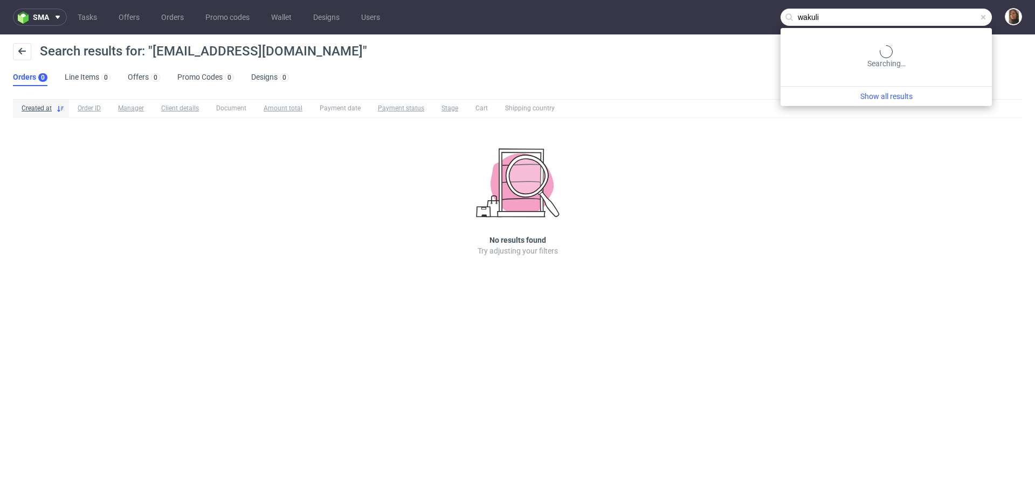
type input "wakuli"
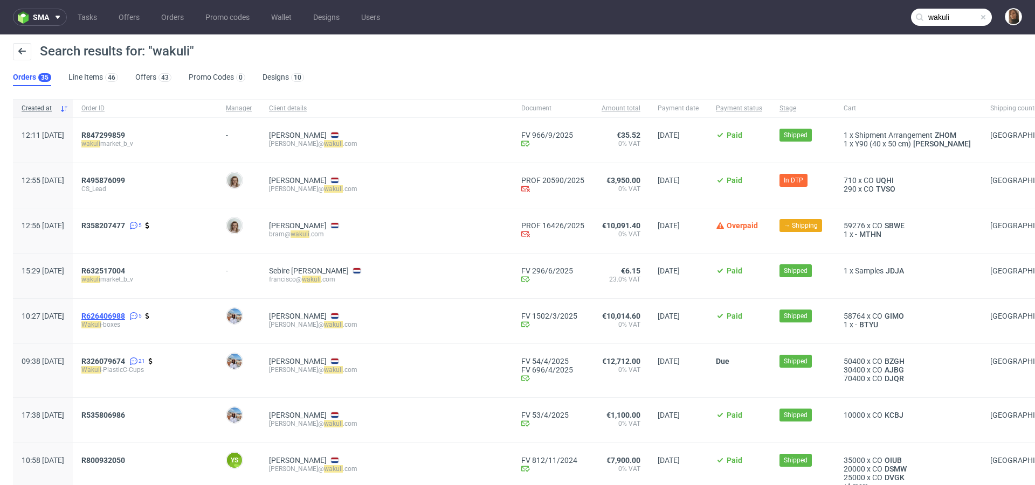
click at [125, 314] on span "R626406988" at bounding box center [103, 316] width 44 height 9
click at [125, 358] on span "R326079674" at bounding box center [103, 361] width 44 height 9
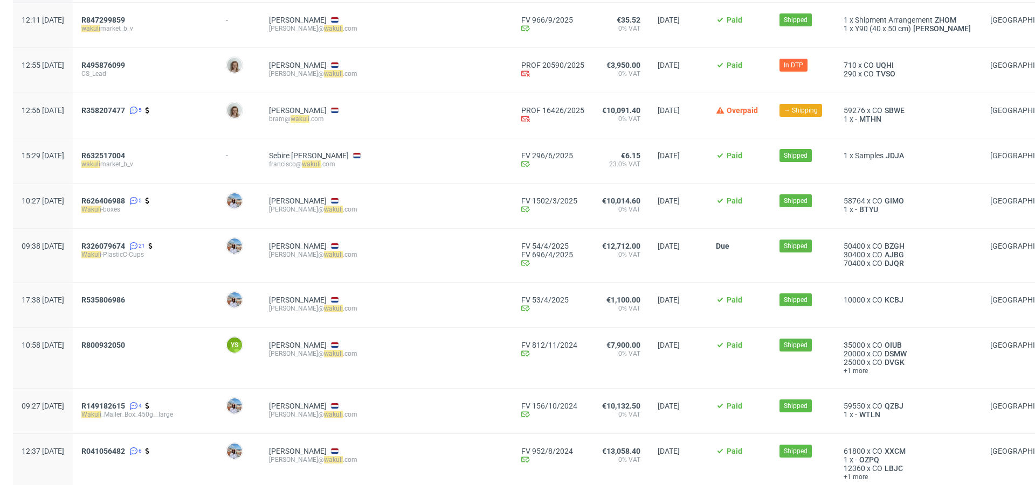
scroll to position [116, 0]
click at [125, 346] on span "R800932050" at bounding box center [103, 344] width 44 height 9
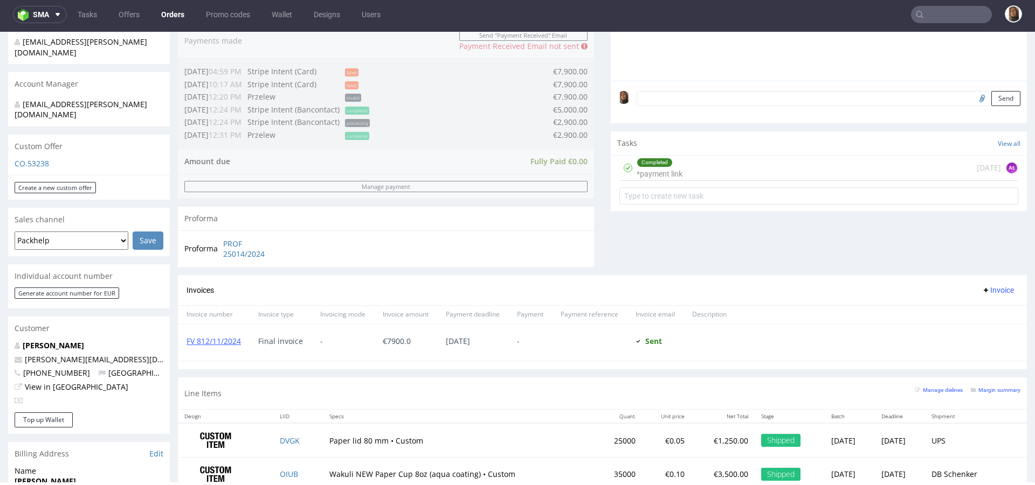
scroll to position [292, 0]
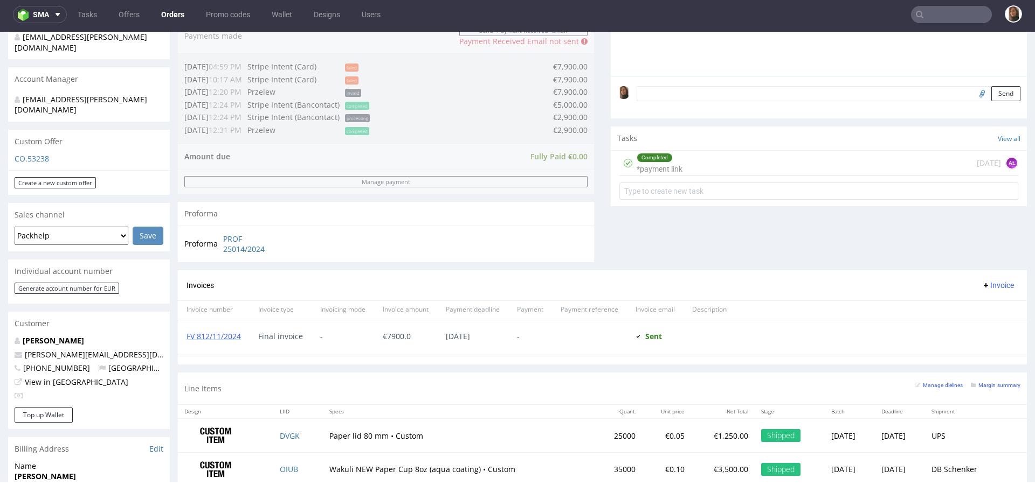
click at [951, 15] on input "text" at bounding box center [951, 14] width 81 height 17
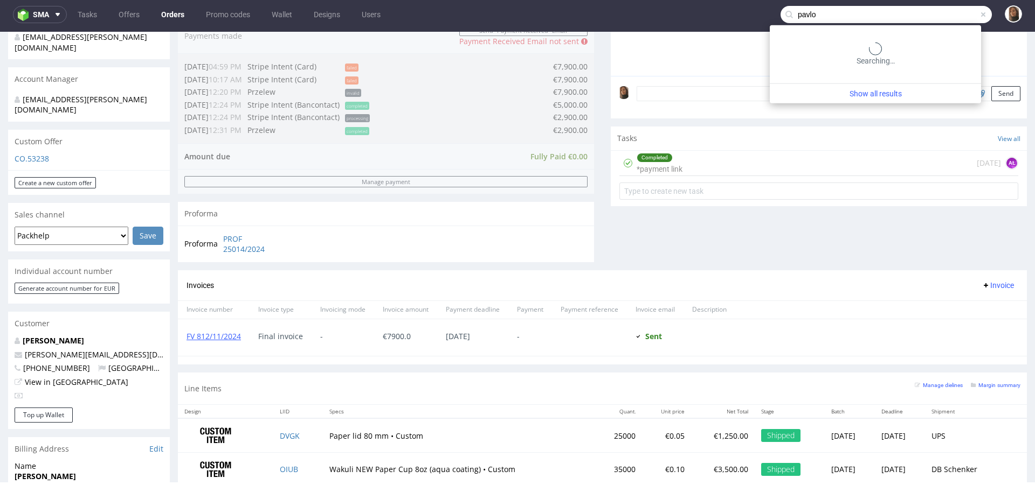
type input "pavlo"
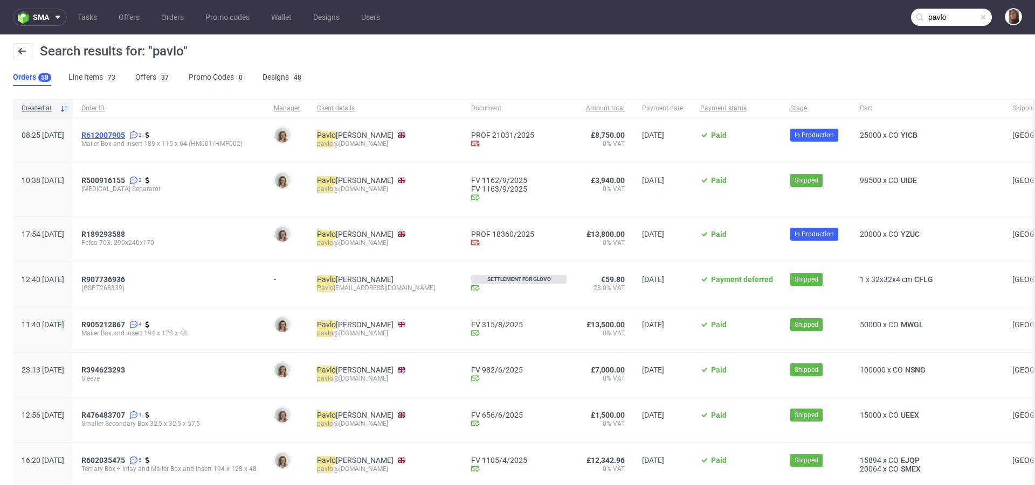
click at [125, 137] on span "R612007905" at bounding box center [103, 135] width 44 height 9
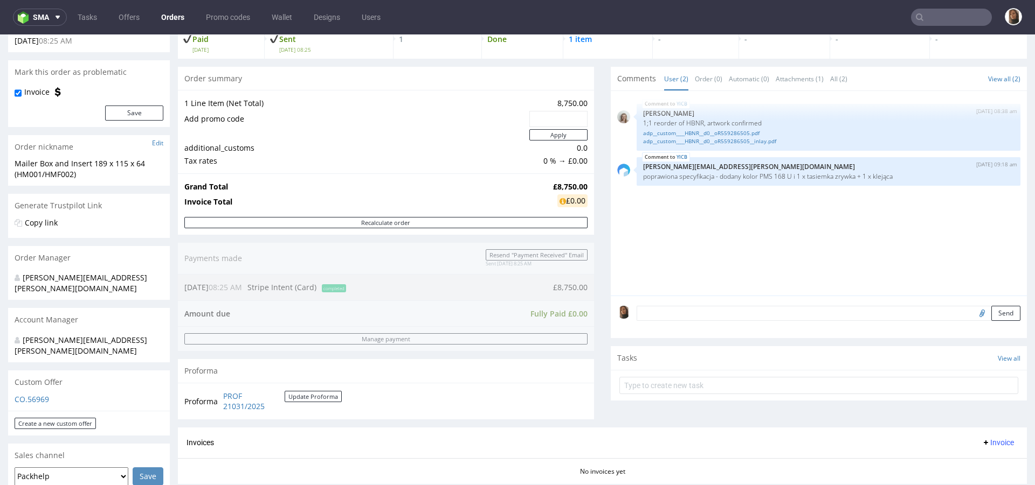
scroll to position [482, 0]
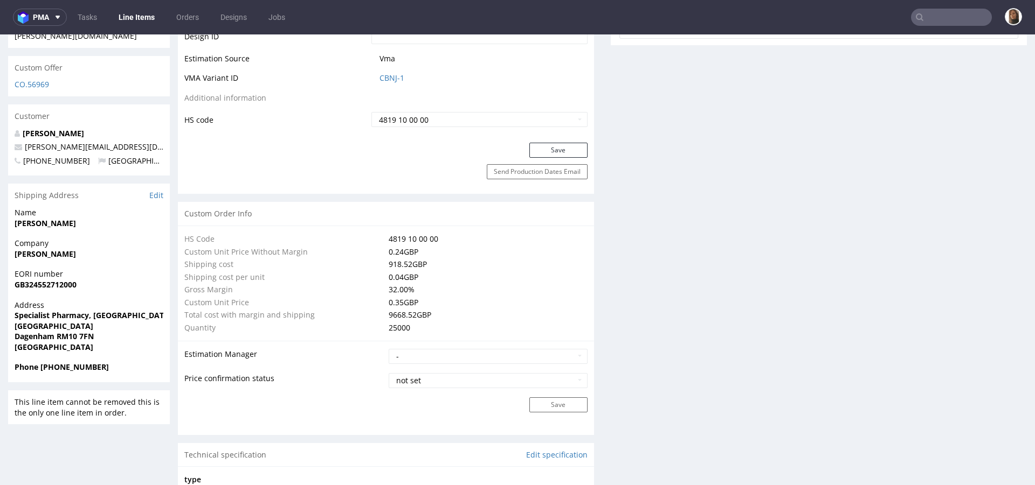
scroll to position [702, 0]
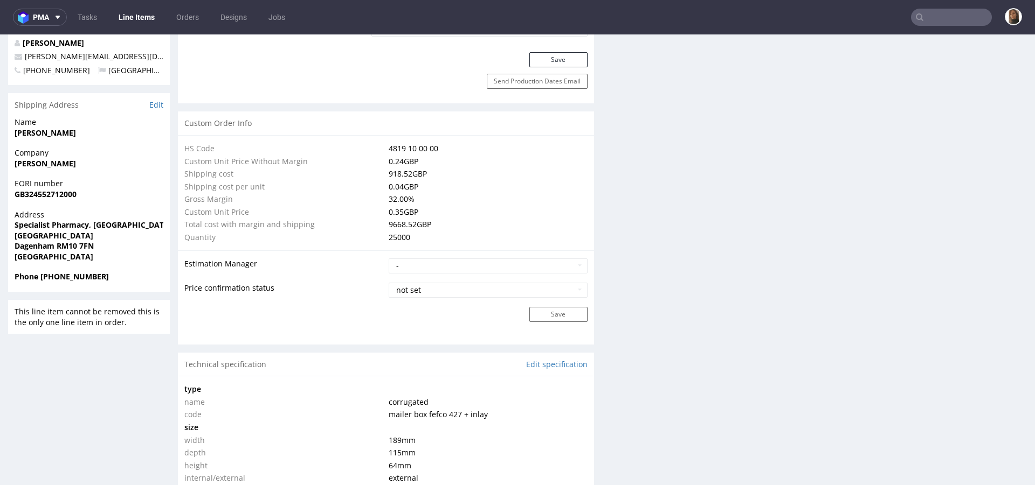
click at [39, 272] on strong "Phone +447753616985" at bounding box center [62, 277] width 94 height 10
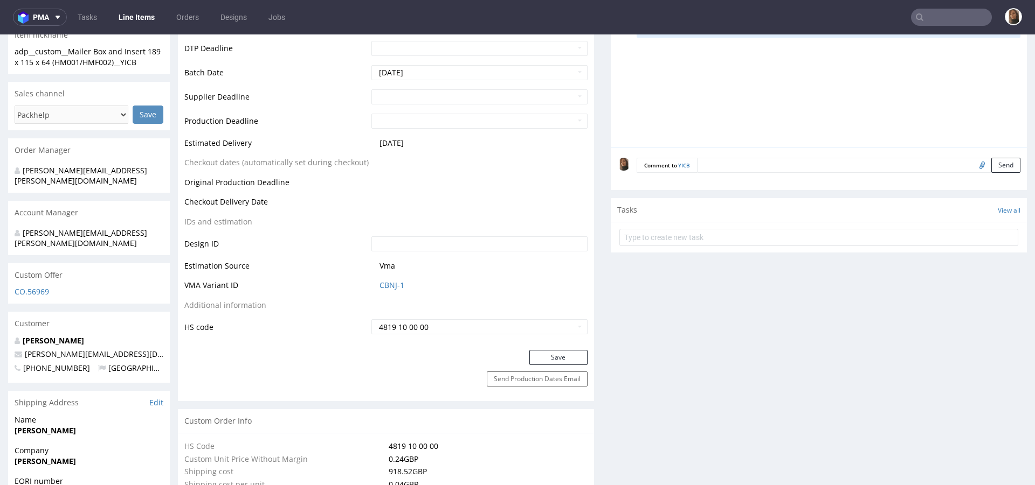
scroll to position [517, 0]
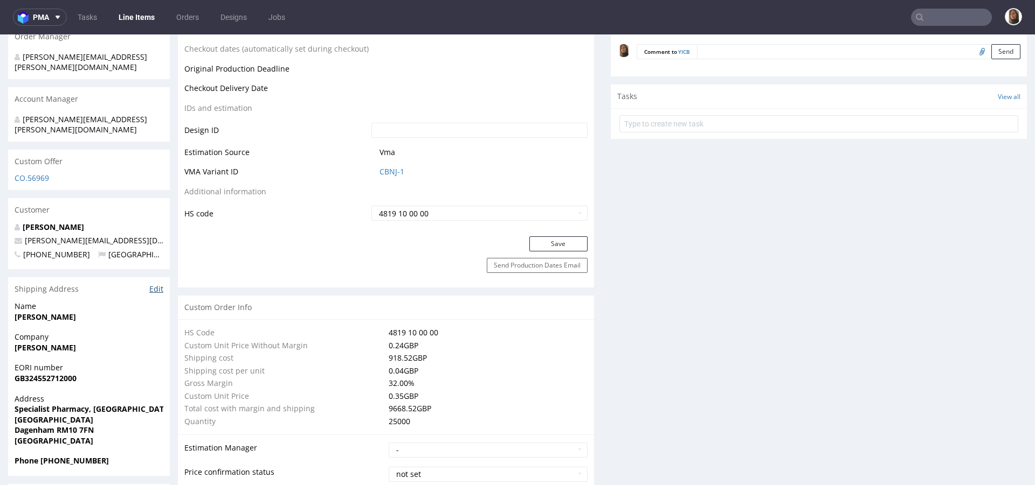
click at [151, 284] on link "Edit" at bounding box center [156, 289] width 14 height 11
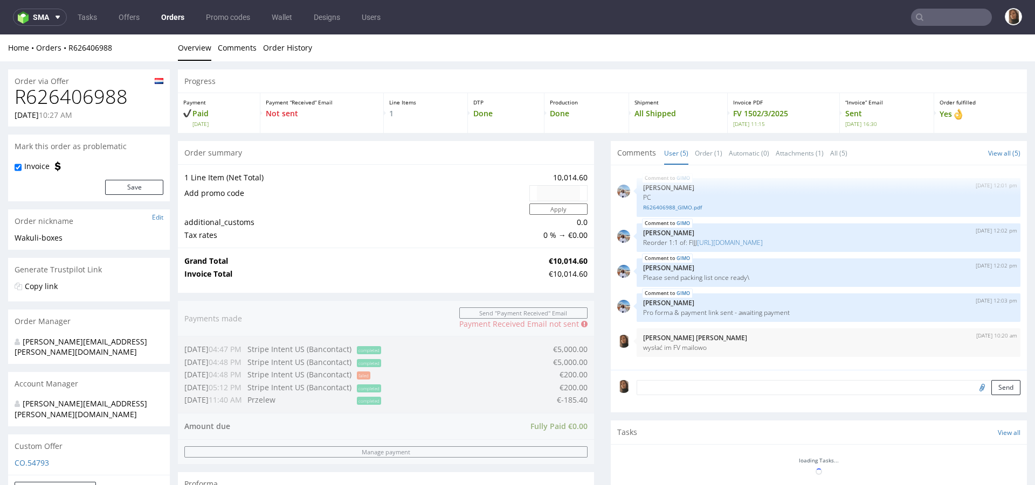
scroll to position [428, 0]
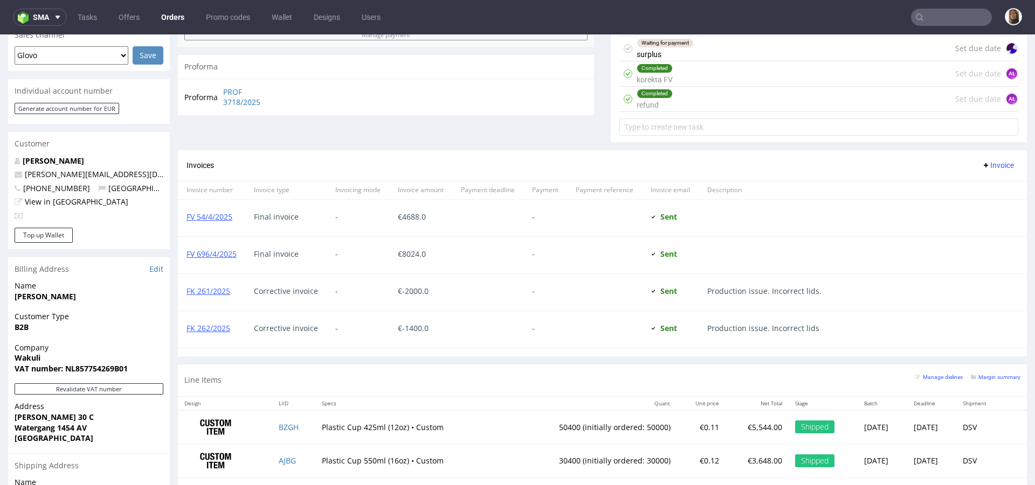
scroll to position [602, 0]
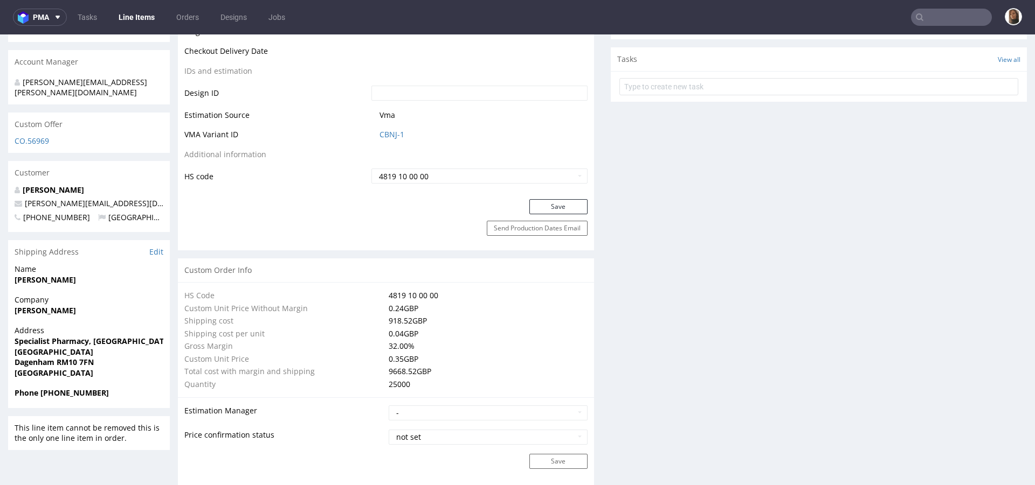
scroll to position [500, 0]
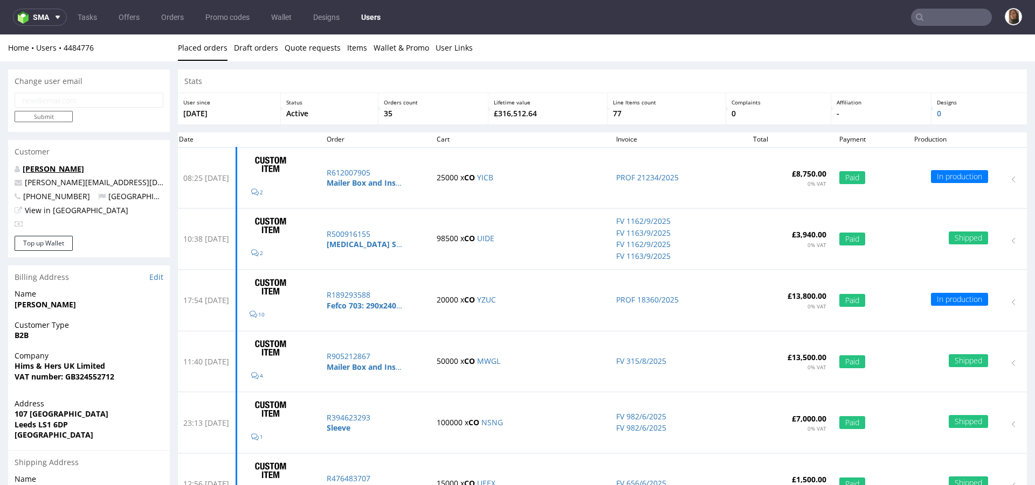
click at [64, 166] on link "[PERSON_NAME]" at bounding box center [53, 169] width 61 height 10
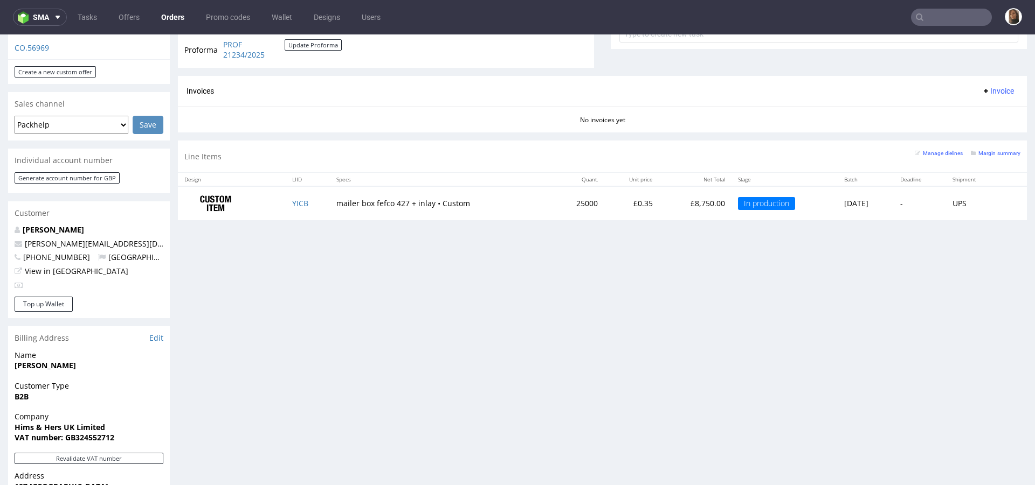
scroll to position [402, 0]
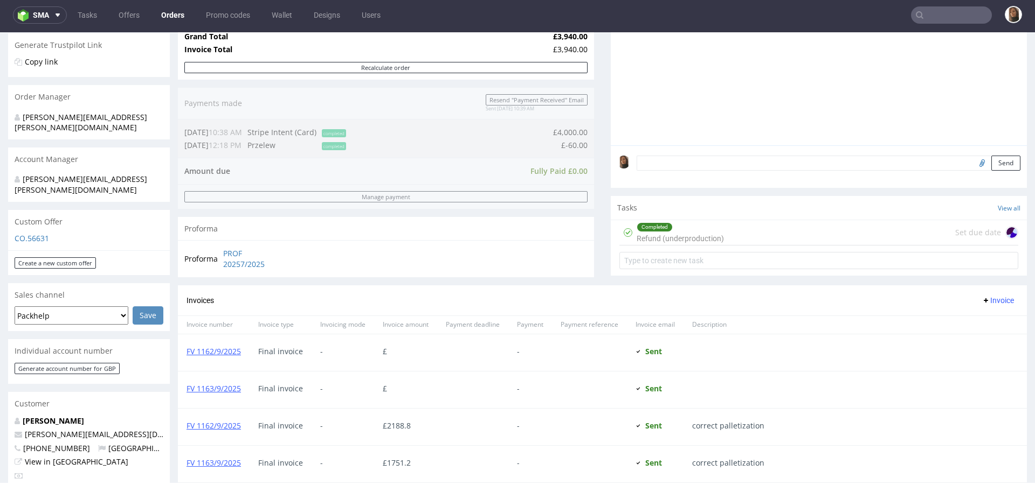
scroll to position [557, 0]
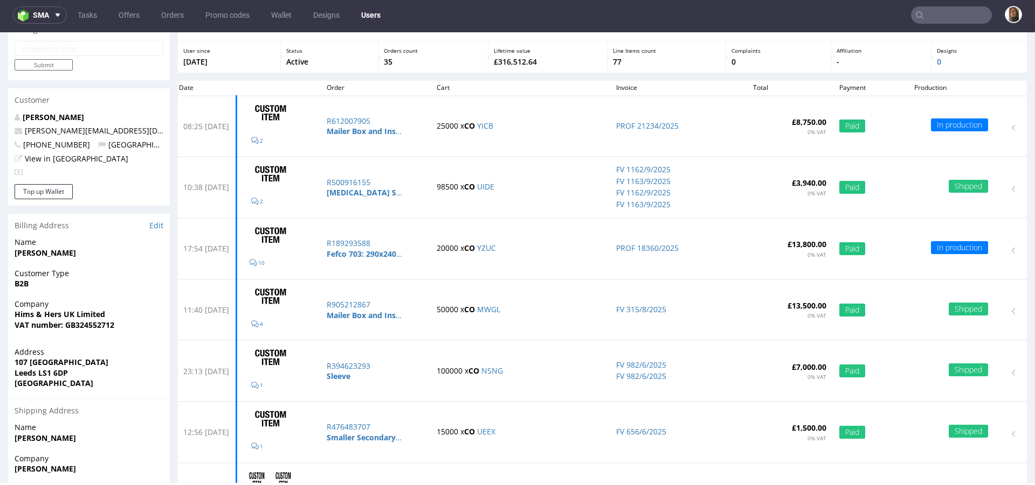
scroll to position [61, 0]
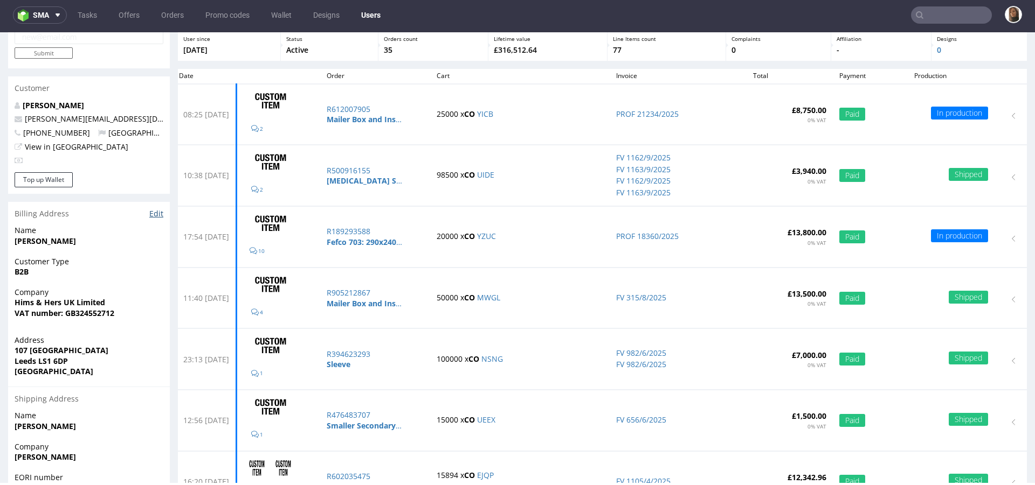
click at [158, 212] on link "Edit" at bounding box center [156, 214] width 14 height 11
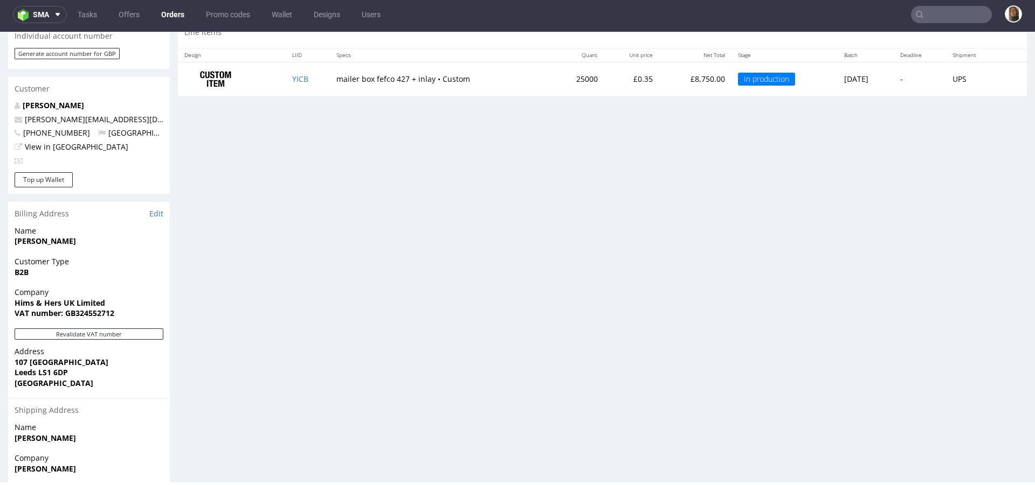
scroll to position [587, 0]
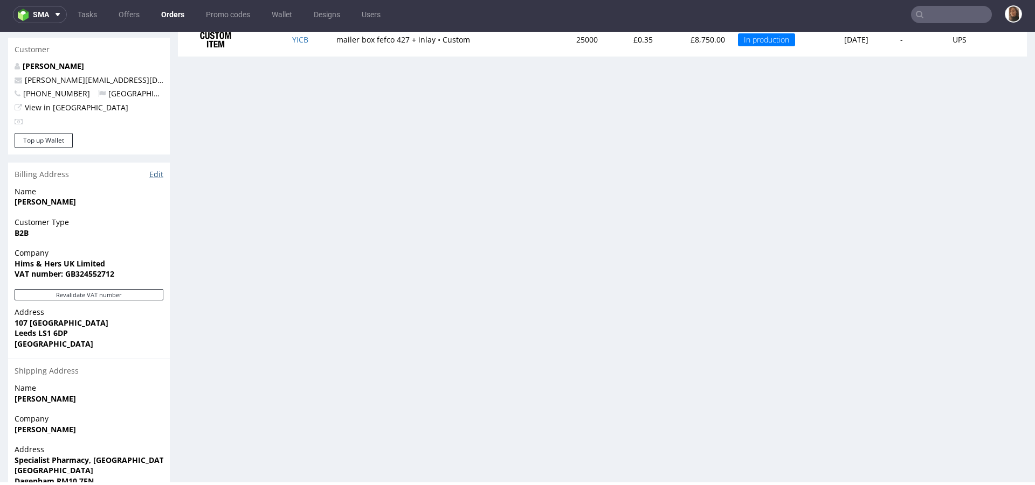
click at [156, 169] on link "Edit" at bounding box center [156, 174] width 14 height 11
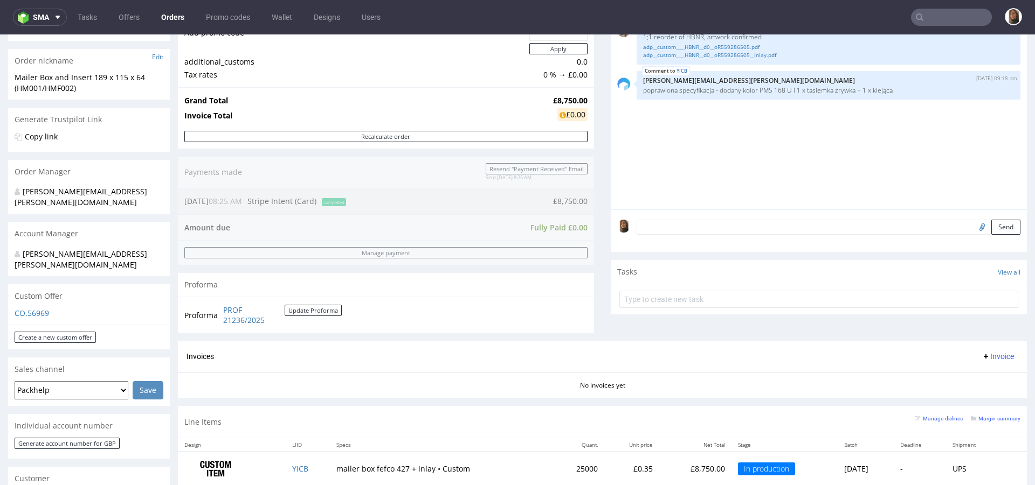
scroll to position [421, 0]
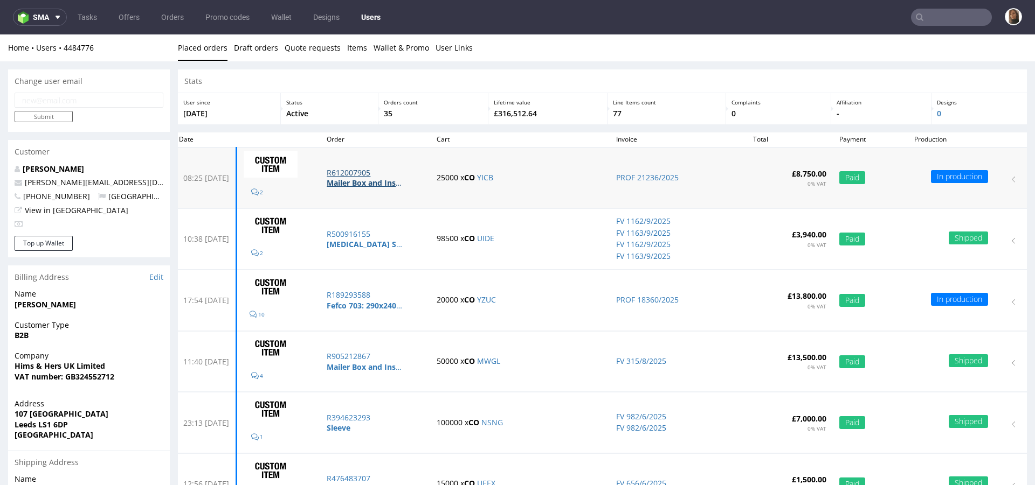
click at [382, 170] on p "R612007905" at bounding box center [375, 173] width 97 height 11
click at [376, 292] on p "R189293588" at bounding box center [375, 295] width 97 height 11
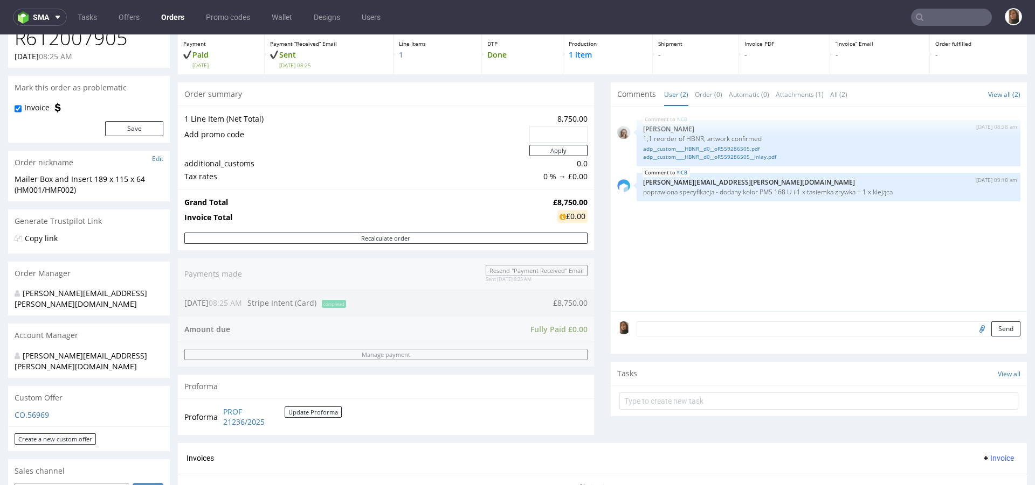
scroll to position [58, 0]
click at [713, 330] on textarea at bounding box center [828, 329] width 384 height 15
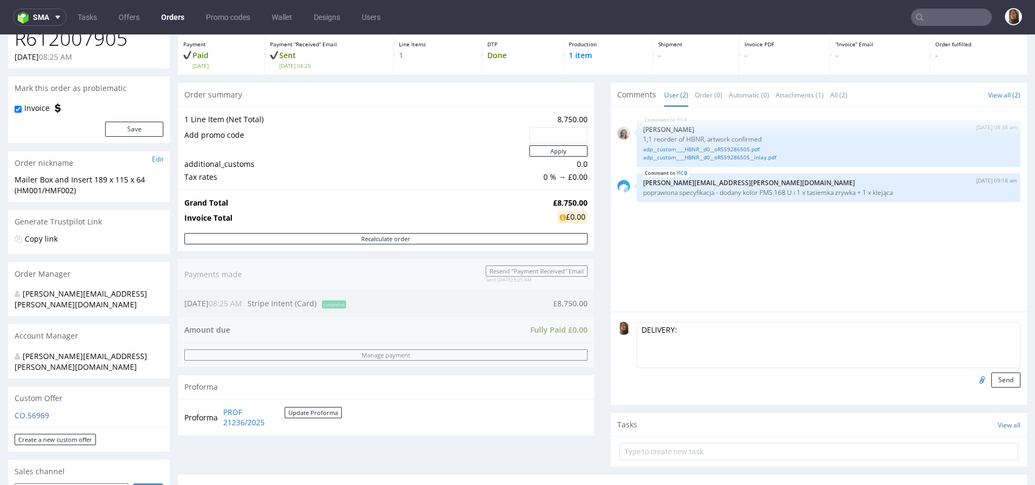
paste textarea "Myself +44 7748 467224 Tom Coles +44 7738 215757 (Warehouse lead)"
drag, startPoint x: 696, startPoint y: 330, endPoint x: 671, endPoint y: 328, distance: 25.4
click at [670, 331] on textarea "DELIVERY: Myself +44 7748 467224 Tom Coles +44 7738 215757 (Warehouse lead)" at bounding box center [828, 345] width 384 height 46
click at [636, 348] on textarea "DELIVERY: +44 7748 467224 Tom Coles +44 7738 215757 (Warehouse lead)" at bounding box center [828, 345] width 384 height 46
drag, startPoint x: 911, startPoint y: 330, endPoint x: 571, endPoint y: 329, distance: 339.5
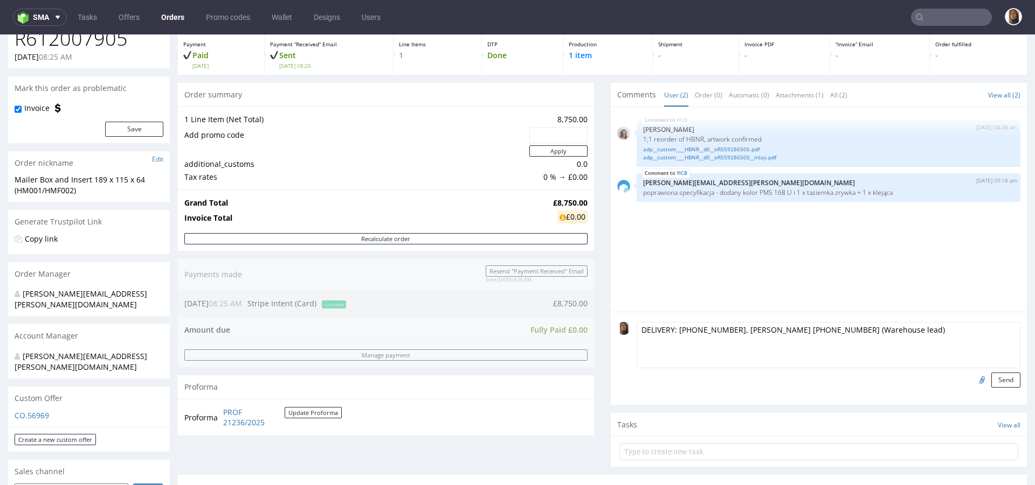
click at [571, 329] on div "Progress Payment Paid Mon 29 Sep Payment “Received” Email Sent Mon 29 Sep 08:25…" at bounding box center [602, 319] width 849 height 617
type textarea "DELIVERY: [PHONE_NUMBER], [PERSON_NAME] [PHONE_NUMBER] (Warehouse lead)"
click at [991, 380] on button "Send" at bounding box center [1005, 380] width 29 height 15
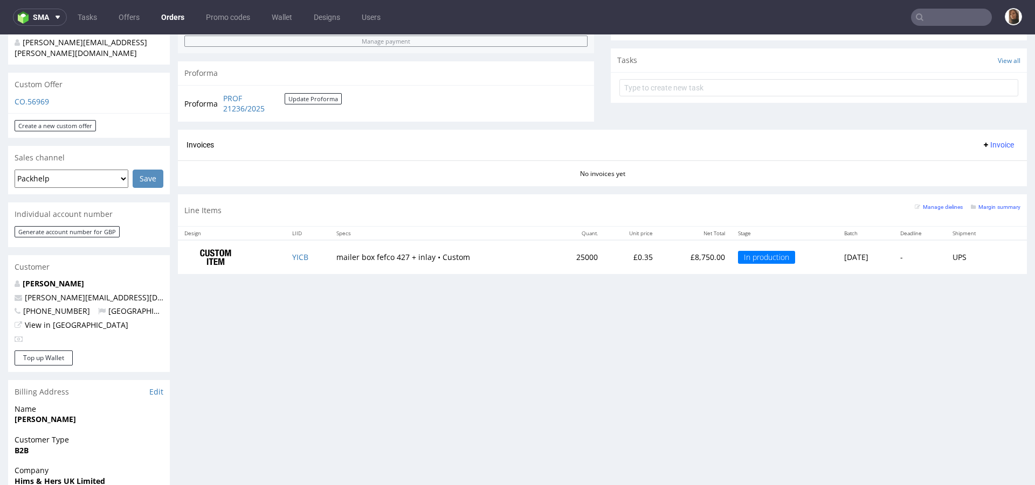
scroll to position [396, 0]
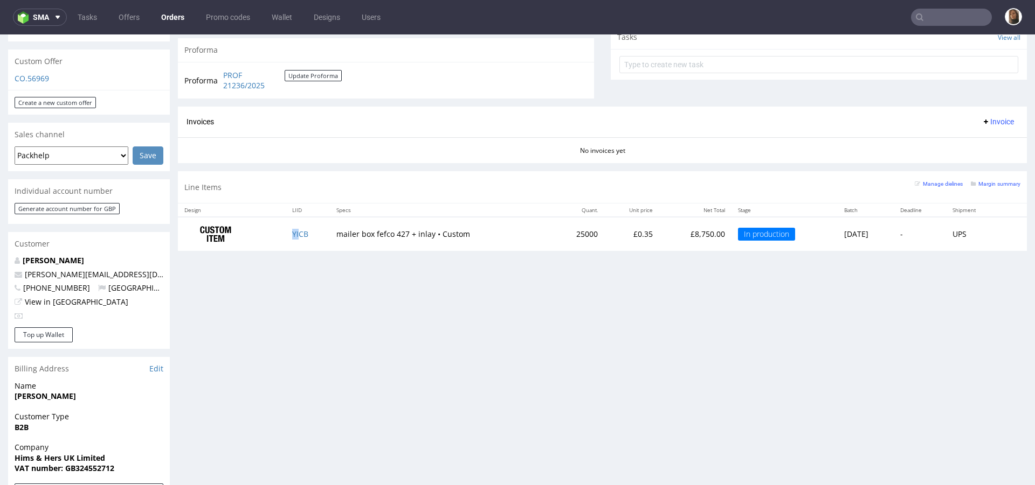
click at [293, 237] on td "YICB" at bounding box center [308, 234] width 44 height 34
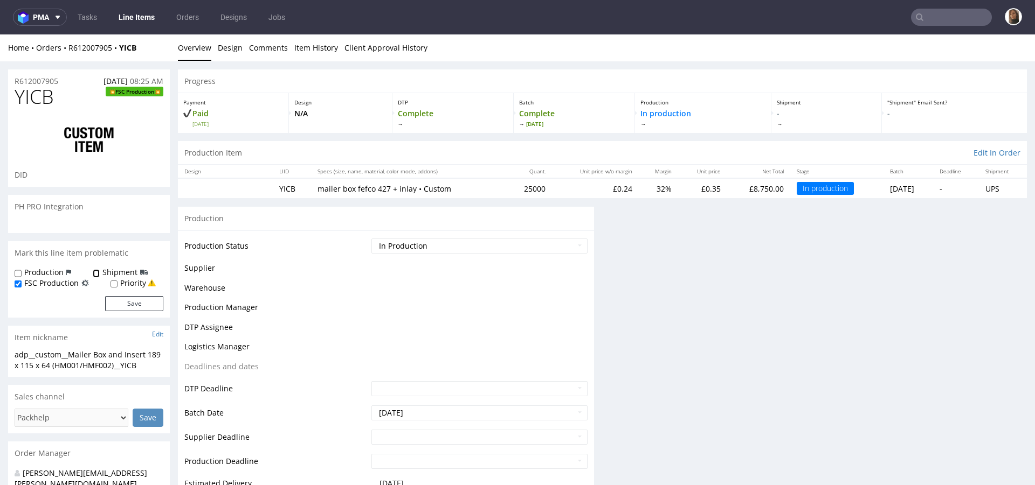
click at [93, 272] on input "Shipment" at bounding box center [96, 273] width 7 height 9
checkbox input "true"
click at [142, 303] on button "Save" at bounding box center [134, 303] width 58 height 15
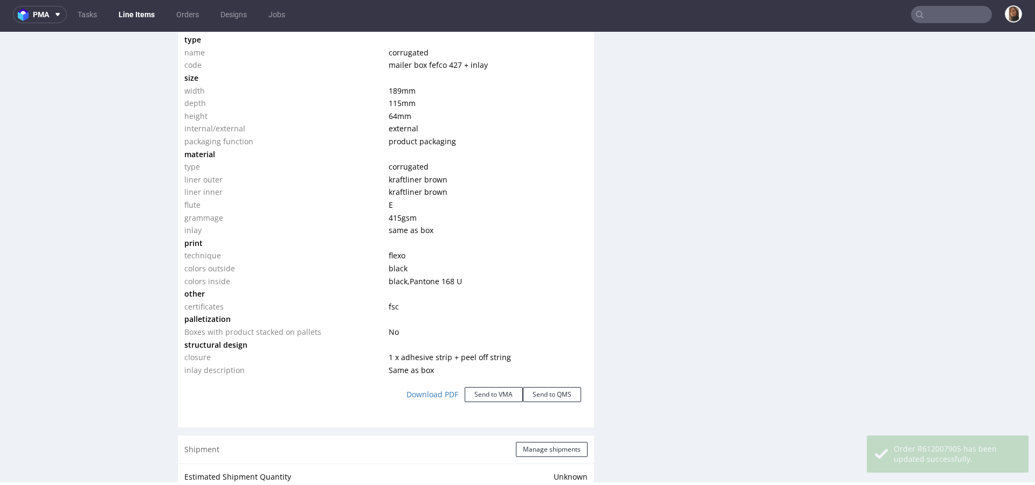
scroll to position [1023, 0]
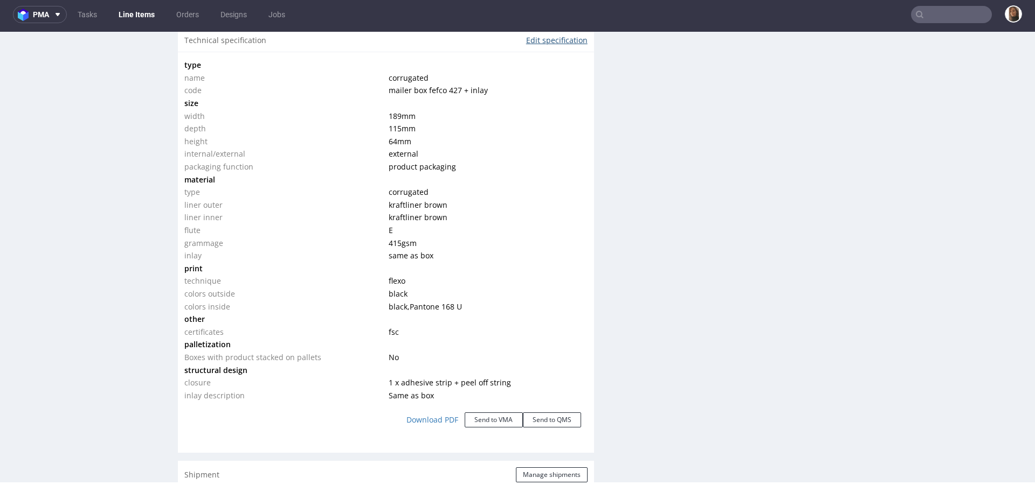
click at [543, 39] on link "Edit specification" at bounding box center [556, 40] width 61 height 11
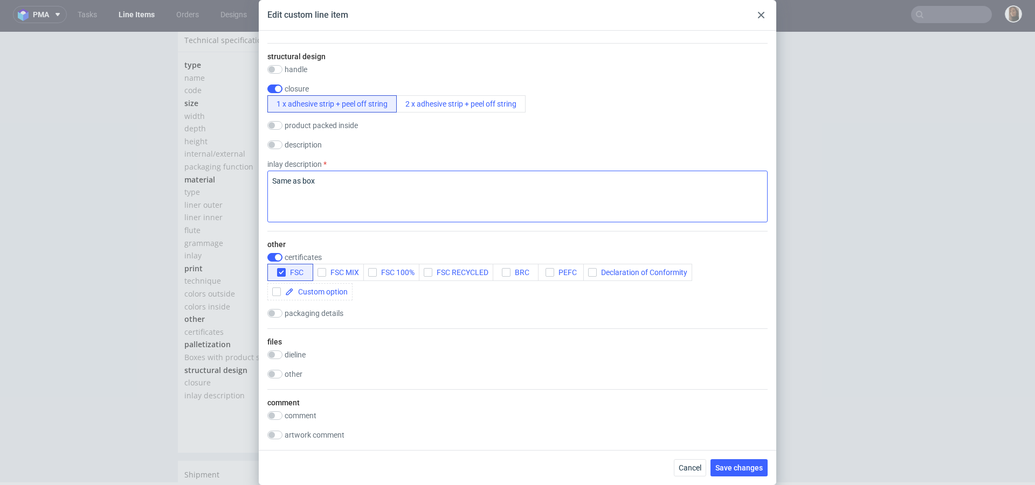
scroll to position [973, 0]
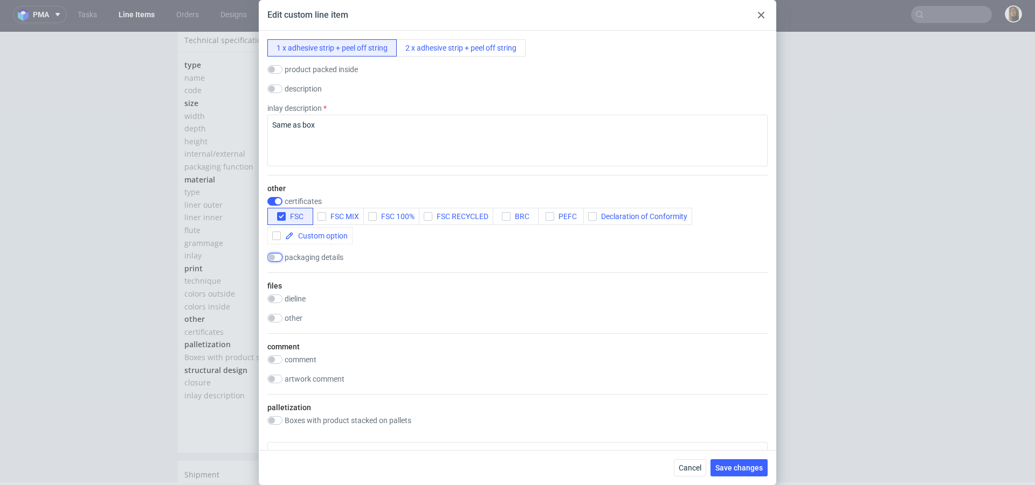
click at [271, 262] on input "checkbox" at bounding box center [274, 257] width 15 height 9
checkbox input "true"
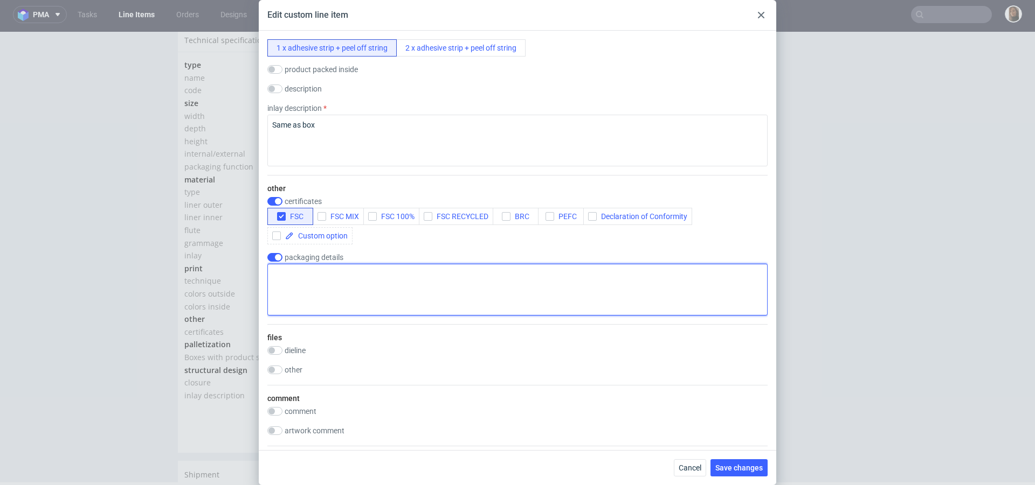
click at [315, 316] on textarea at bounding box center [517, 290] width 500 height 52
paste textarea "DELIVERY: +44 7748 467224, Tom Coles +44 7738 215757 (Warehouse lead)"
type textarea "DELIVERY: +44 7748 467224, Tom Coles +44 7738 215757 (Warehouse lead)"
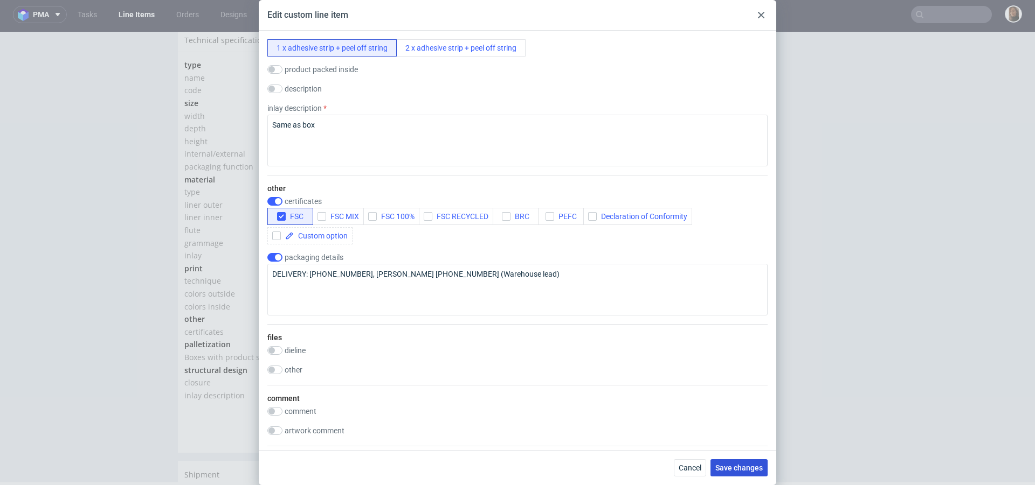
click at [744, 468] on span "Save changes" at bounding box center [738, 468] width 47 height 8
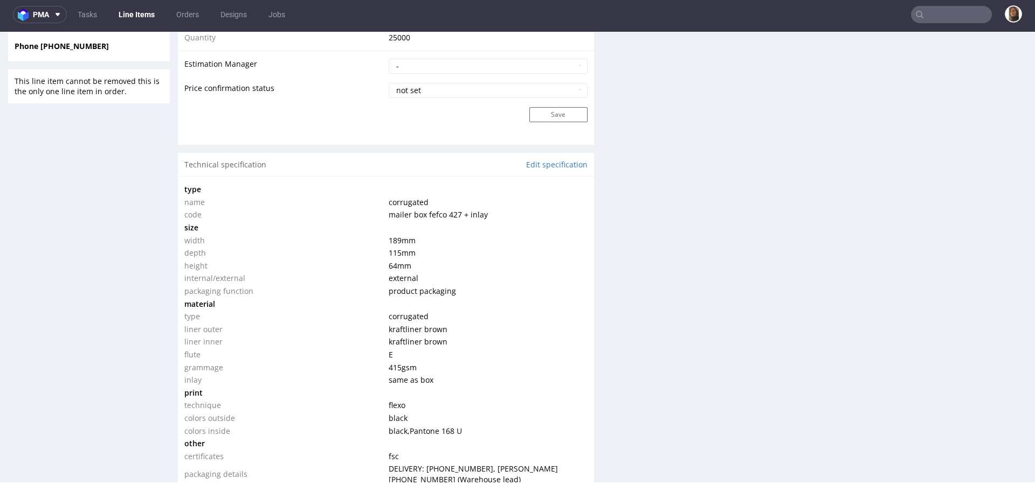
scroll to position [574, 0]
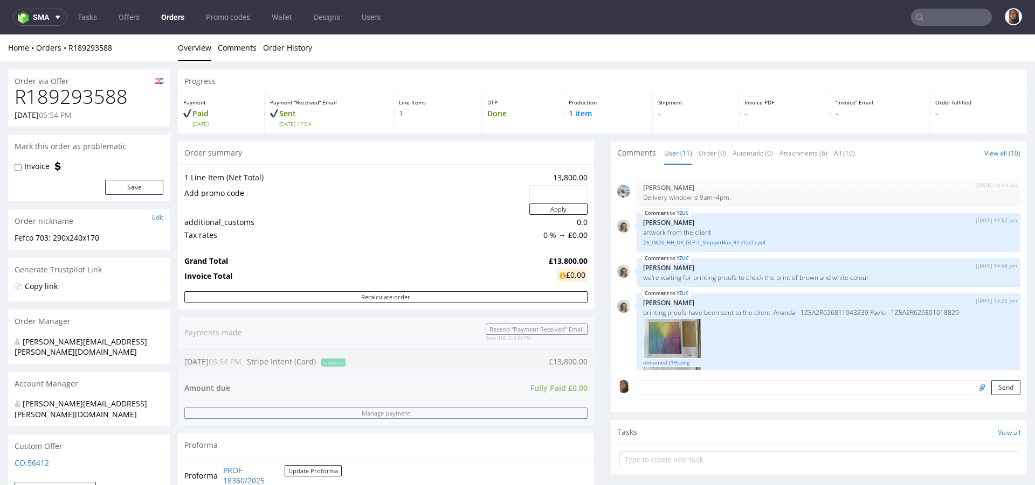
scroll to position [433, 0]
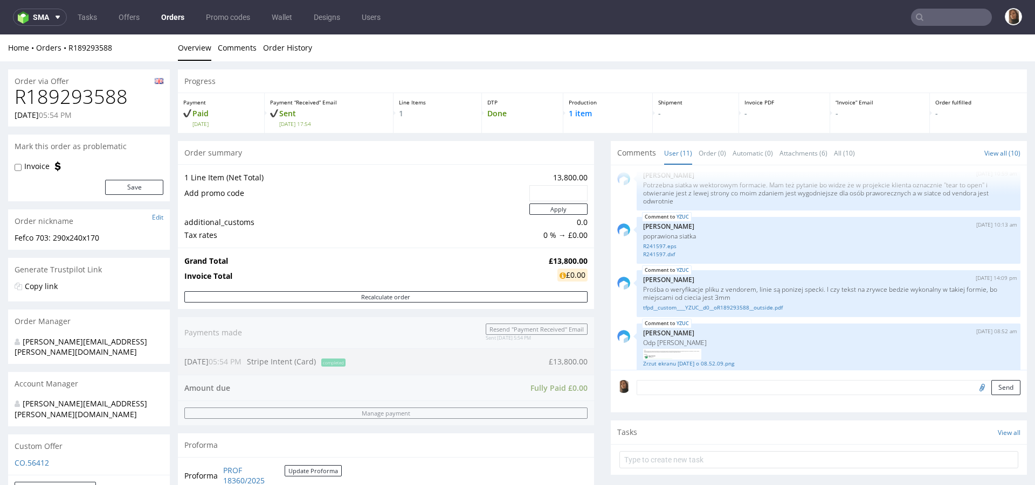
click at [723, 386] on textarea at bounding box center [828, 387] width 384 height 15
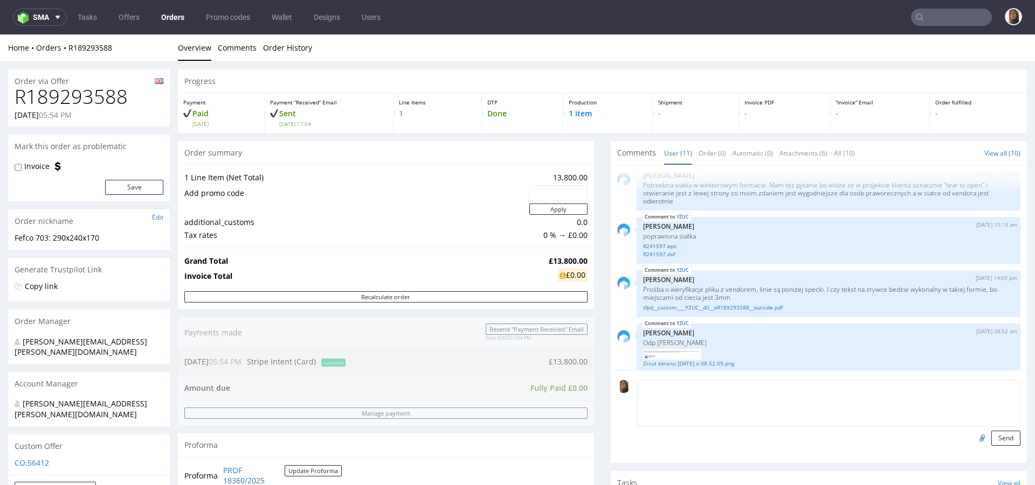
paste textarea "DELIVERY: [PHONE_NUMBER], [PERSON_NAME] [PHONE_NUMBER] (Warehouse lead)"
type textarea "DELIVERY: [PHONE_NUMBER], [PERSON_NAME] [PHONE_NUMBER] (Warehouse lead)"
click at [991, 438] on button "Send" at bounding box center [1005, 438] width 29 height 15
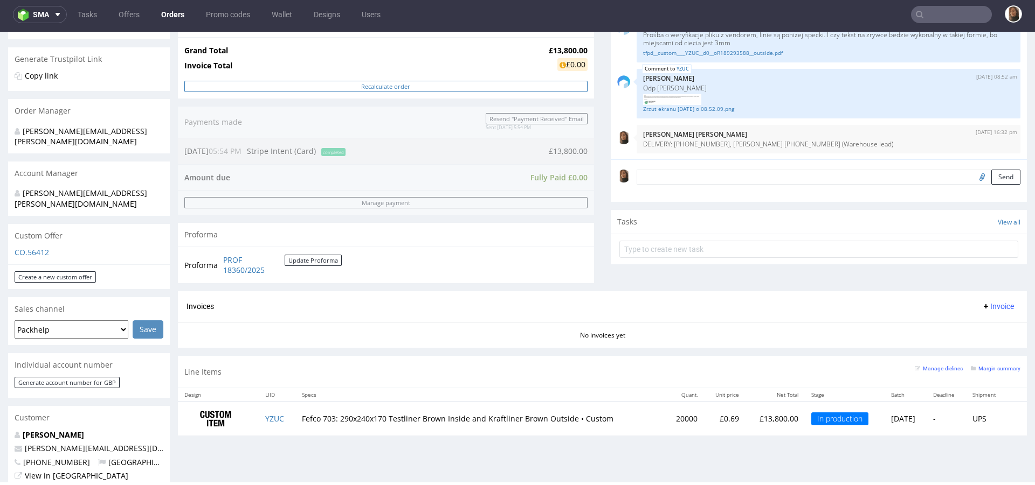
scroll to position [482, 0]
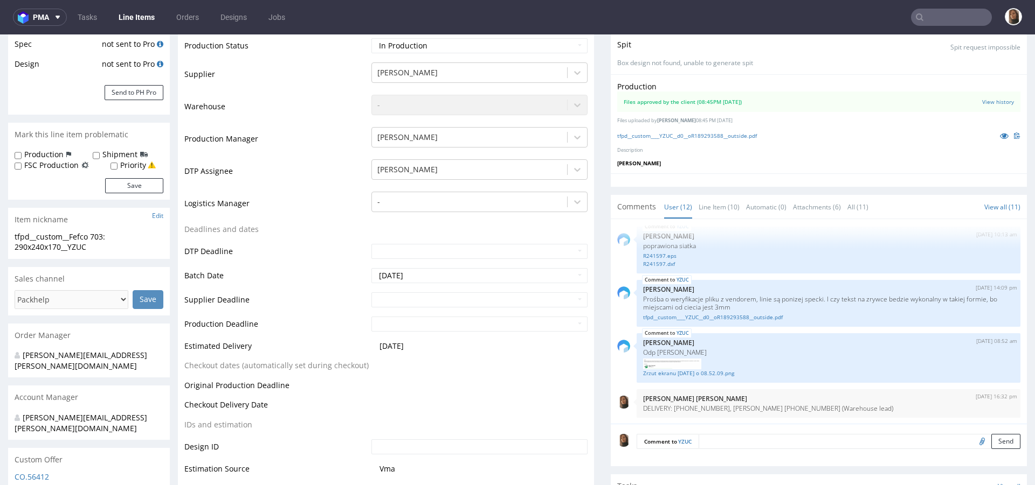
scroll to position [117, 0]
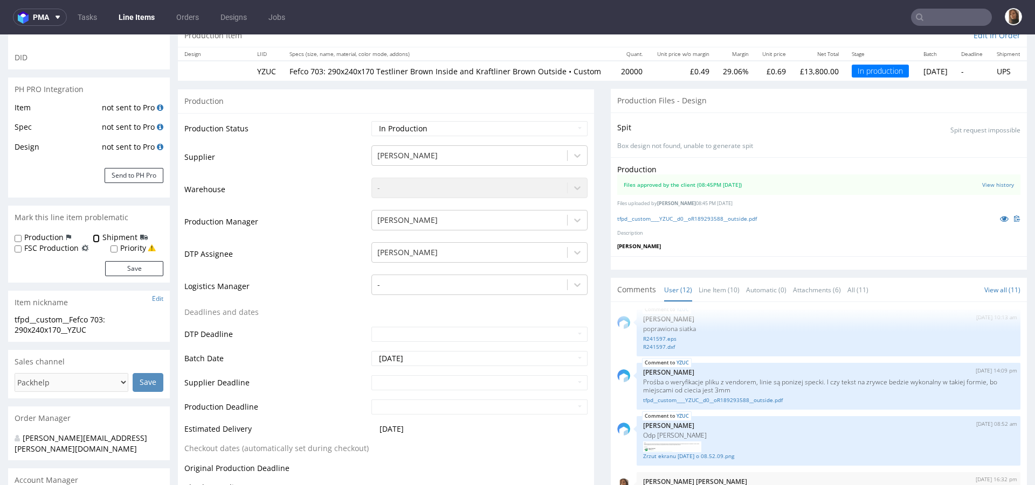
click at [93, 239] on input "Shipment" at bounding box center [96, 238] width 7 height 9
checkbox input "true"
click at [139, 267] on button "Save" at bounding box center [134, 268] width 58 height 15
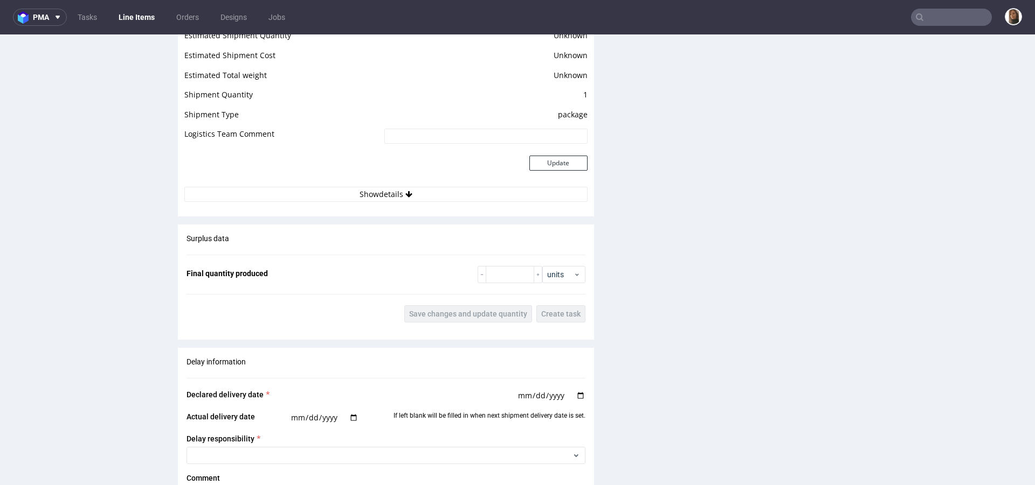
scroll to position [1535, 0]
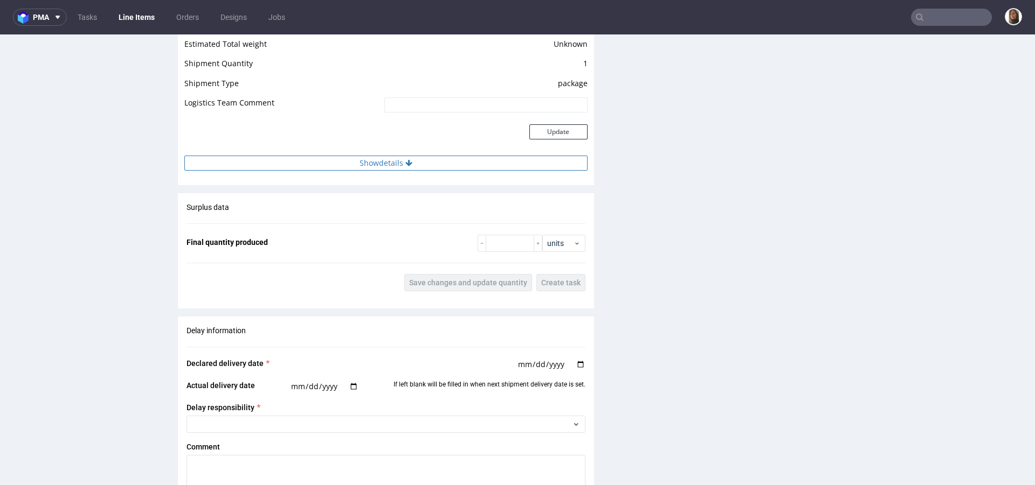
click at [396, 169] on button "Show details" at bounding box center [385, 163] width 403 height 15
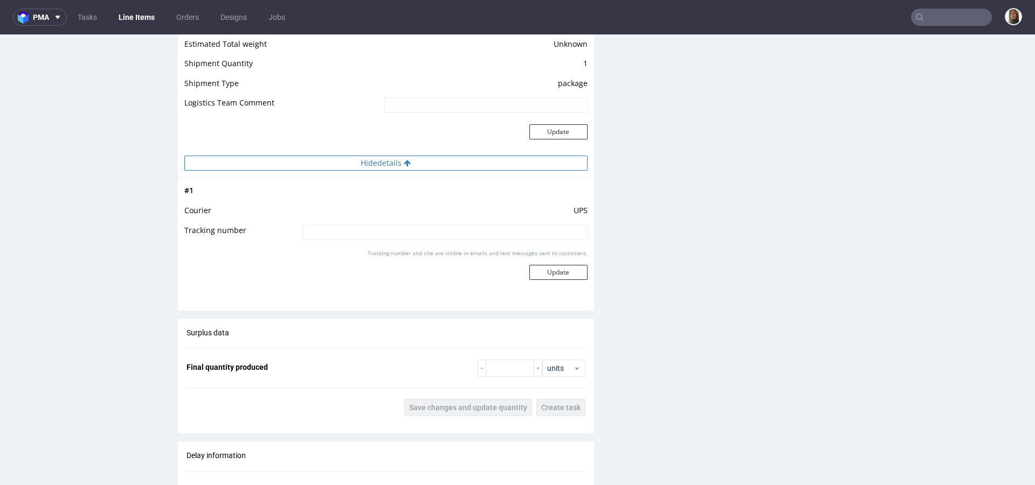
click at [383, 167] on button "Hide details" at bounding box center [385, 163] width 403 height 15
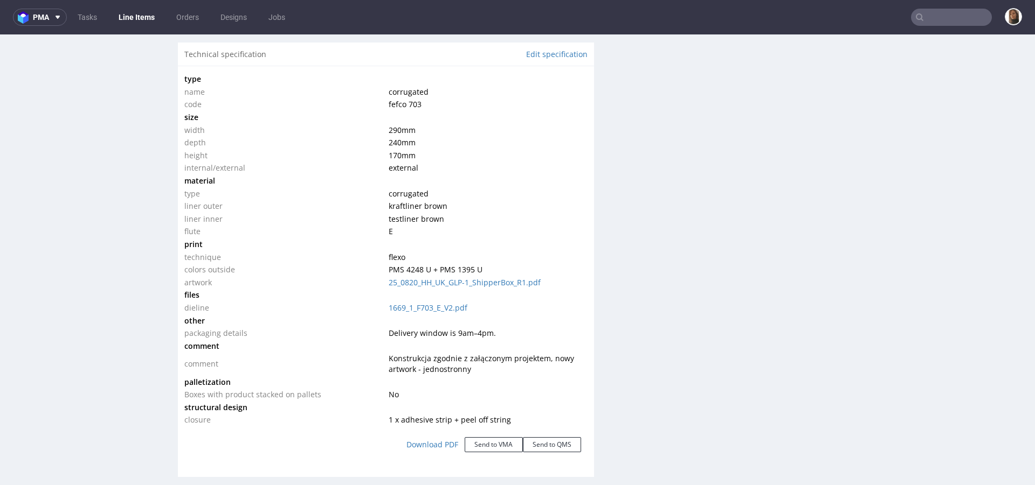
scroll to position [993, 0]
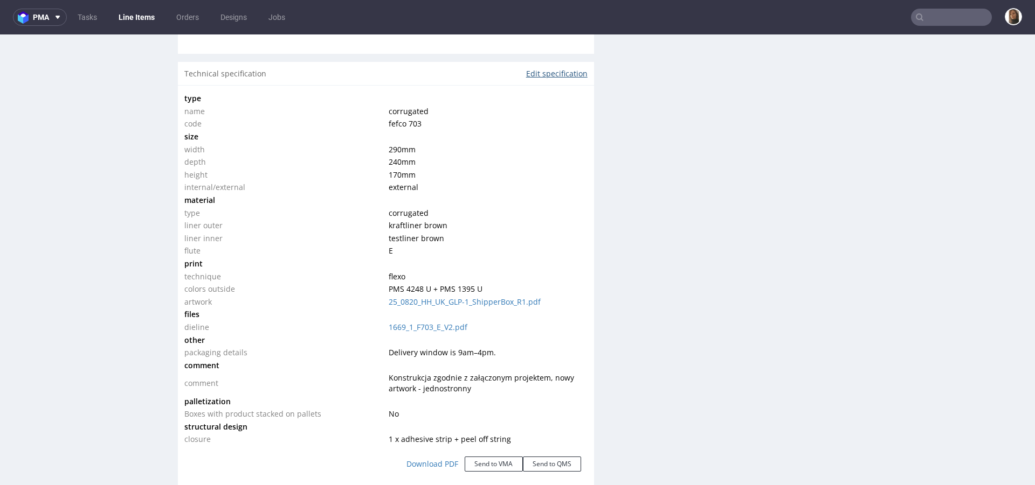
click at [563, 79] on link "Edit specification" at bounding box center [556, 73] width 61 height 11
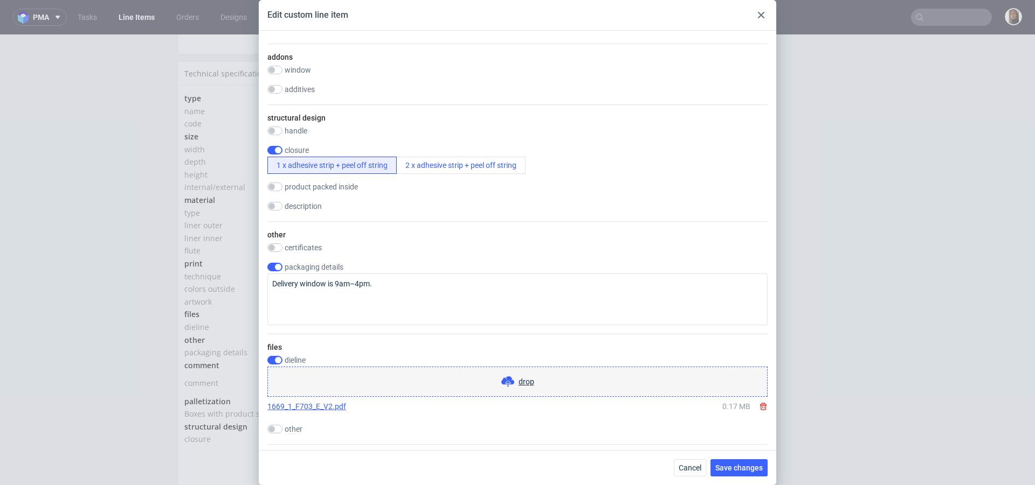
scroll to position [789, 0]
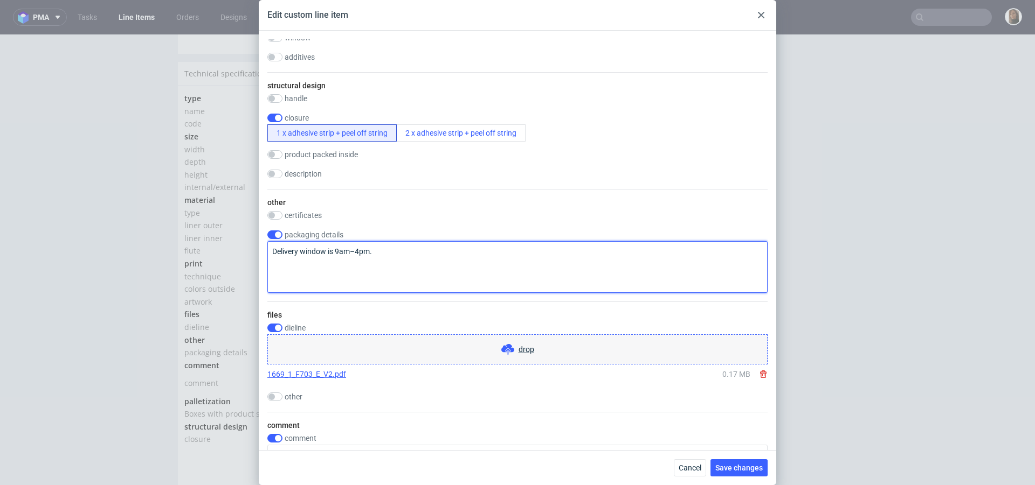
click at [394, 292] on textarea "Delivery window is 9am–4pm." at bounding box center [517, 267] width 500 height 52
paste textarea "DELIVERY: [PHONE_NUMBER], [PERSON_NAME] [PHONE_NUMBER] (Warehouse lead)"
type textarea "Delivery window is 9am–4pm. DELIVERY: [PHONE_NUMBER], [PERSON_NAME] [PHONE_NUMB…"
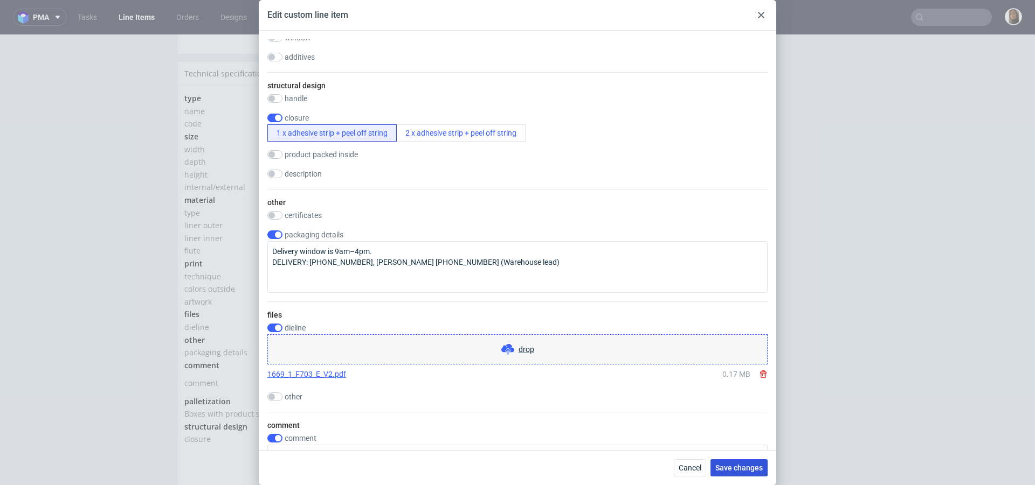
click at [725, 467] on span "Save changes" at bounding box center [738, 468] width 47 height 8
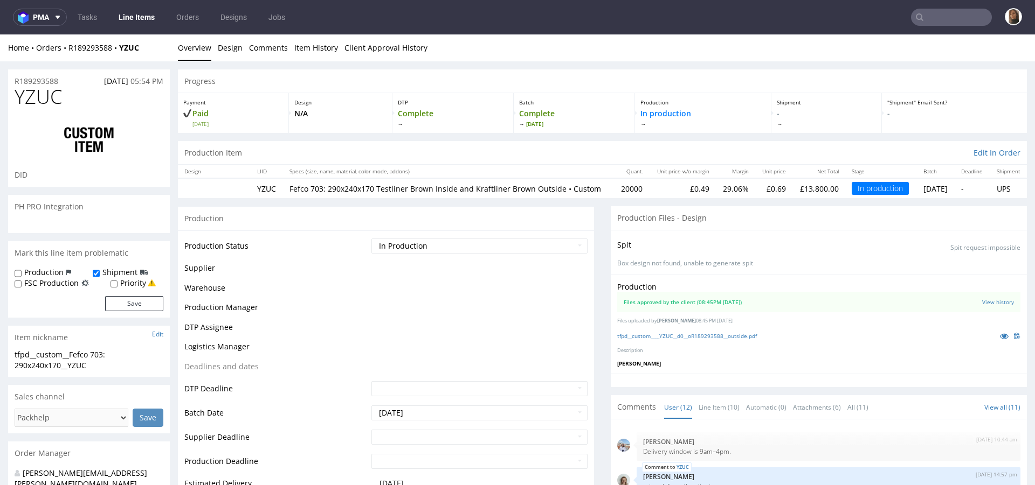
scroll to position [477, 0]
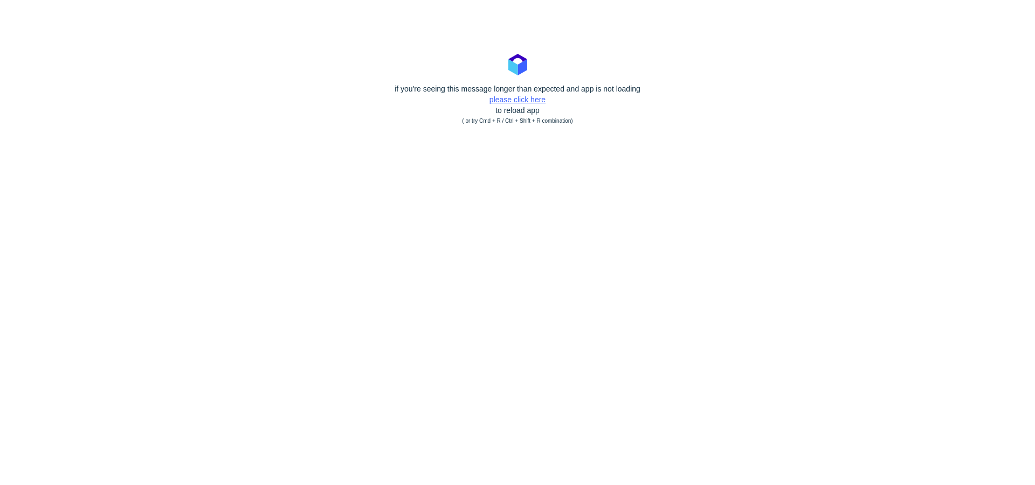
click at [504, 101] on link "please click here" at bounding box center [517, 99] width 56 height 9
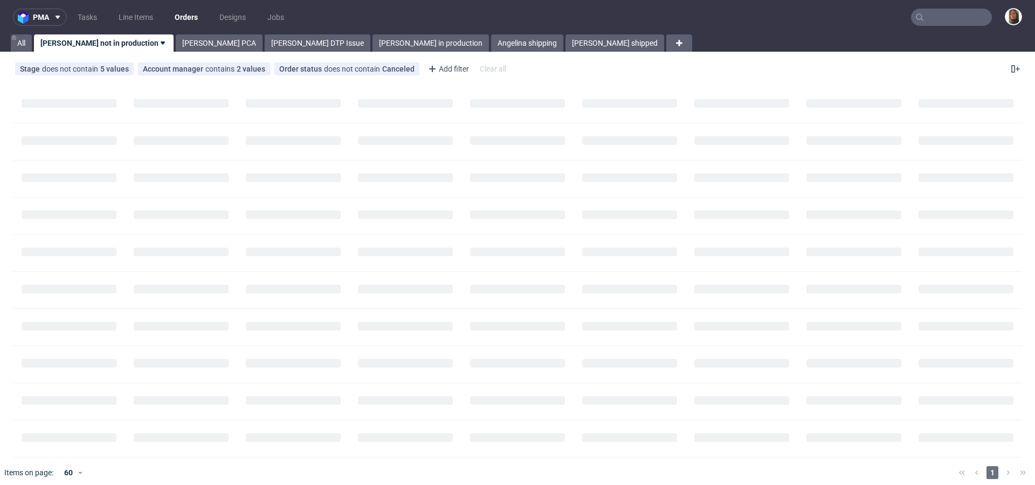
click at [937, 16] on input "text" at bounding box center [951, 17] width 81 height 17
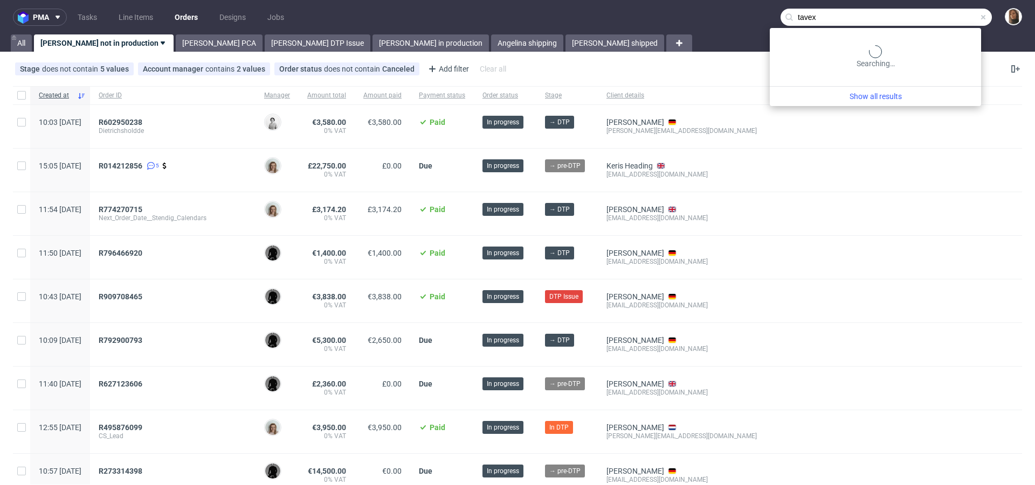
type input "tavex"
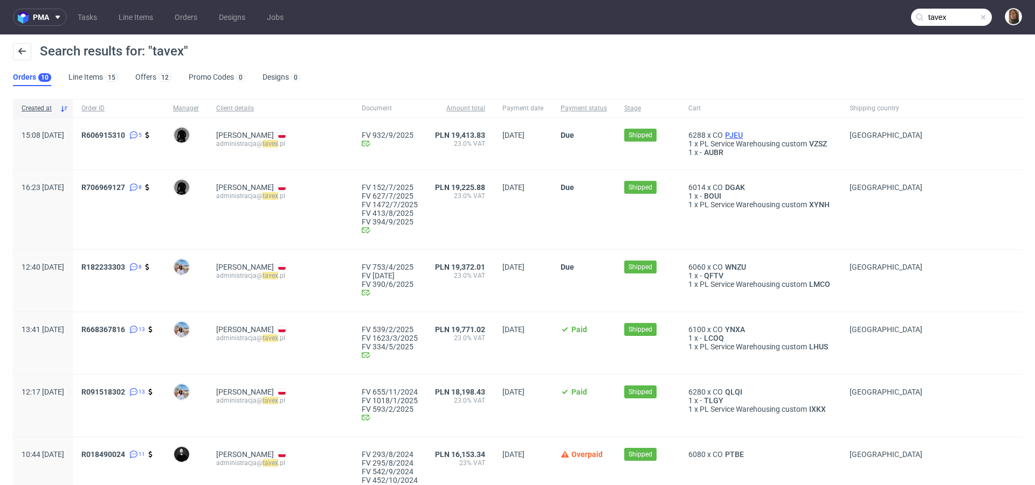
click at [723, 135] on span "PJEU" at bounding box center [734, 135] width 22 height 9
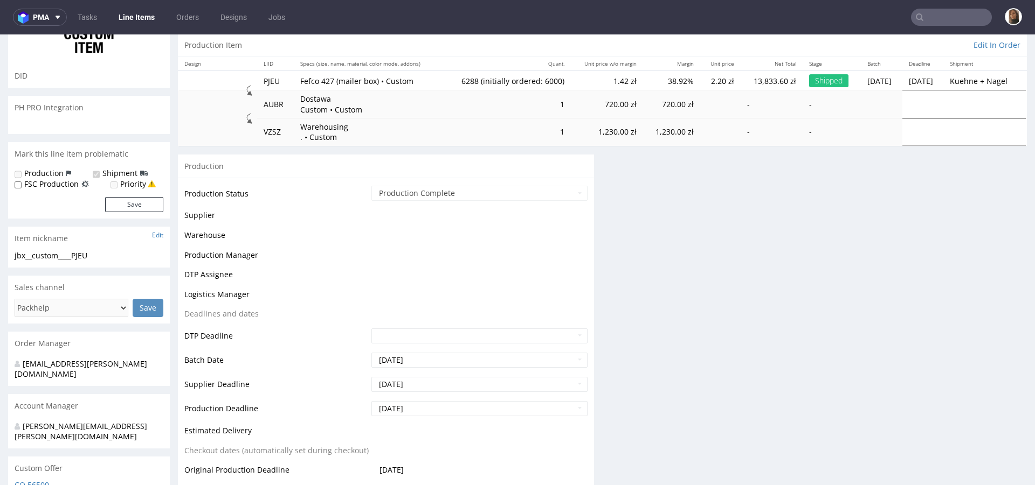
scroll to position [171, 0]
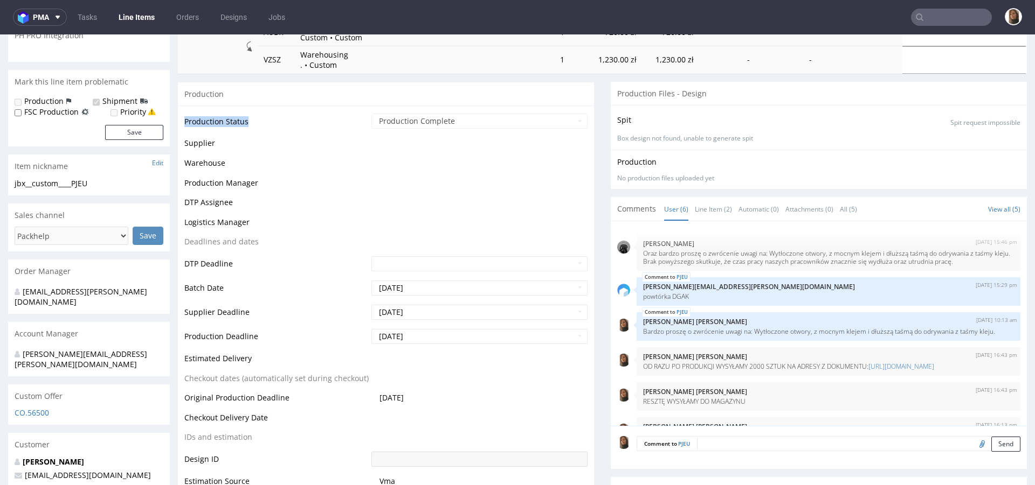
drag, startPoint x: 185, startPoint y: 117, endPoint x: 287, endPoint y: 115, distance: 101.3
click at [287, 116] on td "Production Status" at bounding box center [276, 125] width 184 height 24
